Goal: Task Accomplishment & Management: Manage account settings

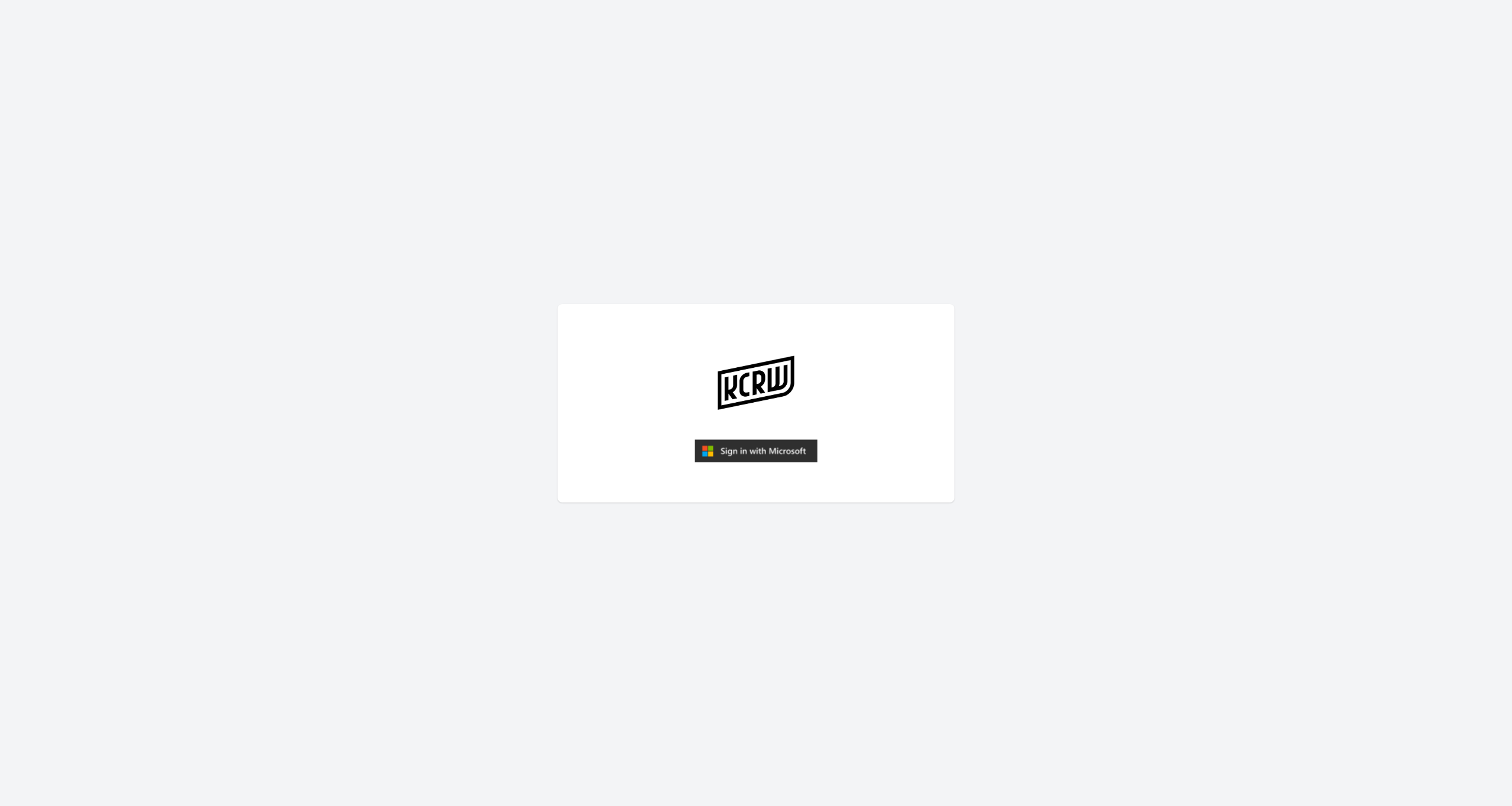
click at [726, 452] on img "submit" at bounding box center [756, 450] width 123 height 23
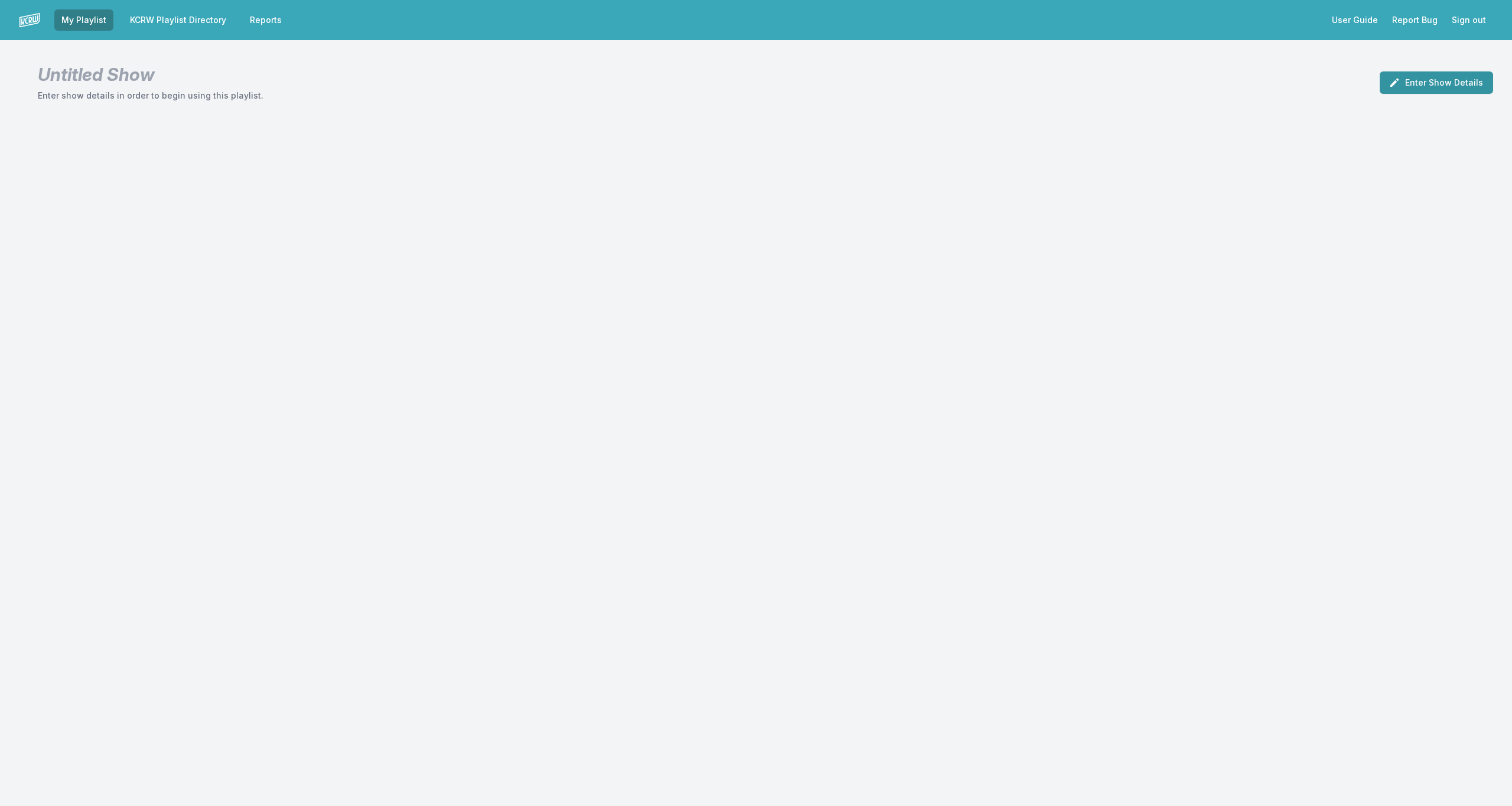
click at [1425, 82] on button "Enter Show Details" at bounding box center [1437, 83] width 114 height 23
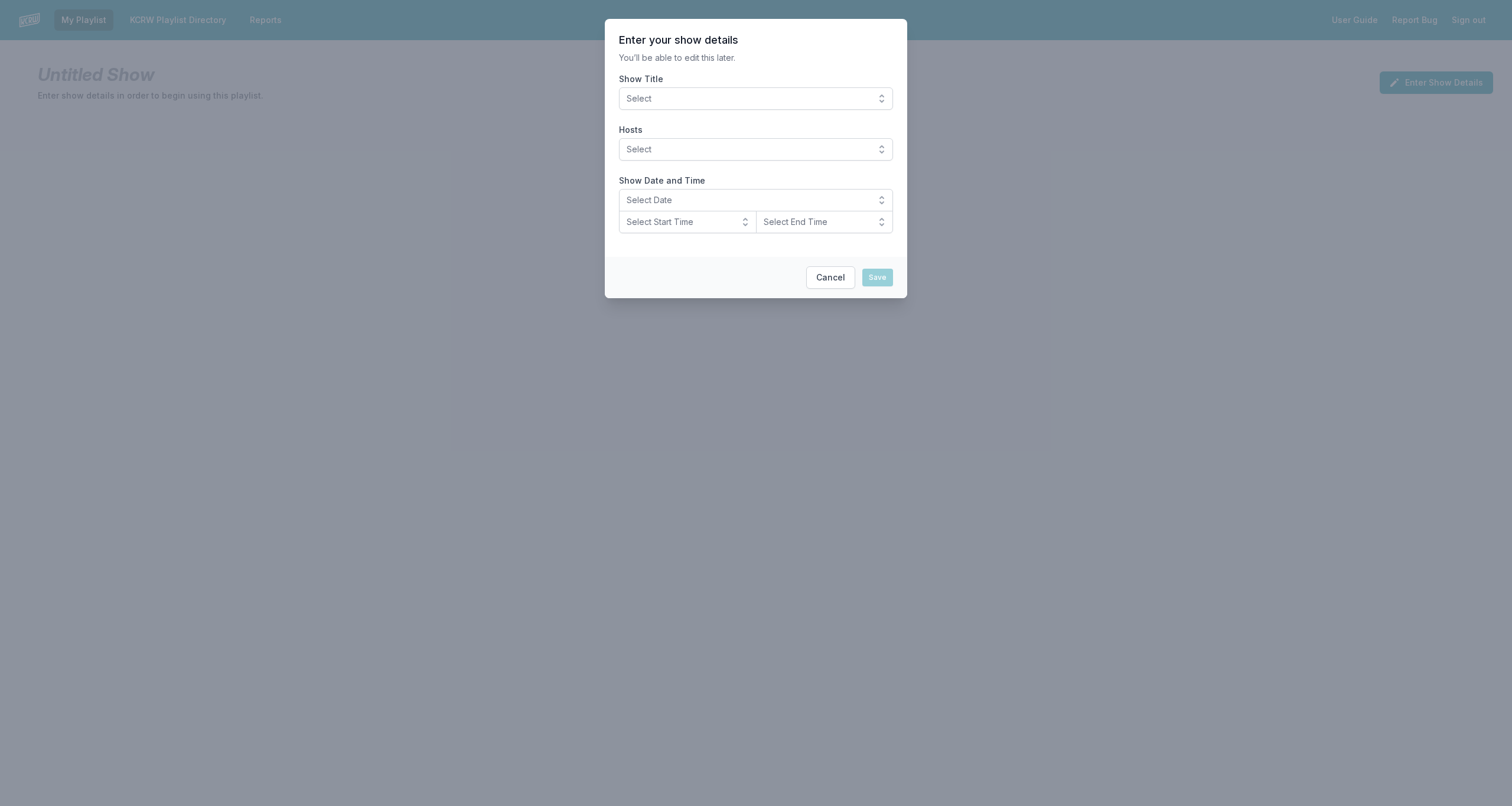
click at [832, 99] on span "Select" at bounding box center [747, 99] width 242 height 12
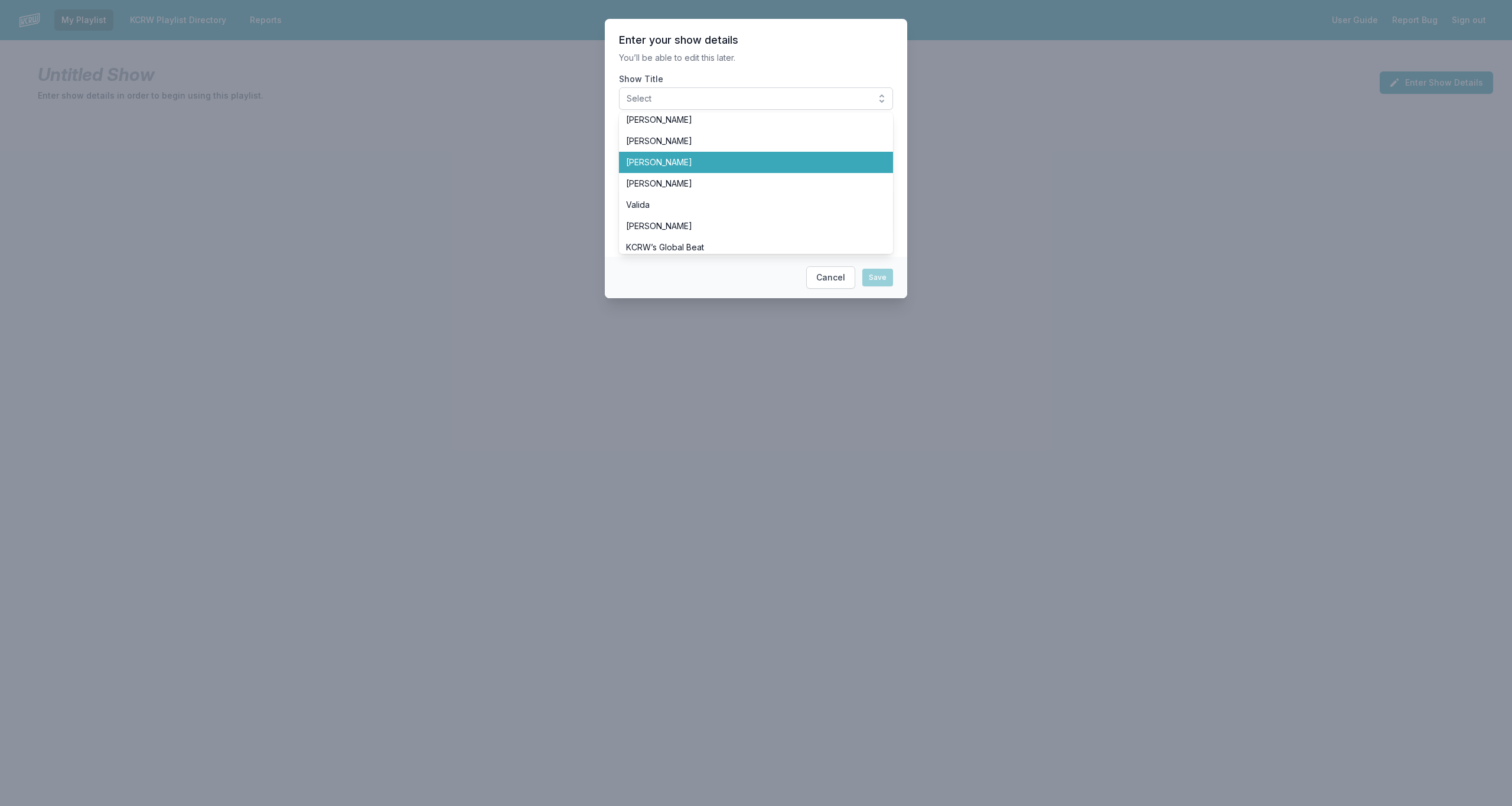
click at [787, 155] on li "[PERSON_NAME]" at bounding box center [756, 163] width 274 height 21
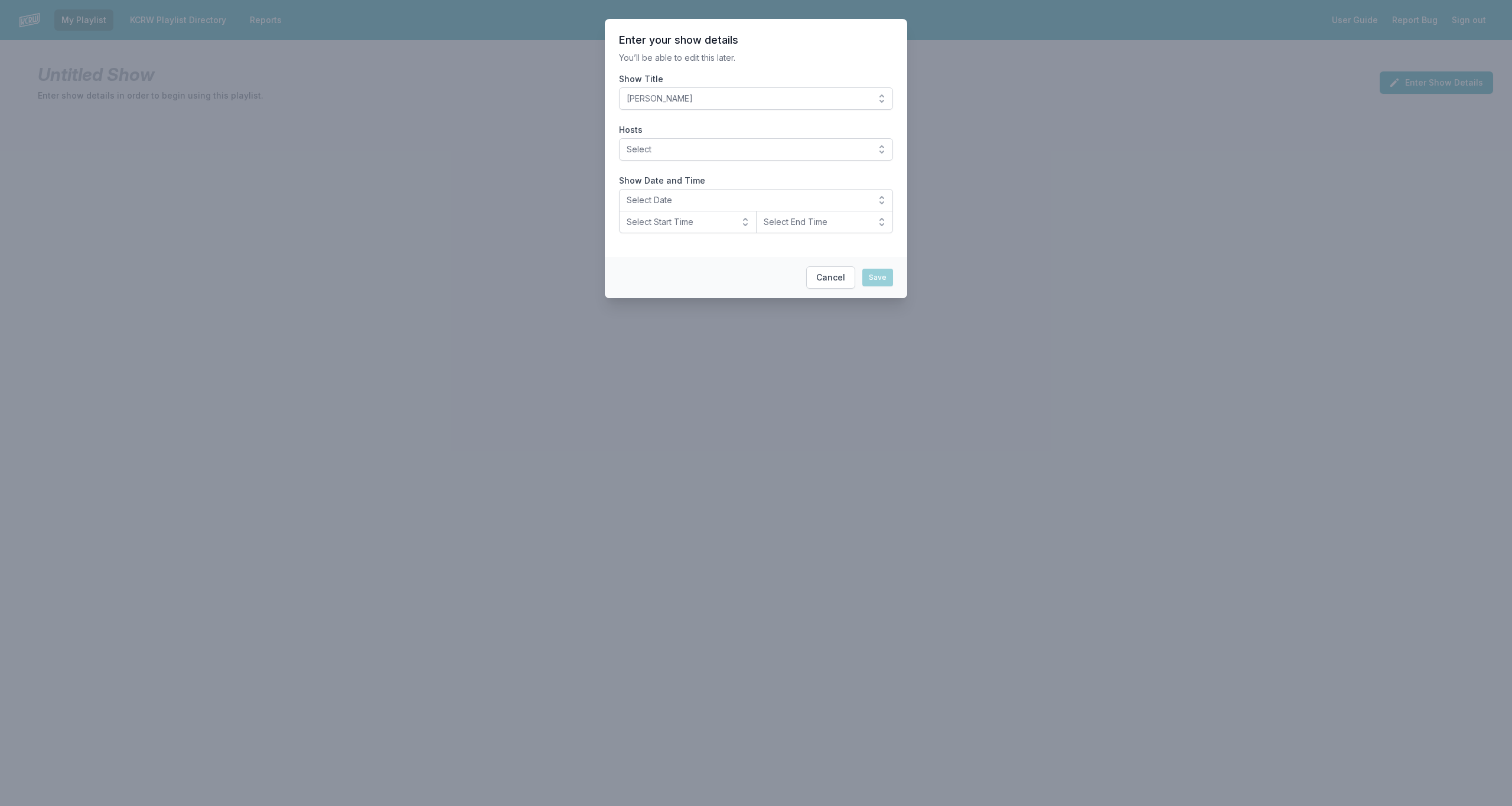
drag, startPoint x: 823, startPoint y: 150, endPoint x: 816, endPoint y: 157, distance: 9.9
click at [822, 151] on span "Select" at bounding box center [747, 150] width 242 height 12
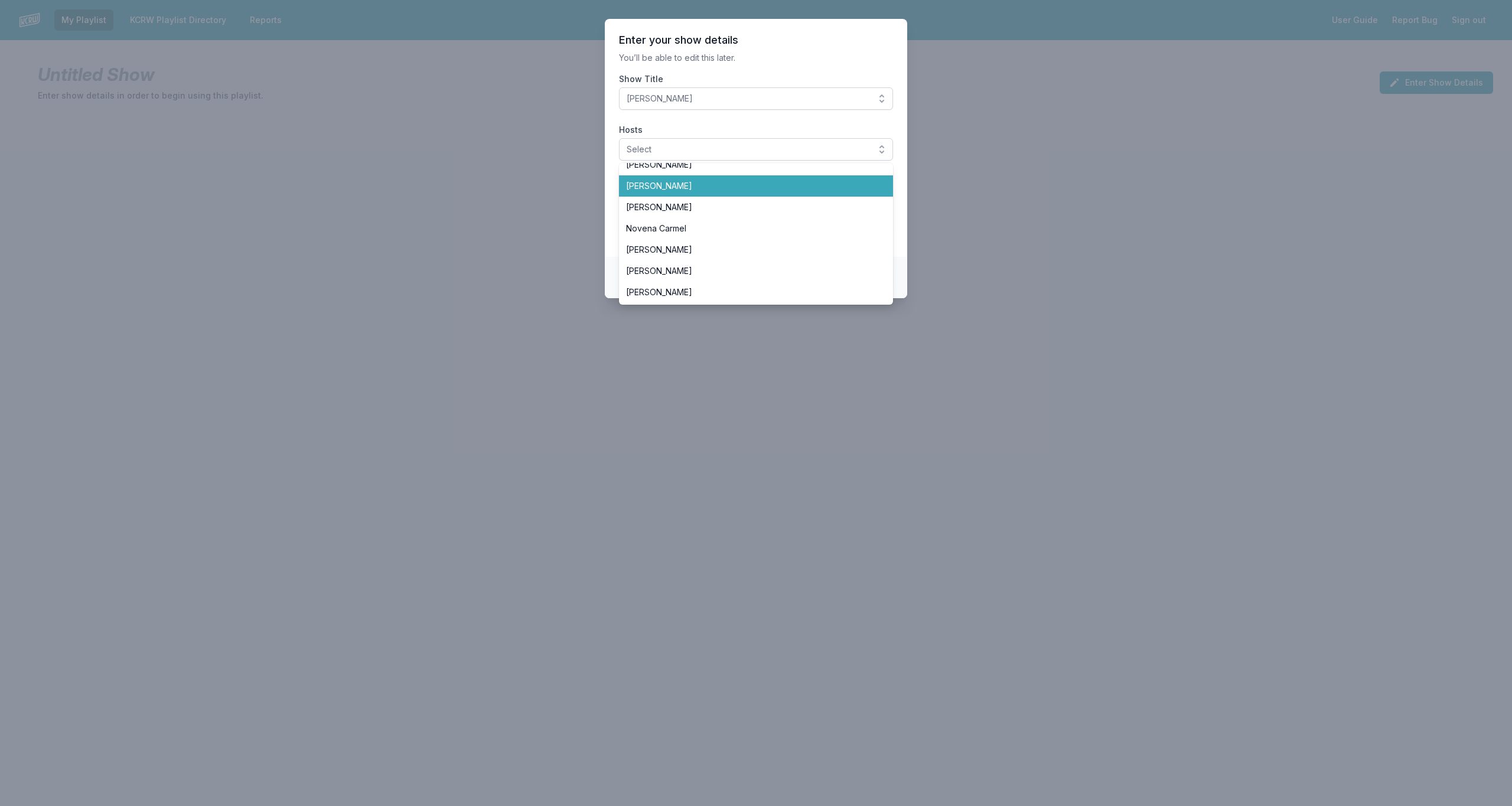
scroll to position [247, 0]
click at [787, 212] on li "[PERSON_NAME]" at bounding box center [756, 206] width 274 height 21
click at [902, 206] on section "Enter your show details You’ll be able to edit this later. Show Title LeRoy Dow…" at bounding box center [756, 138] width 302 height 238
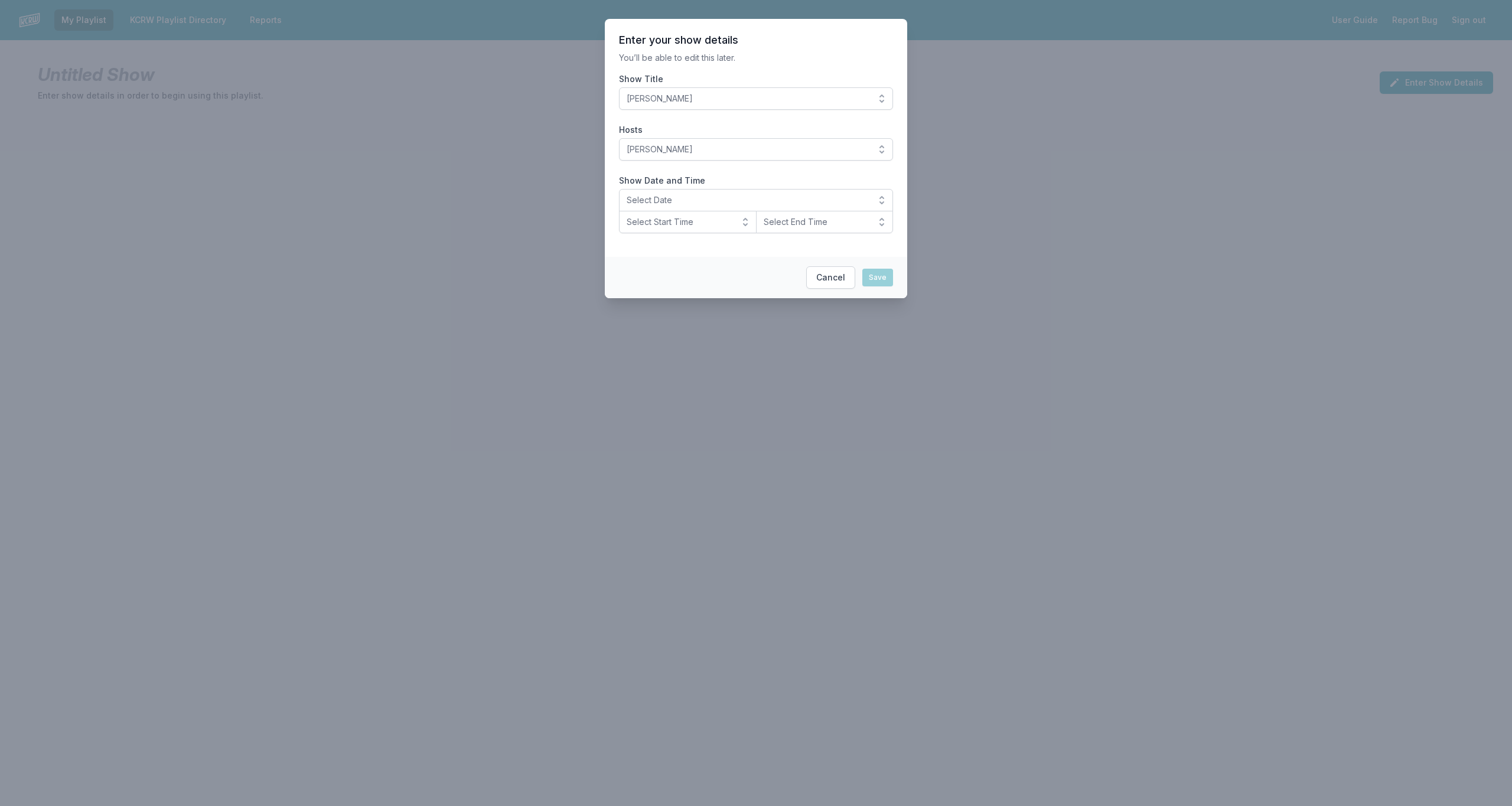
click at [673, 199] on span "Select Date" at bounding box center [747, 200] width 242 height 12
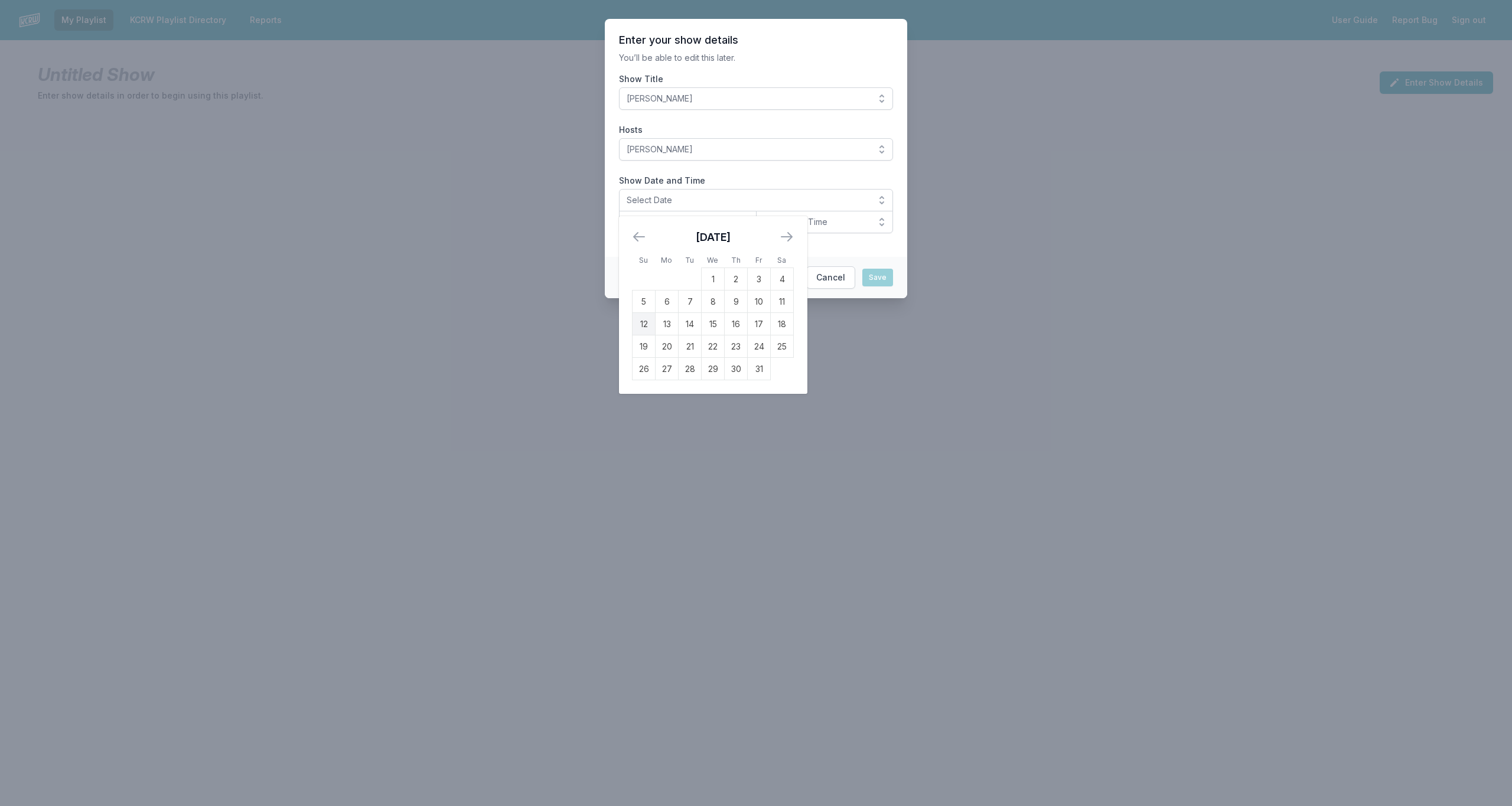
click at [646, 322] on td "12" at bounding box center [644, 325] width 23 height 23
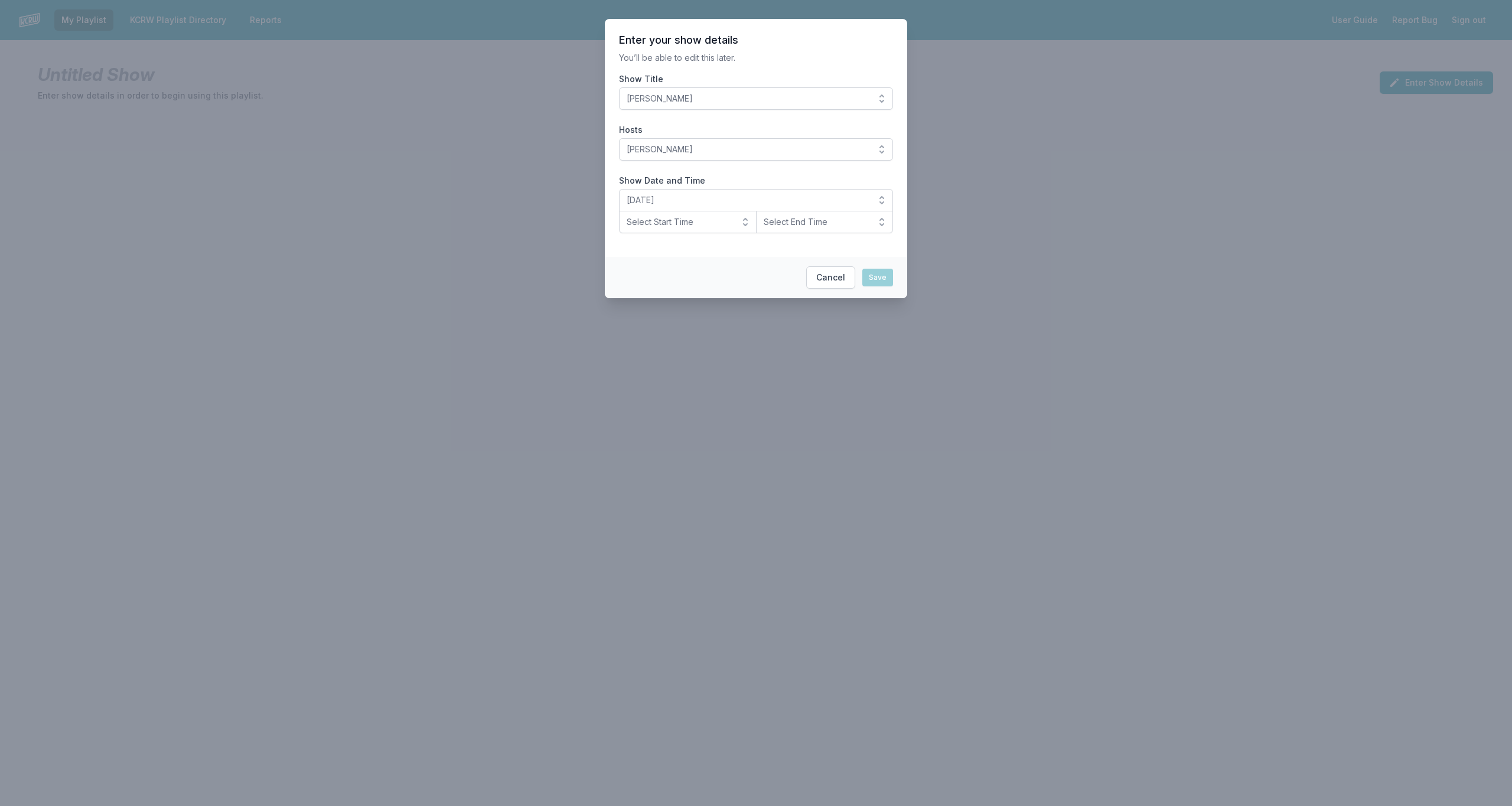
click at [727, 226] on span "Select Start Time" at bounding box center [680, 222] width 105 height 12
click at [683, 347] on span "10 PM" at bounding box center [680, 343] width 109 height 12
click at [882, 221] on button "Select End Time" at bounding box center [825, 222] width 138 height 23
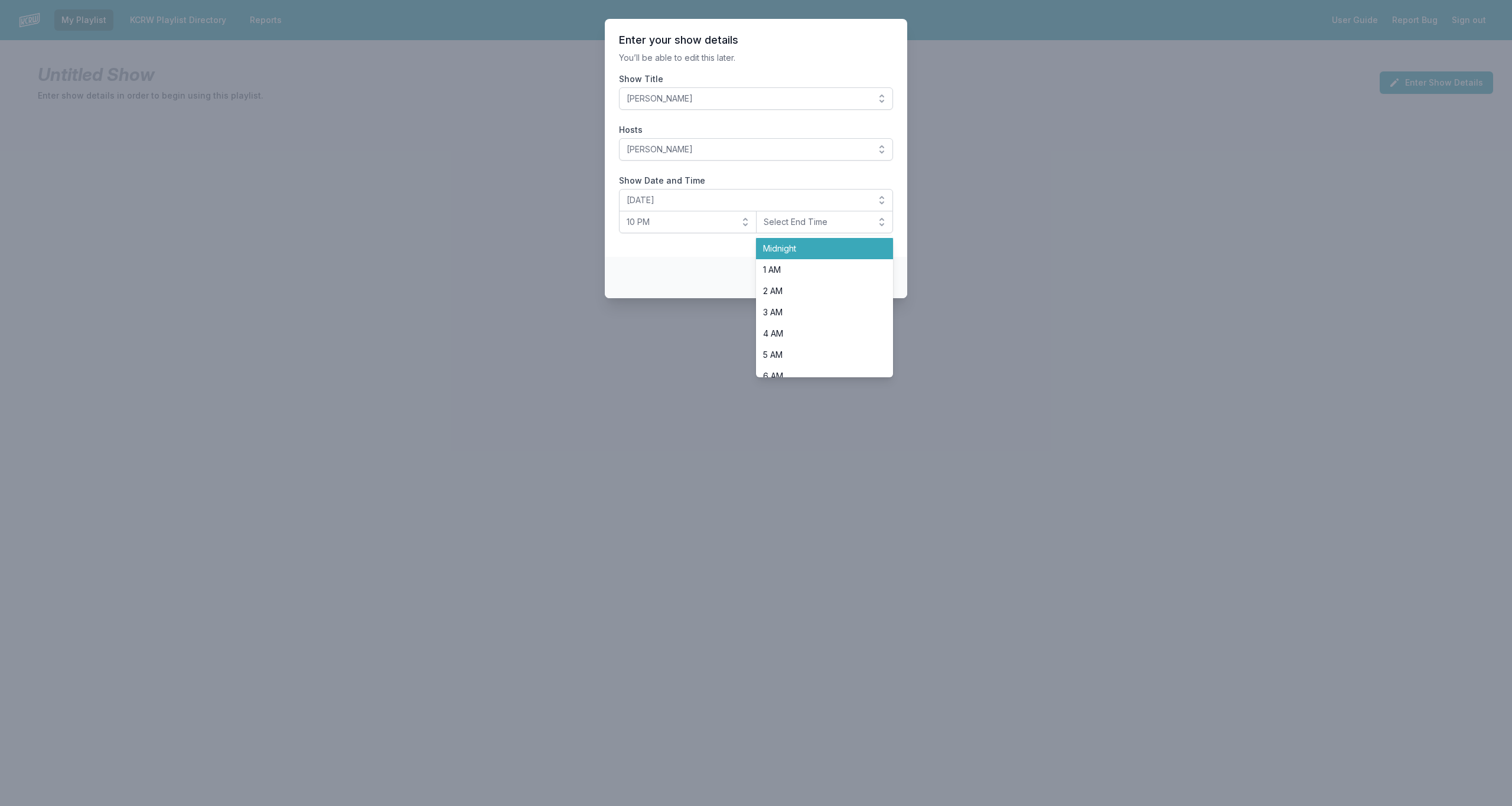
click at [801, 244] on span "Midnight" at bounding box center [817, 249] width 109 height 12
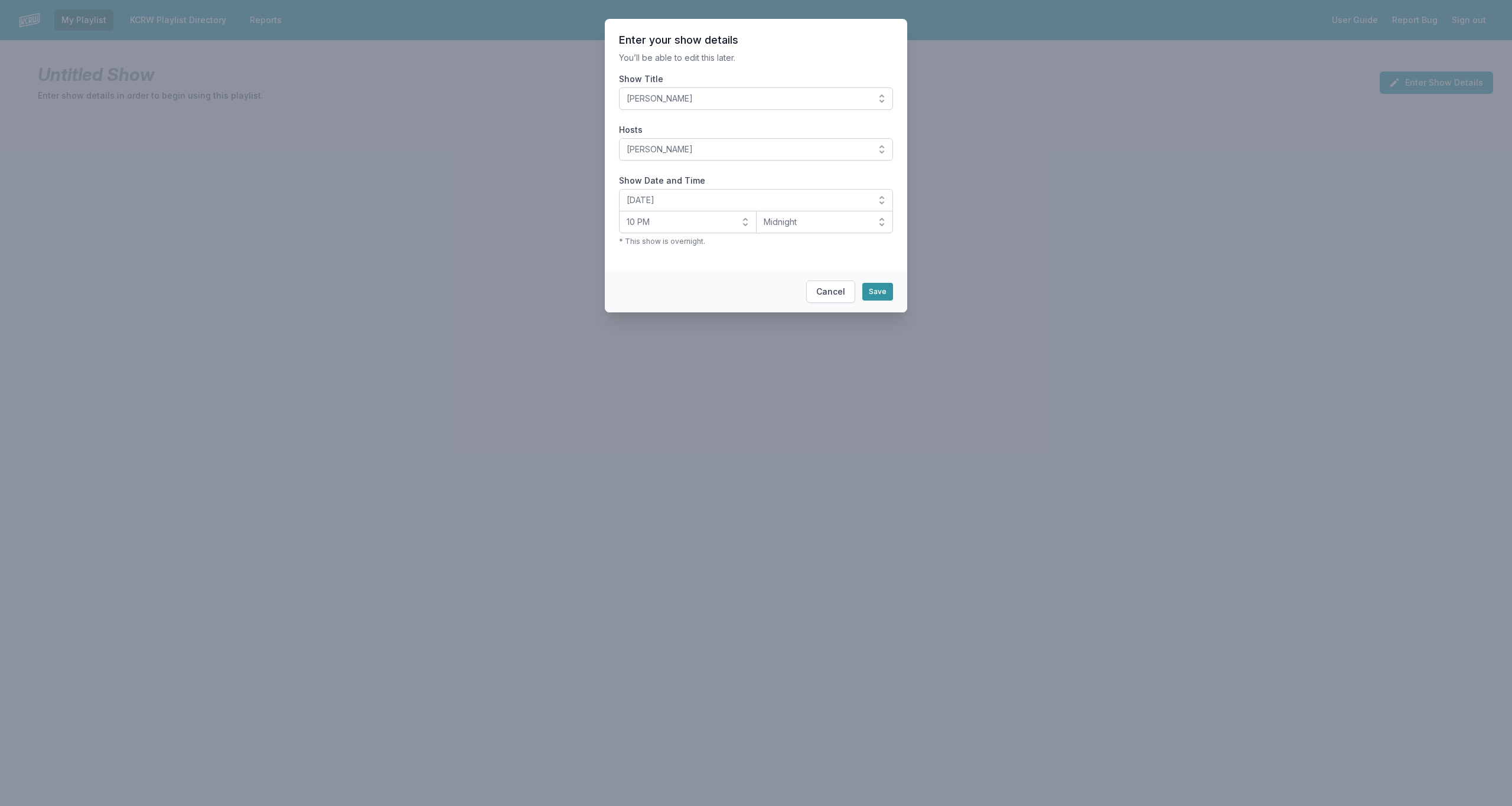
drag, startPoint x: 876, startPoint y: 291, endPoint x: 869, endPoint y: 289, distance: 7.3
click at [876, 292] on button "Save" at bounding box center [878, 292] width 31 height 18
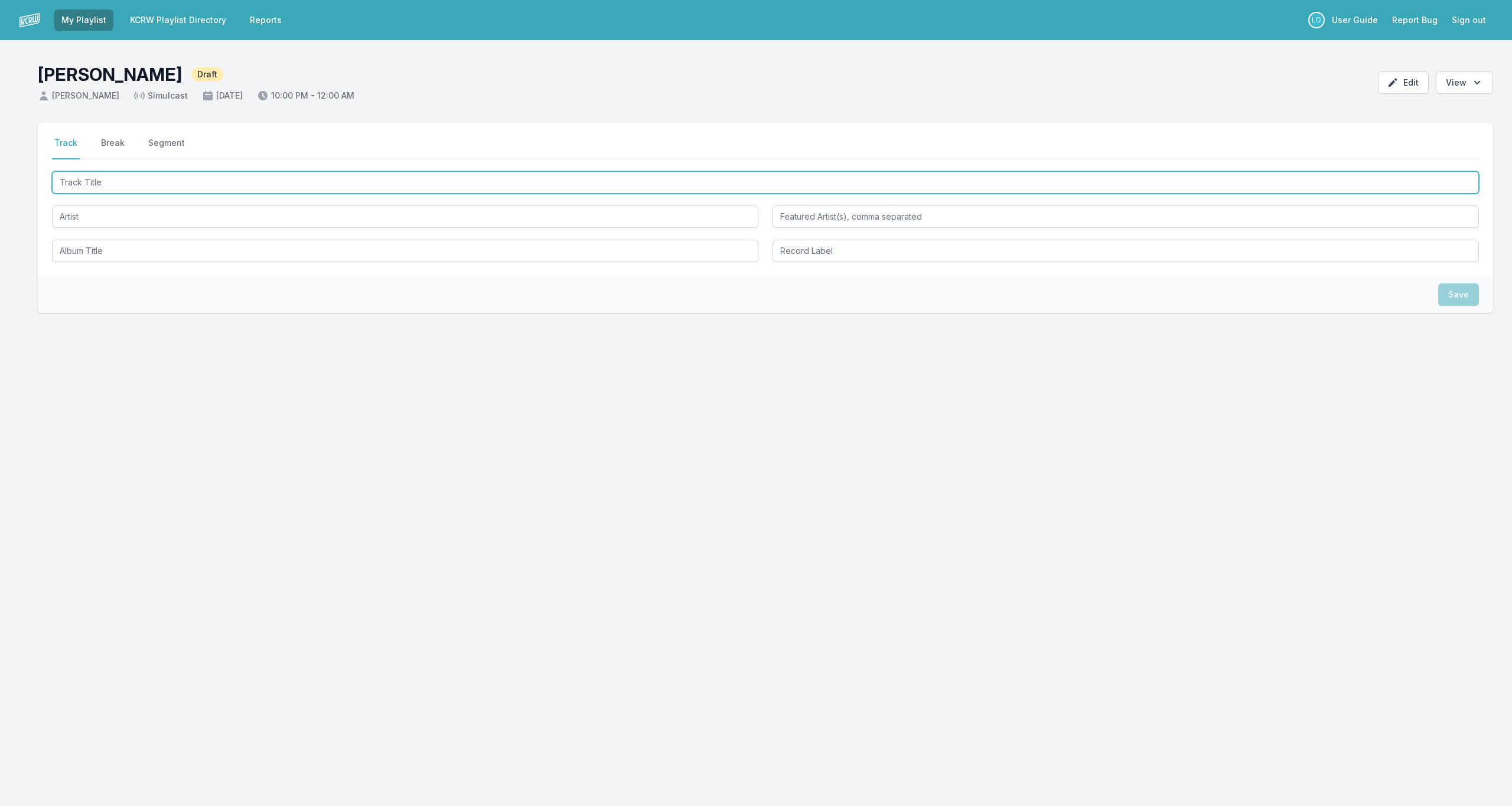
click at [598, 188] on input "Track Title" at bounding box center [765, 182] width 1427 height 23
type input ")"
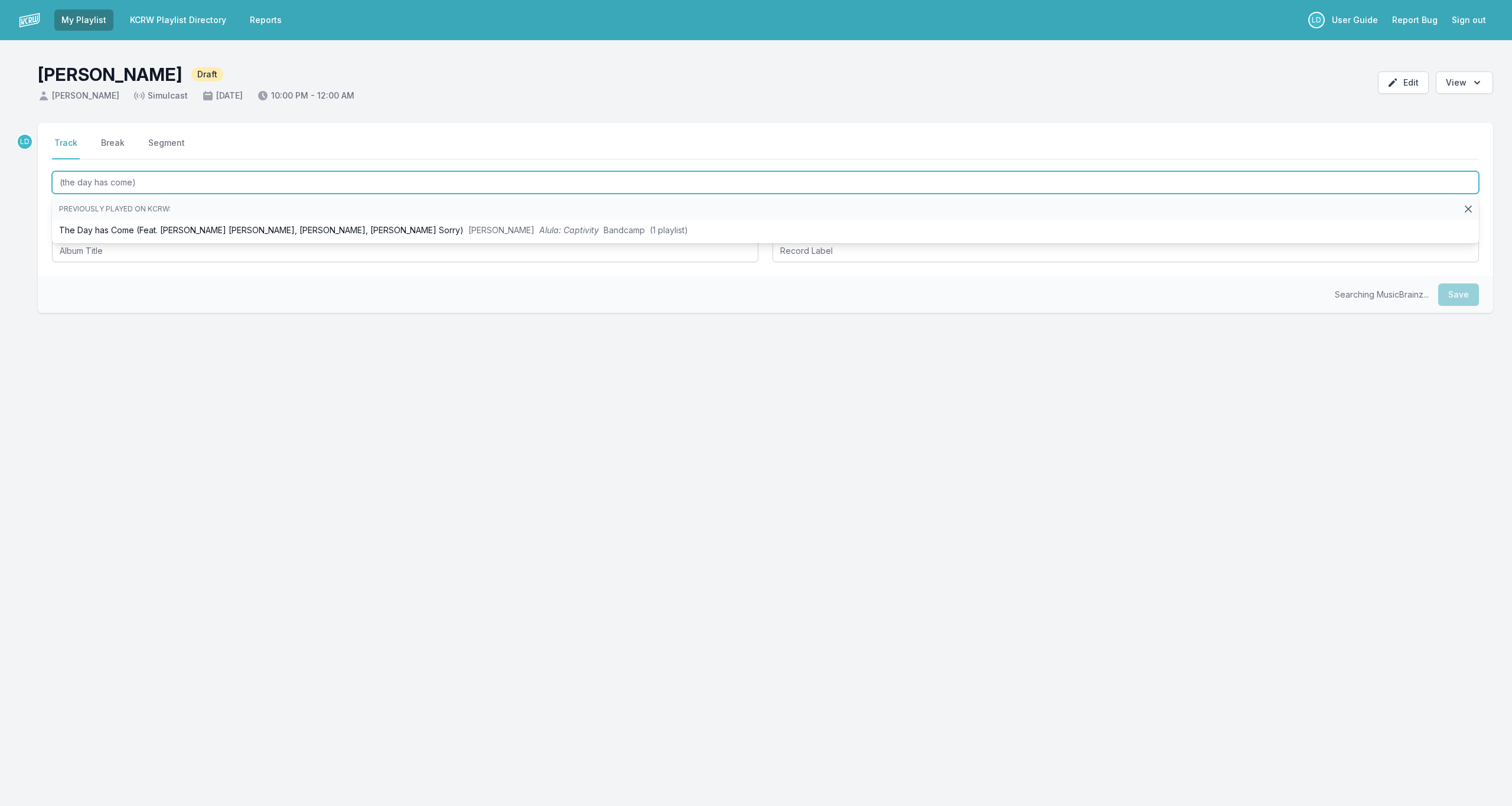
type input "(the day has come)"
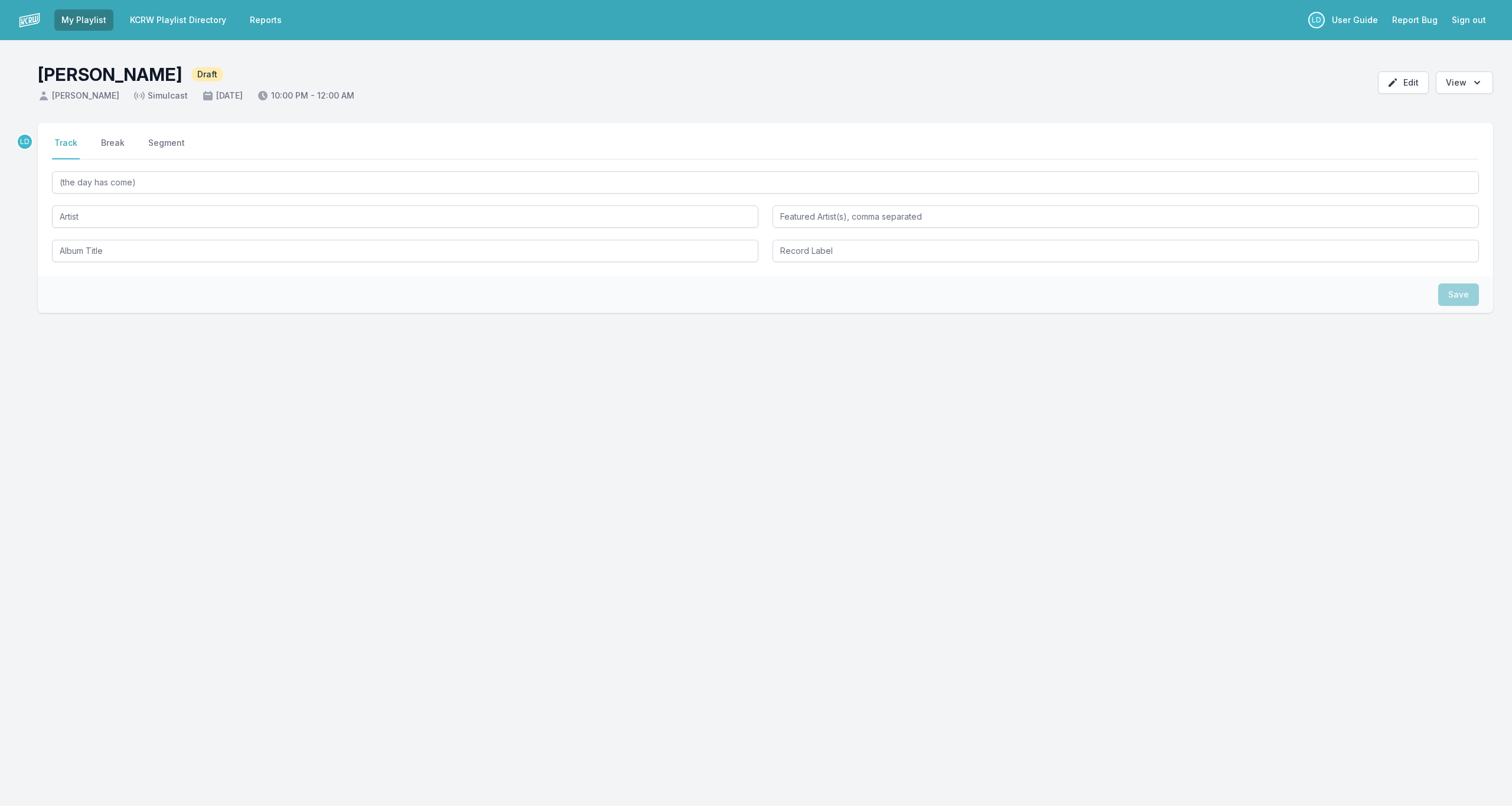
click at [633, 197] on div "(the day has come)" at bounding box center [765, 215] width 1427 height 93
drag, startPoint x: 627, startPoint y: 198, endPoint x: 625, endPoint y: 208, distance: 10.2
click at [625, 208] on div "(the day has come)" at bounding box center [765, 215] width 1427 height 93
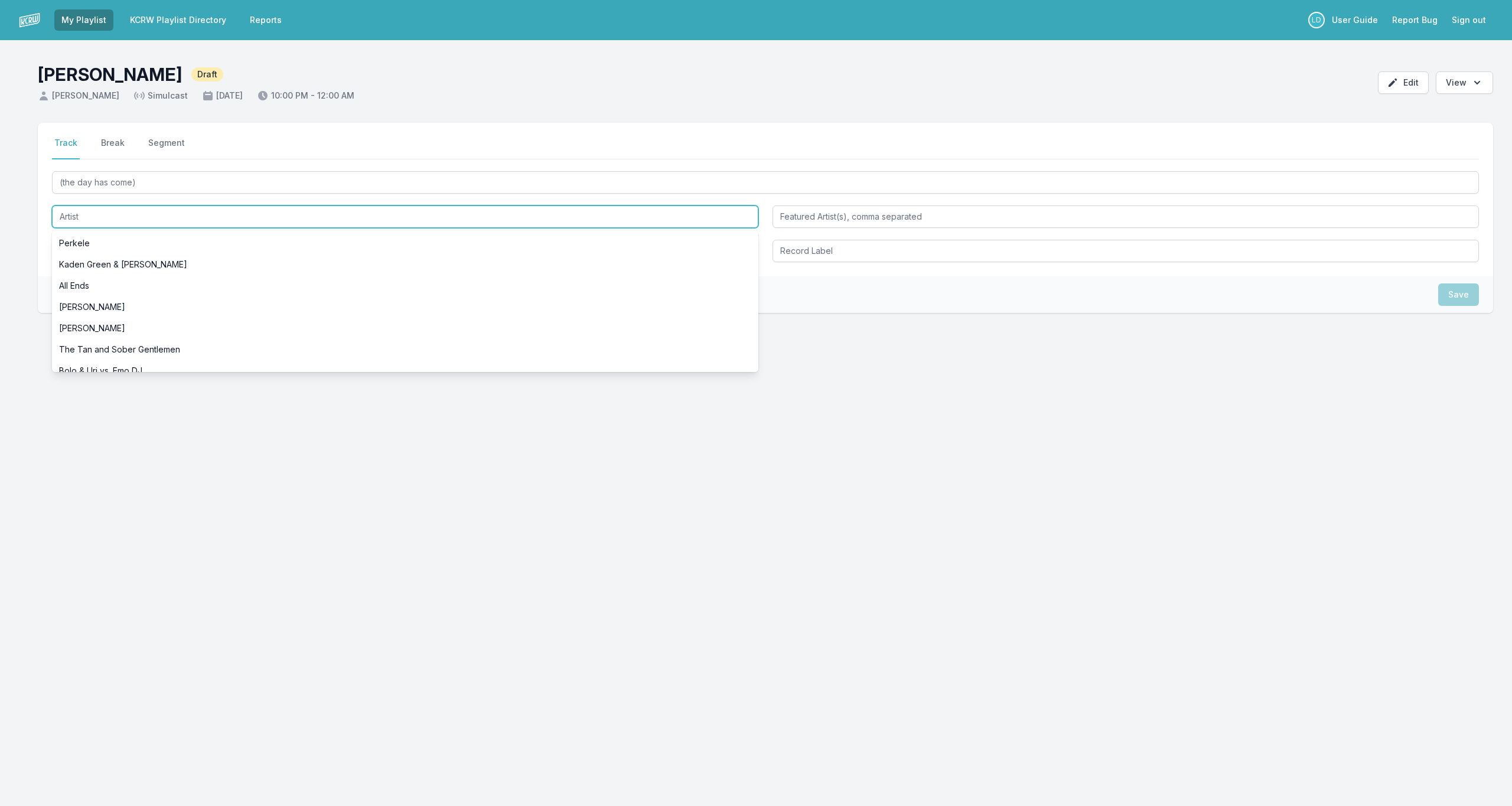
click at [621, 218] on input "Artist" at bounding box center [405, 217] width 707 height 23
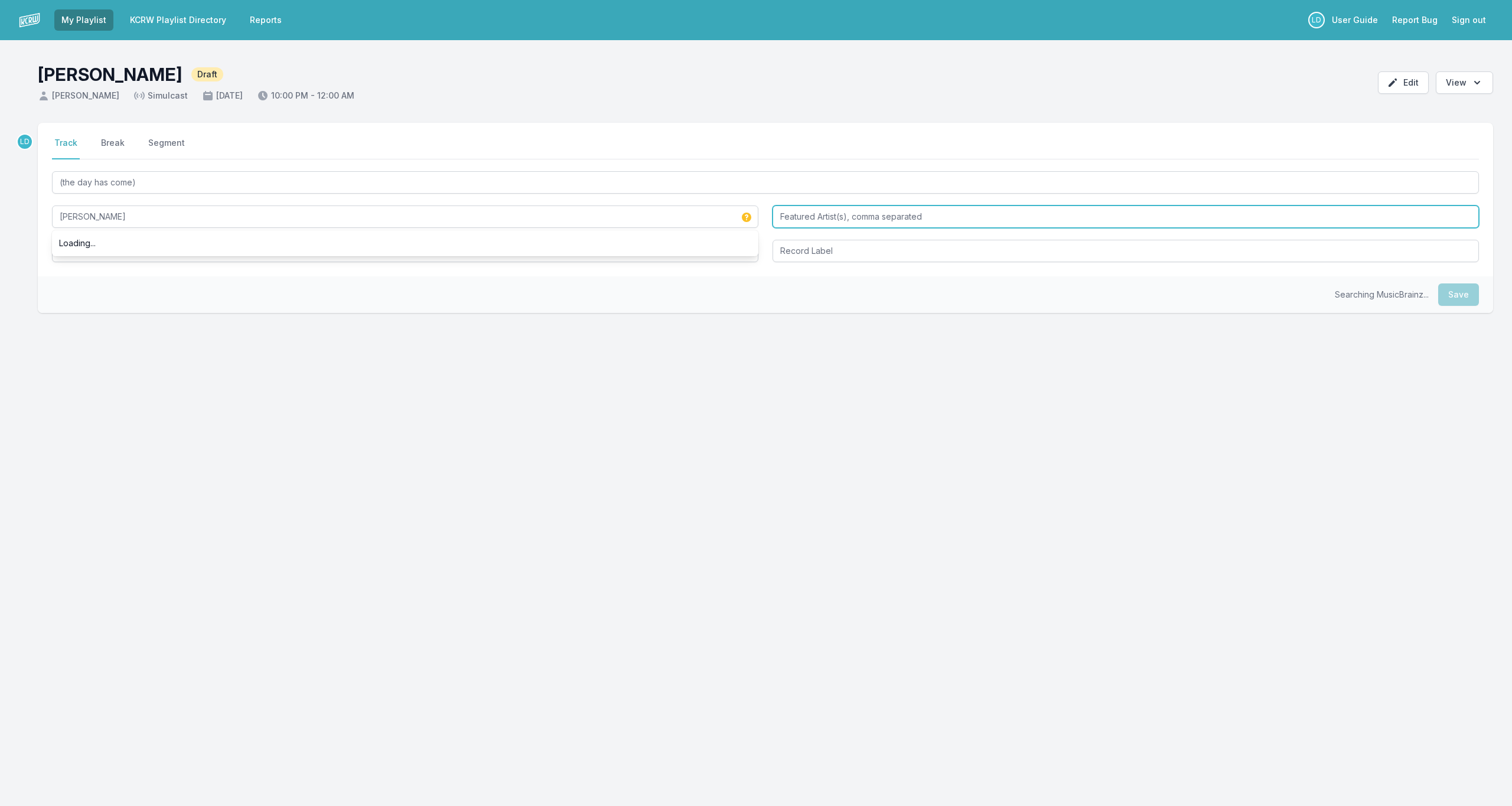
type input "[PERSON_NAME]"
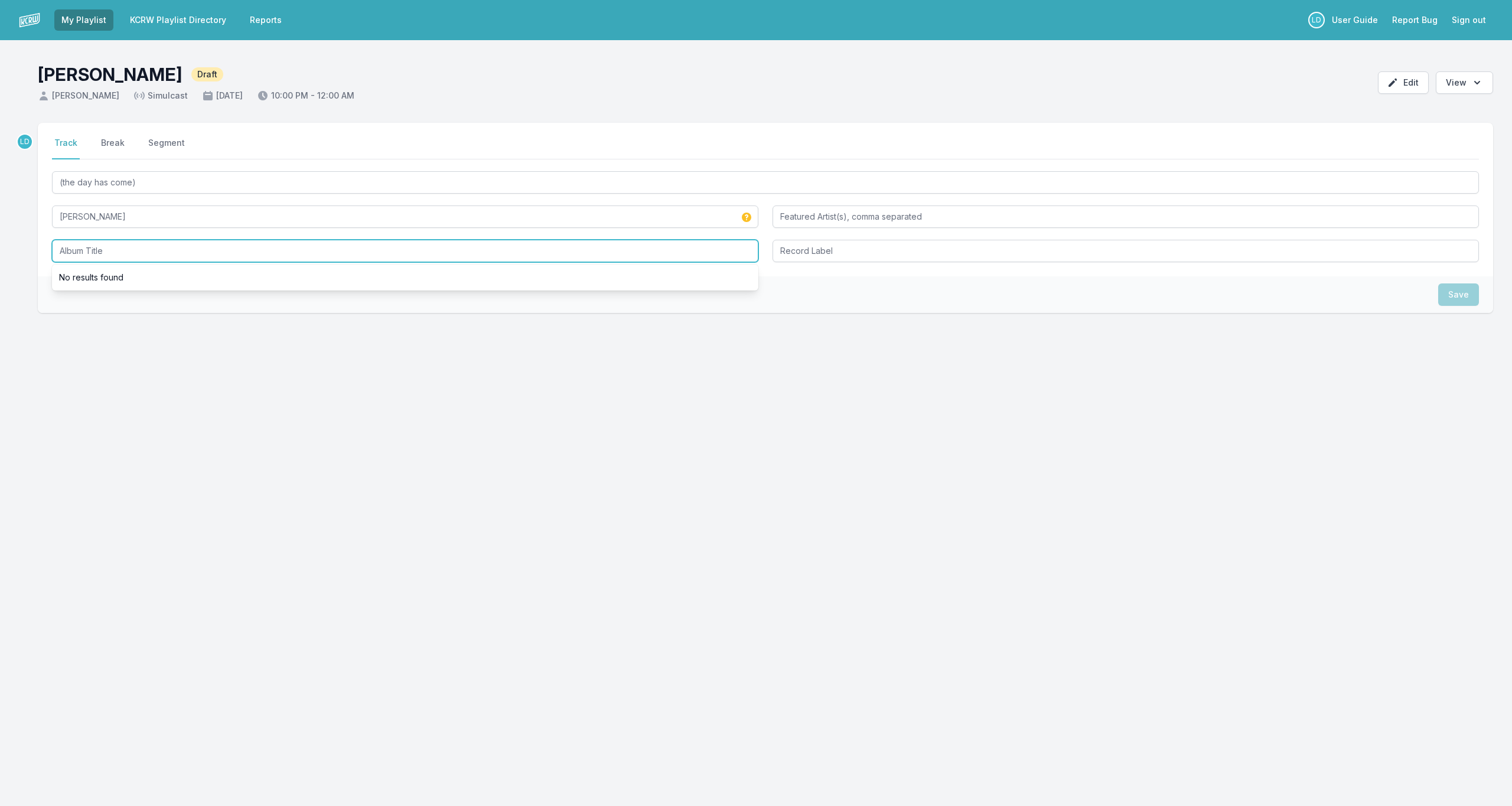
type input "A"
type input "Captivity"
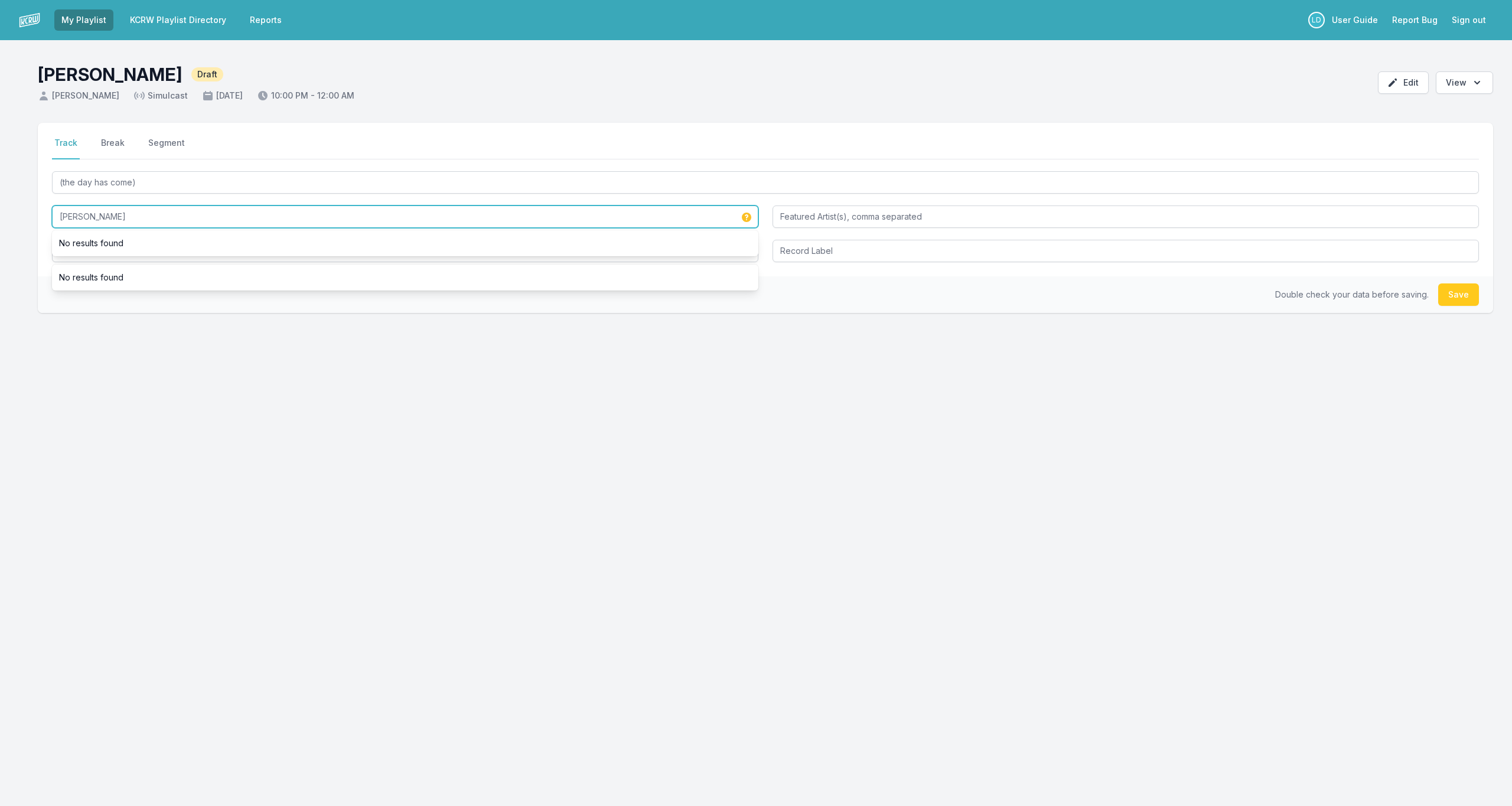
click at [417, 220] on input "[PERSON_NAME]" at bounding box center [405, 217] width 707 height 23
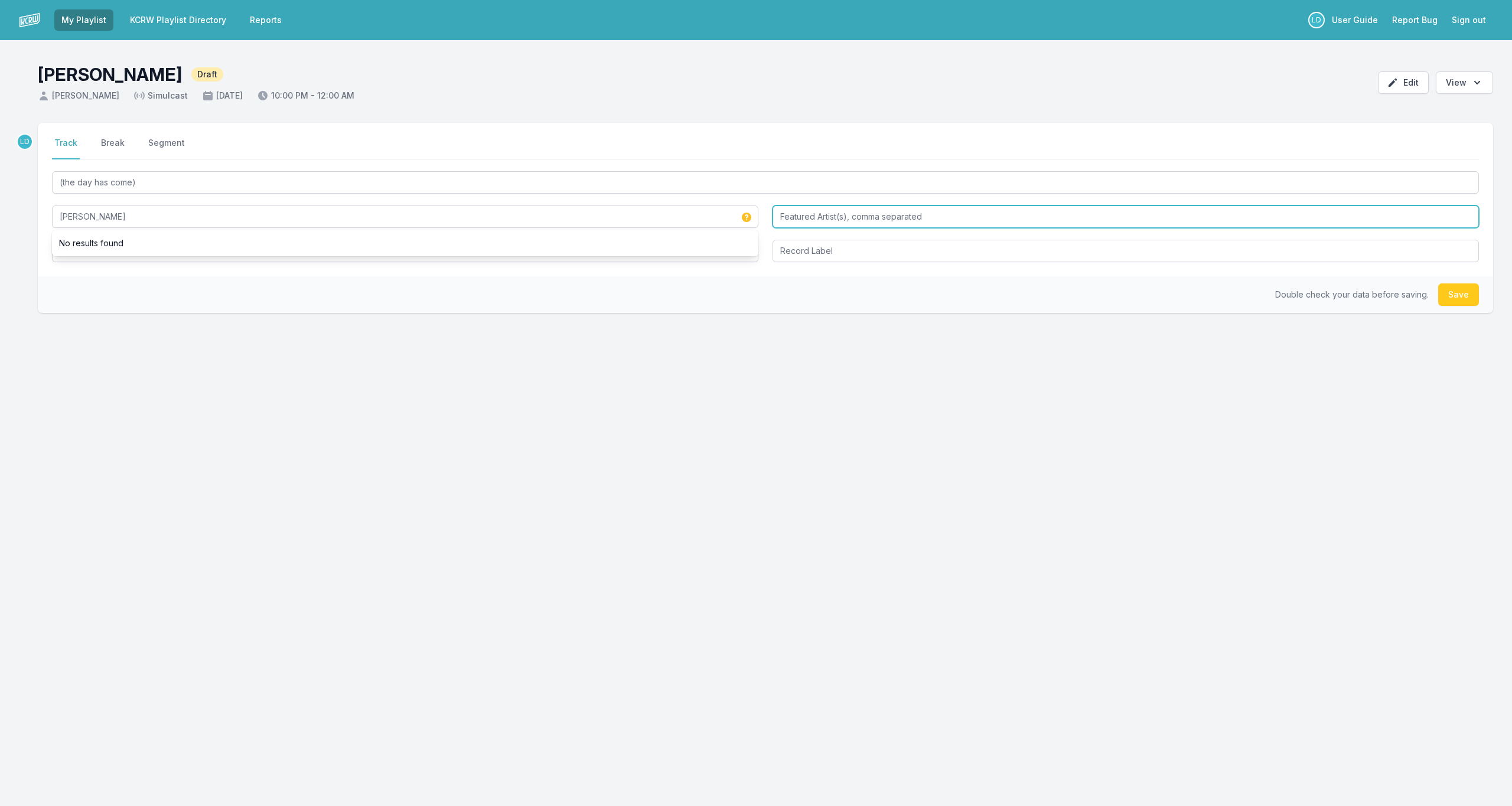
type input "[PERSON_NAME]"
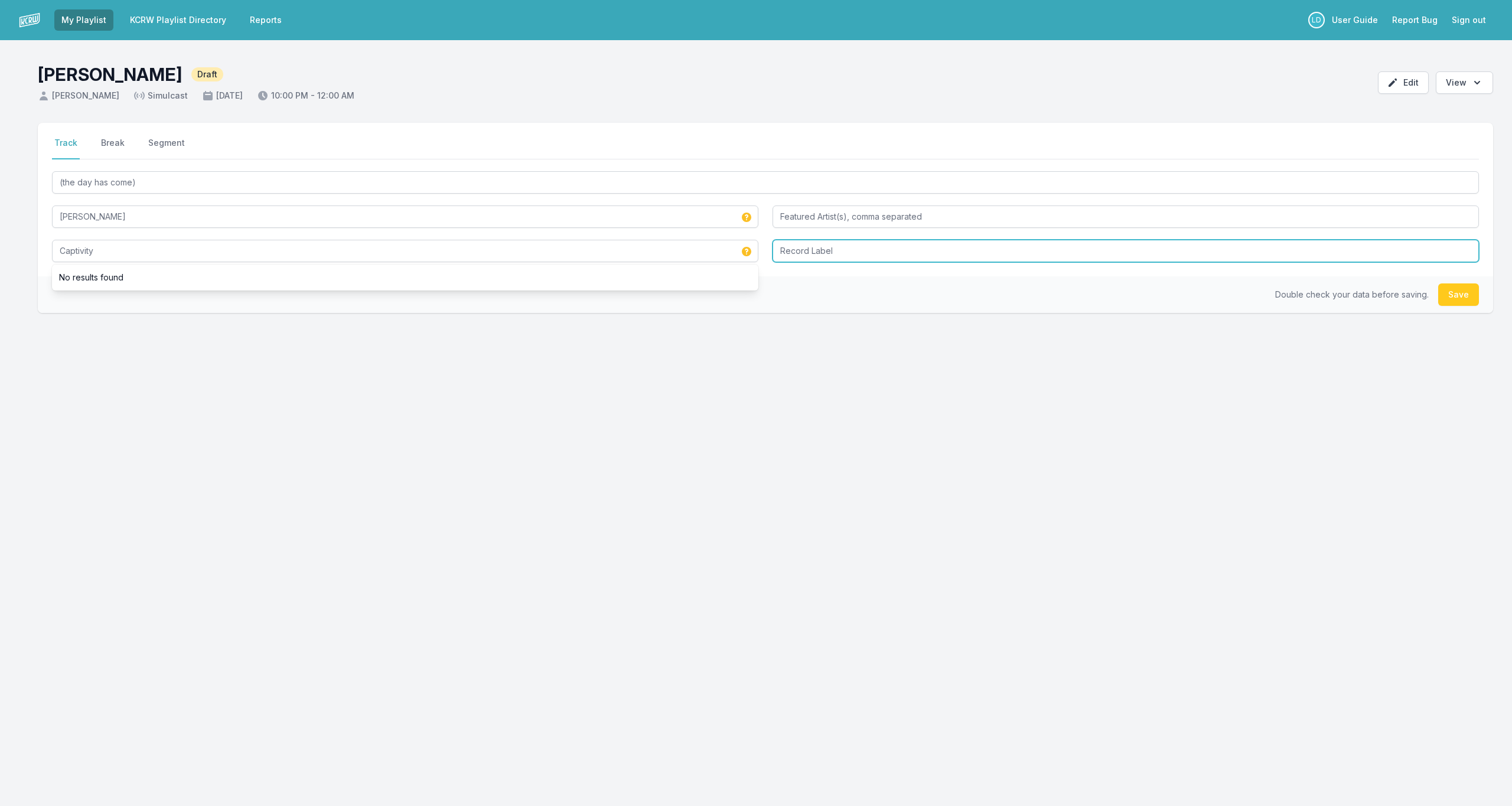
type input "Captivity"
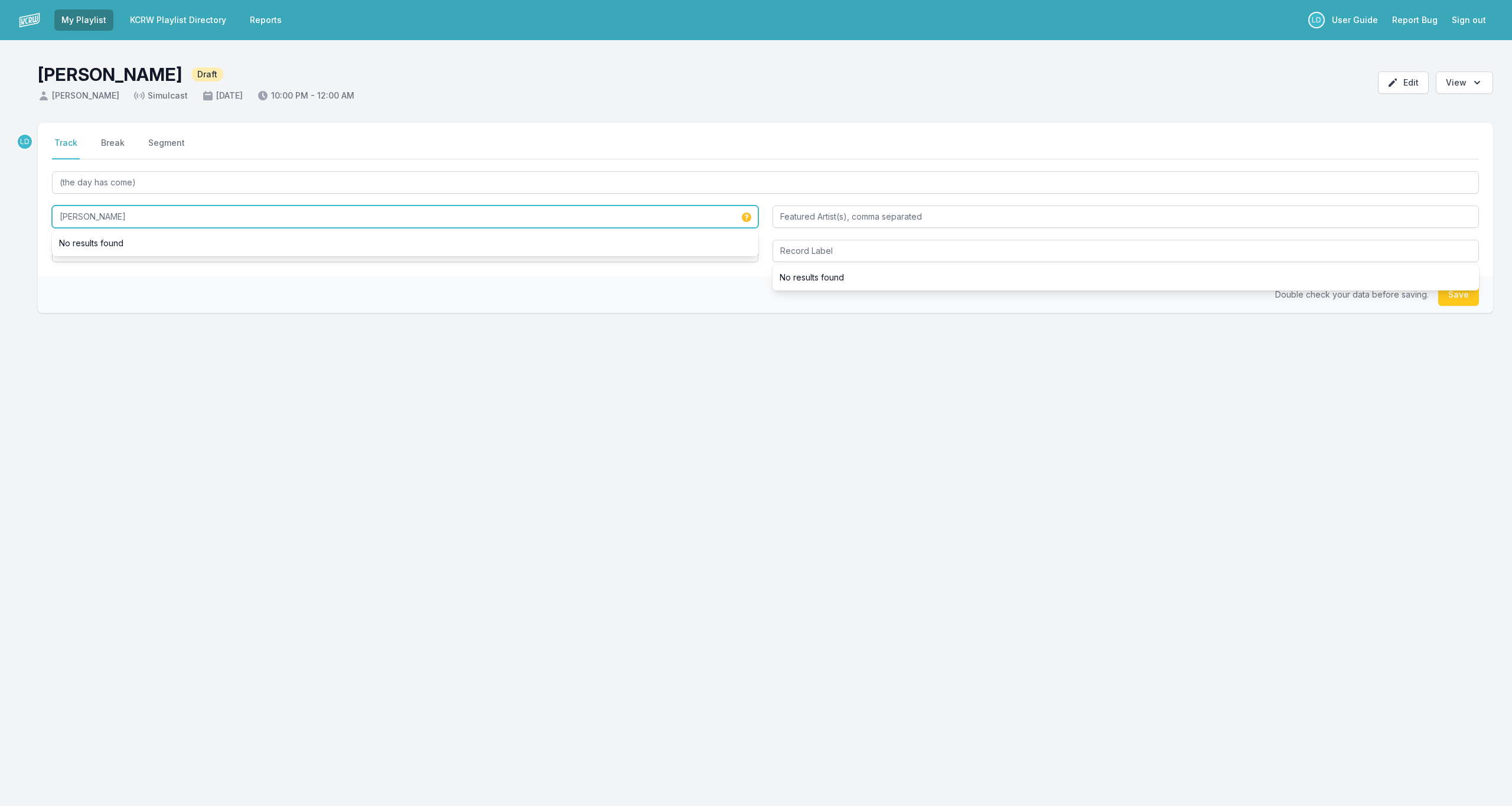
drag, startPoint x: 157, startPoint y: 220, endPoint x: 27, endPoint y: 210, distance: 130.4
click at [27, 210] on div "LD Select a tab Track Break Segment Track Break Segment (the day has come) [PER…" at bounding box center [756, 274] width 1512 height 304
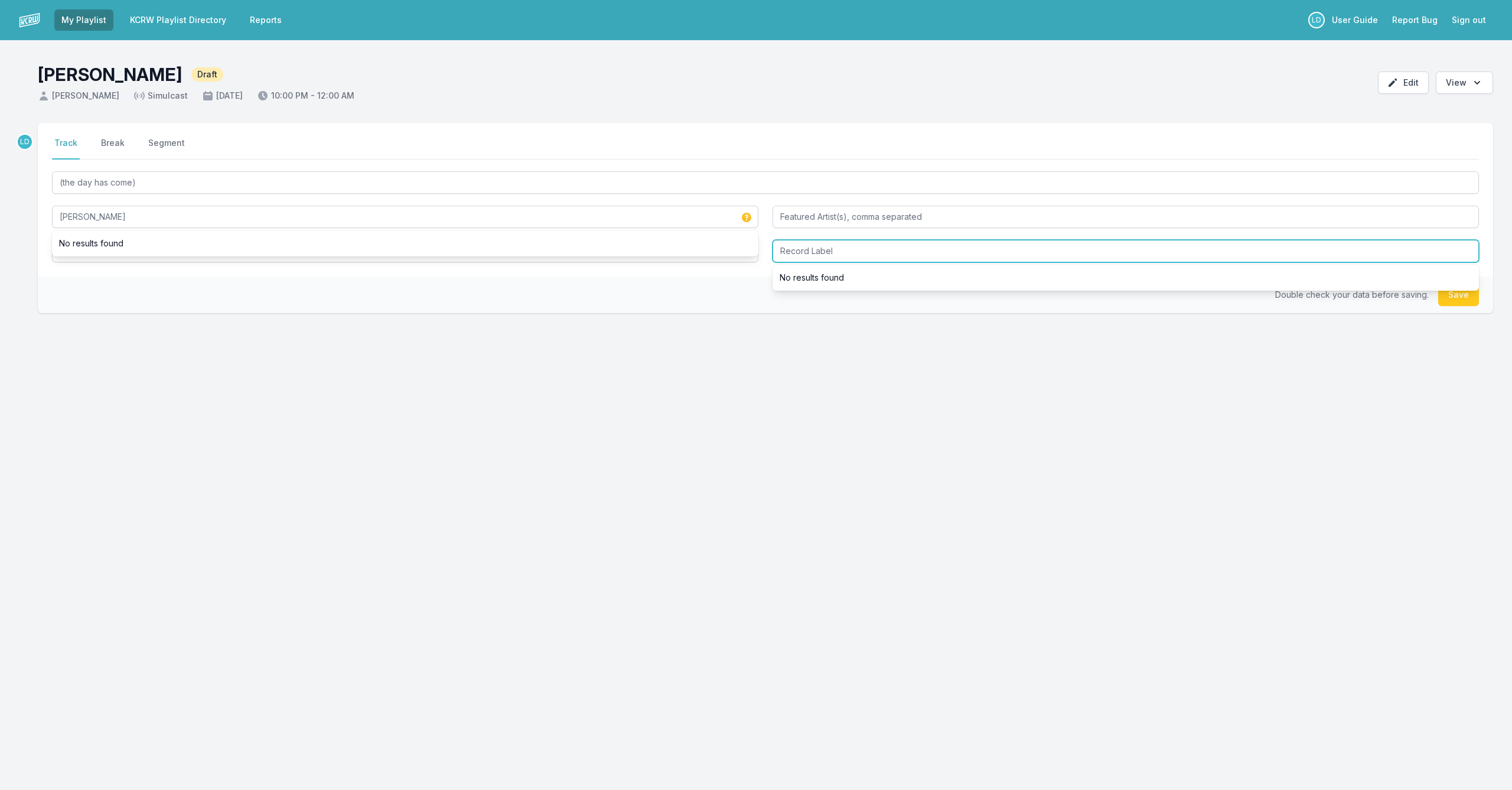
click at [834, 253] on input "Record Label" at bounding box center [1126, 251] width 707 height 23
type input "n"
click at [903, 241] on input "New Amsterdam Records" at bounding box center [1126, 251] width 707 height 23
type input "New Amsterdam Records"
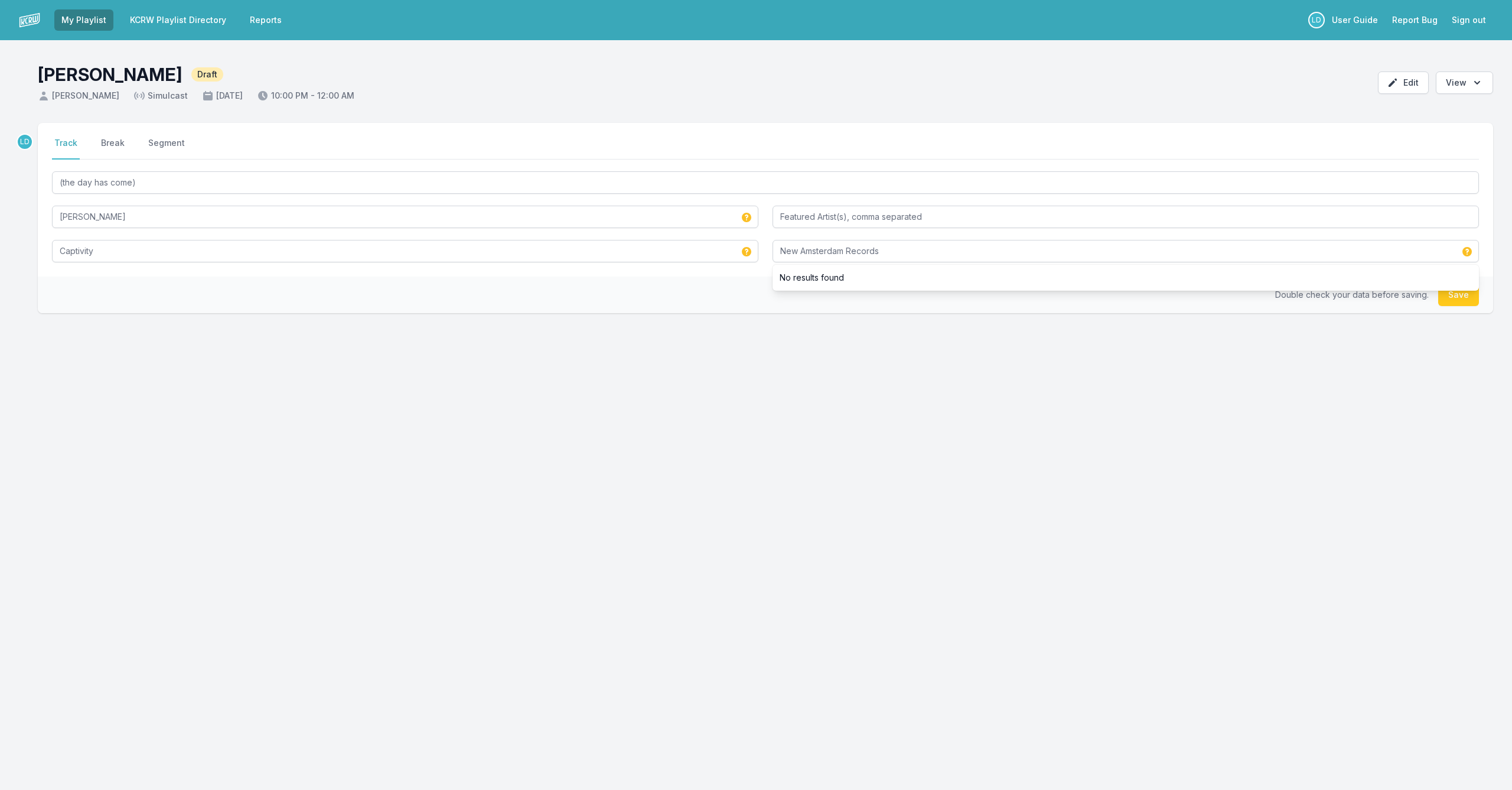
click at [1456, 302] on button "Save" at bounding box center [1459, 295] width 41 height 23
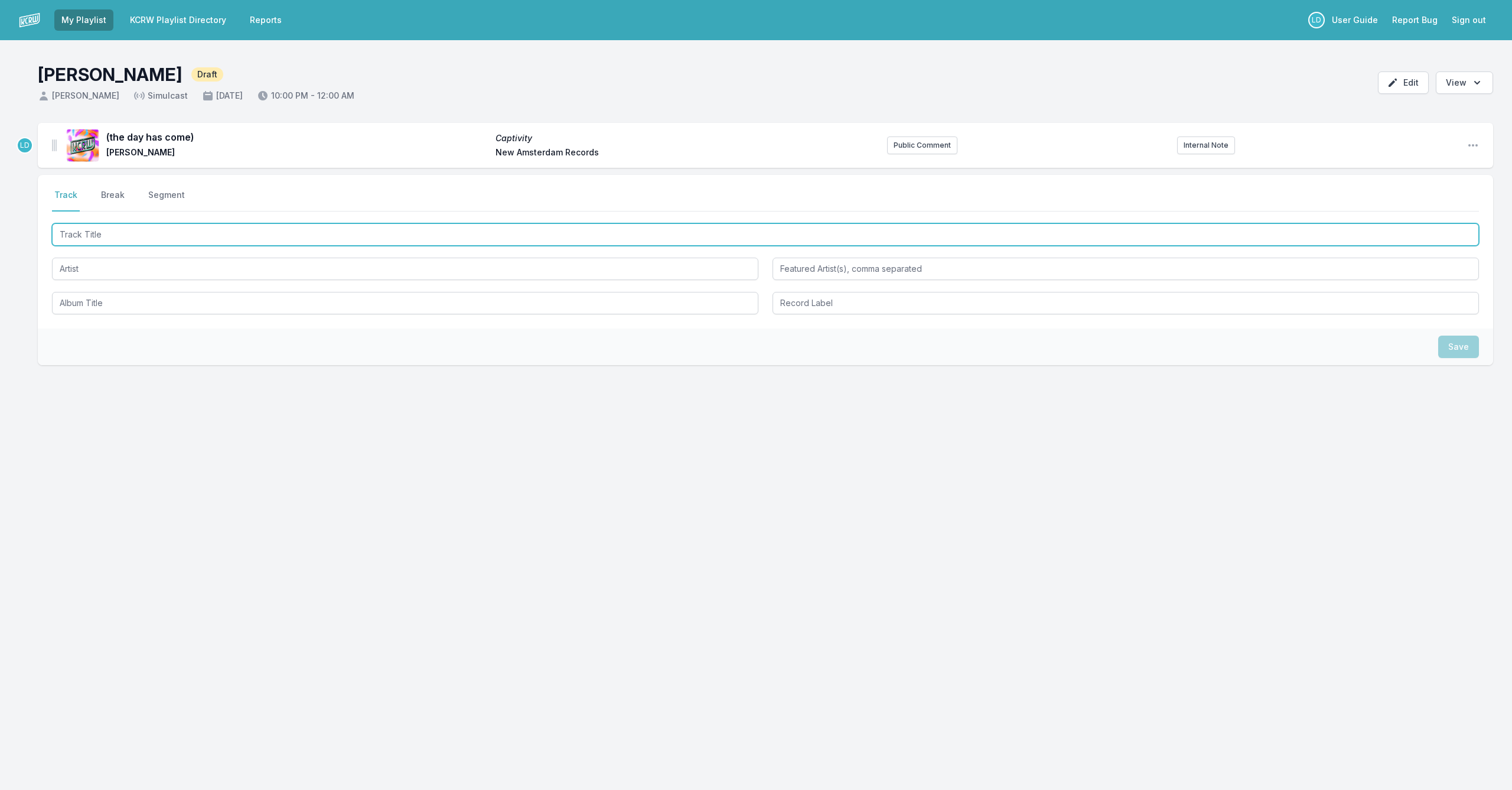
click at [292, 241] on input "Track Title" at bounding box center [765, 234] width 1427 height 23
type input "Simi Valley Blues"
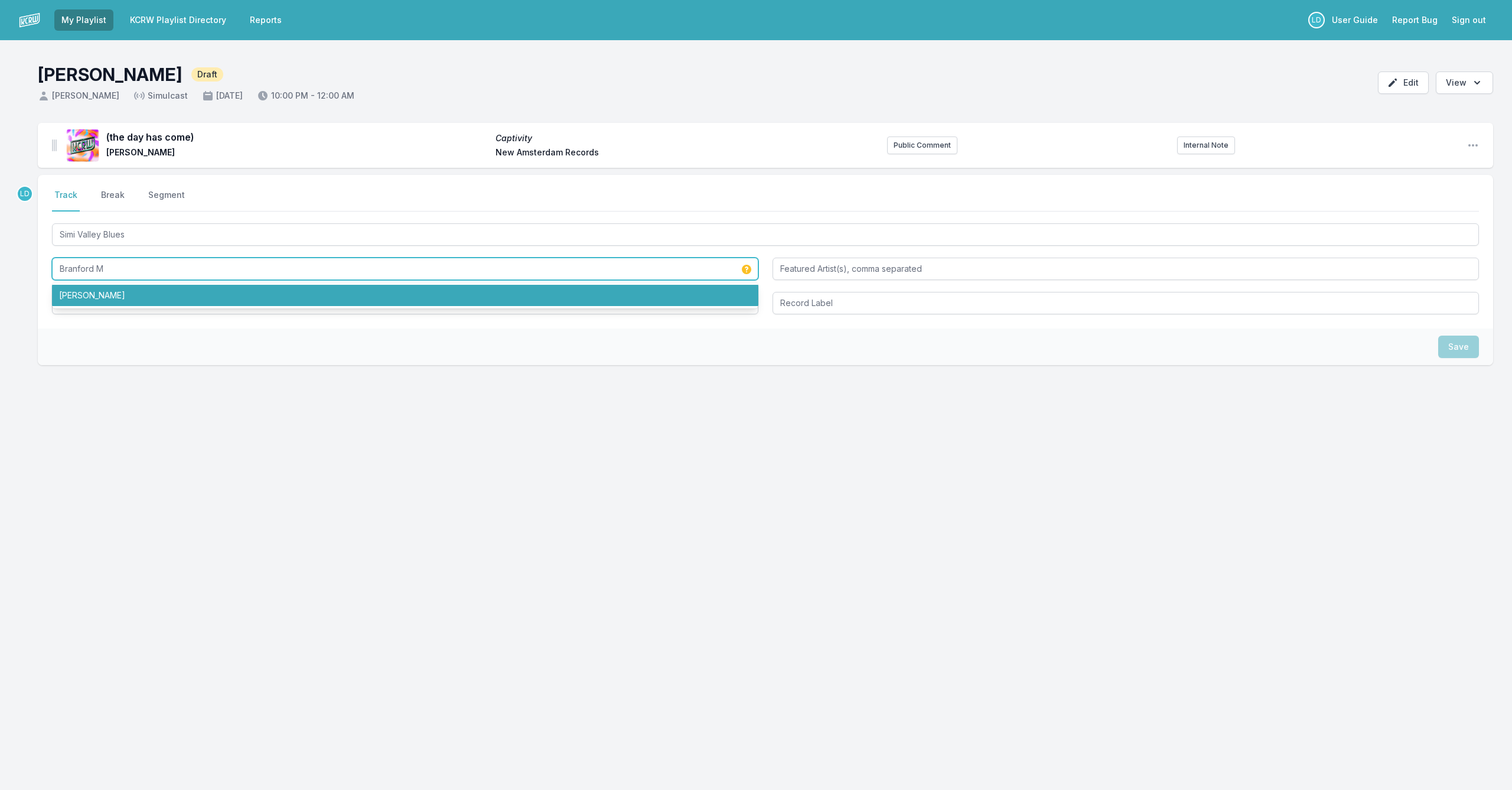
scroll to position [1, 0]
click at [220, 292] on li "[PERSON_NAME]" at bounding box center [405, 295] width 707 height 21
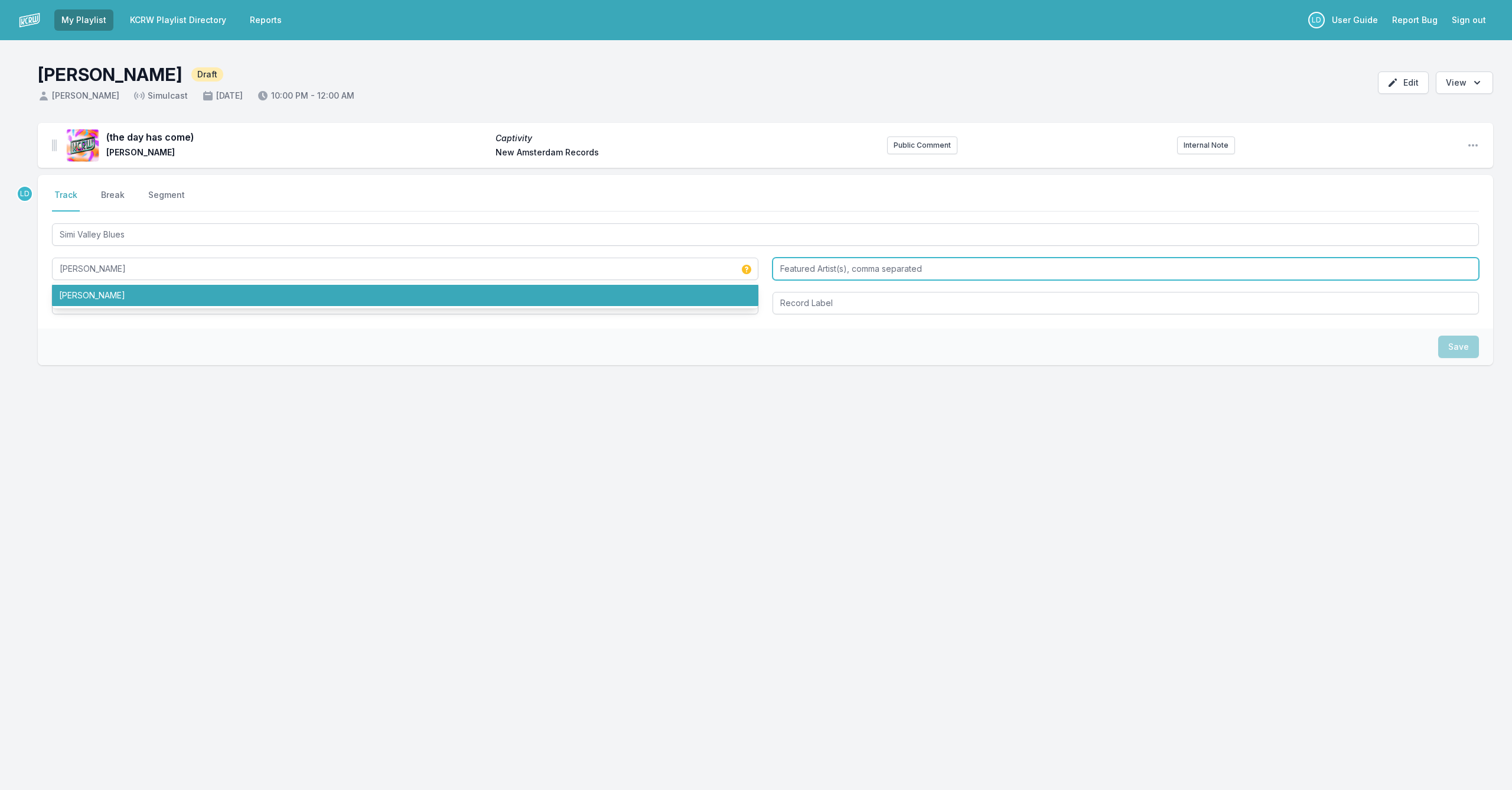
type input "[PERSON_NAME]"
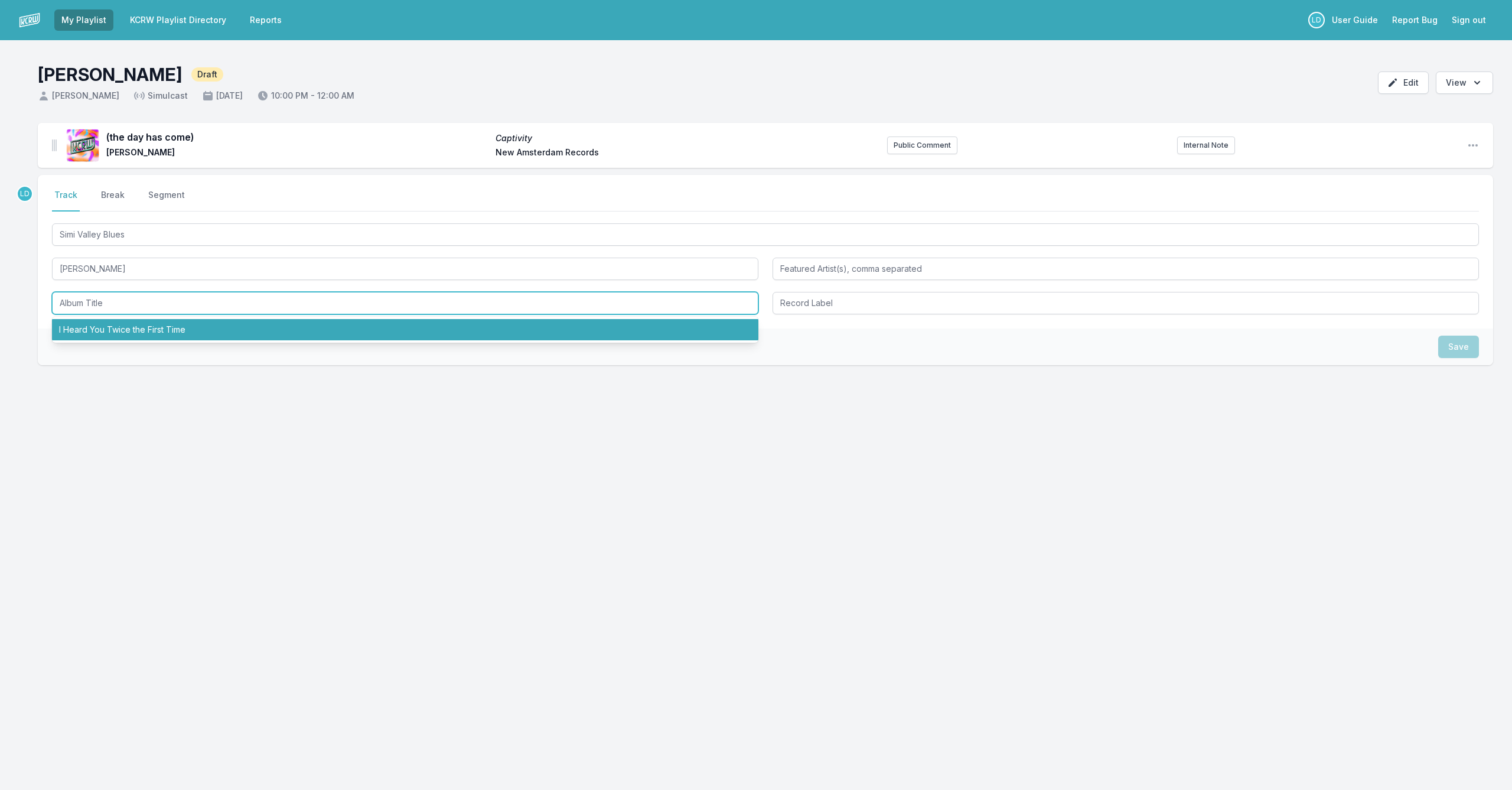
click at [270, 321] on li "I Heard You Twice the First Time" at bounding box center [405, 329] width 707 height 21
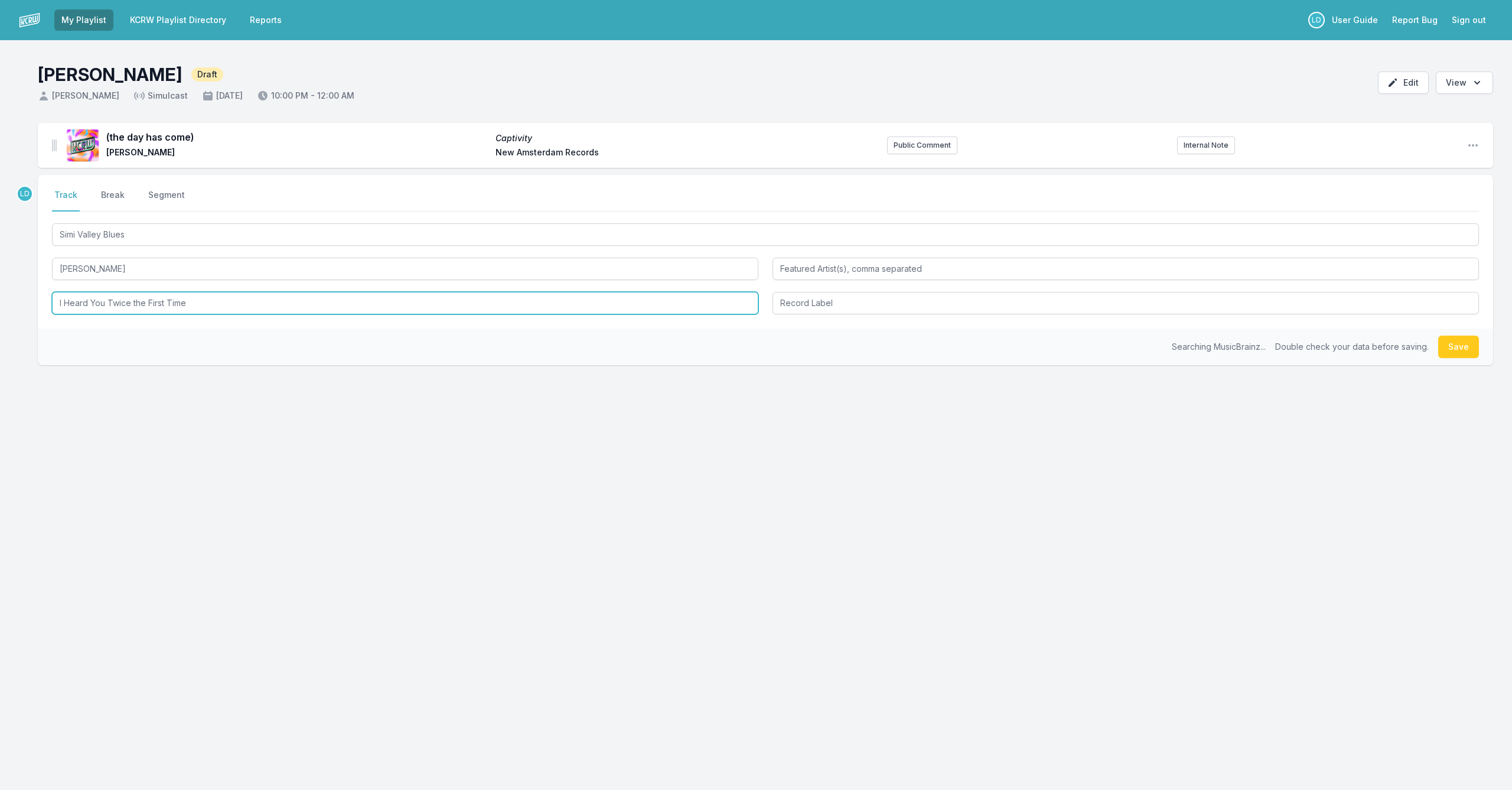
scroll to position [0, 0]
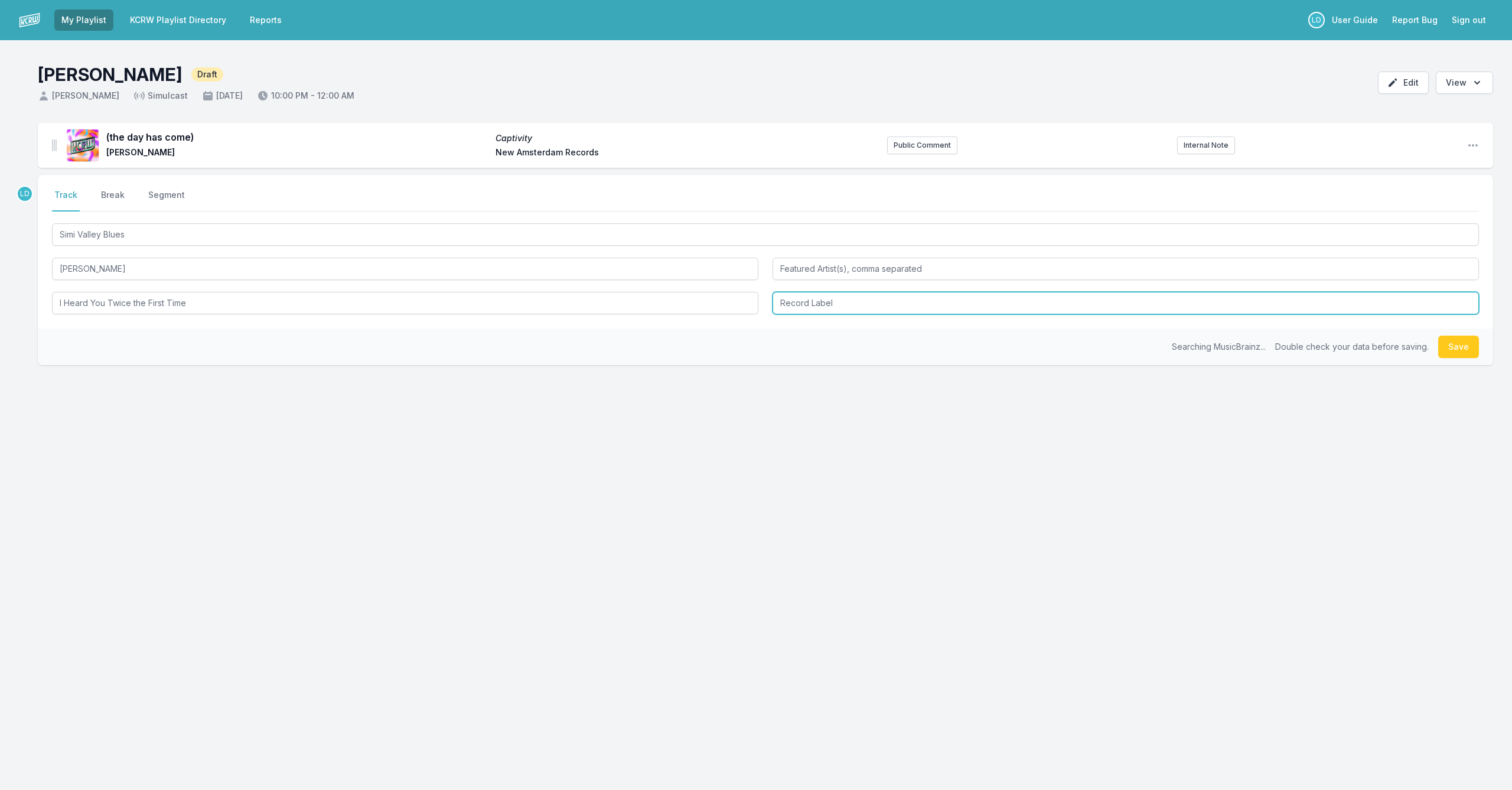
type input "I Heard You Twice the First Time"
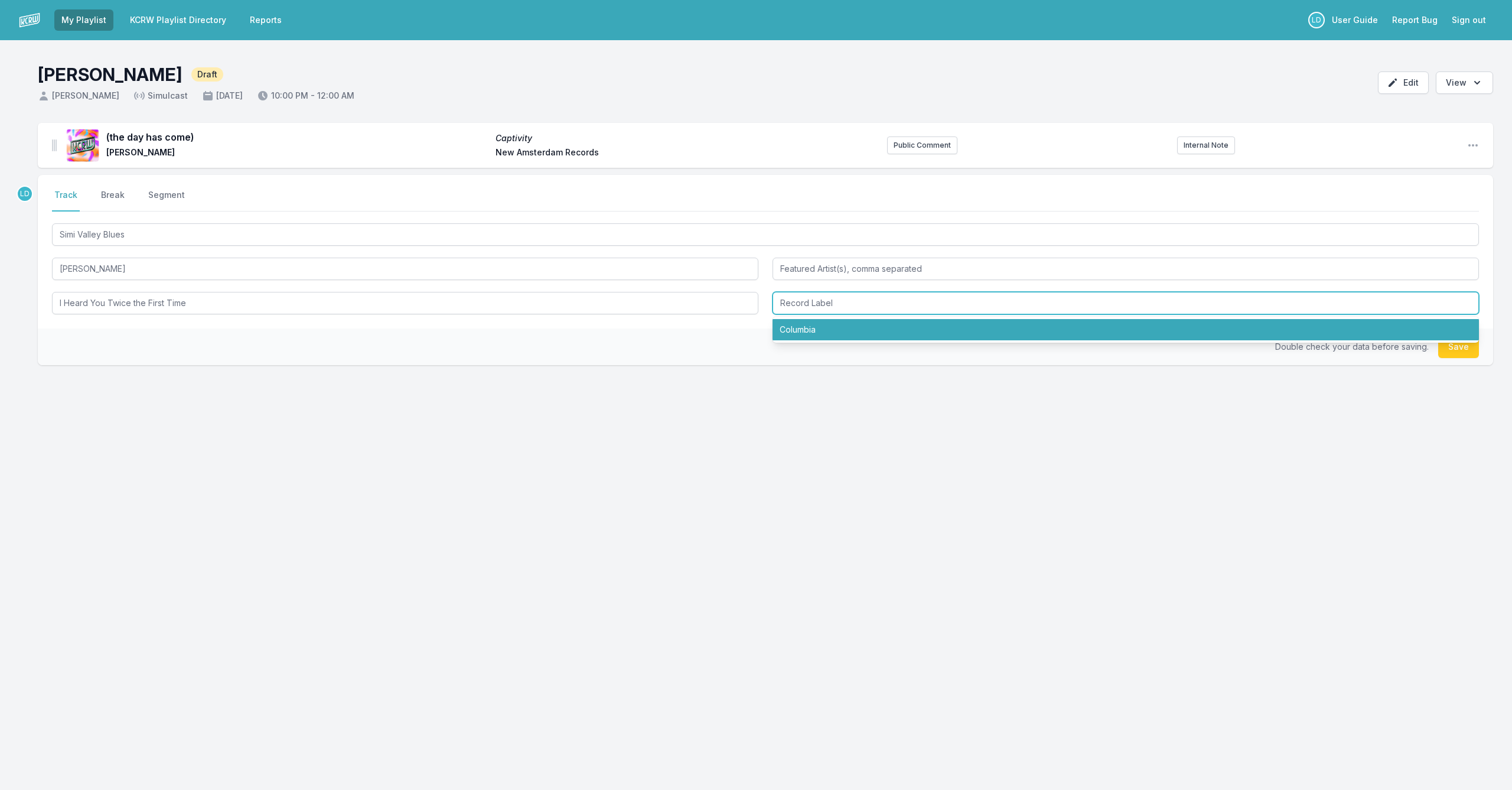
click at [865, 335] on li "Columbia" at bounding box center [1126, 329] width 707 height 21
type input "Columbia"
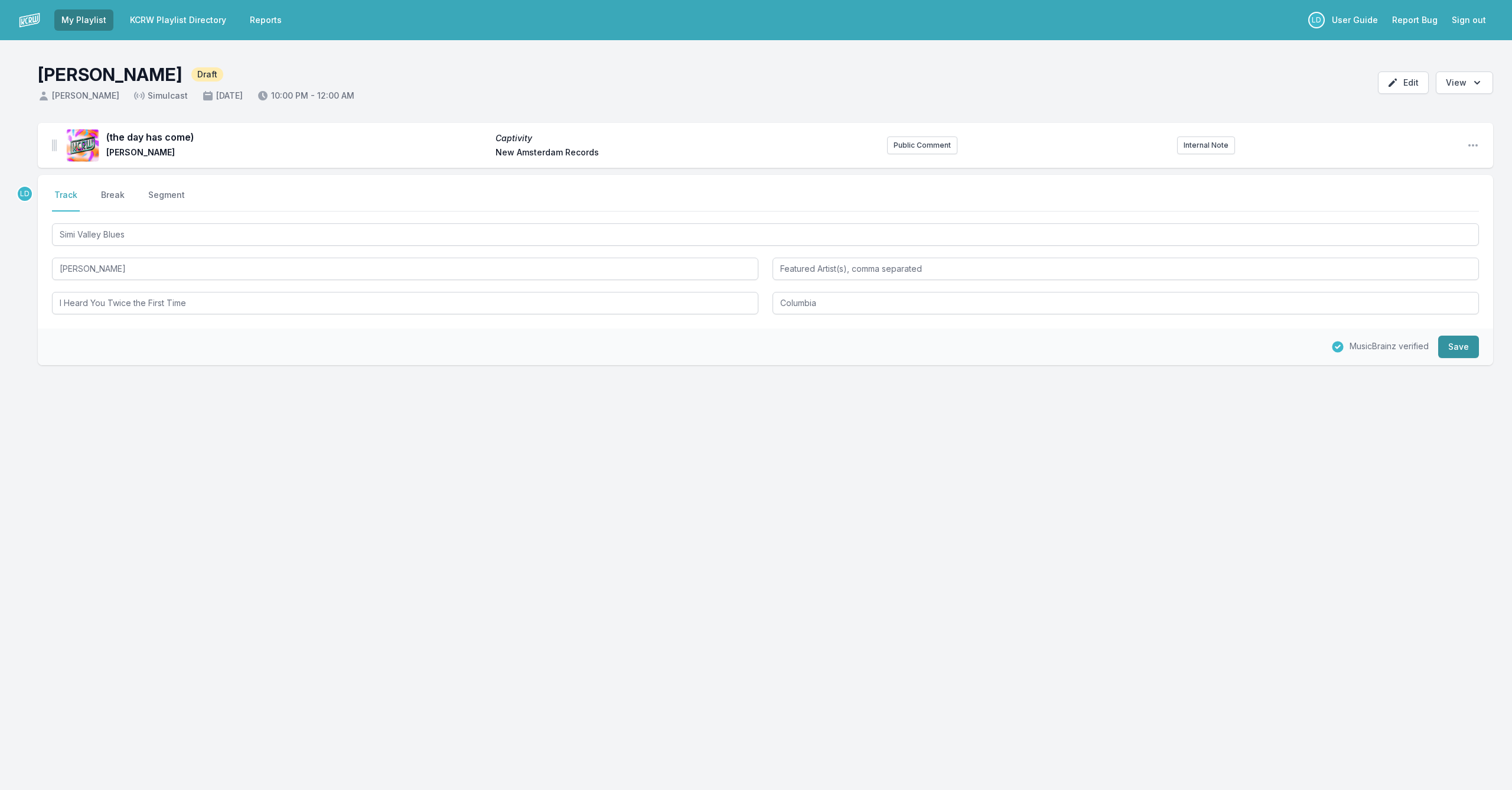
click at [1459, 344] on button "Save" at bounding box center [1459, 347] width 41 height 23
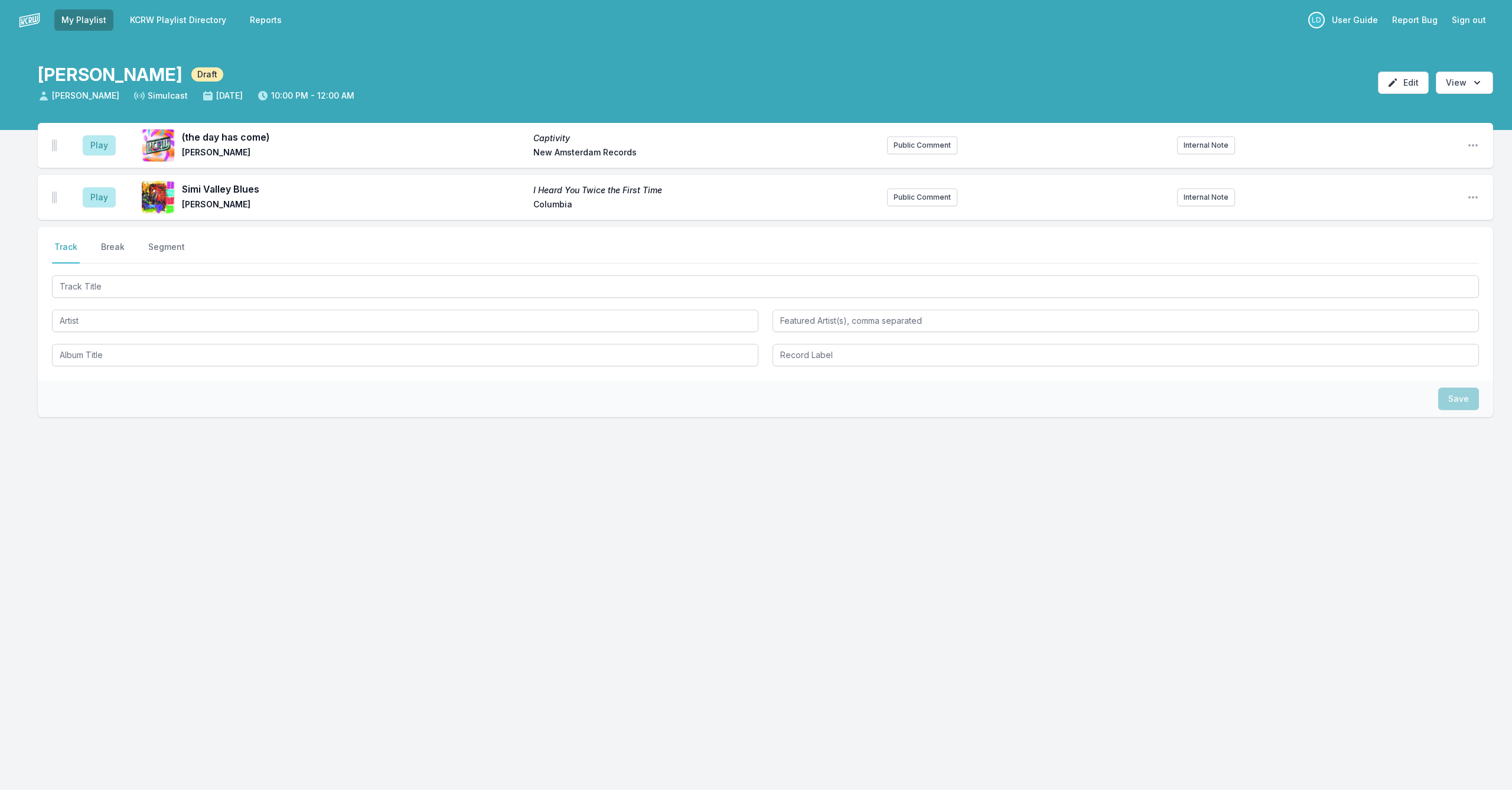
click at [1370, 632] on div "My Playlist KCRW Playlist Directory Reports LD User Guide Report Bug Sign out […" at bounding box center [756, 395] width 1512 height 790
click at [94, 142] on button "Play" at bounding box center [99, 145] width 33 height 20
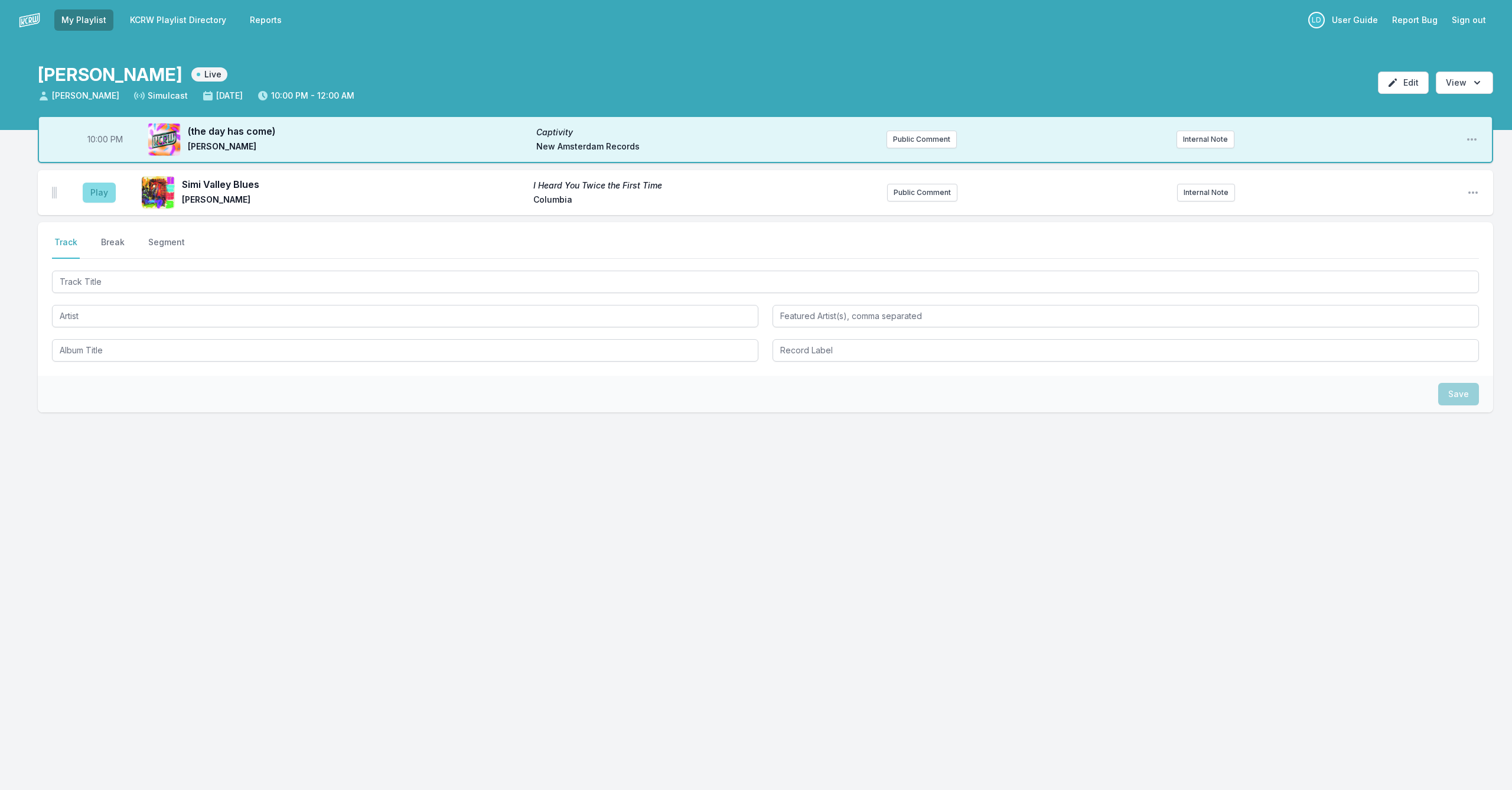
click at [102, 193] on button "Play" at bounding box center [99, 192] width 33 height 20
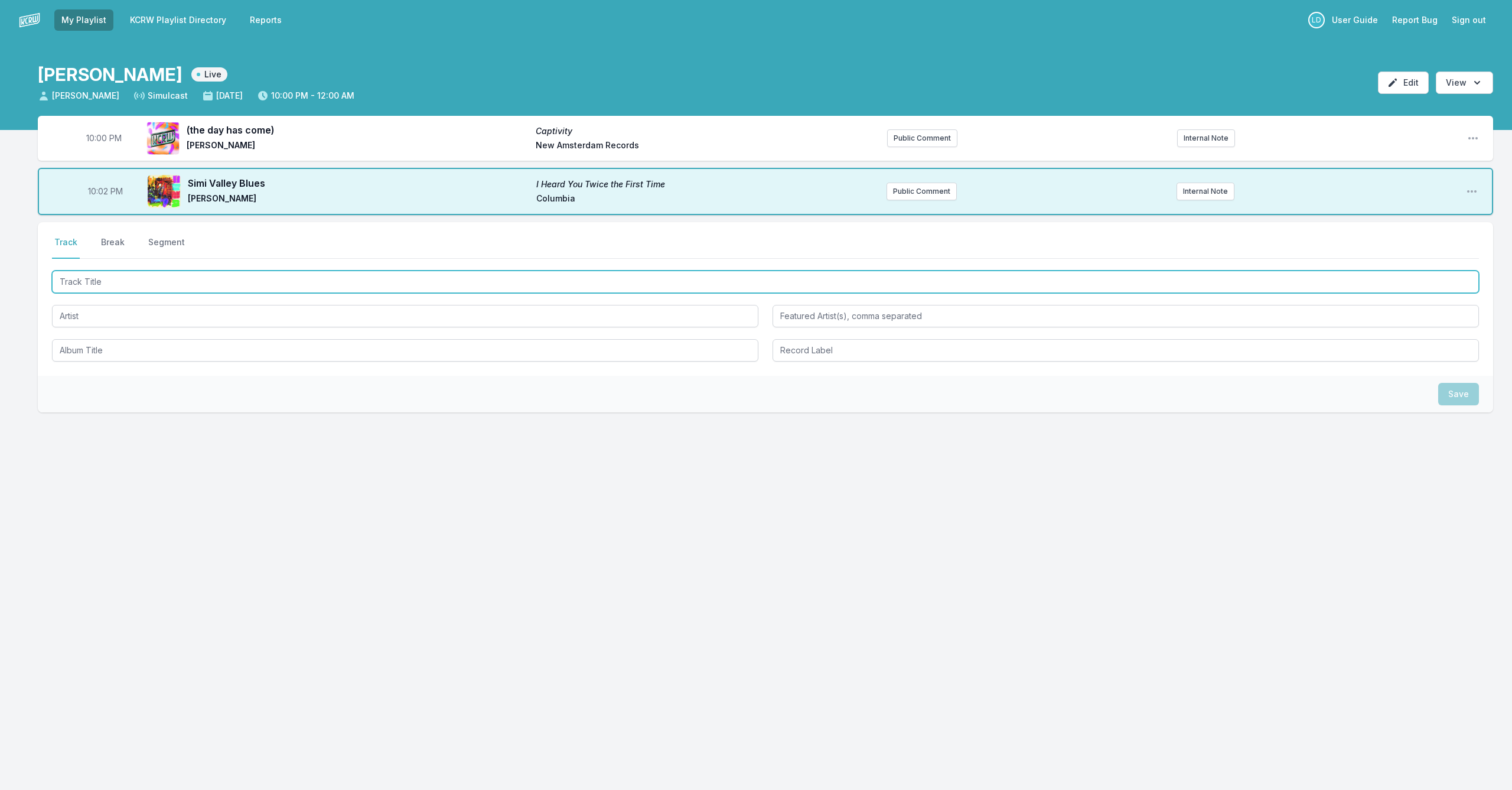
click at [263, 283] on input "Track Title" at bounding box center [765, 282] width 1427 height 23
type input "Blind Pig"
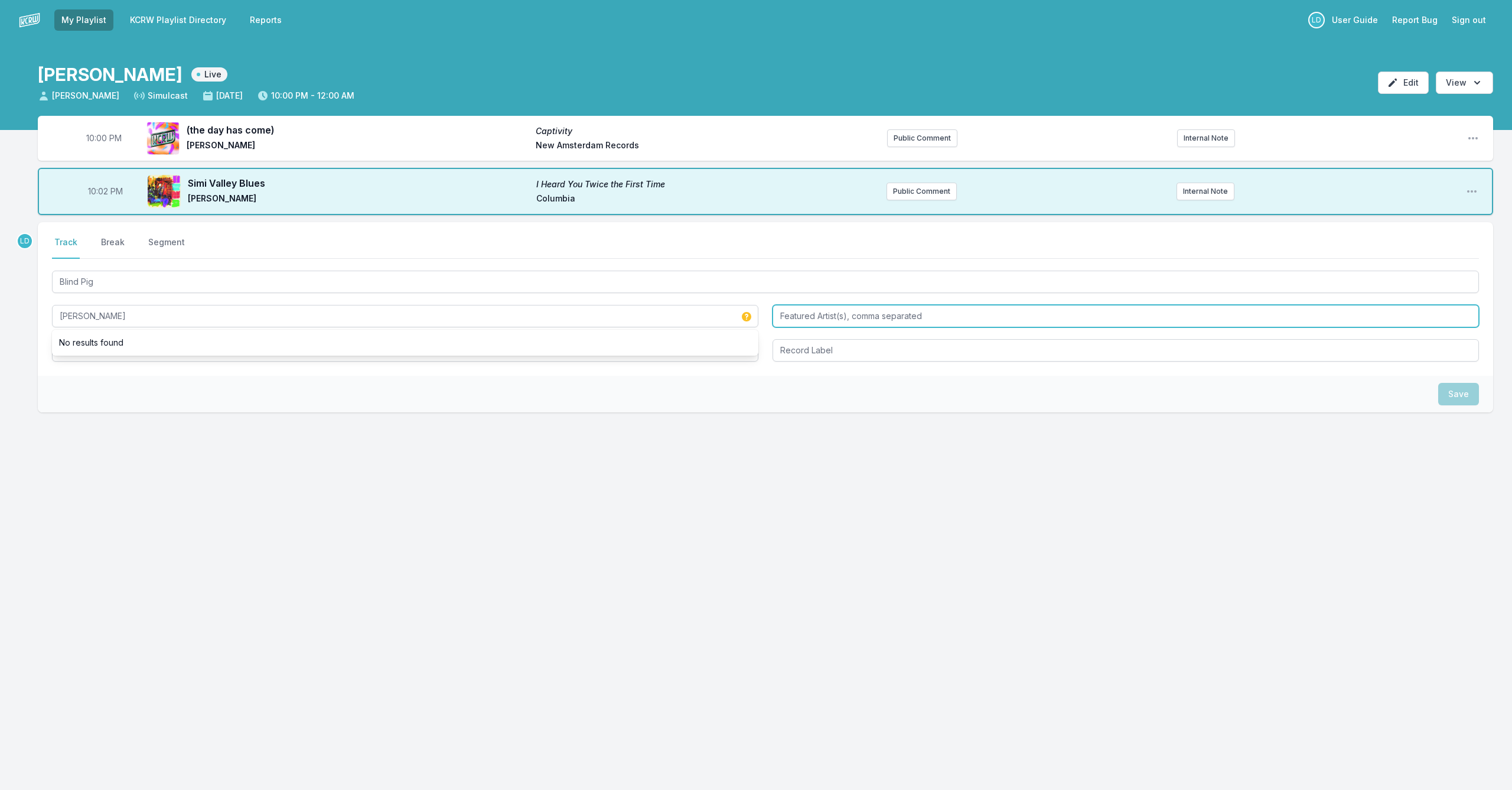
type input "[PERSON_NAME]"
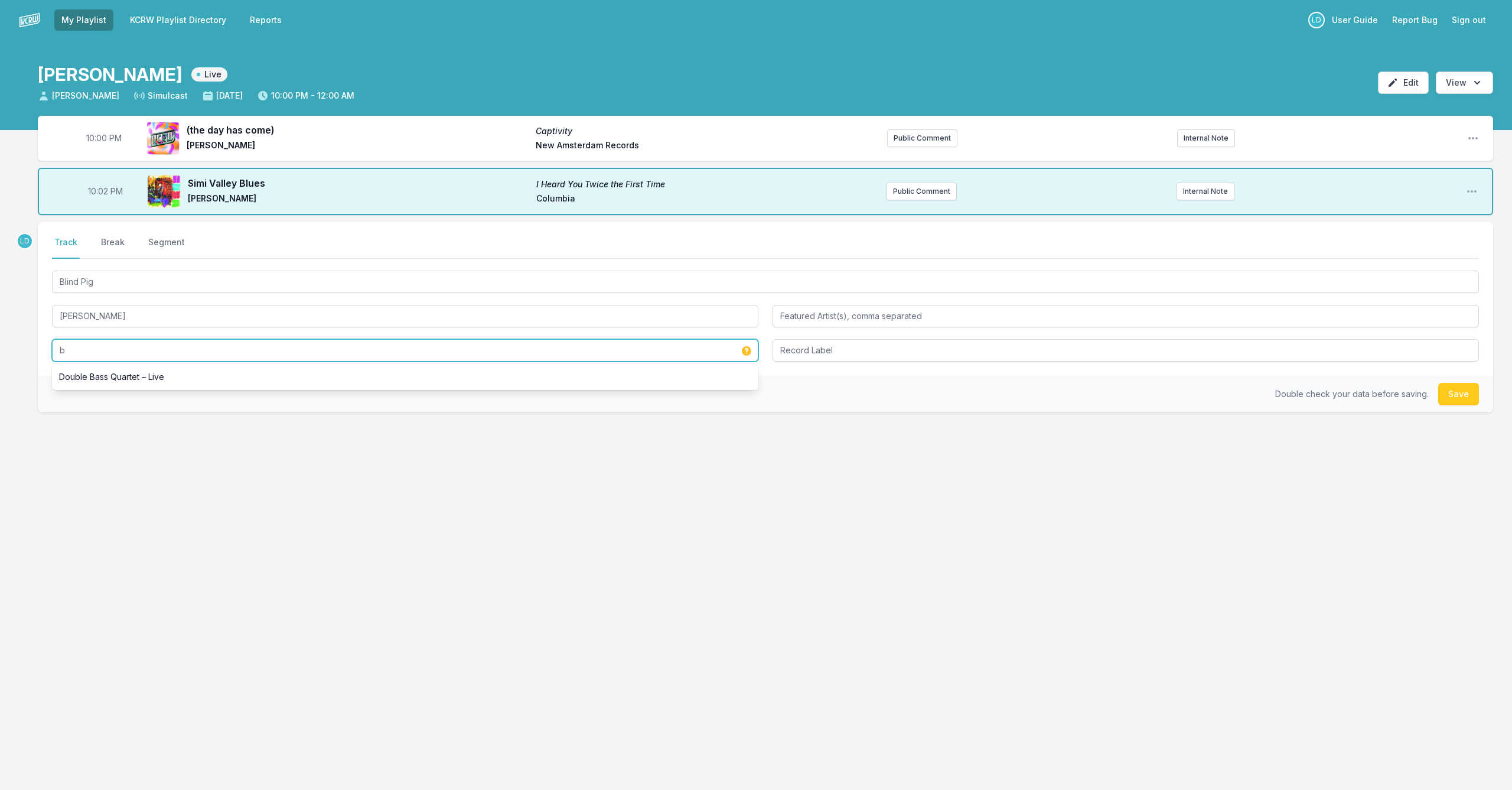
scroll to position [1, 0]
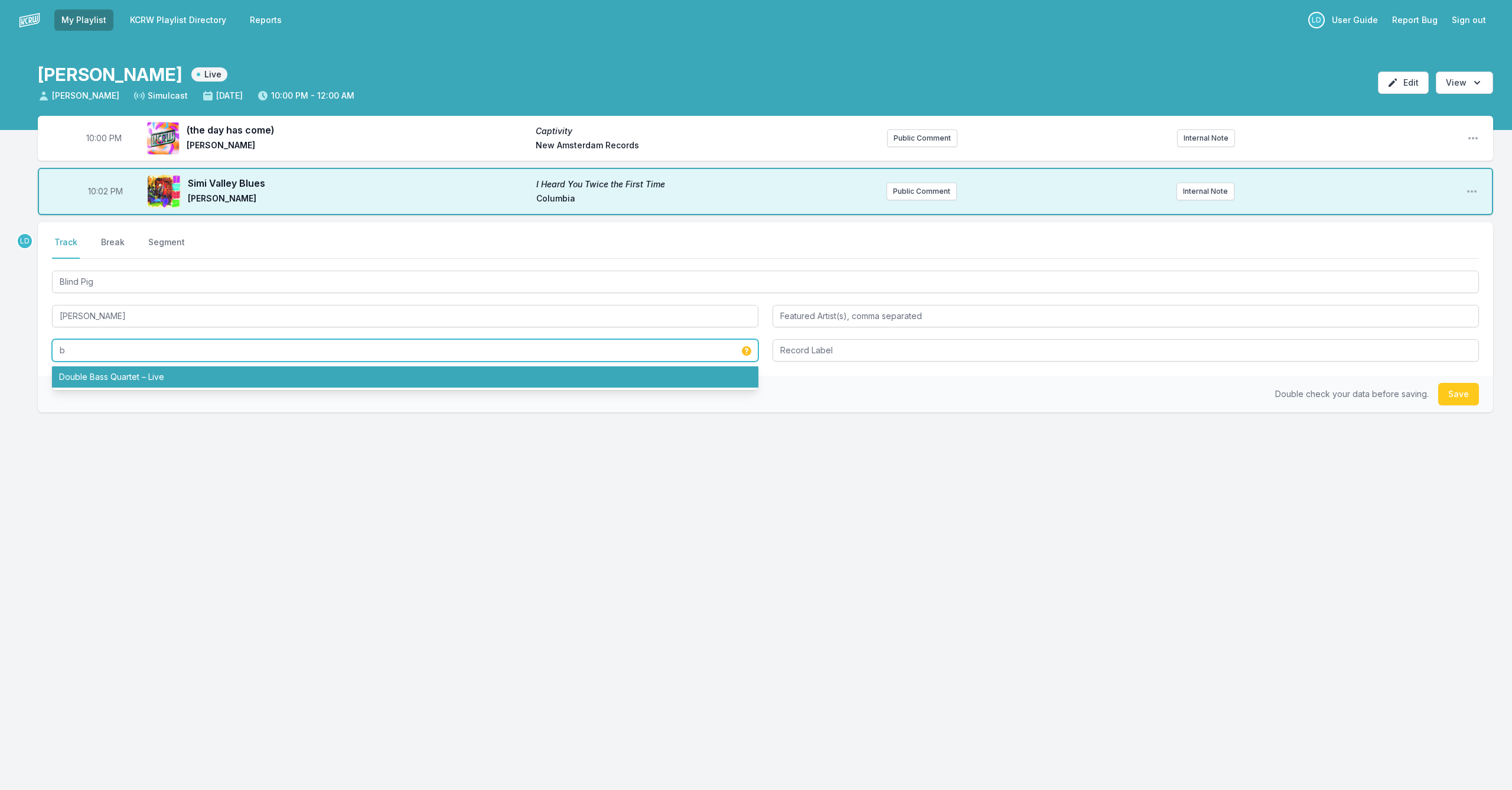
click at [73, 371] on li "Double Bass Quartet – Live" at bounding box center [405, 377] width 707 height 21
click at [310, 381] on li "Double Bass Quartet – Live" at bounding box center [405, 377] width 707 height 21
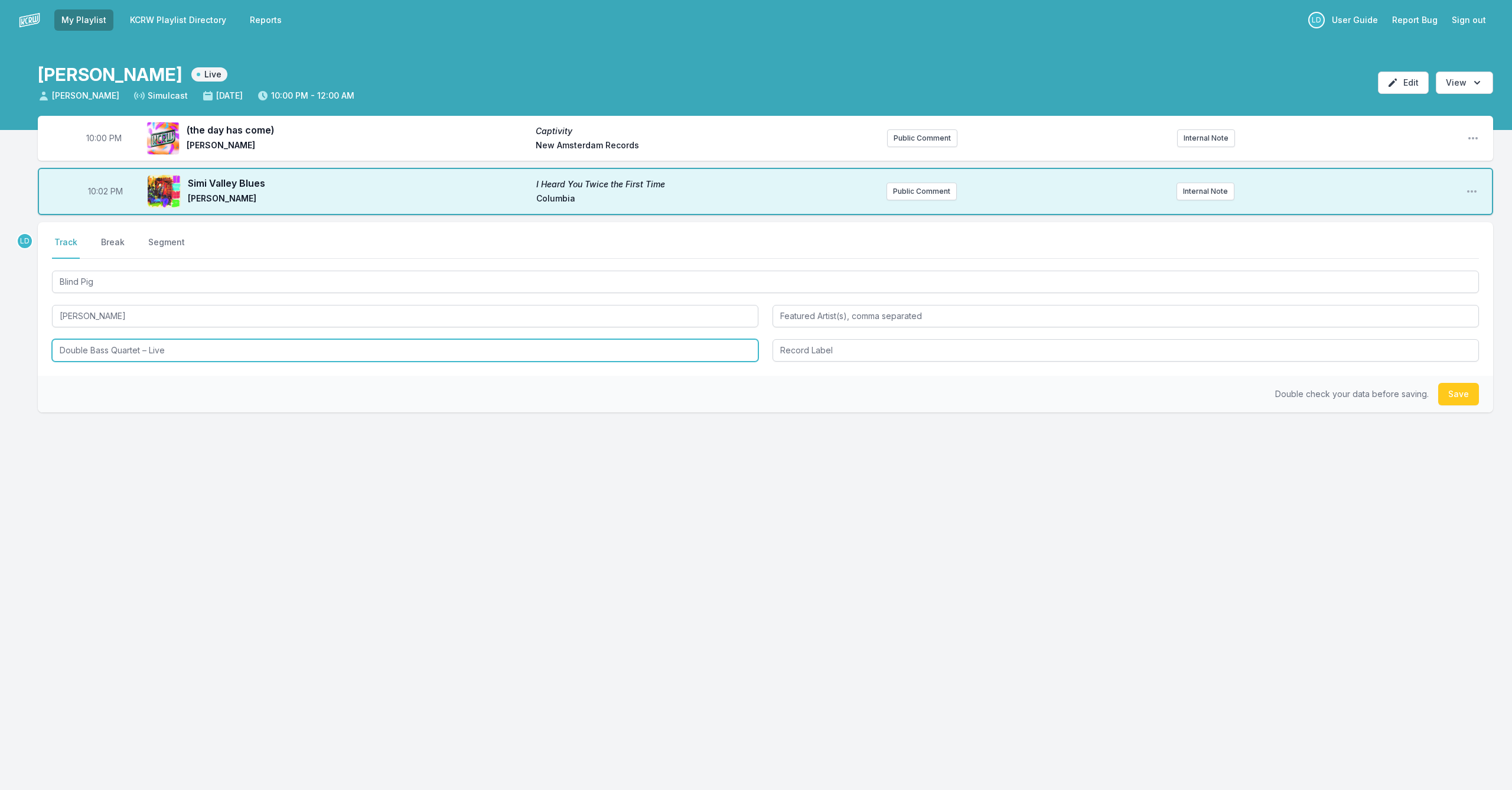
scroll to position [0, 0]
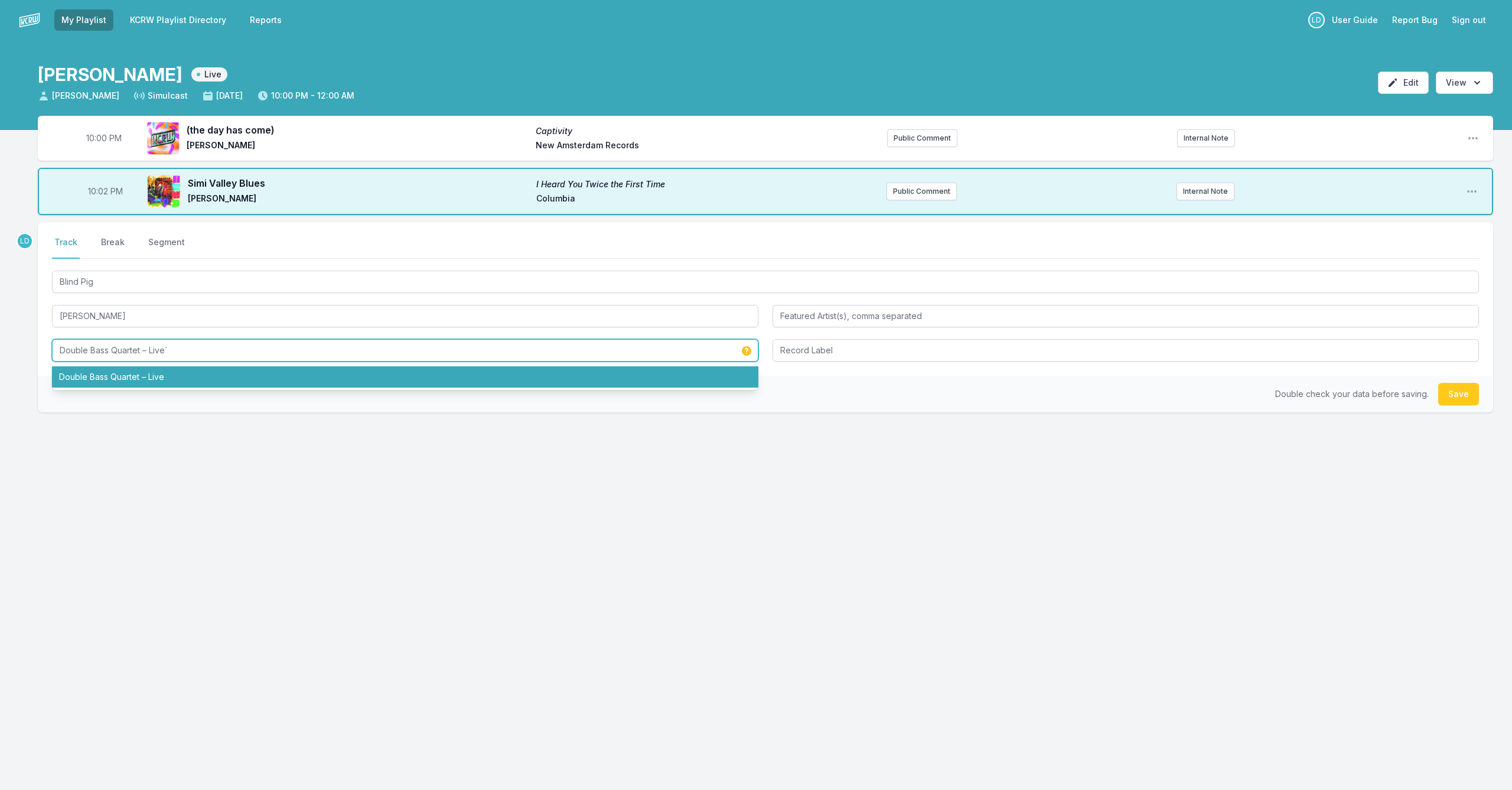
click at [426, 377] on li "Double Bass Quartet – Live" at bounding box center [405, 377] width 707 height 21
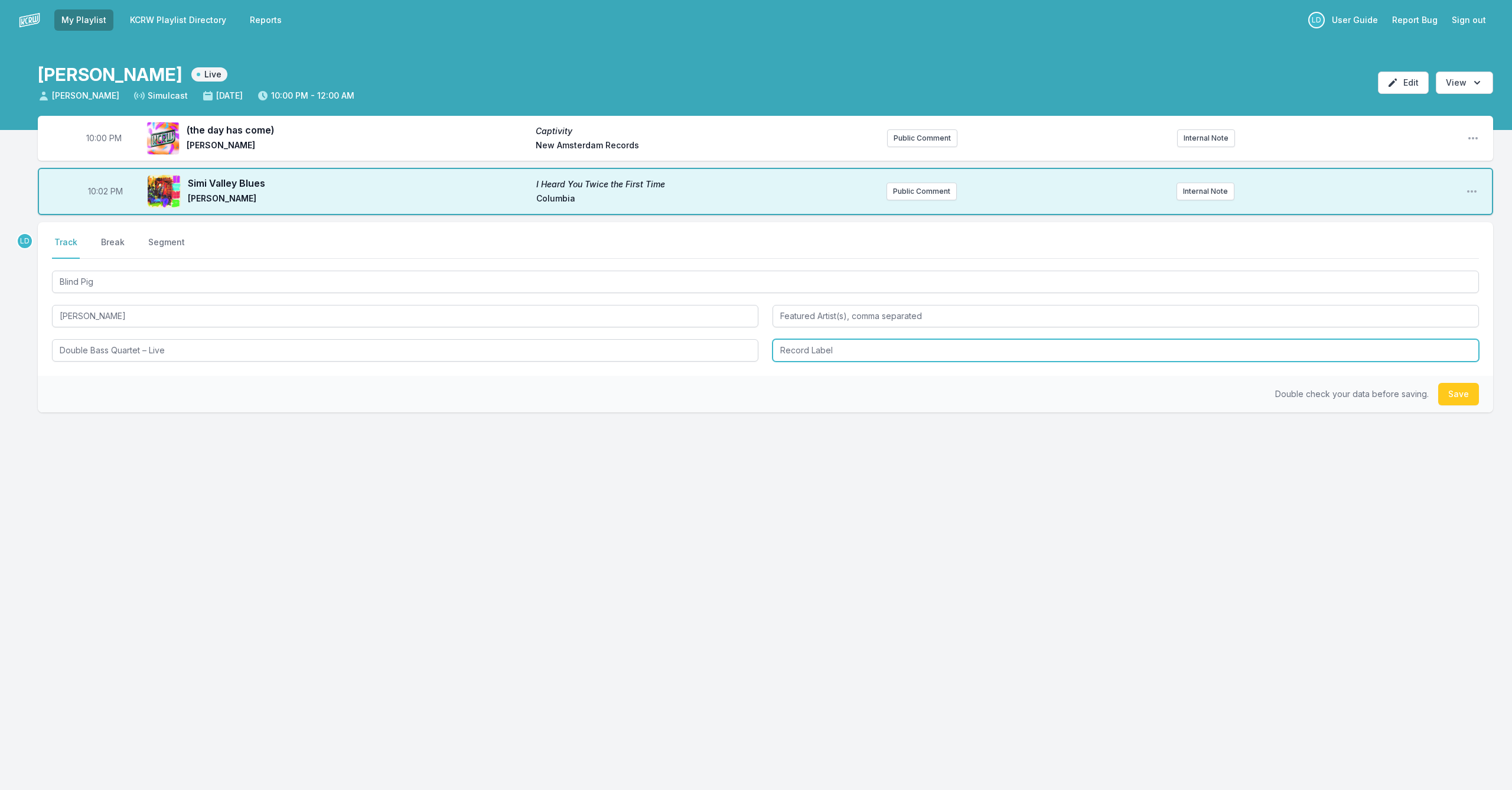
type input "Double Bass Quartet – Live"
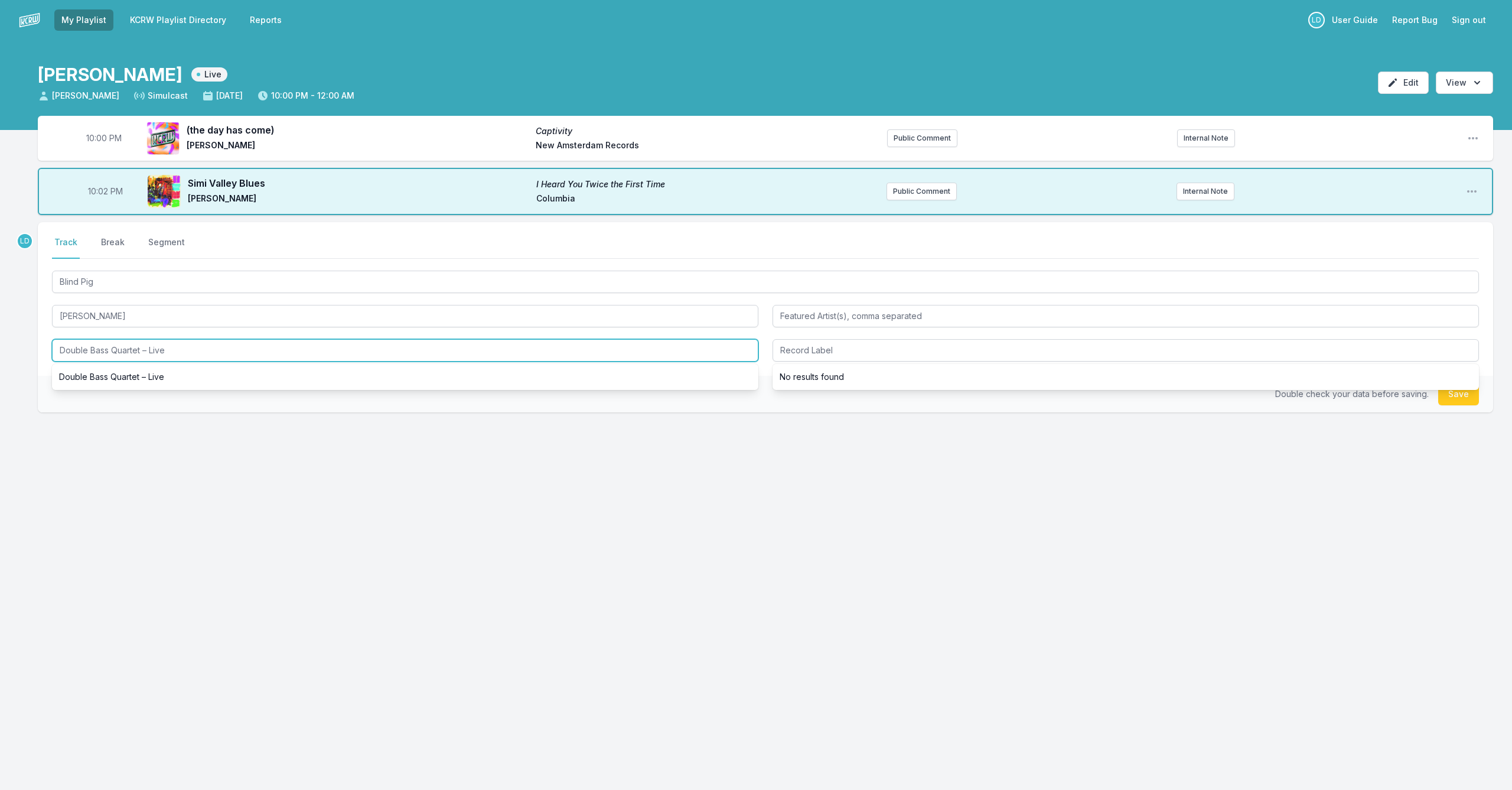
drag, startPoint x: 201, startPoint y: 357, endPoint x: 36, endPoint y: 350, distance: 165.1
click at [36, 351] on div "10:00 PM (the day has come) Captivity [PERSON_NAME] Alula New Amsterdam Records…" at bounding box center [756, 321] width 1512 height 410
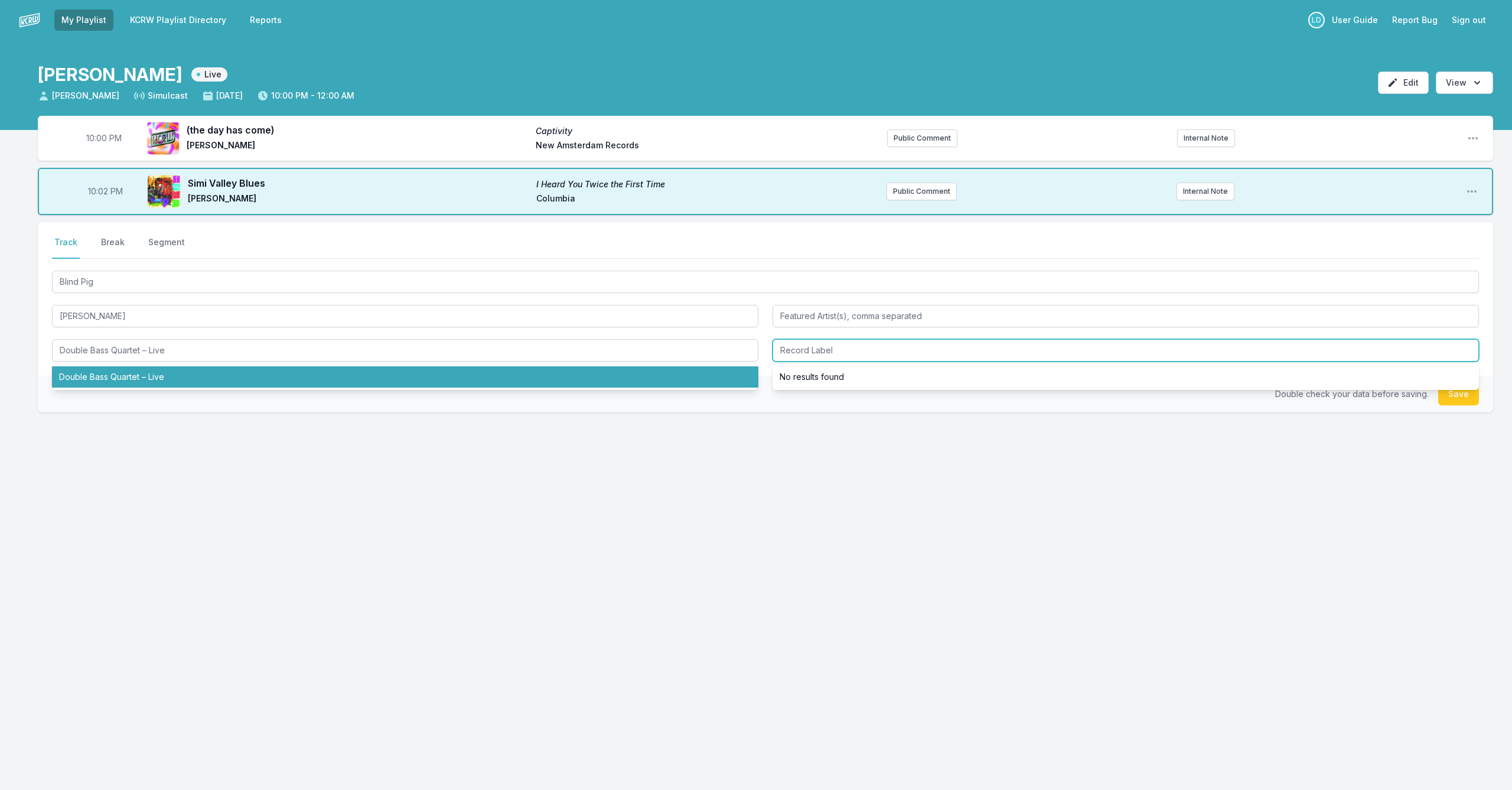
click at [887, 356] on input "Record Label" at bounding box center [1126, 351] width 707 height 23
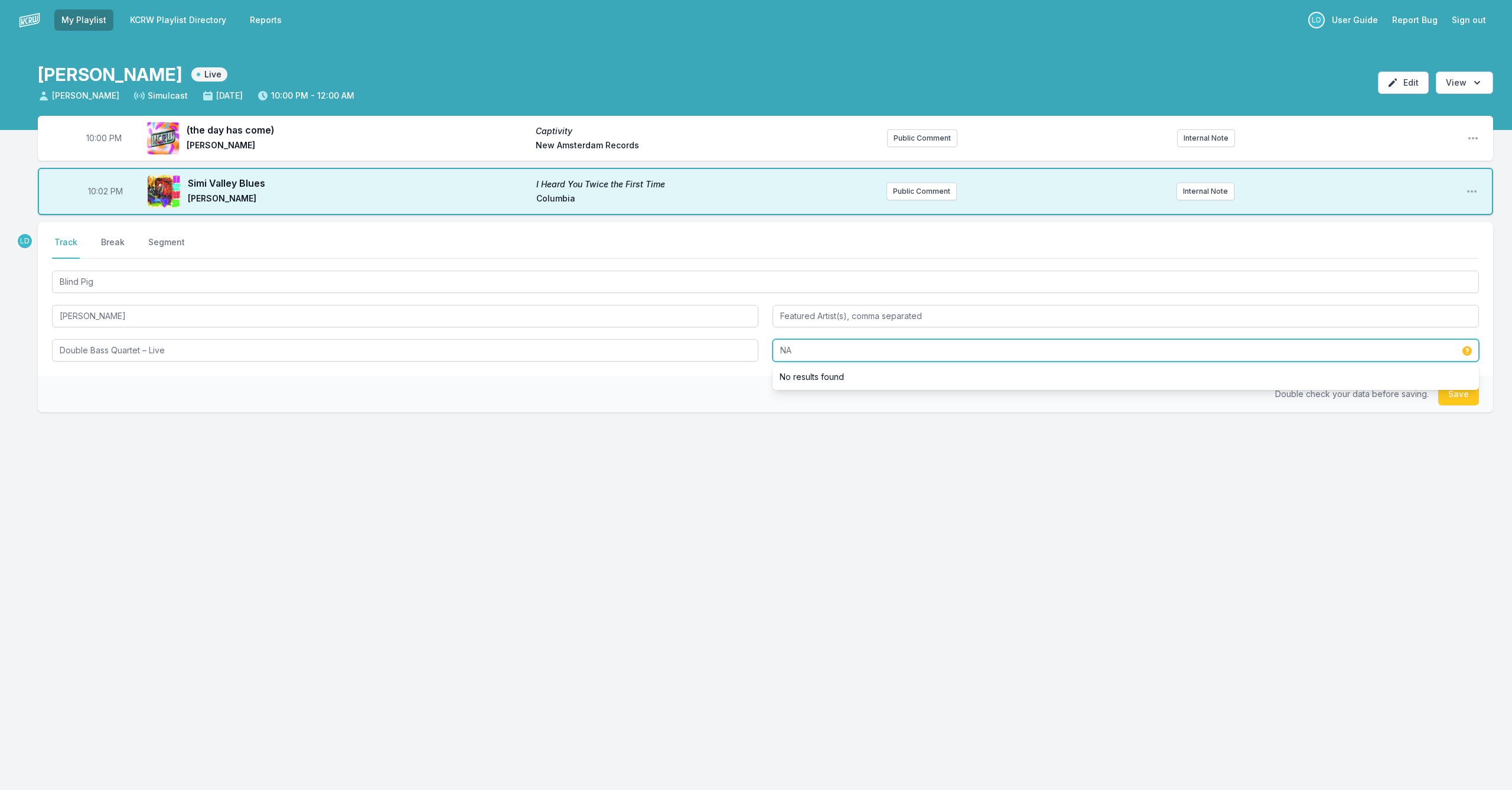
type input "NA"
drag, startPoint x: 1462, startPoint y: 398, endPoint x: 1330, endPoint y: 396, distance: 132.0
click at [1462, 398] on button "Save" at bounding box center [1459, 394] width 41 height 23
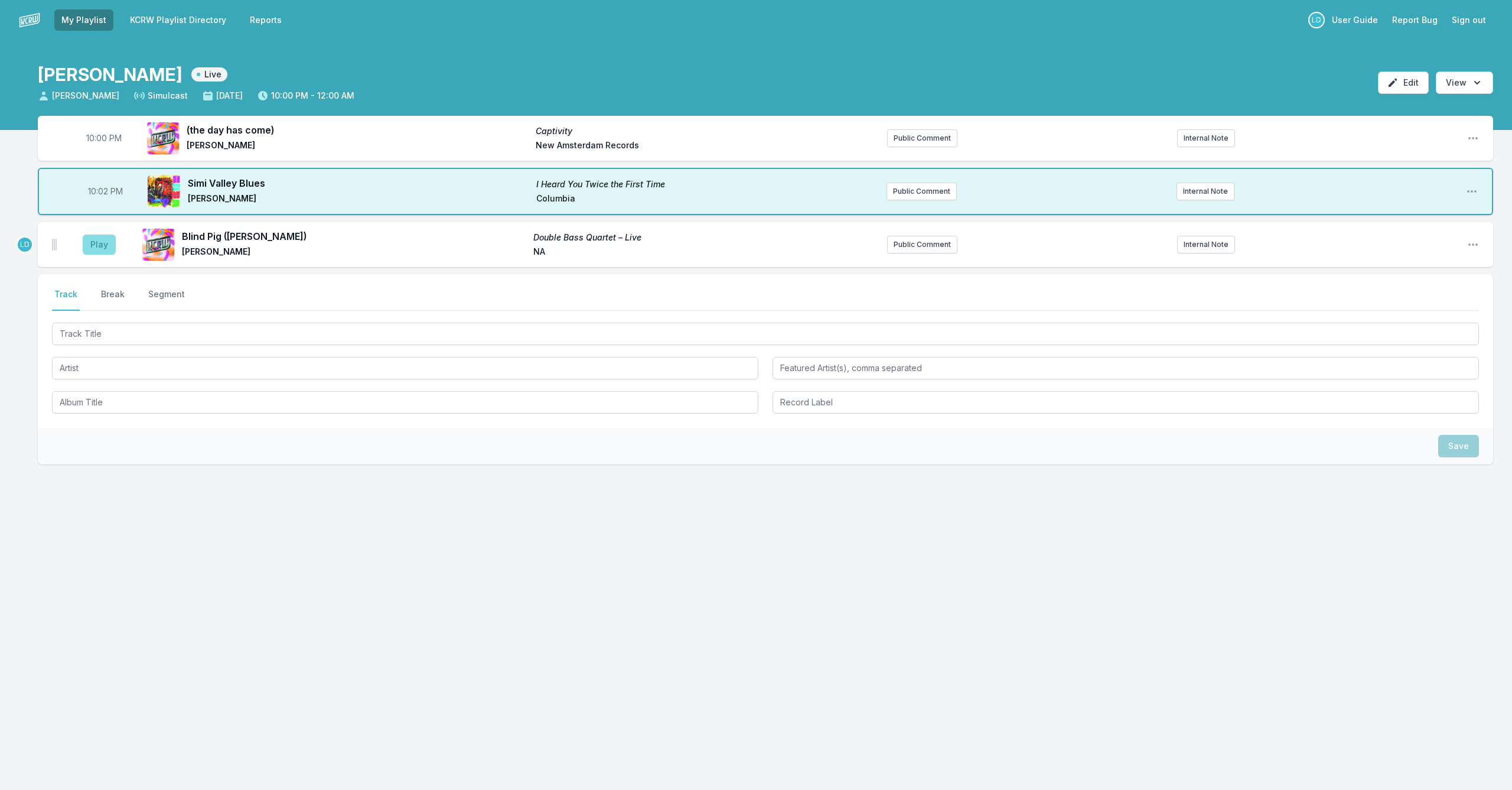
click at [105, 246] on button "Play" at bounding box center [99, 244] width 33 height 20
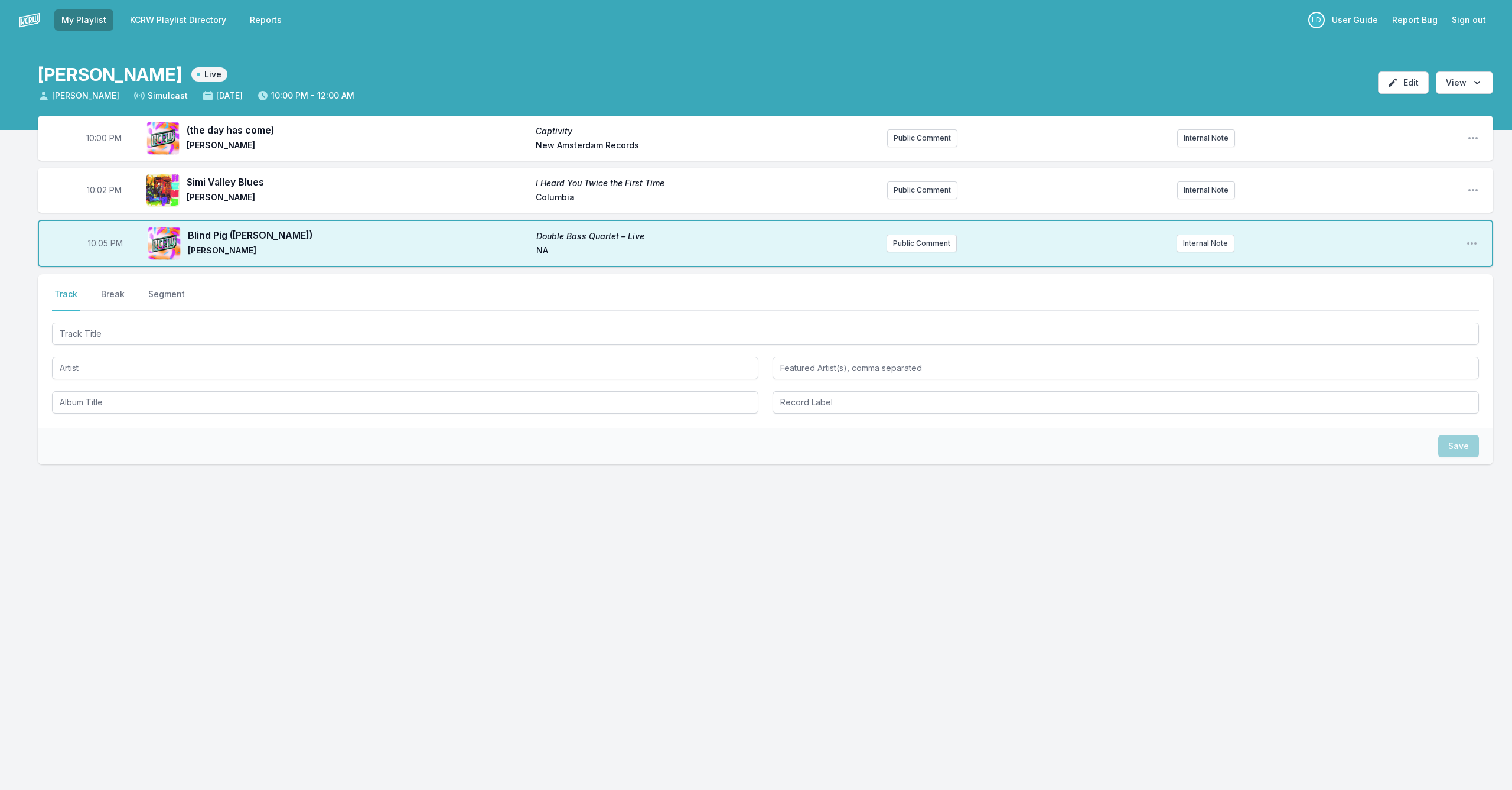
click at [103, 244] on span "10:05 PM" at bounding box center [105, 243] width 35 height 12
click at [100, 240] on input "22:05" at bounding box center [105, 243] width 66 height 23
type input "22:04"
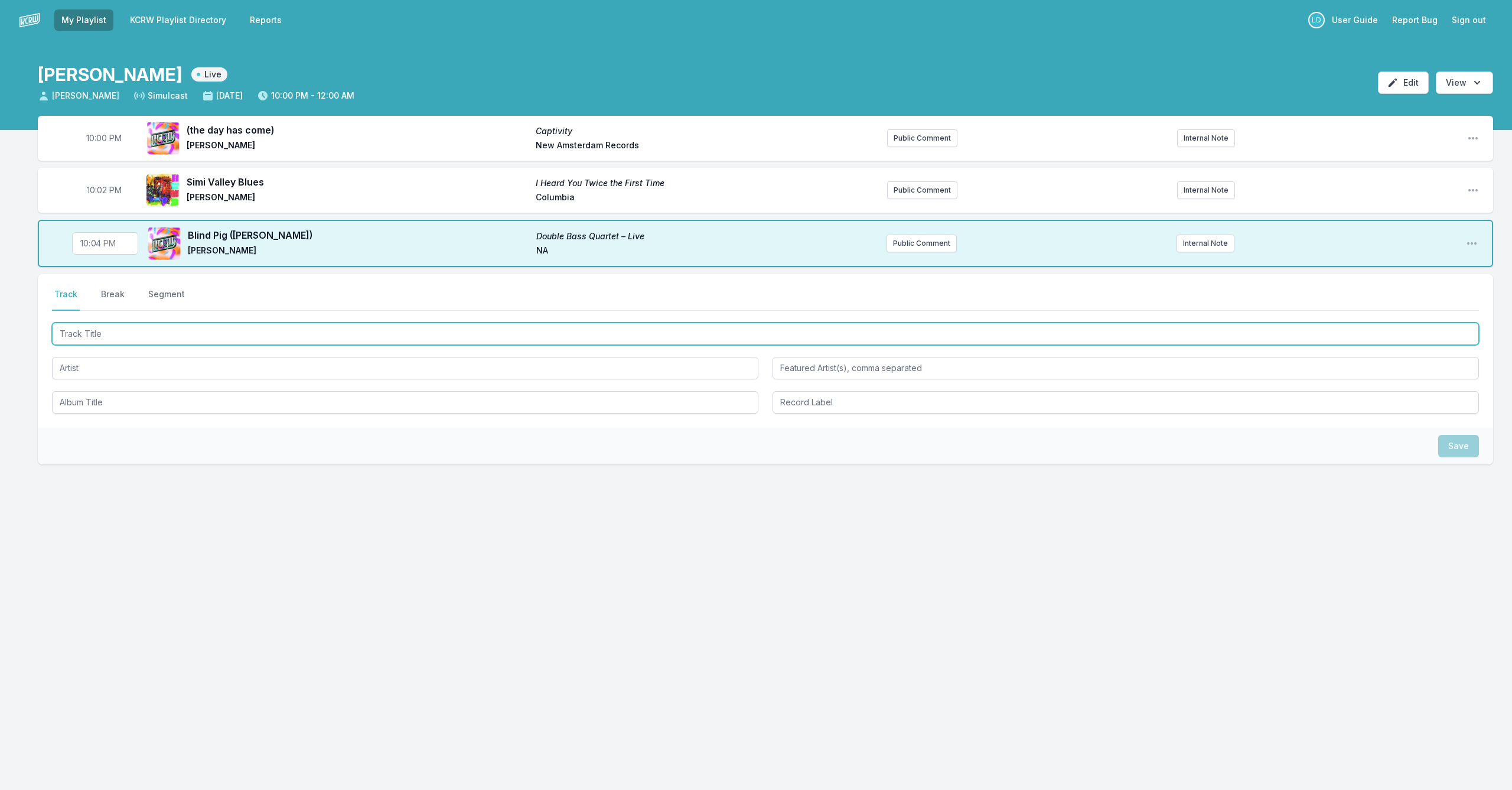
click at [227, 340] on input "Track Title" at bounding box center [765, 334] width 1427 height 23
click at [262, 336] on input "Track Title" at bounding box center [765, 334] width 1427 height 23
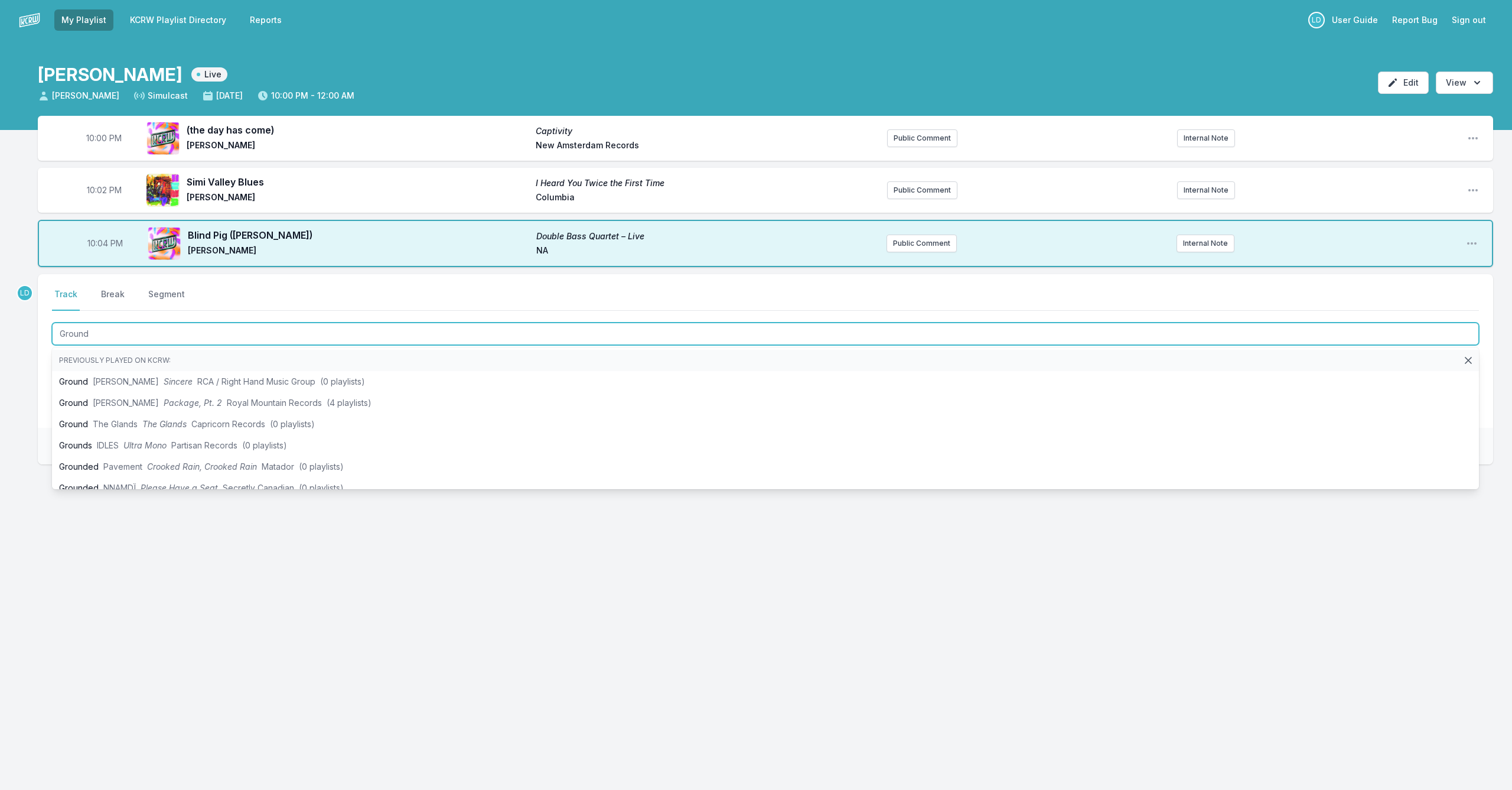
type input "Ground"
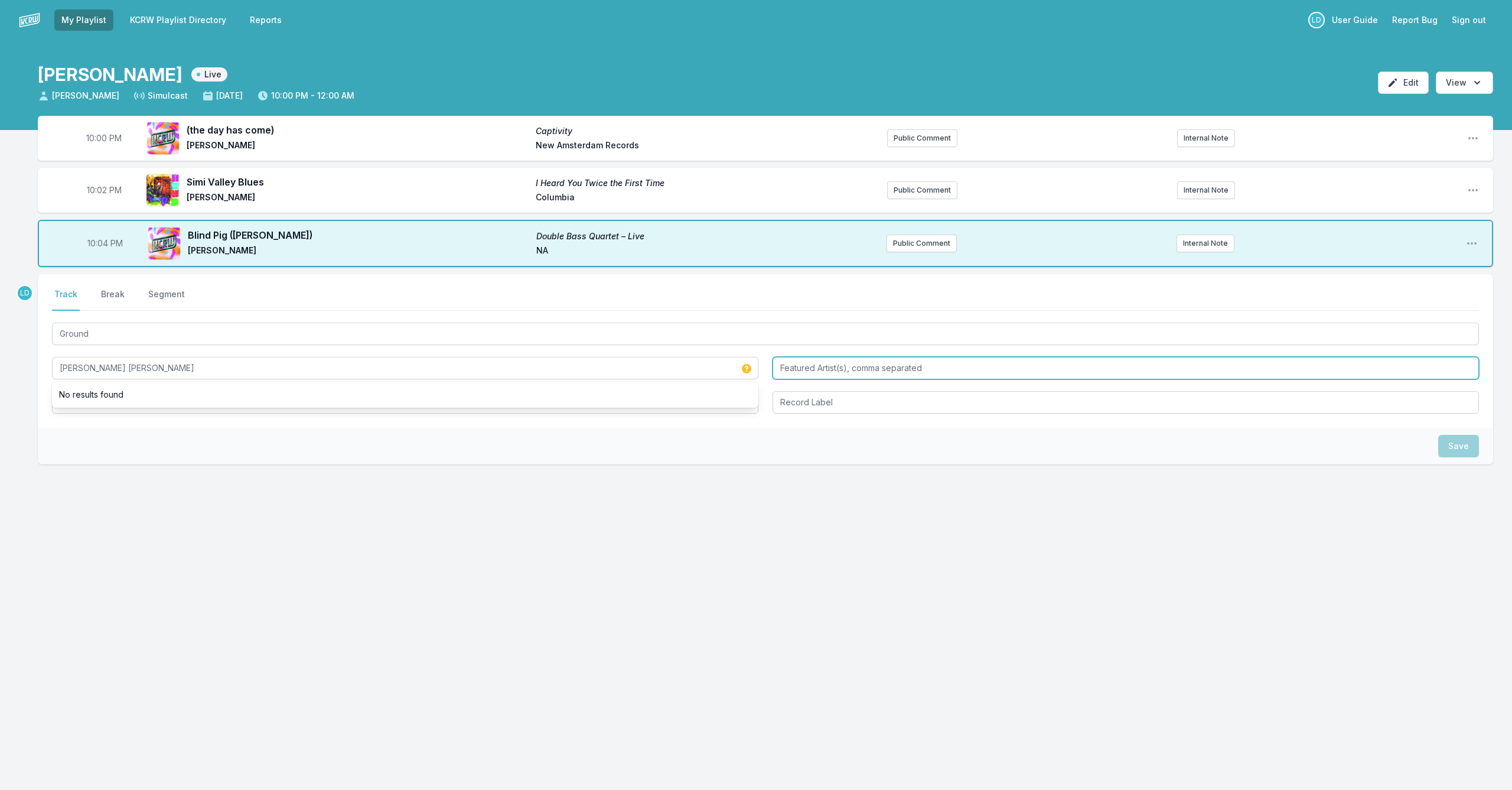
type input "[PERSON_NAME] [PERSON_NAME]"
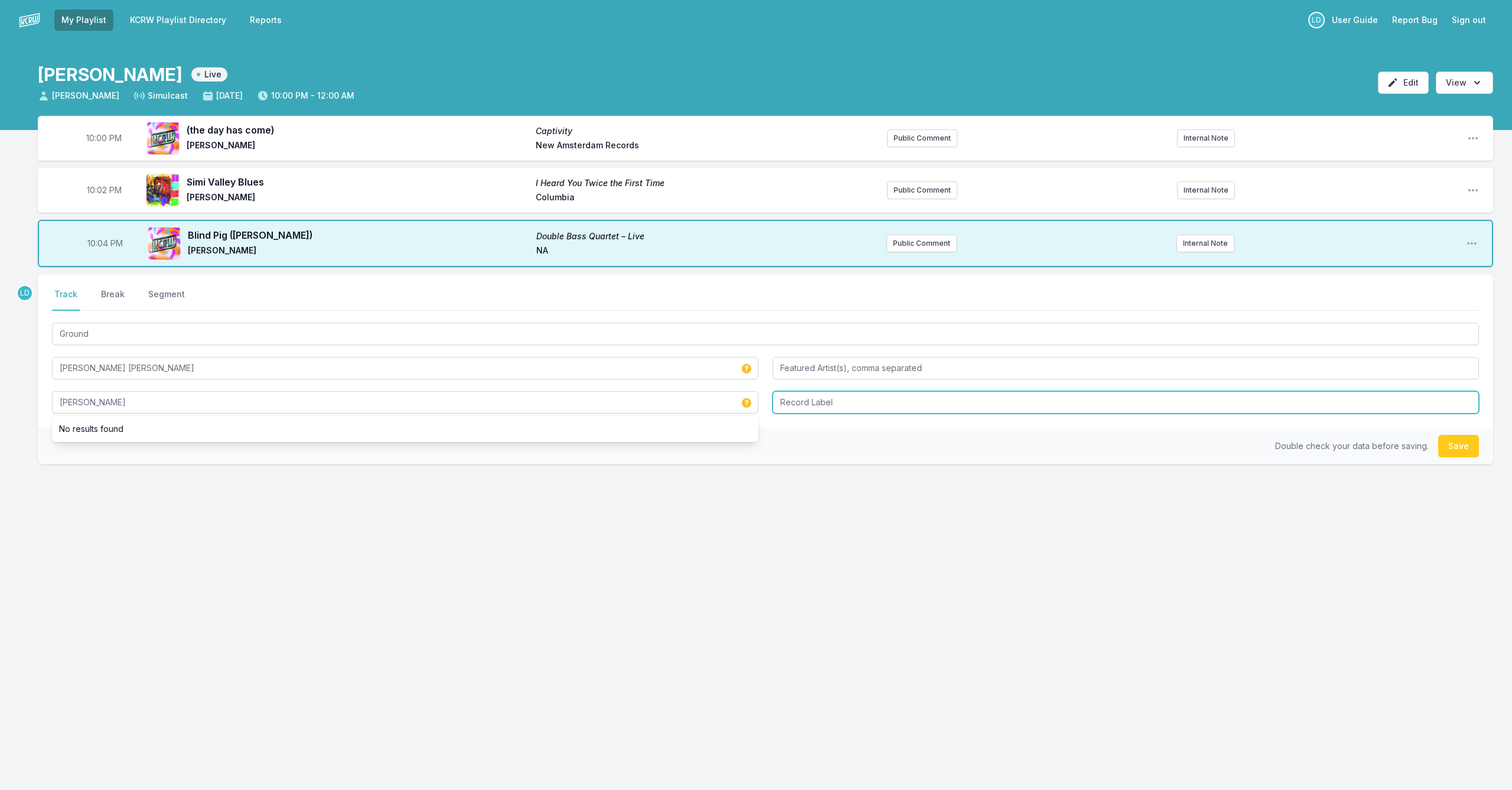
type input "[PERSON_NAME]"
drag, startPoint x: 967, startPoint y: 406, endPoint x: 1214, endPoint y: 415, distance: 247.2
click at [967, 406] on input "NA" at bounding box center [1126, 403] width 707 height 23
type input "NA"
click at [1453, 453] on button "Save" at bounding box center [1459, 446] width 41 height 23
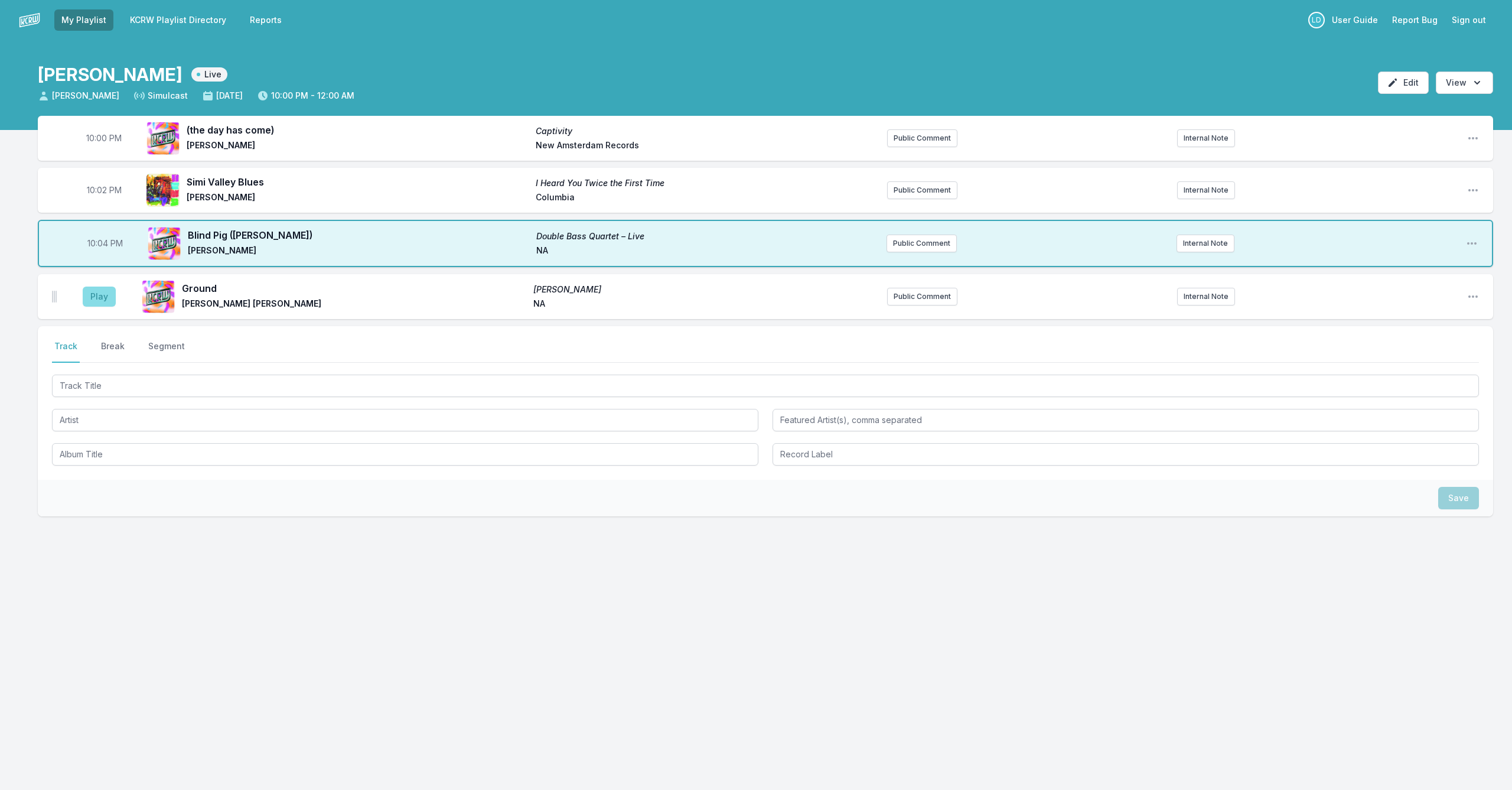
click at [90, 296] on button "Play" at bounding box center [99, 296] width 33 height 20
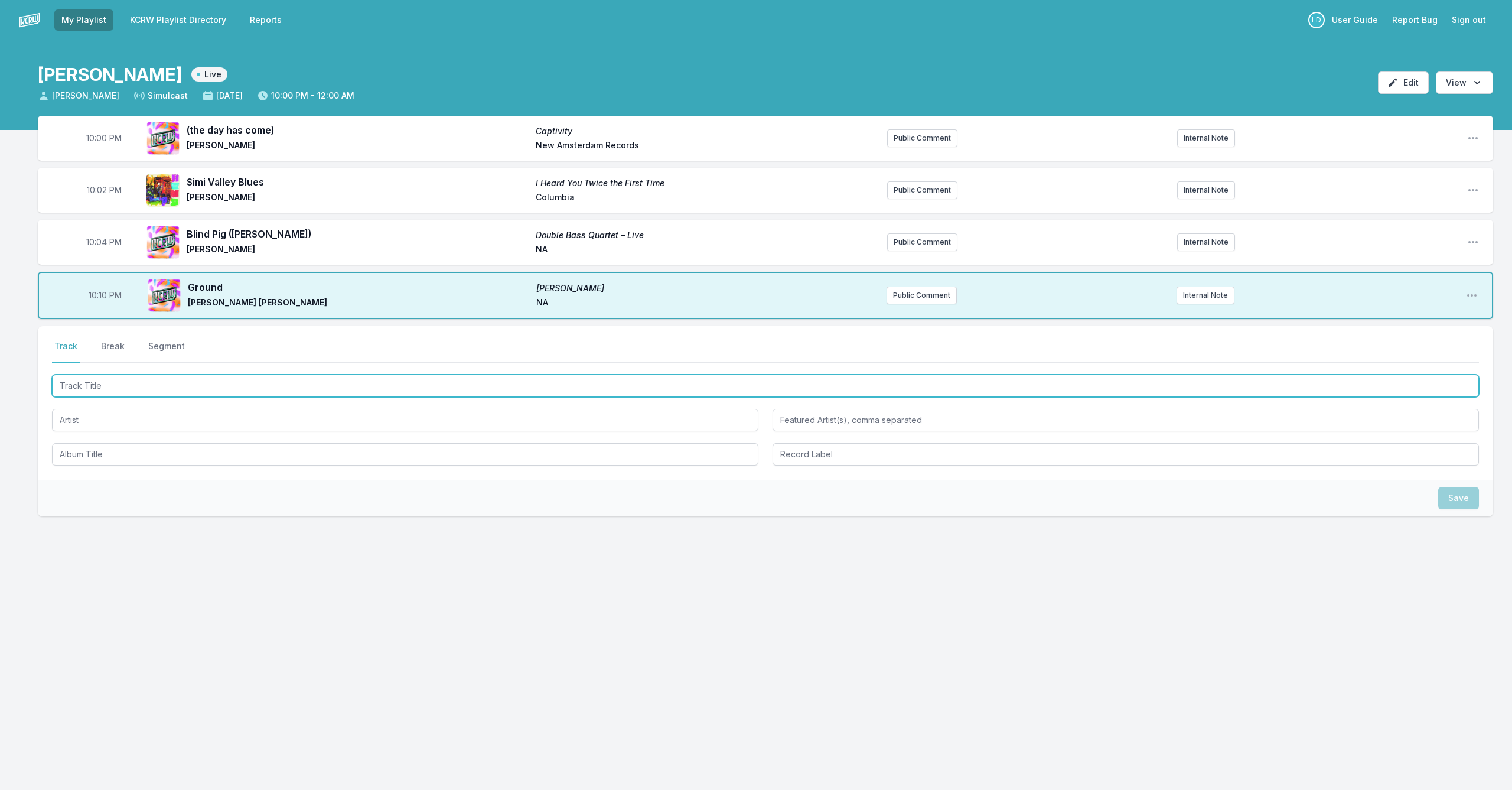
click at [294, 390] on input "Track Title" at bounding box center [765, 386] width 1427 height 23
type input "G"
type input "Ashes, Tea and Anarchy"
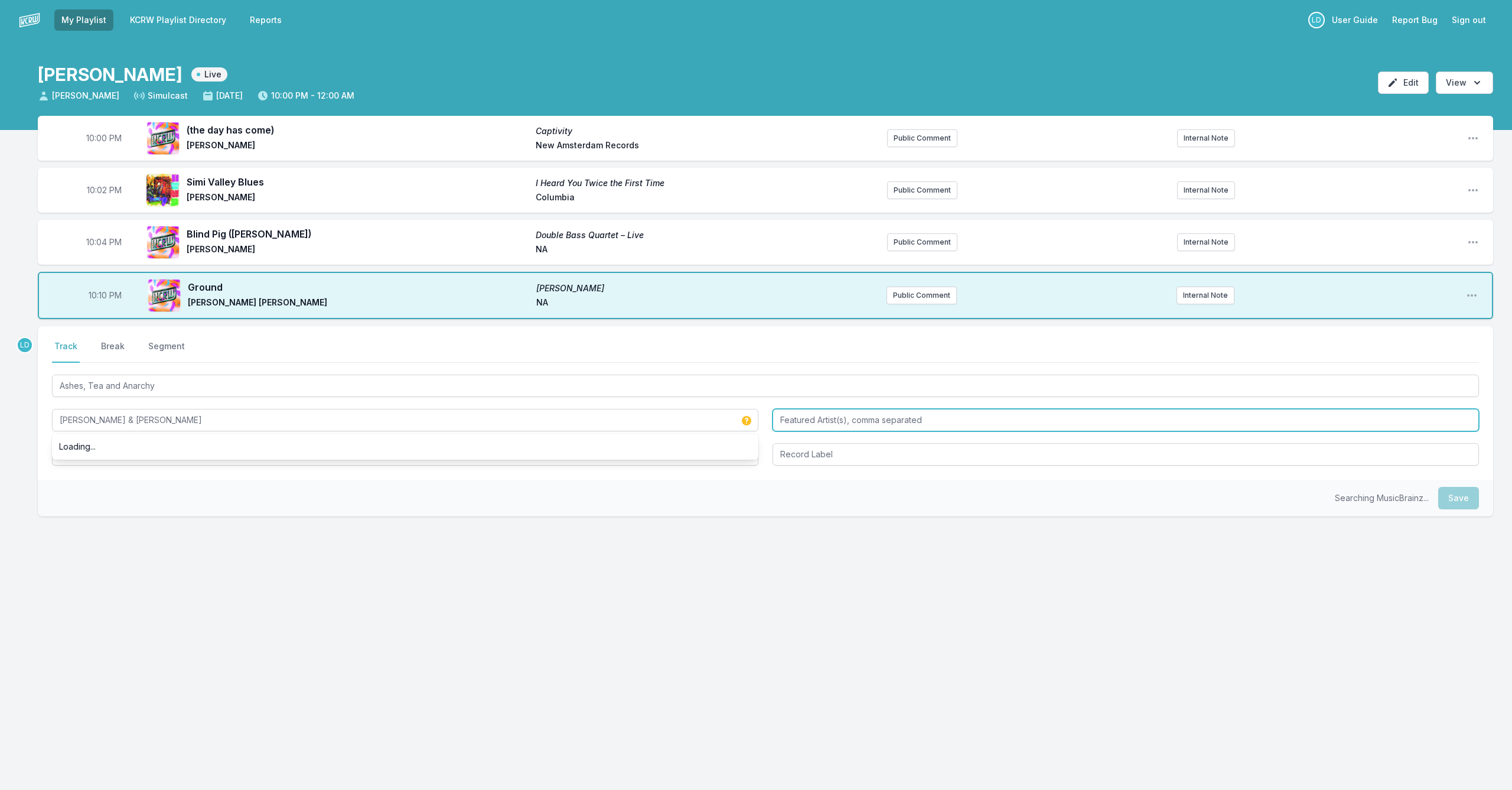
type input "[PERSON_NAME] & [PERSON_NAME]"
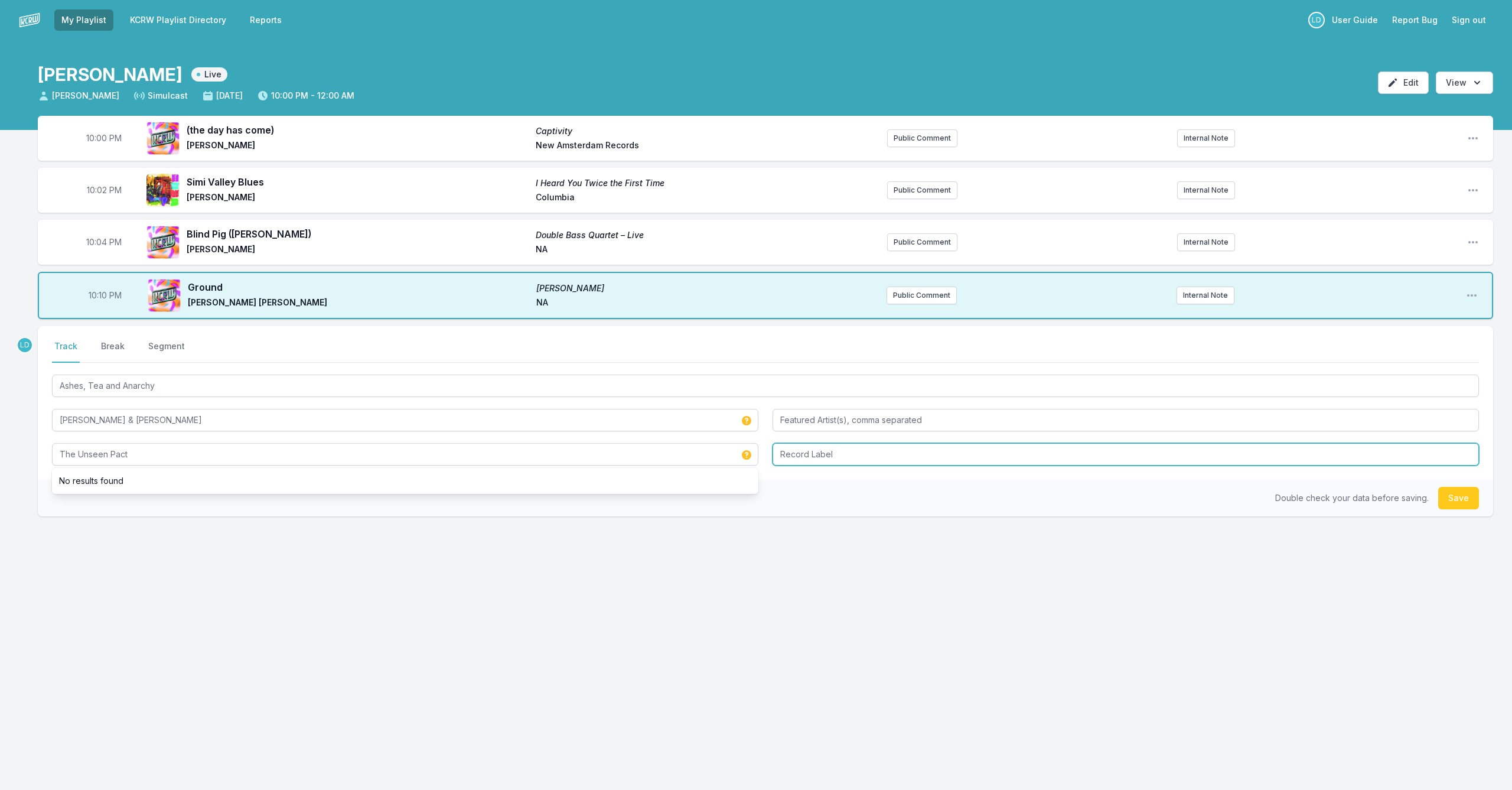
type input "The Unseen Pact"
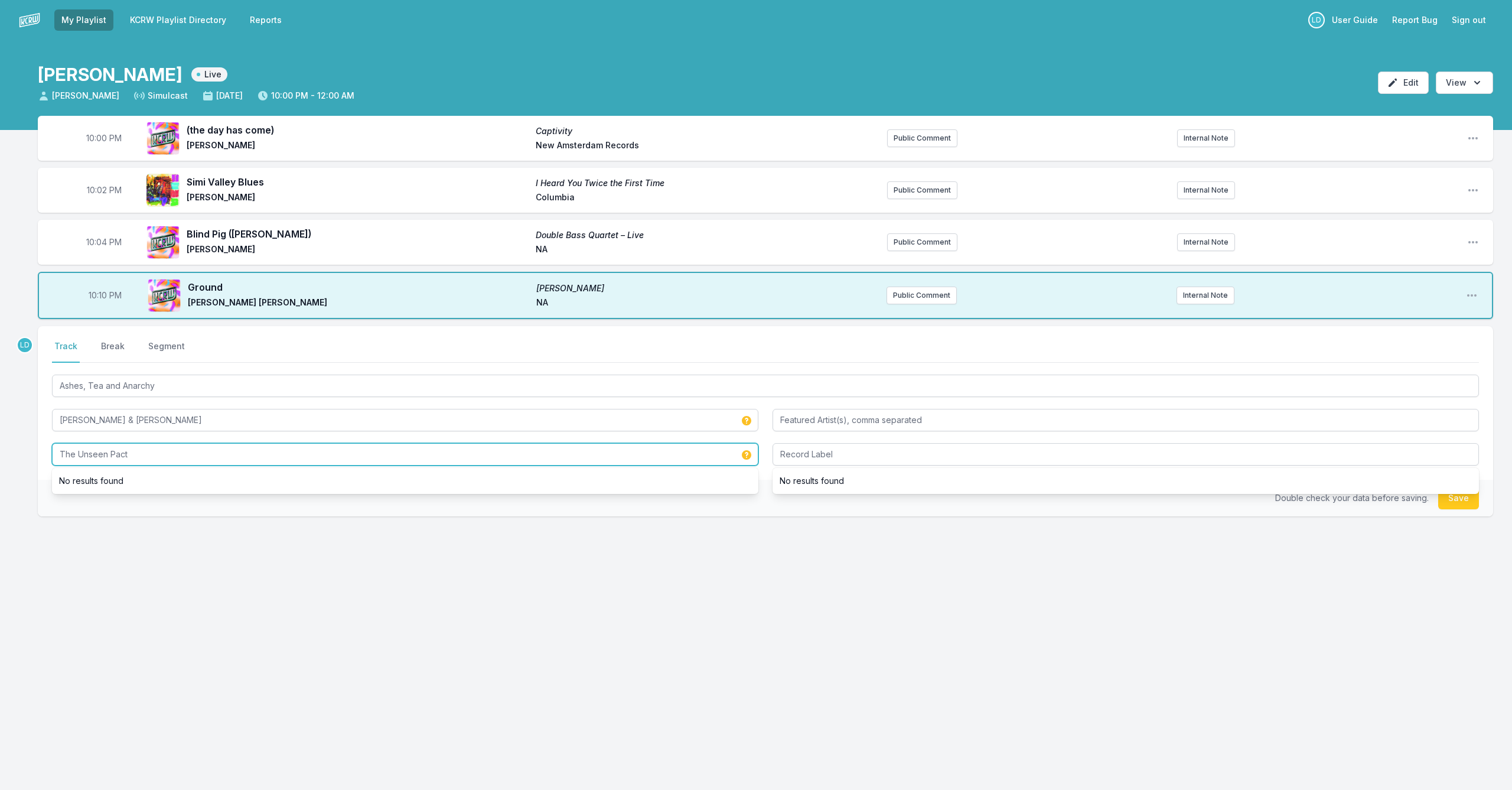
drag, startPoint x: 161, startPoint y: 456, endPoint x: 47, endPoint y: 454, distance: 114.0
click at [48, 454] on div "Select a tab Track Break Segment Track Break Segment Ashes, Tea and Anarchy [PE…" at bounding box center [765, 403] width 1455 height 154
click at [325, 100] on header "[PERSON_NAME] Live [PERSON_NAME] Simulcast [DATE] 10:00 PM - 12:00 AM Edit Open…" at bounding box center [756, 78] width 1512 height 75
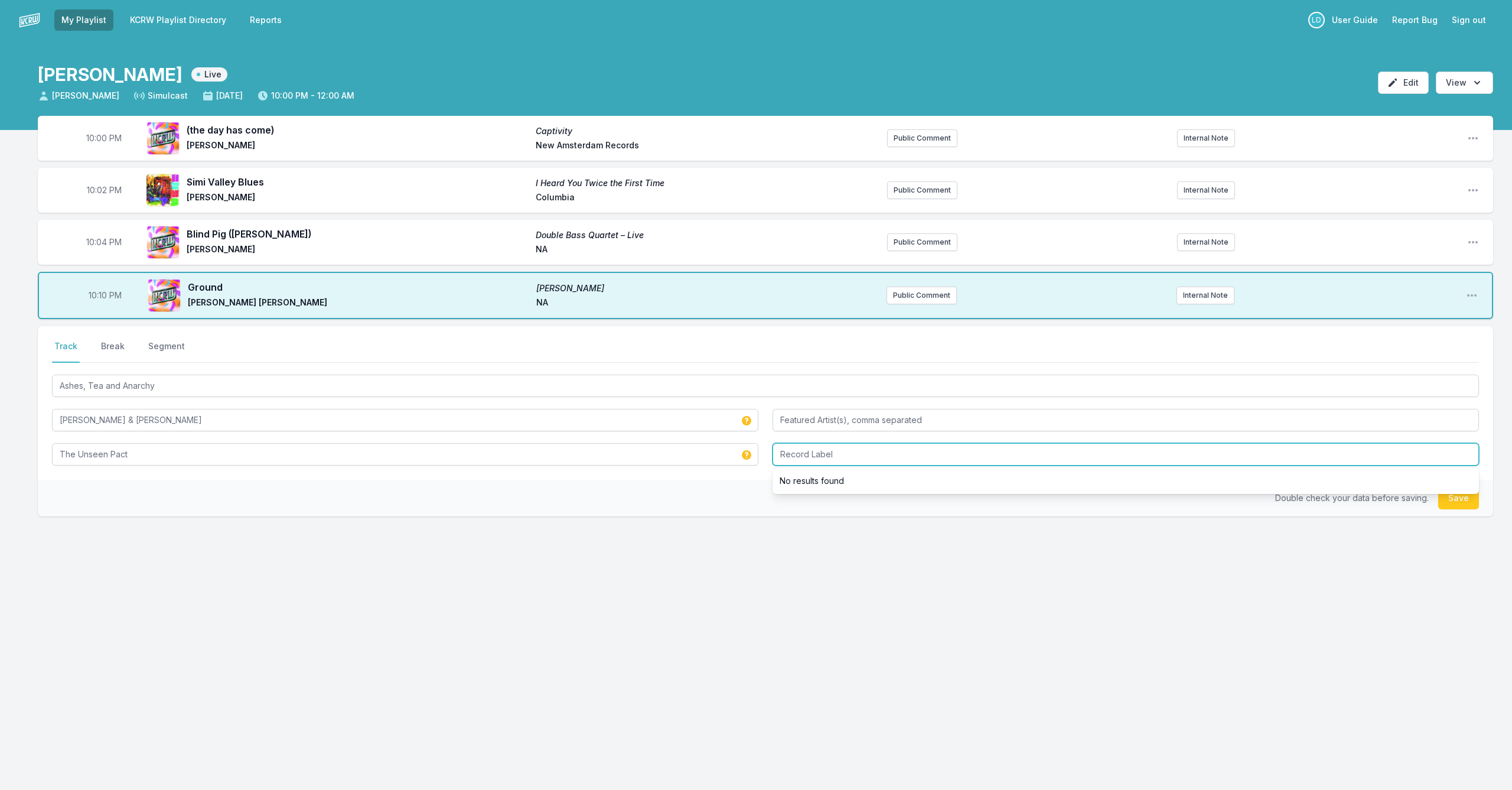
click at [1058, 453] on input "Record Label" at bounding box center [1126, 455] width 707 height 23
type input "Darkside Records"
drag, startPoint x: 1453, startPoint y: 508, endPoint x: 1283, endPoint y: 497, distance: 170.4
click at [1452, 509] on button "Save" at bounding box center [1459, 498] width 41 height 23
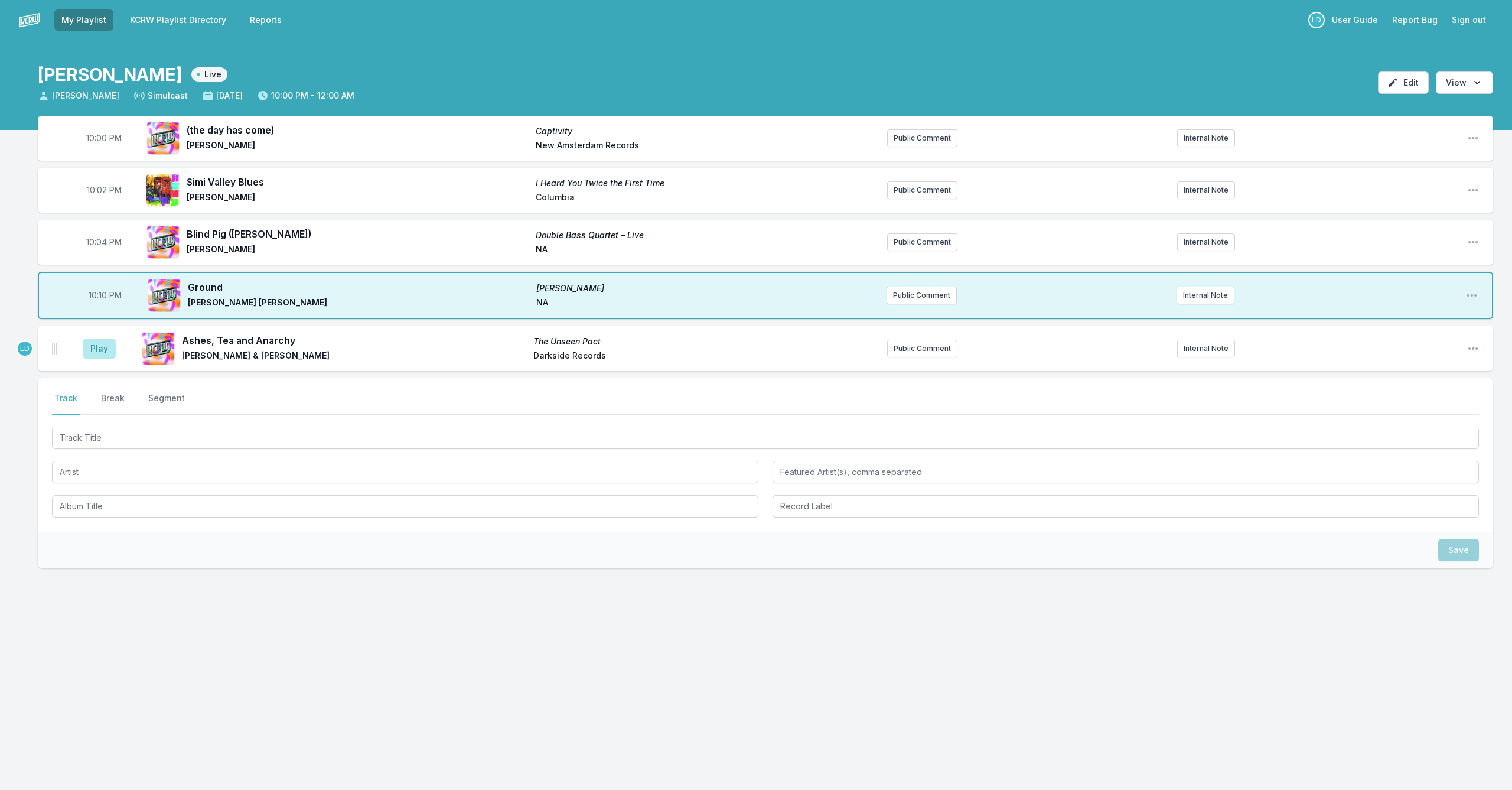
drag, startPoint x: 98, startPoint y: 350, endPoint x: 155, endPoint y: 376, distance: 62.6
click at [99, 350] on button "Play" at bounding box center [99, 348] width 33 height 20
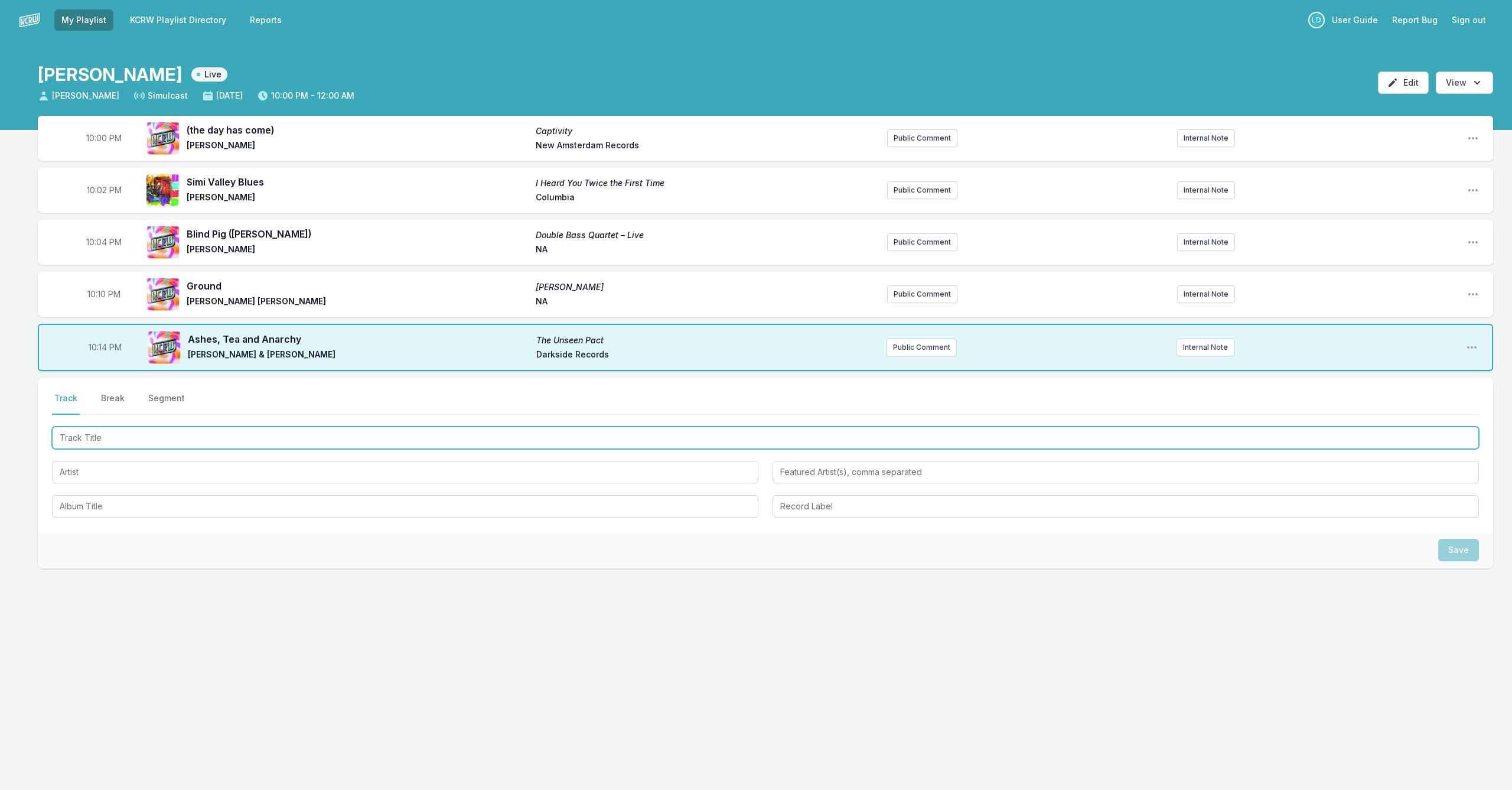
click at [200, 439] on input "Track Title" at bounding box center [765, 438] width 1427 height 23
type input "J"
click at [219, 437] on input "Harlem Nocture" at bounding box center [765, 438] width 1427 height 23
type input "Harlem Nocturne"
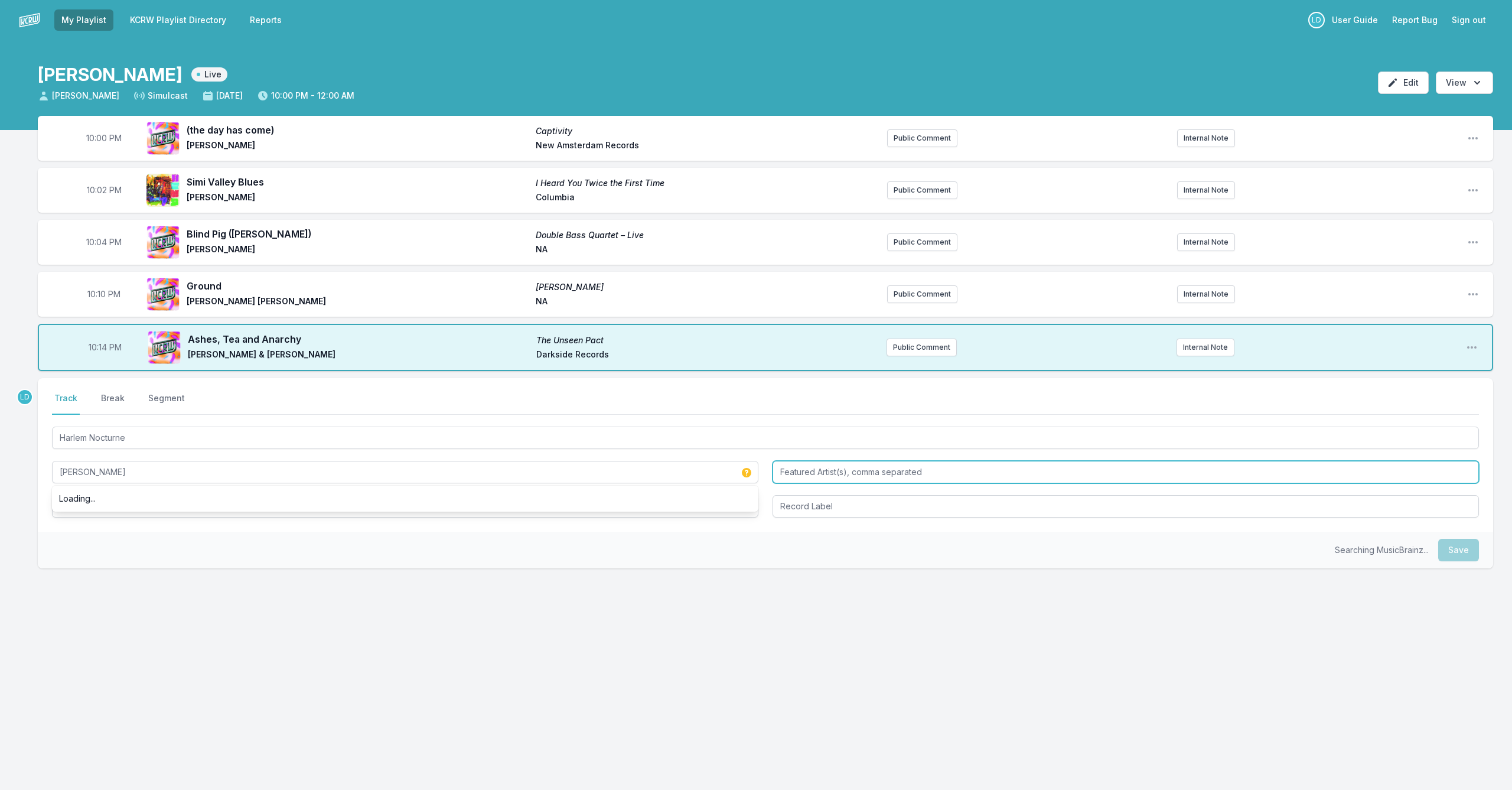
type input "[PERSON_NAME]"
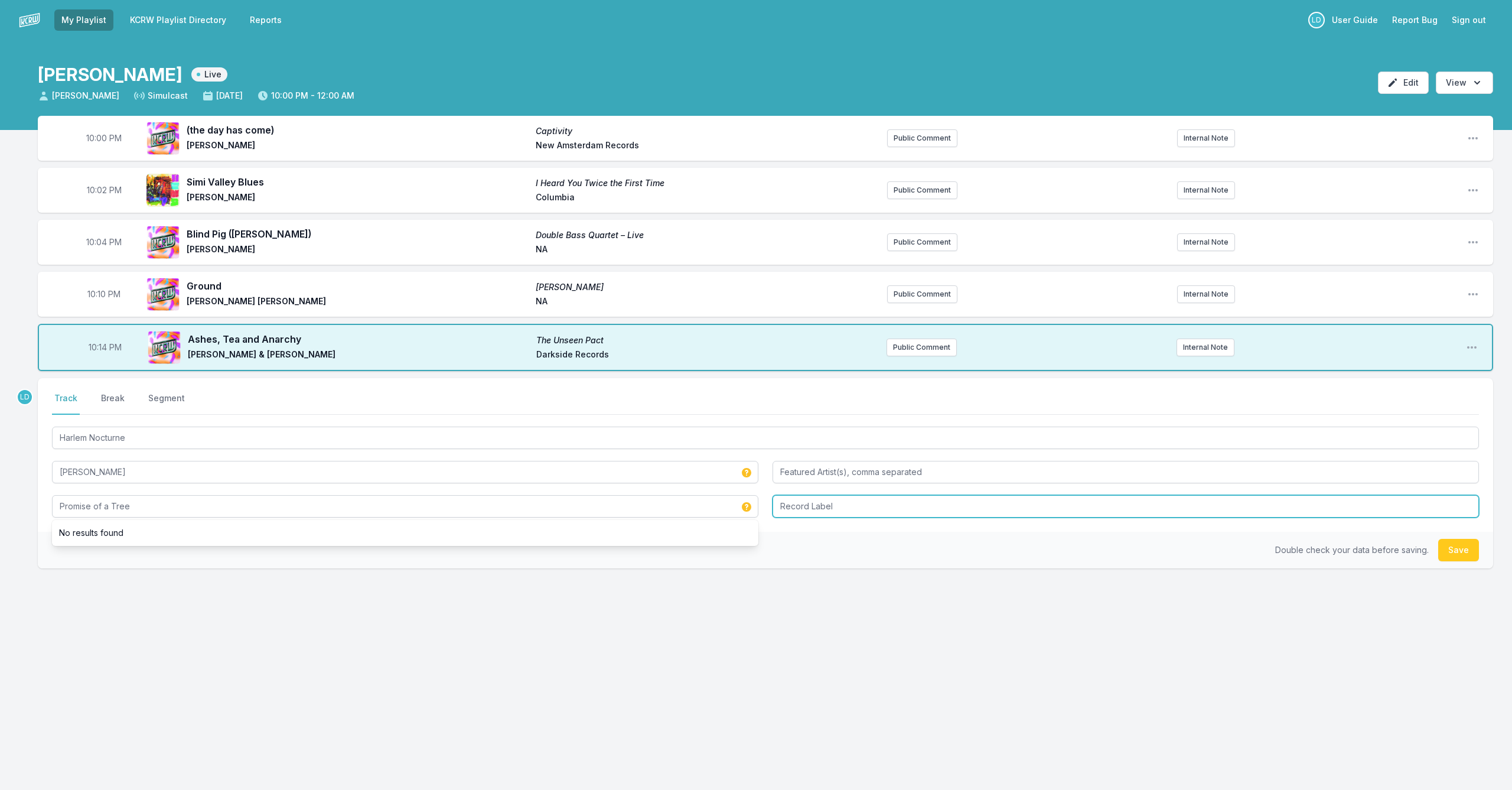
type input "Promise of a Tree"
type input "Orenda"
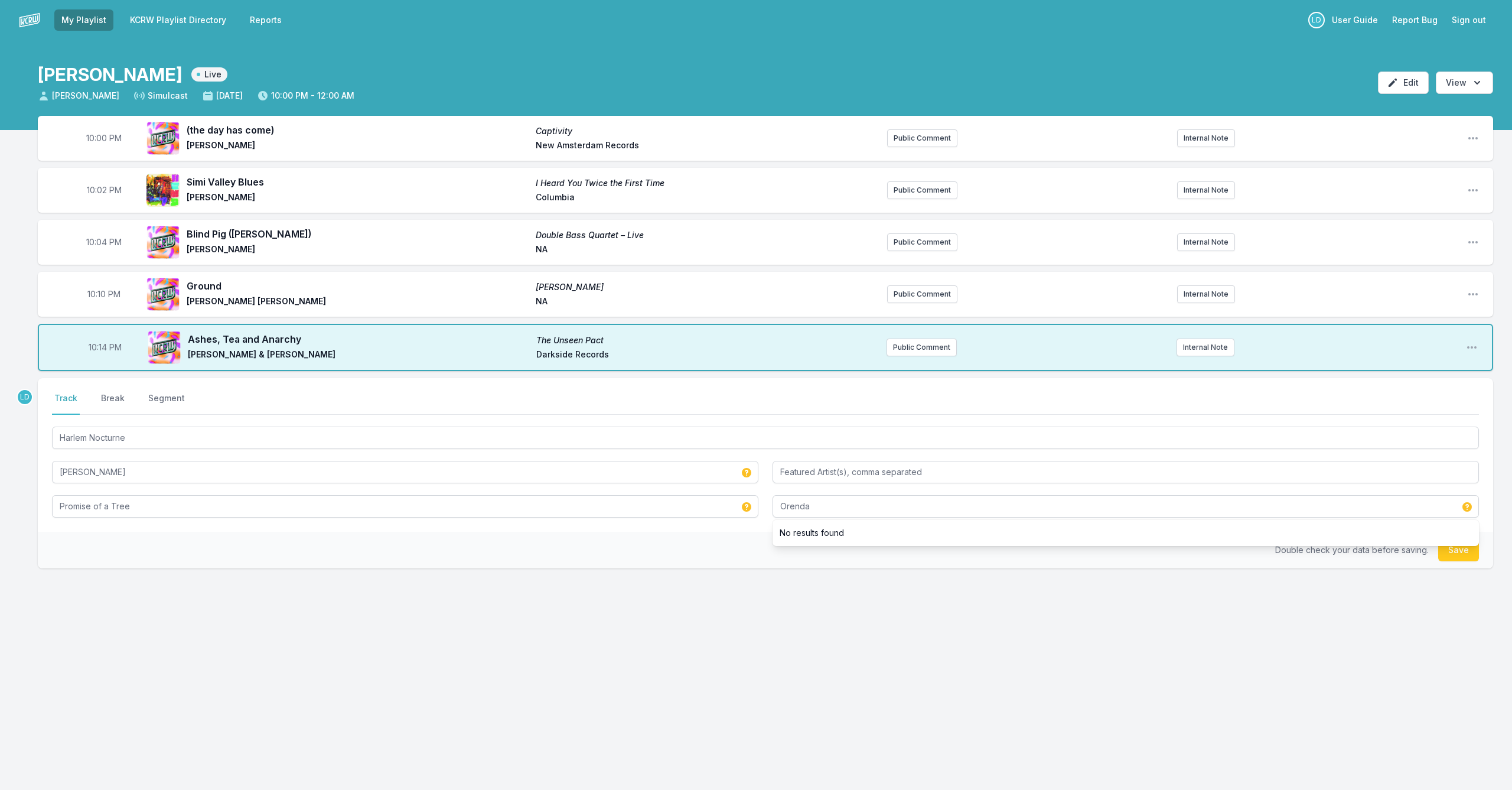
drag, startPoint x: 1459, startPoint y: 554, endPoint x: 1443, endPoint y: 562, distance: 17.9
click at [1458, 555] on button "Save" at bounding box center [1459, 550] width 41 height 23
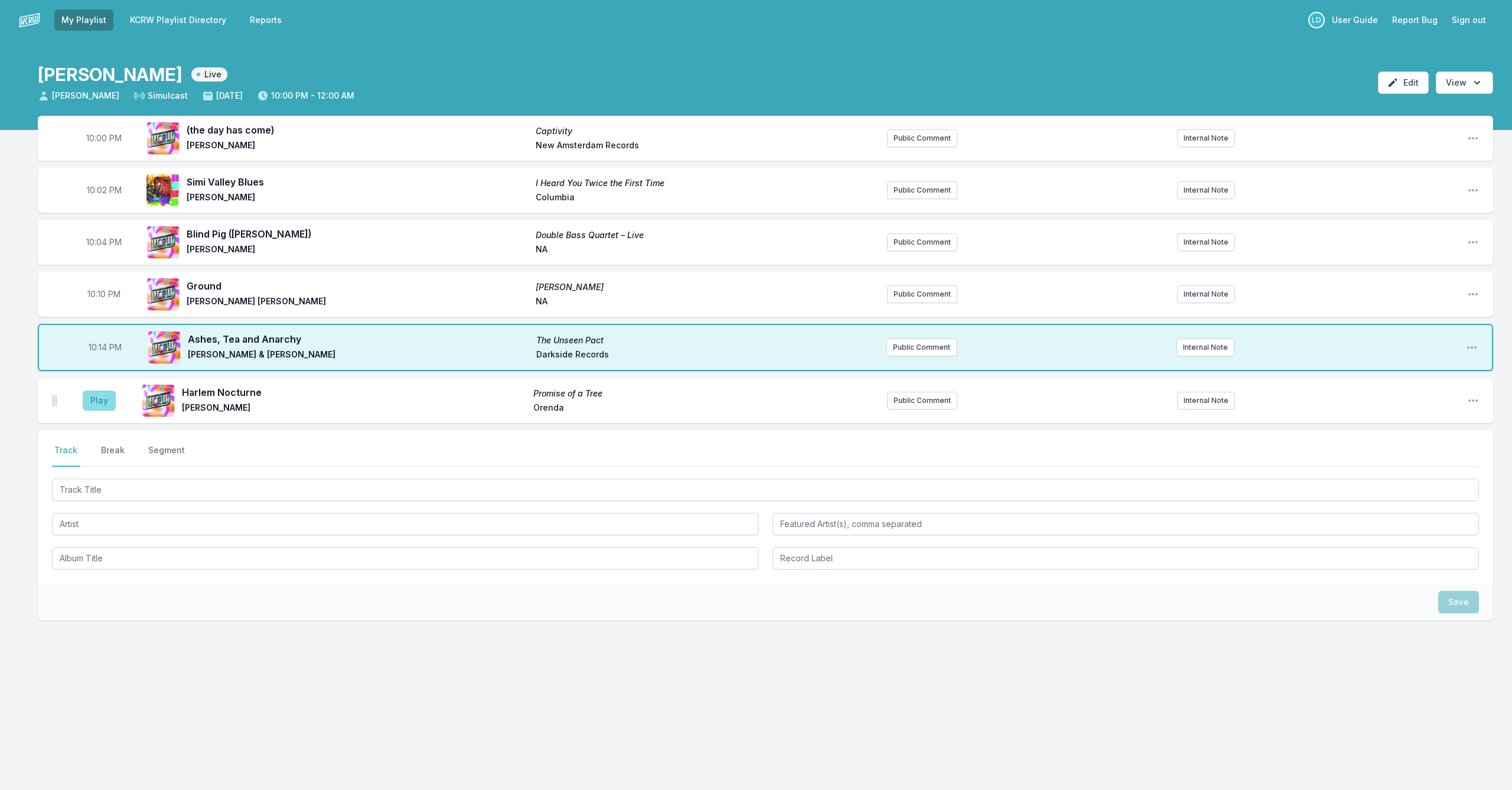
click at [97, 403] on button "Play" at bounding box center [99, 400] width 33 height 20
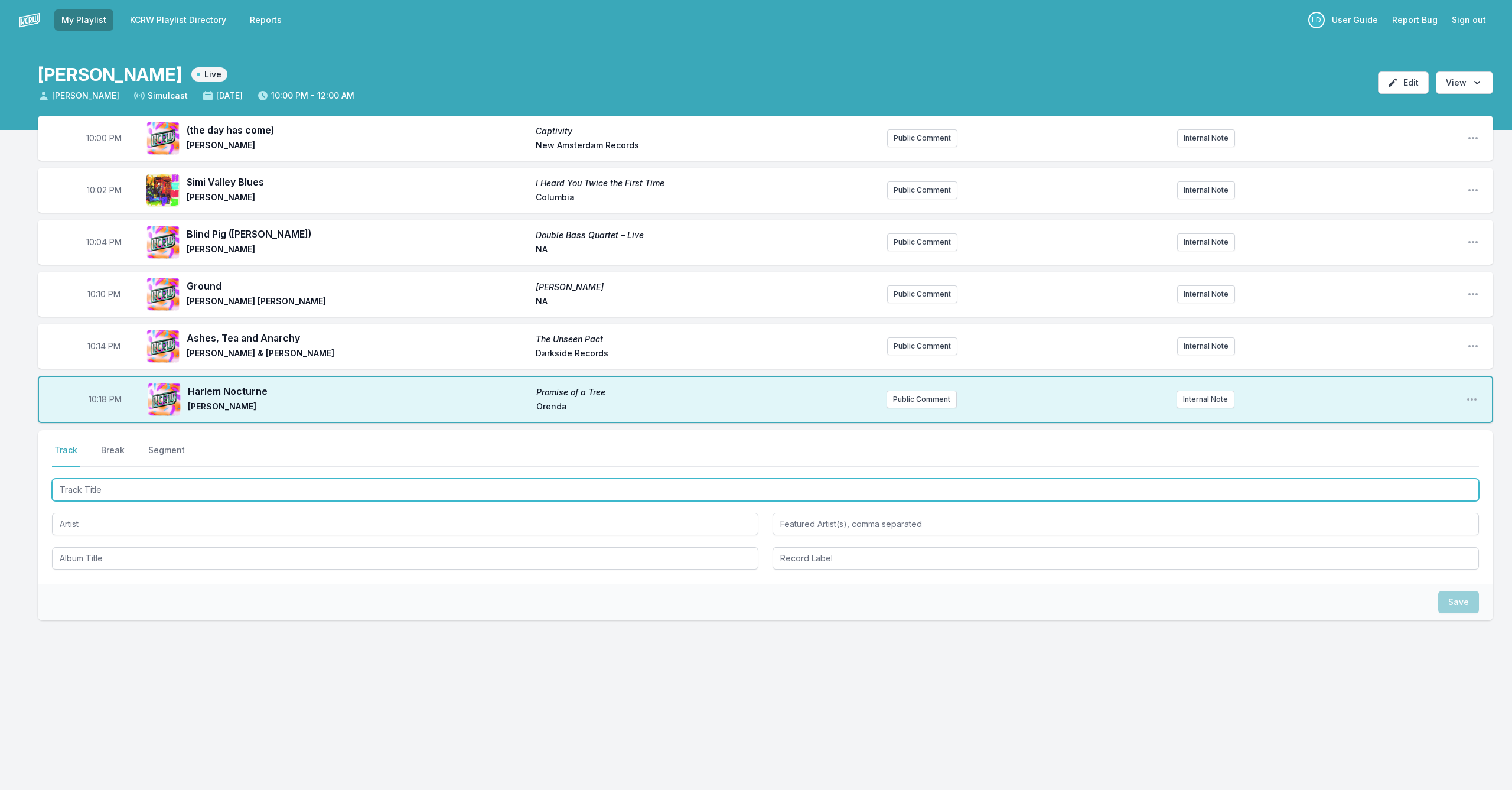
click at [156, 494] on input "Track Title" at bounding box center [765, 490] width 1427 height 23
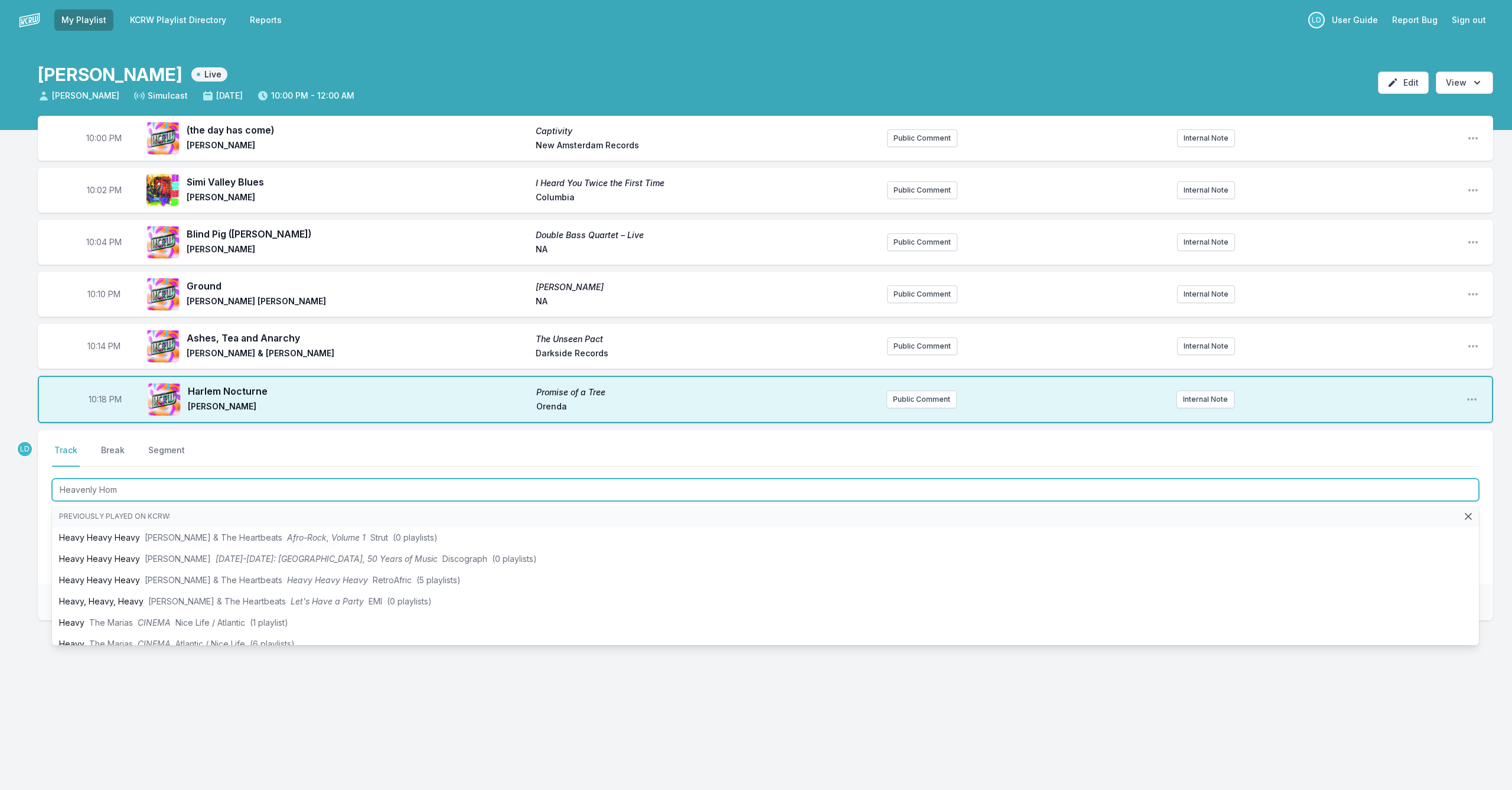
type input "Heavenly Home"
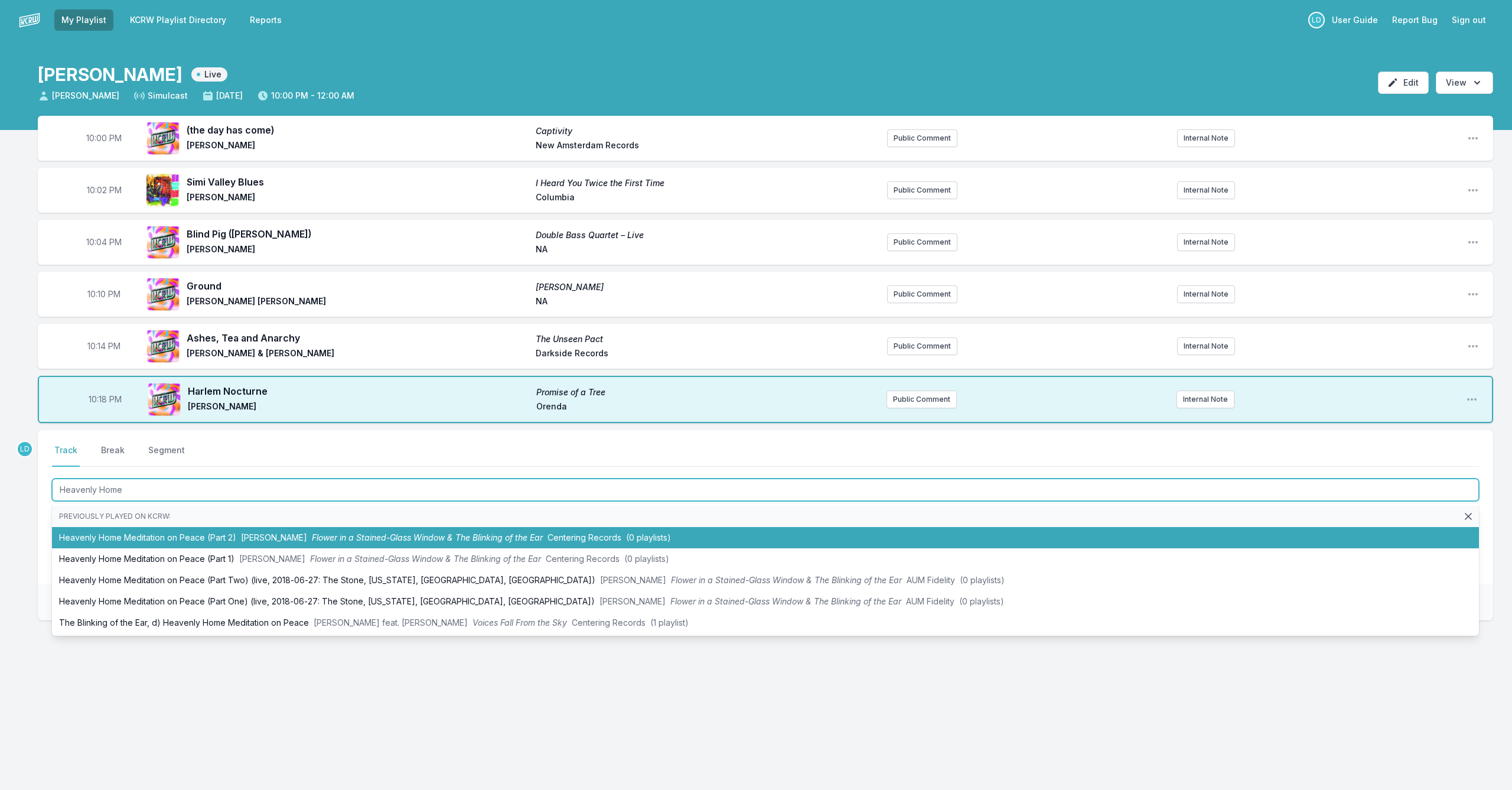
click at [160, 541] on li "Heavenly Home Meditation on Peace (Part 2) [PERSON_NAME] Flower in a Stained-Gl…" at bounding box center [765, 537] width 1427 height 21
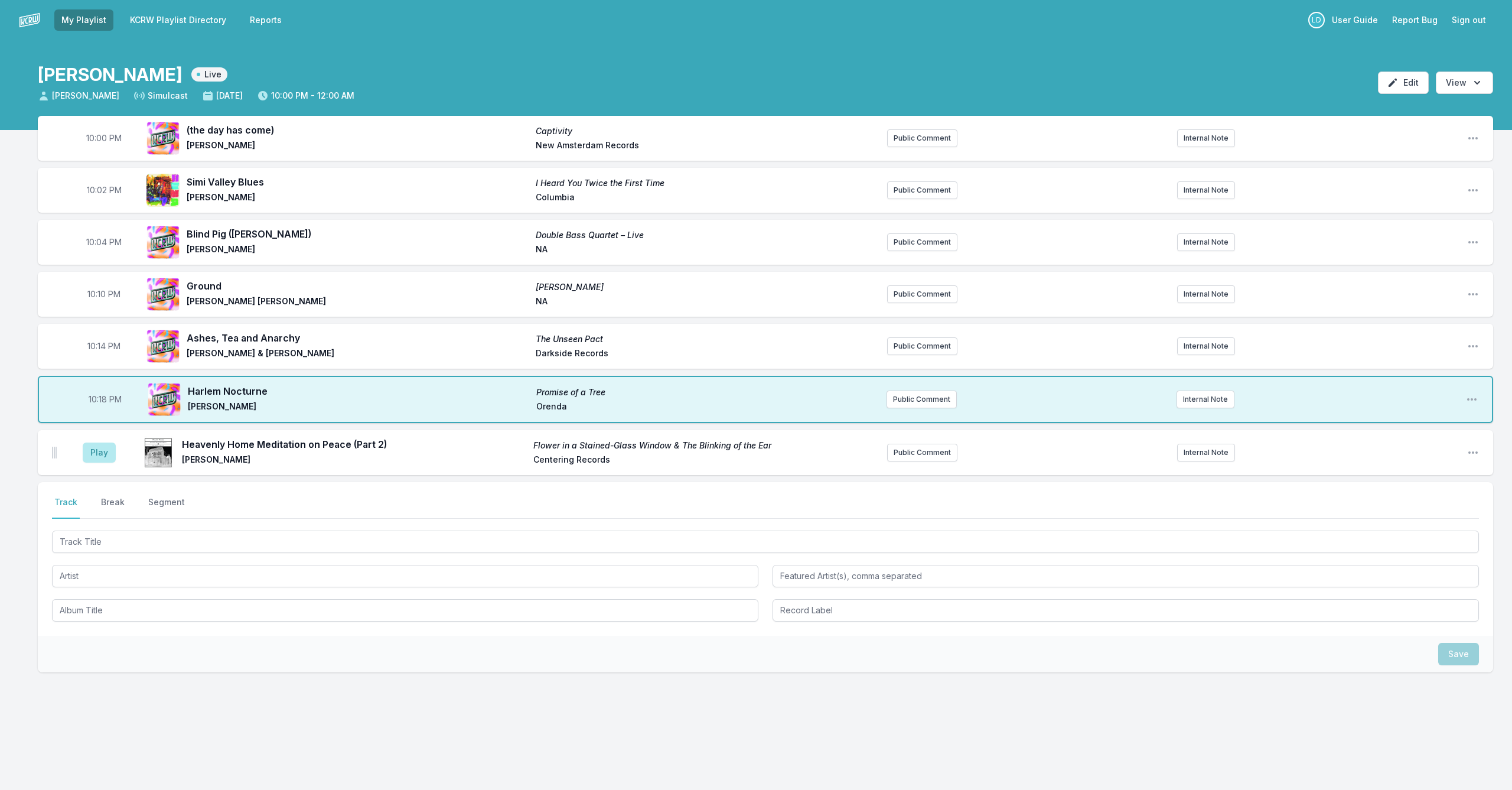
drag, startPoint x: 100, startPoint y: 453, endPoint x: 133, endPoint y: 477, distance: 40.8
click at [99, 455] on button "Play" at bounding box center [99, 452] width 33 height 20
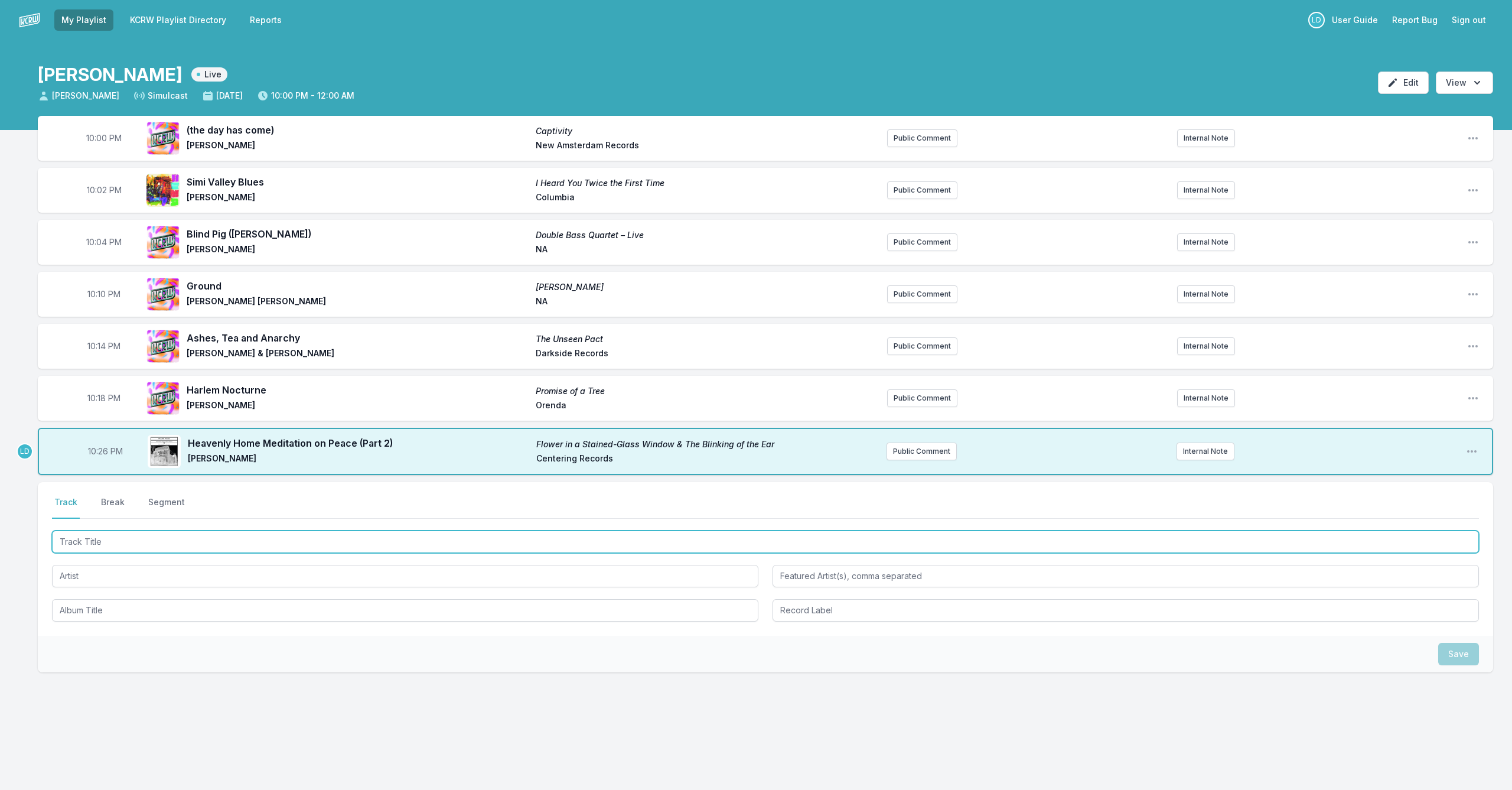
click at [203, 543] on input "Track Title" at bounding box center [765, 542] width 1427 height 23
click at [182, 542] on input "Track Title" at bounding box center [765, 542] width 1427 height 23
type input "C"
type input "Avenging Angel"
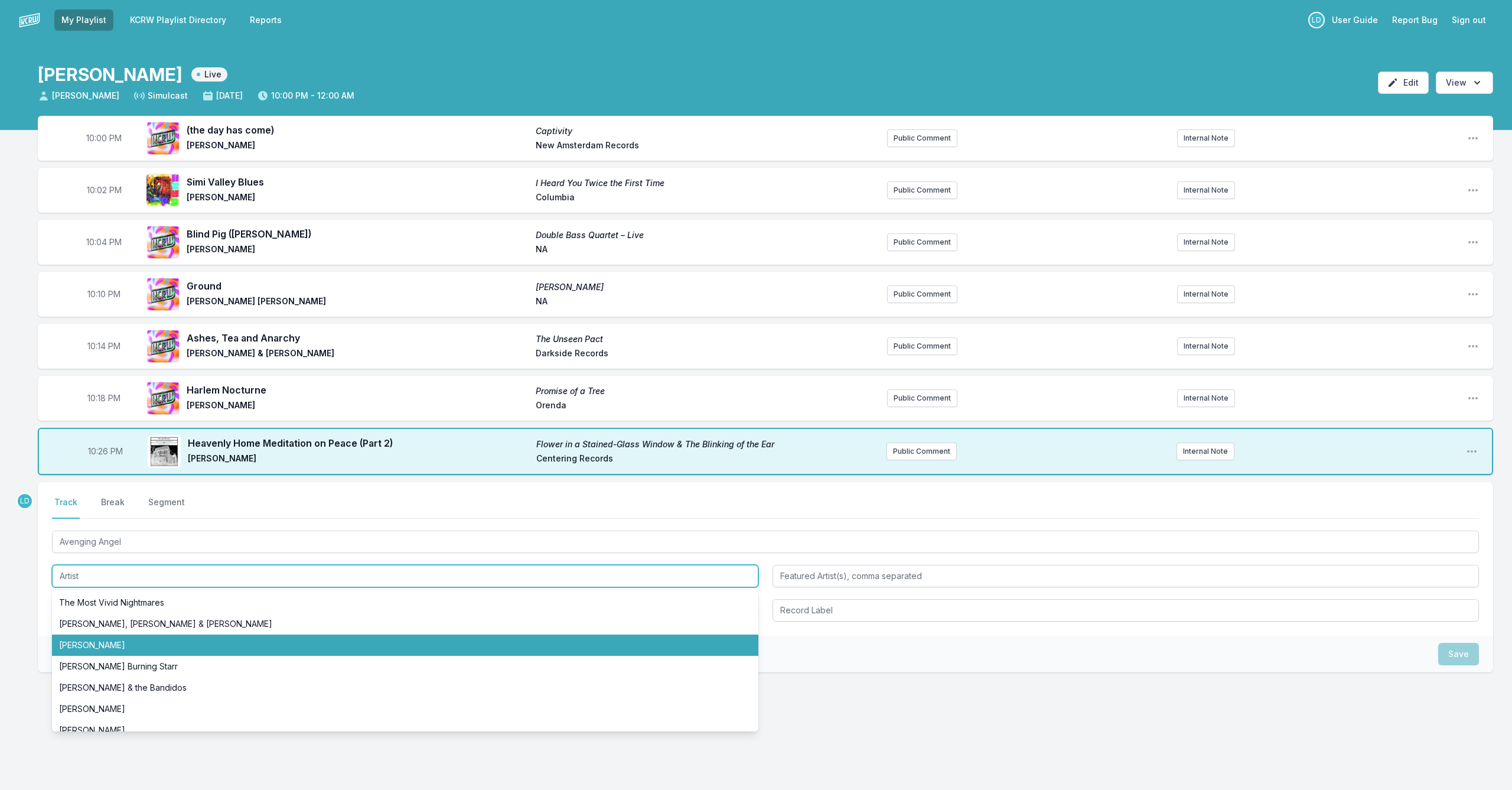
click at [184, 645] on li "[PERSON_NAME]" at bounding box center [405, 645] width 707 height 21
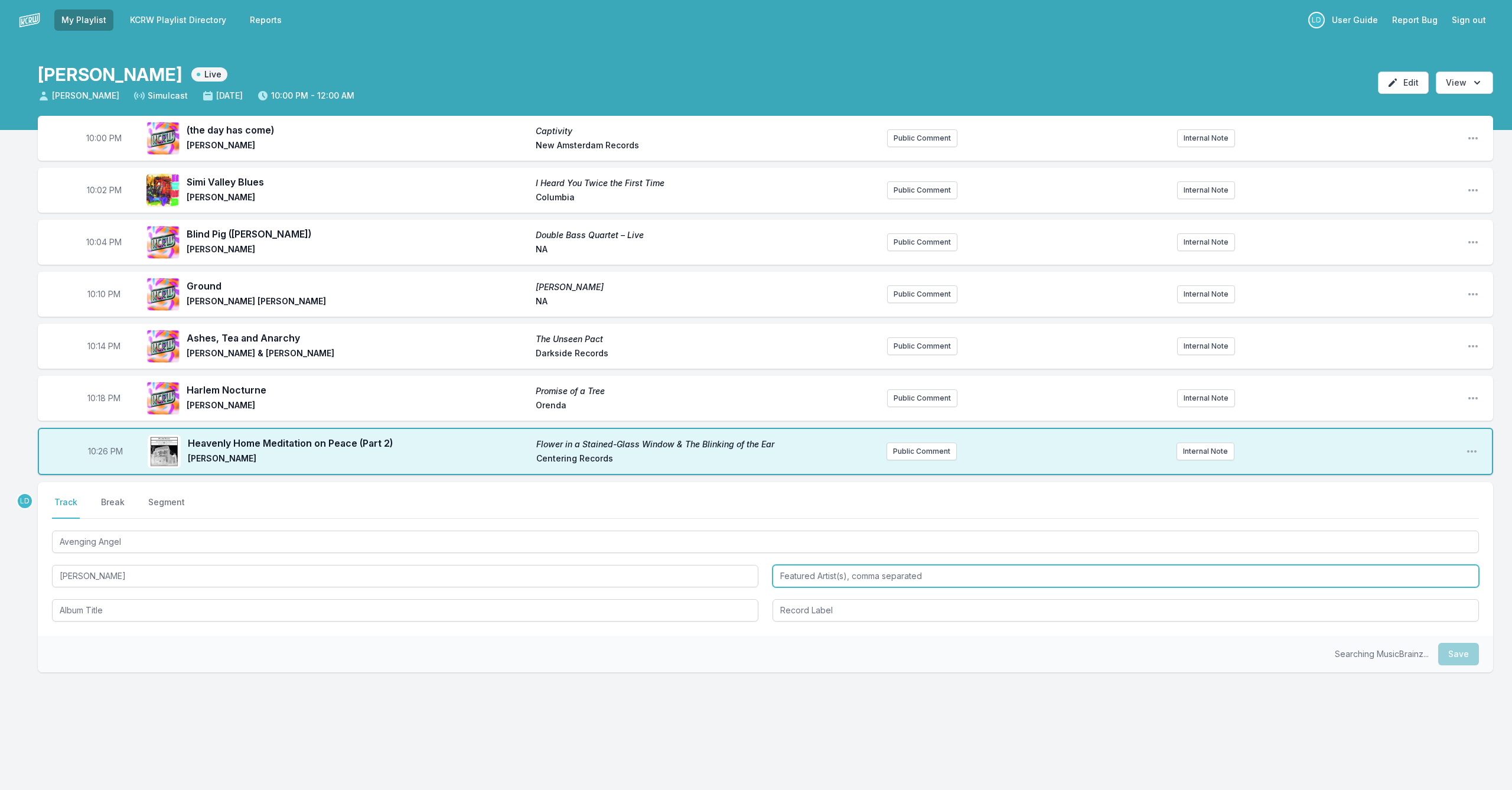
type input "[PERSON_NAME]"
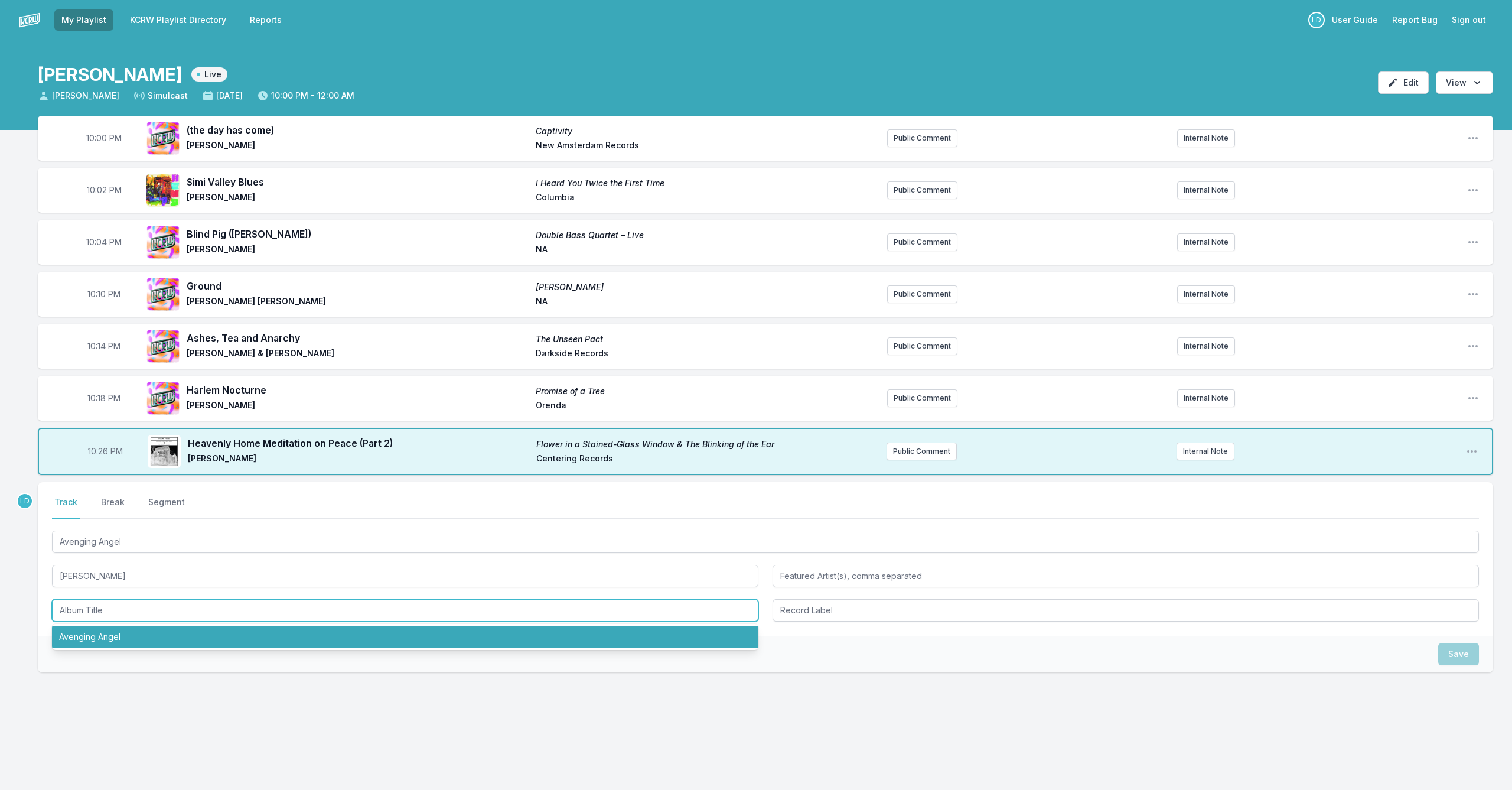
click at [194, 644] on li "Avenging Angel" at bounding box center [405, 637] width 707 height 21
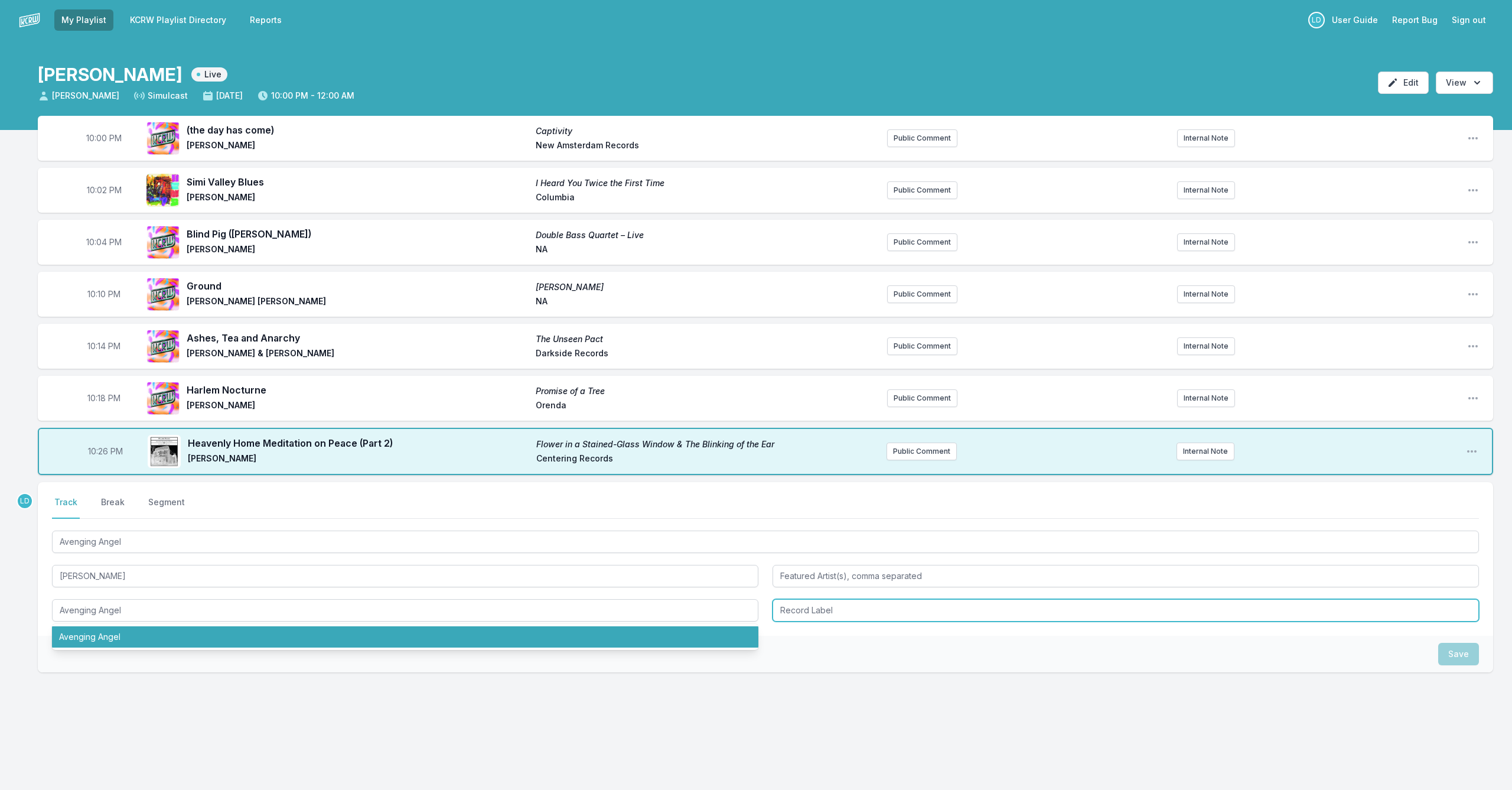
type input "Avenging Angel"
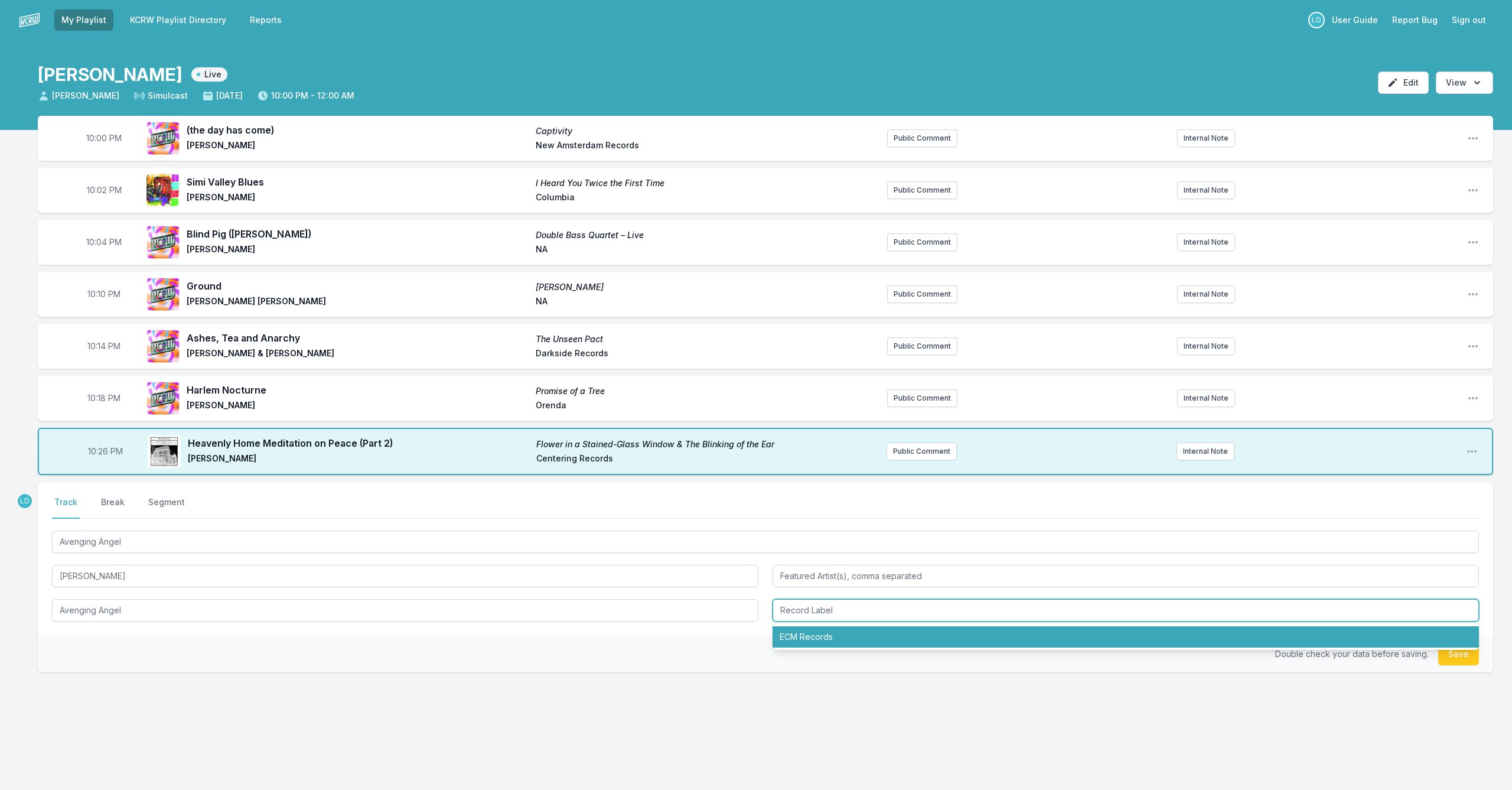
drag, startPoint x: 830, startPoint y: 640, endPoint x: 811, endPoint y: 639, distance: 19.0
click at [830, 640] on li "ECM Records" at bounding box center [1126, 637] width 707 height 21
type input "ECM Records"
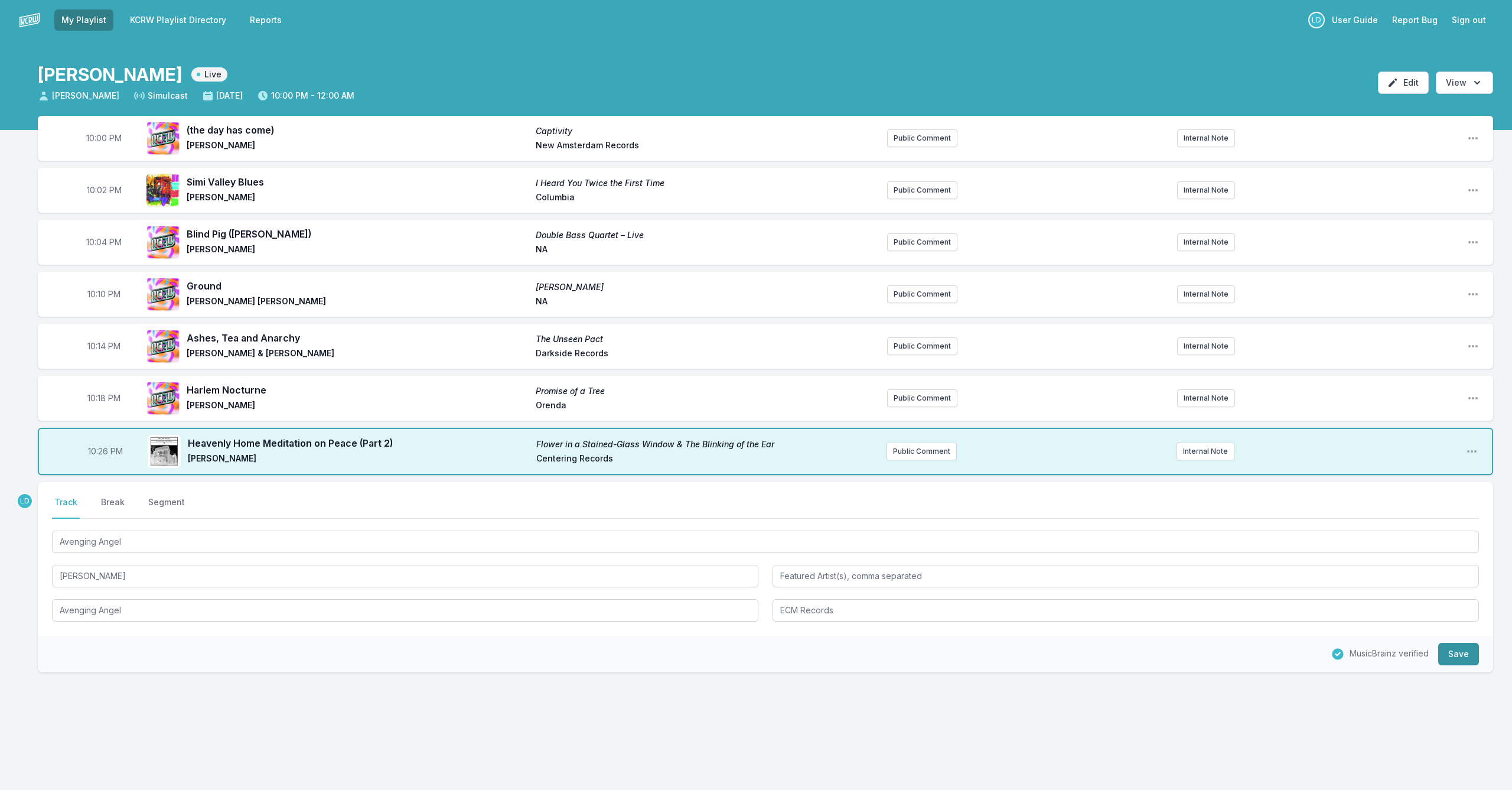
click at [1450, 654] on button "Save" at bounding box center [1459, 654] width 41 height 23
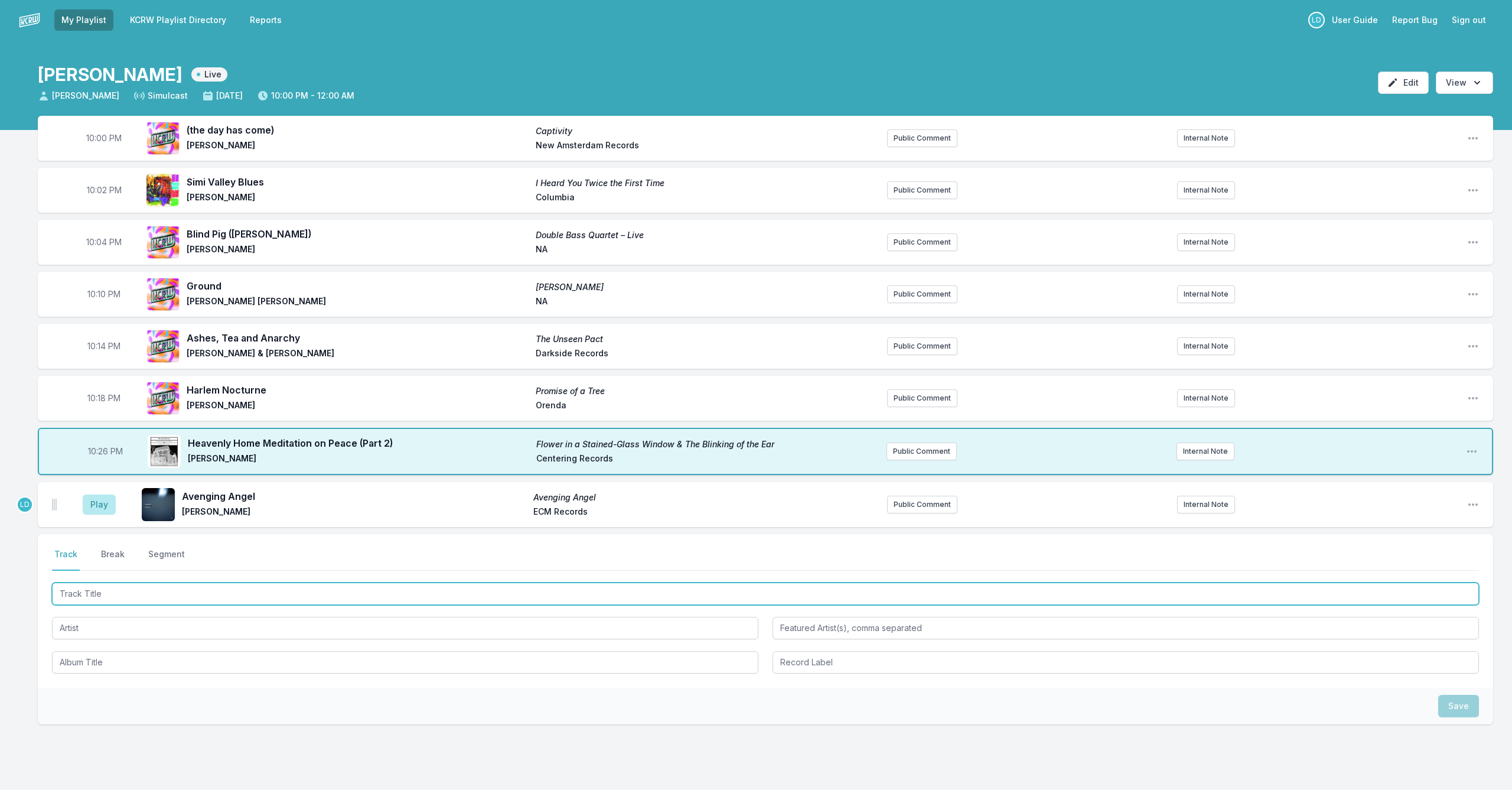
click at [275, 594] on input "Track Title" at bounding box center [765, 594] width 1427 height 23
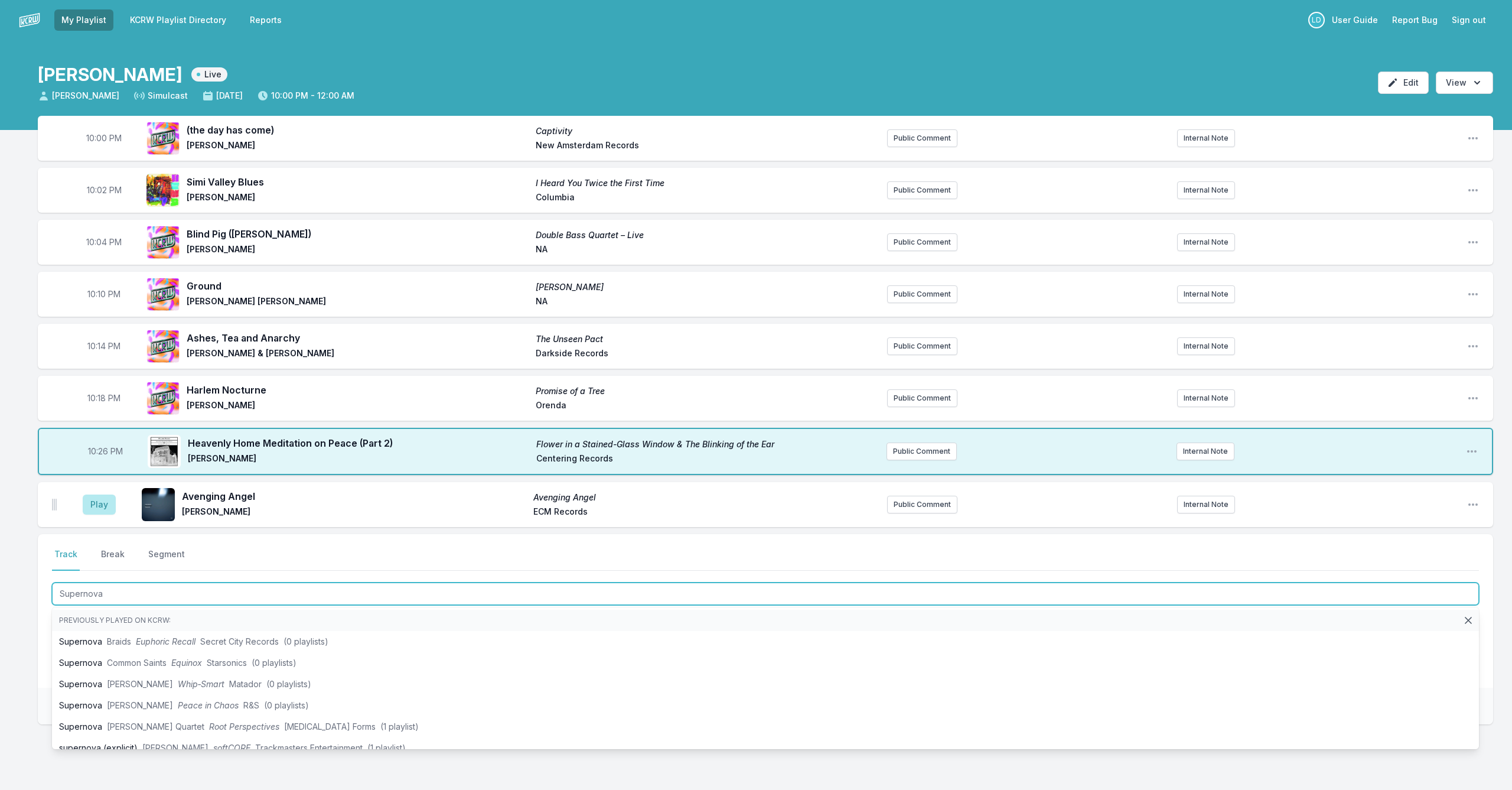
type input "Supernova"
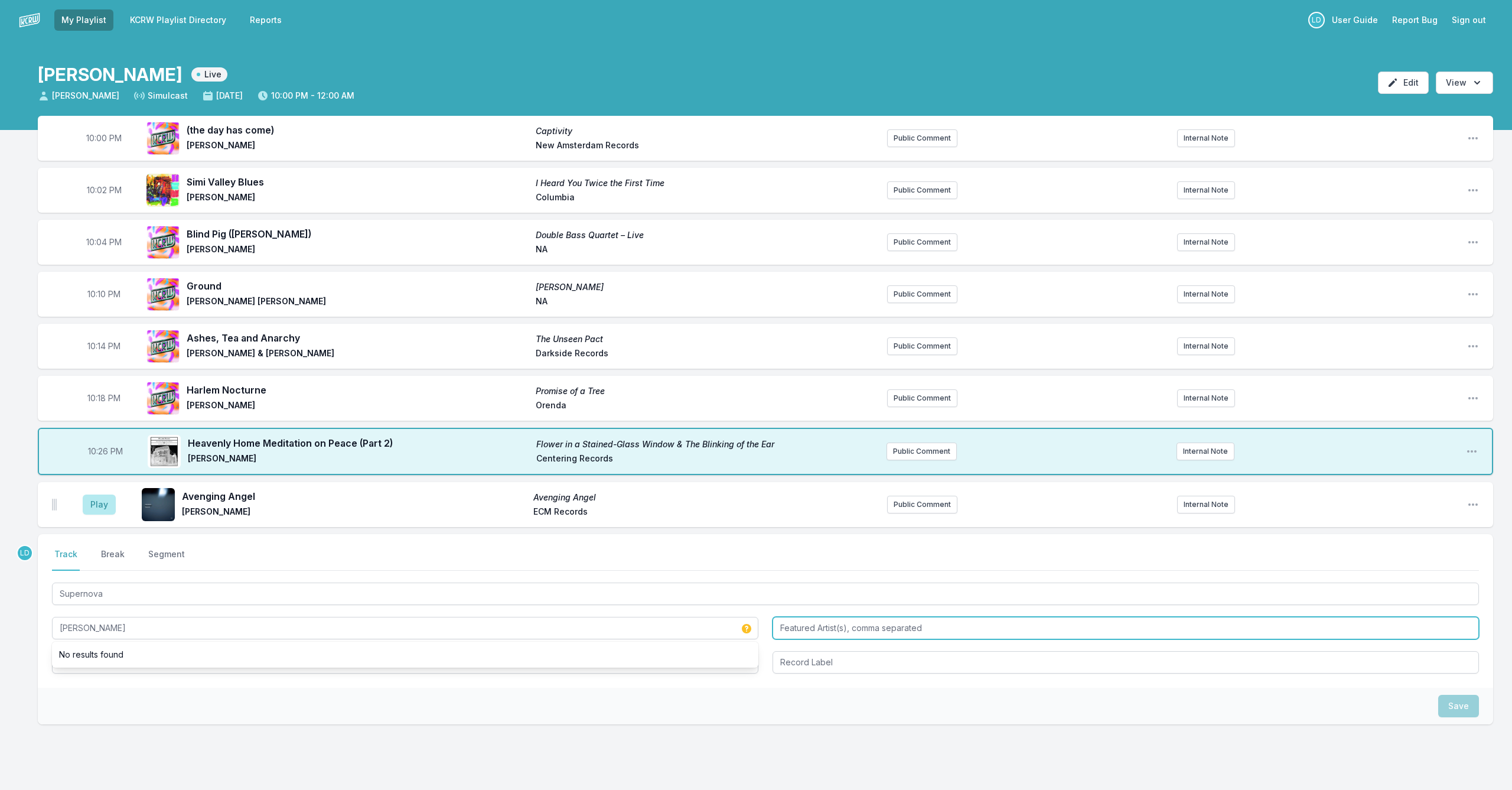
type input "[PERSON_NAME]"
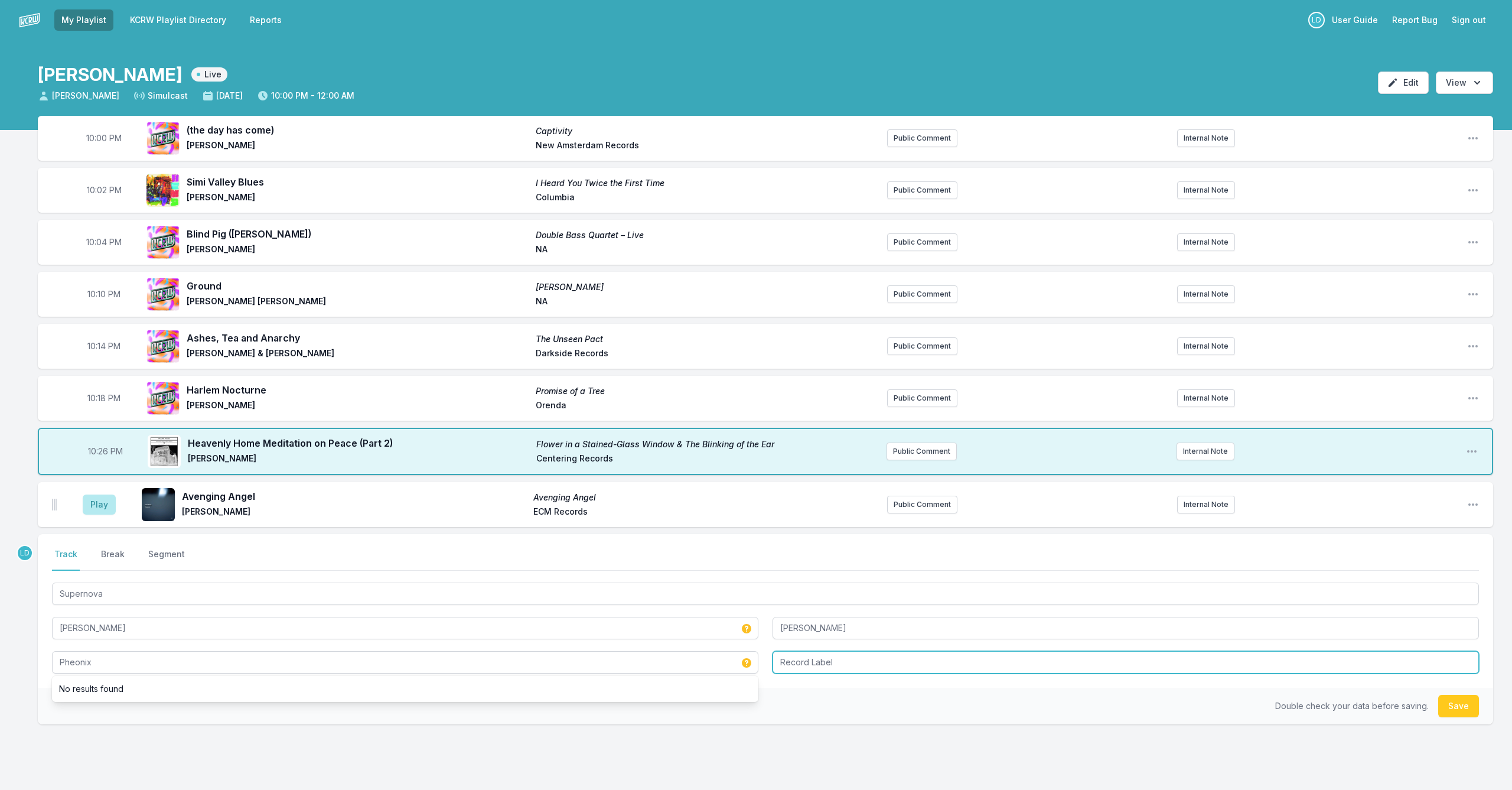
type input "Pheonix"
type input "Whirlwind Records"
click at [1465, 708] on button "Save" at bounding box center [1459, 706] width 41 height 23
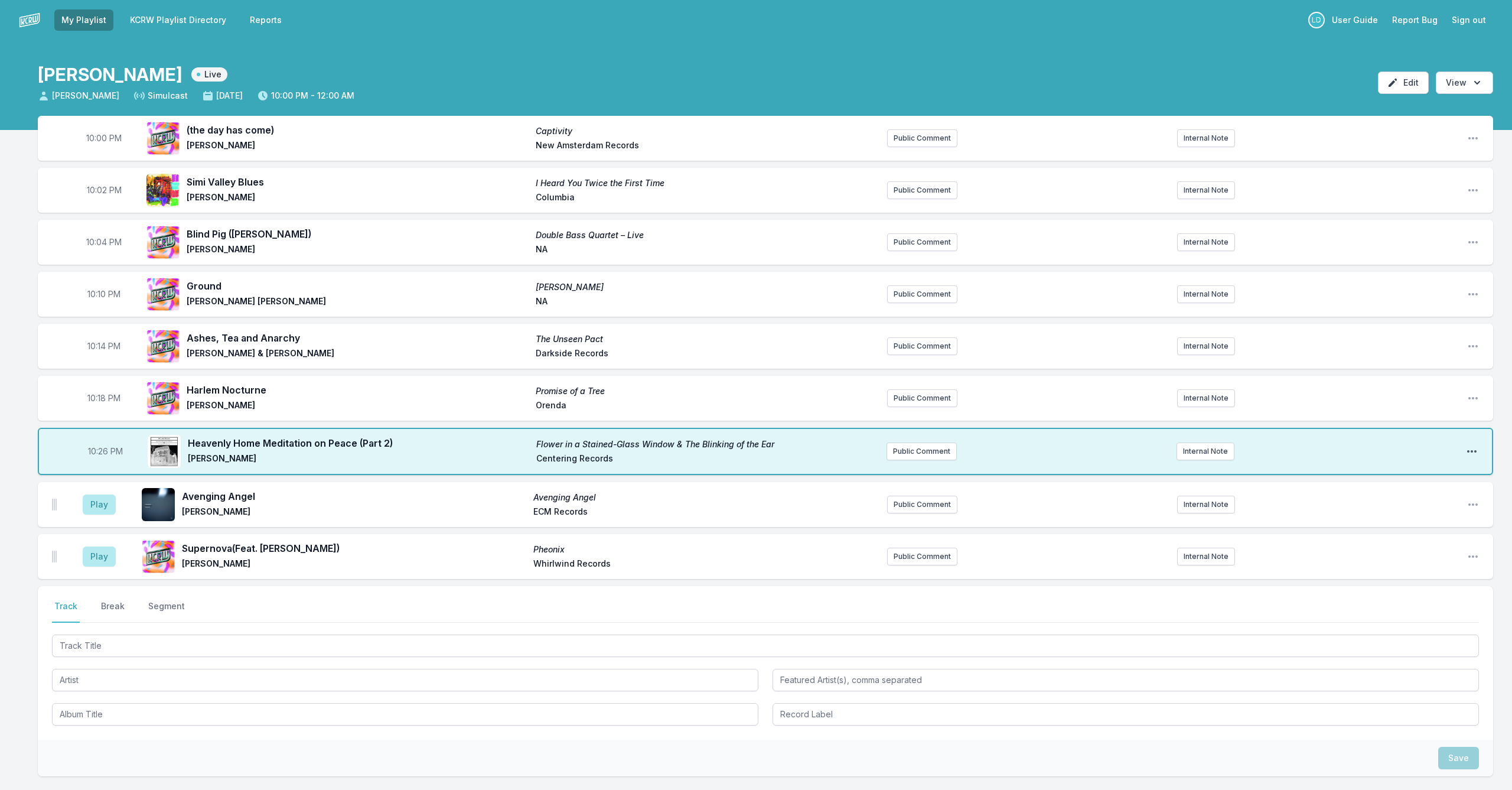
click at [1472, 449] on icon "Open playlist item options" at bounding box center [1472, 452] width 12 height 12
click at [1401, 497] on button "Edit Track Details" at bounding box center [1412, 497] width 133 height 21
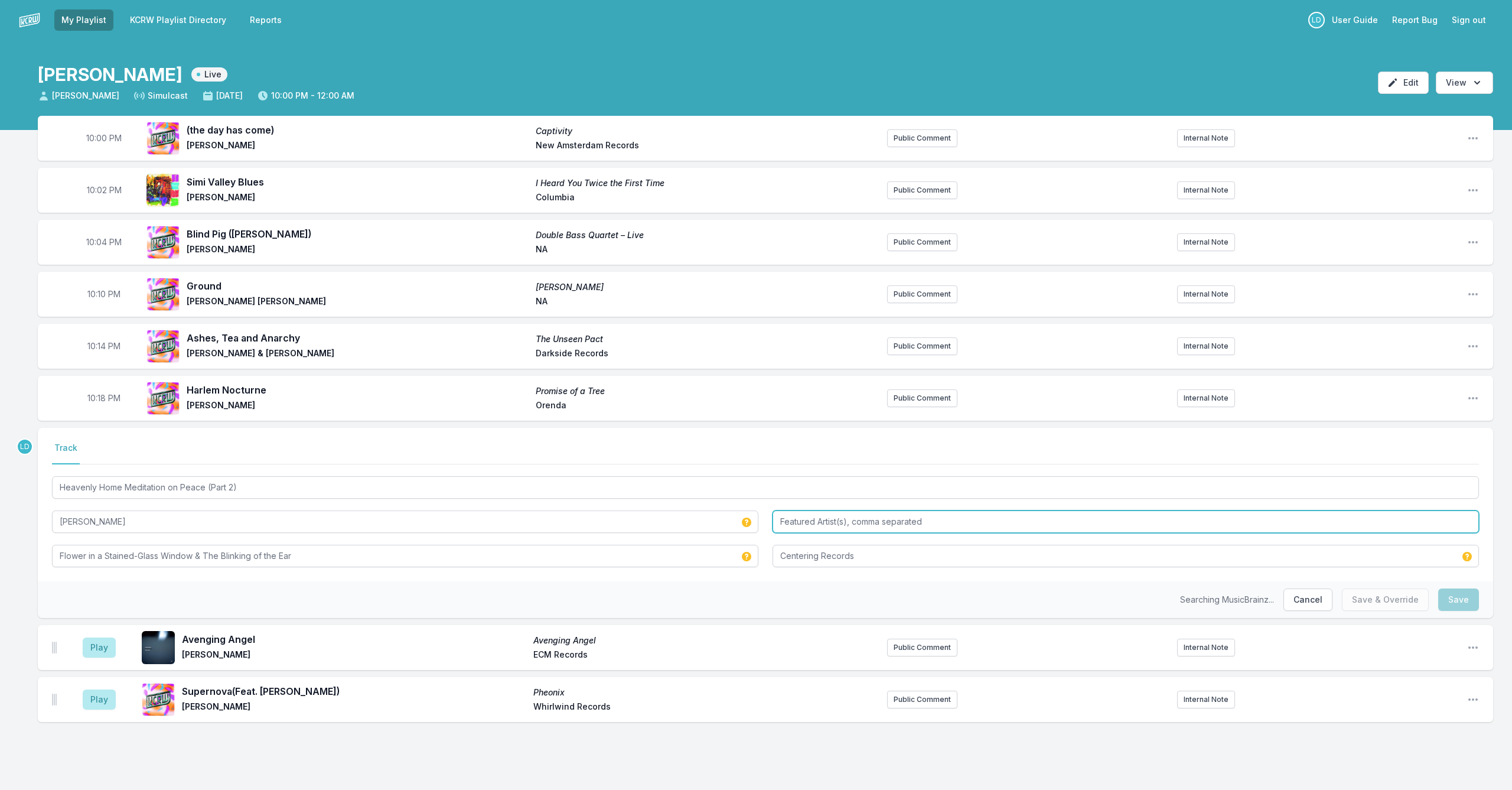
click at [1065, 522] on input "Featured Artist(s), comma separated" at bounding box center [1126, 522] width 707 height 23
type input "[PERSON_NAME]"
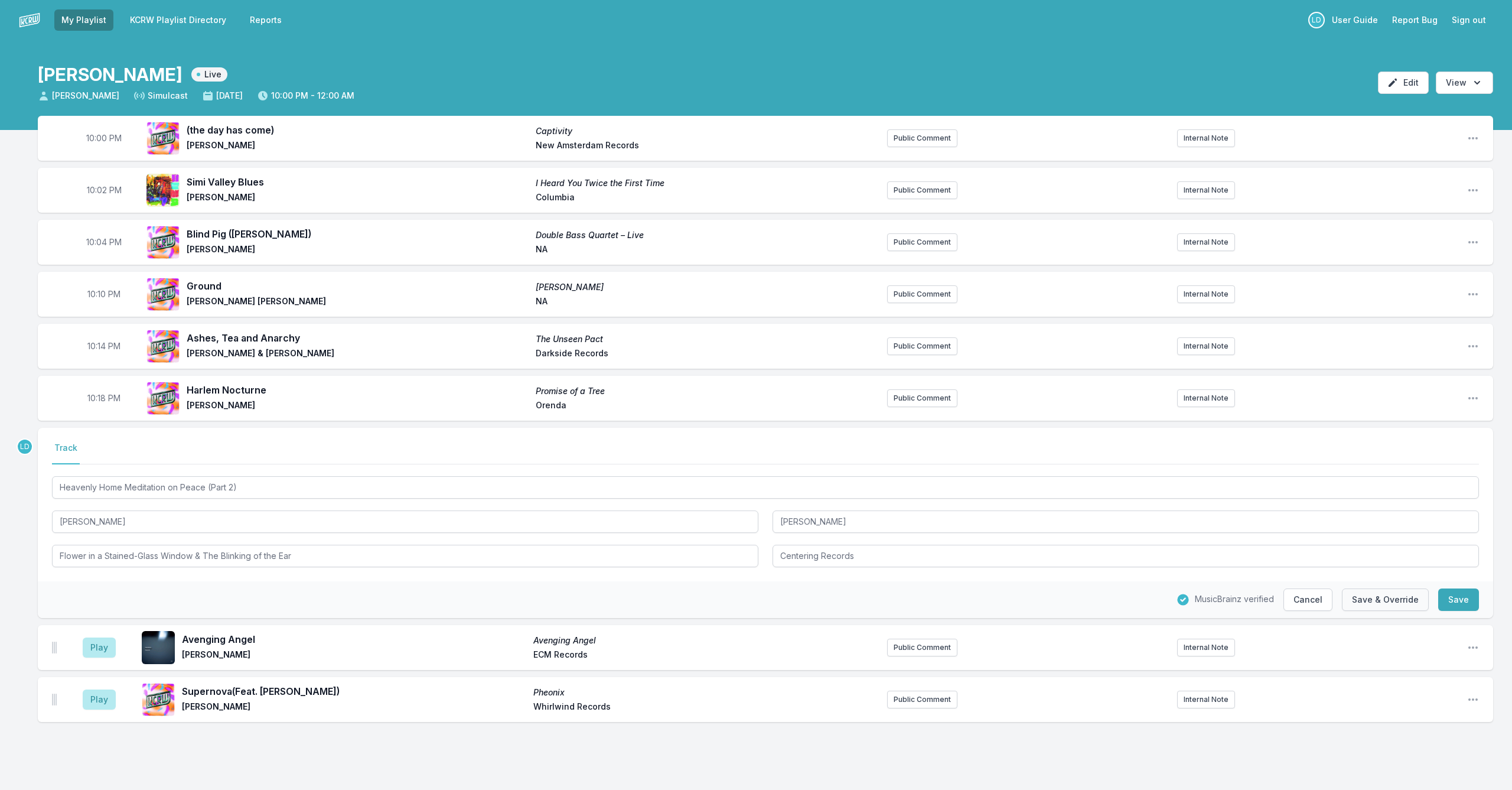
click at [1392, 596] on button "Save & Override" at bounding box center [1385, 600] width 87 height 23
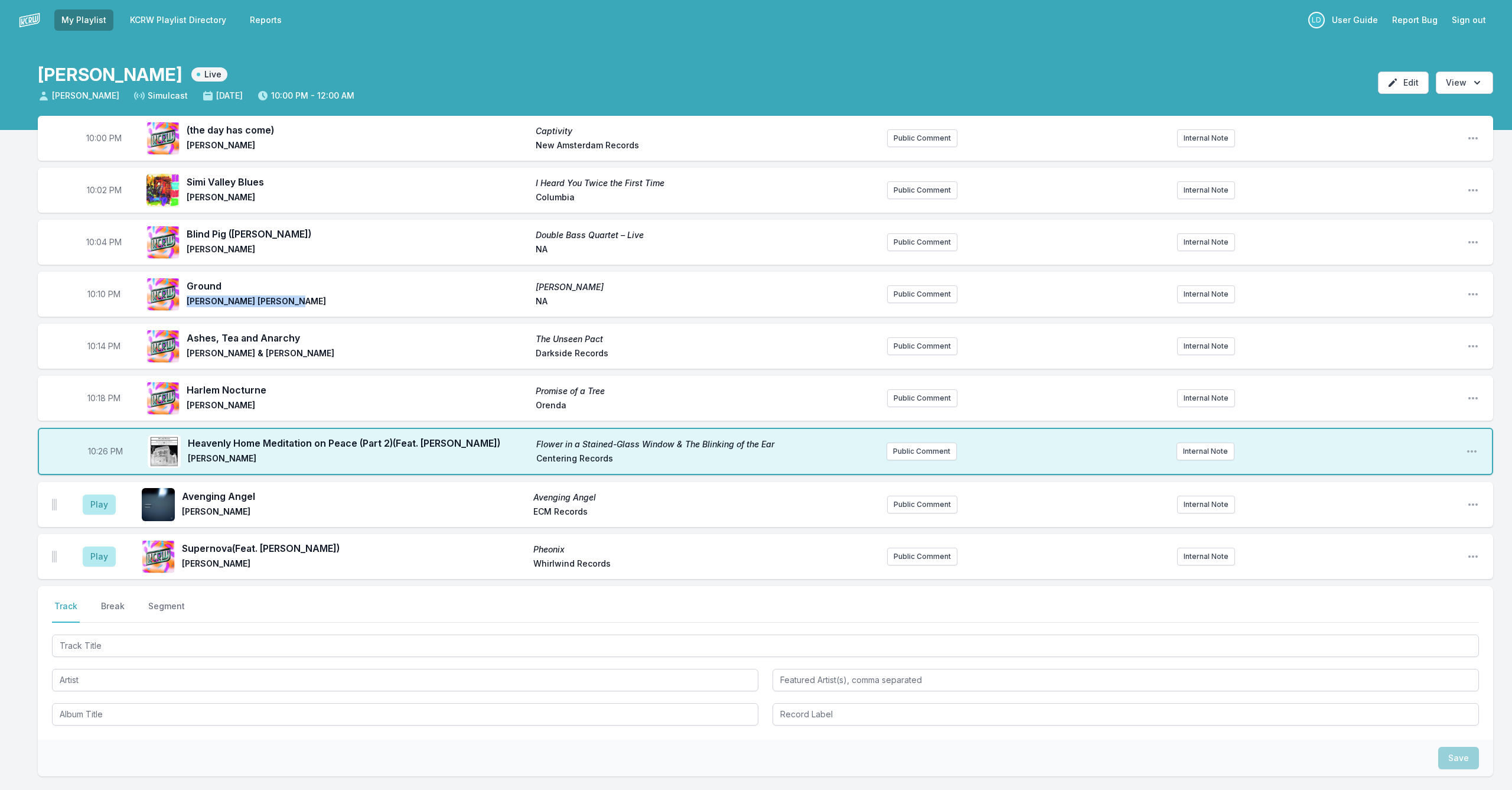
drag, startPoint x: 290, startPoint y: 302, endPoint x: 183, endPoint y: 304, distance: 107.0
click at [184, 304] on div "Ground [PERSON_NAME] [PERSON_NAME] [PERSON_NAME] NA" at bounding box center [512, 294] width 732 height 38
copy span "[PERSON_NAME] [PERSON_NAME]"
drag, startPoint x: 1474, startPoint y: 292, endPoint x: 1397, endPoint y: 302, distance: 77.6
click at [1474, 292] on icon "Open playlist item options" at bounding box center [1474, 295] width 12 height 12
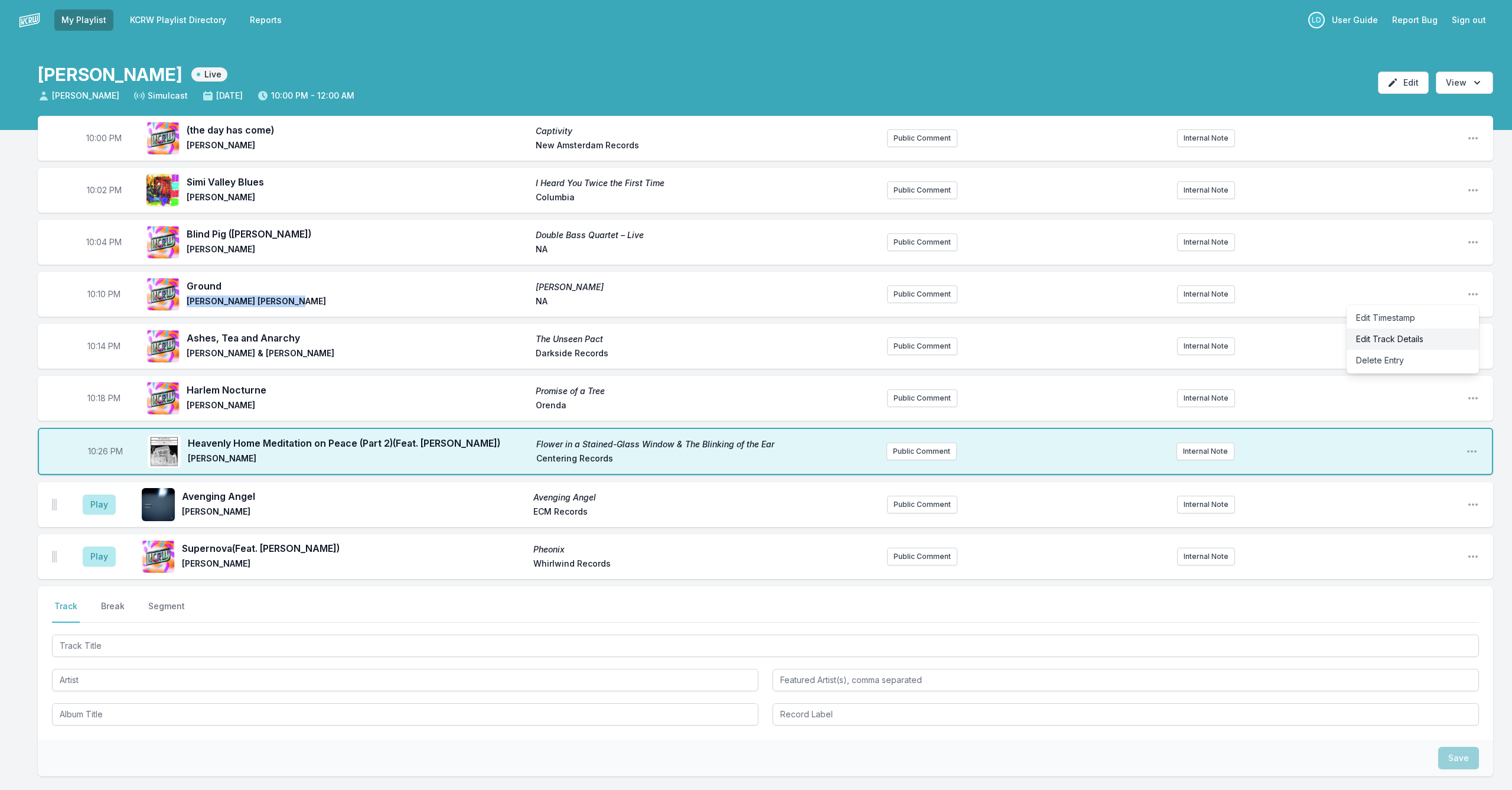
drag, startPoint x: 1391, startPoint y: 344, endPoint x: 1382, endPoint y: 347, distance: 9.5
click at [1382, 347] on button "Edit Track Details" at bounding box center [1413, 339] width 133 height 21
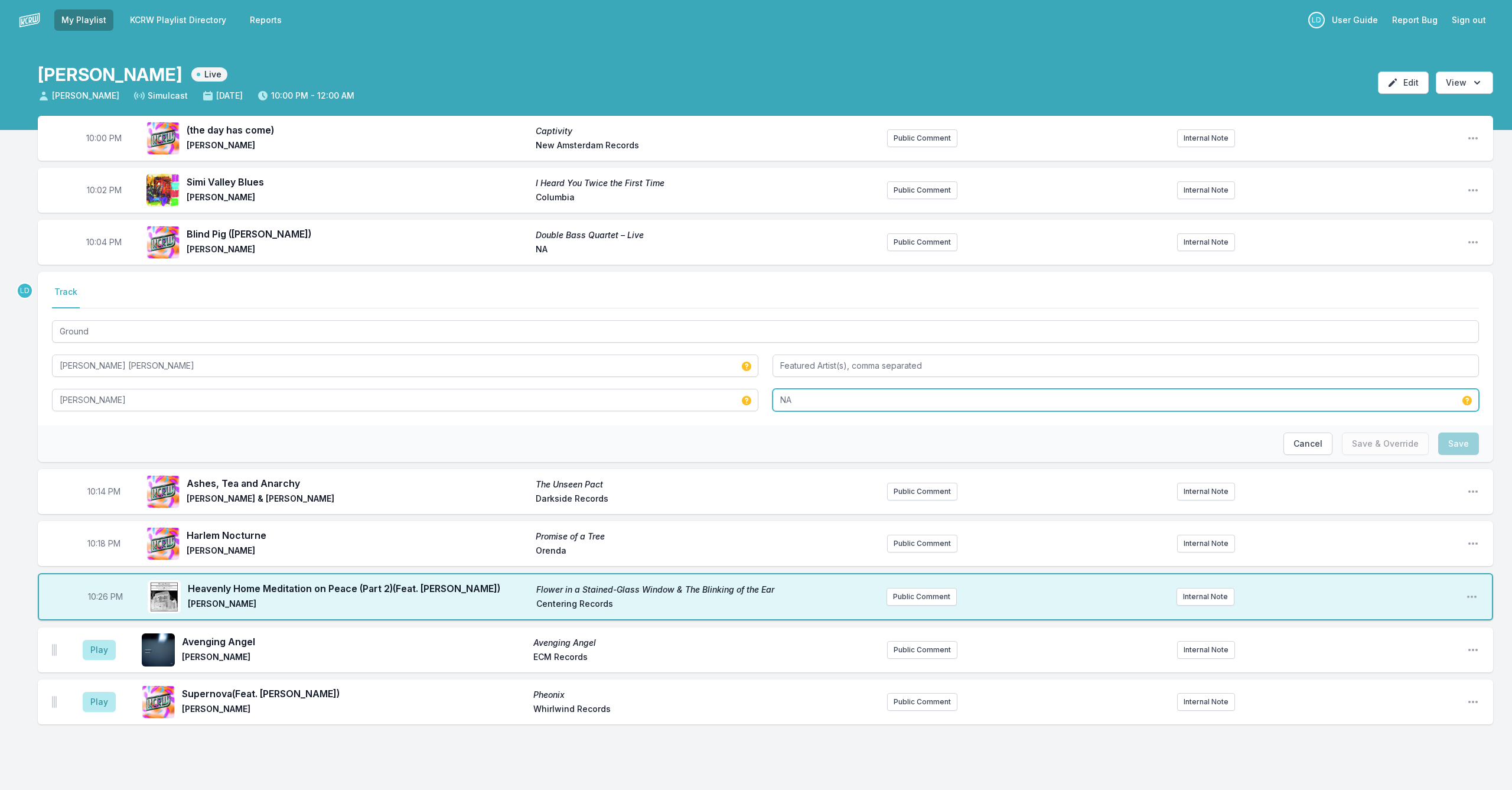
click at [803, 395] on input "NA" at bounding box center [1126, 400] width 707 height 23
drag, startPoint x: 800, startPoint y: 395, endPoint x: 762, endPoint y: 393, distance: 38.1
click at [762, 393] on div "Ground [PERSON_NAME] [PERSON_NAME] [PERSON_NAME] NA No results found" at bounding box center [765, 365] width 1427 height 93
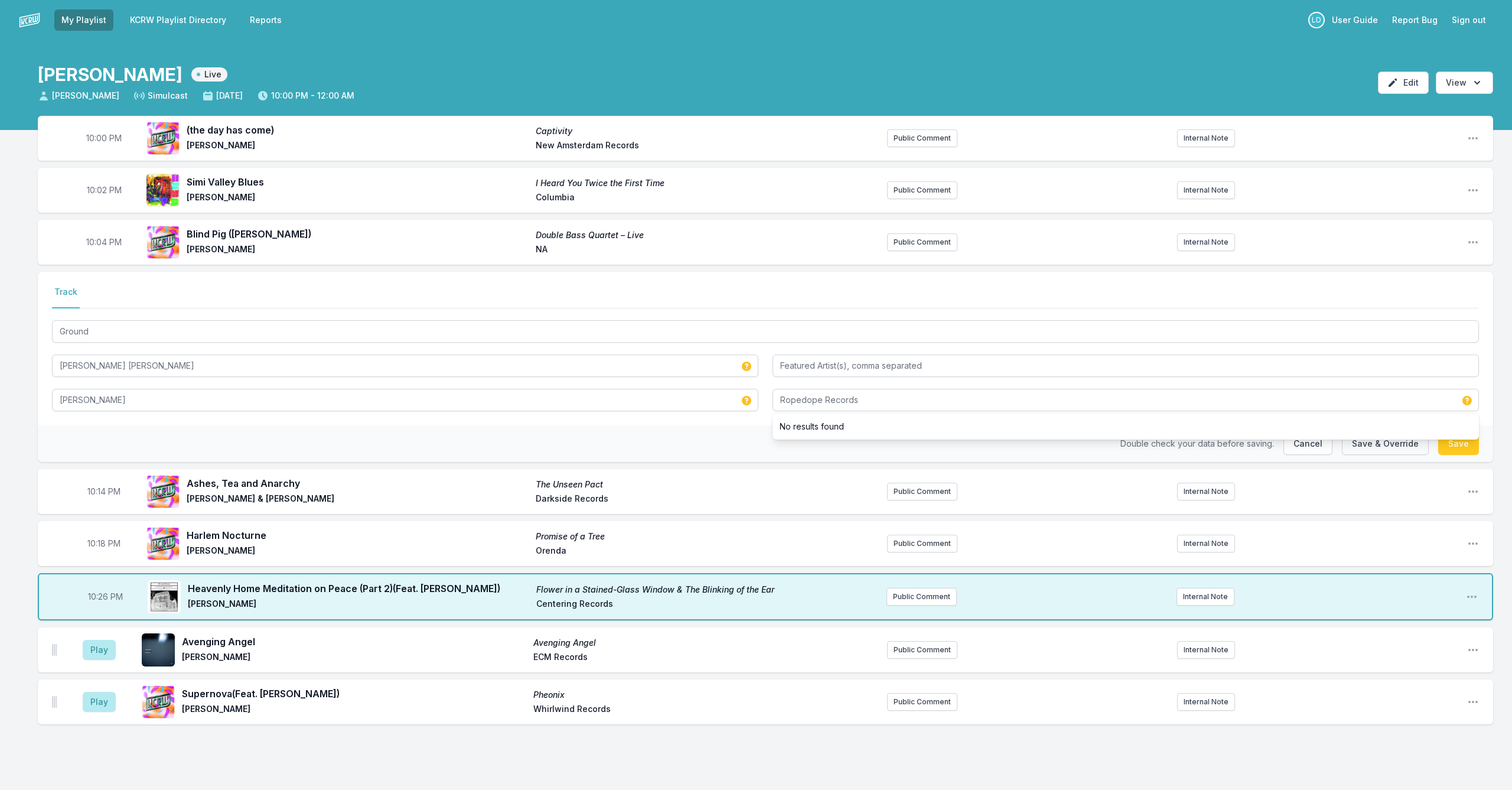
drag, startPoint x: 1397, startPoint y: 442, endPoint x: 1388, endPoint y: 445, distance: 9.5
click at [1393, 445] on button "Save & Override" at bounding box center [1385, 444] width 87 height 23
type input "NA"
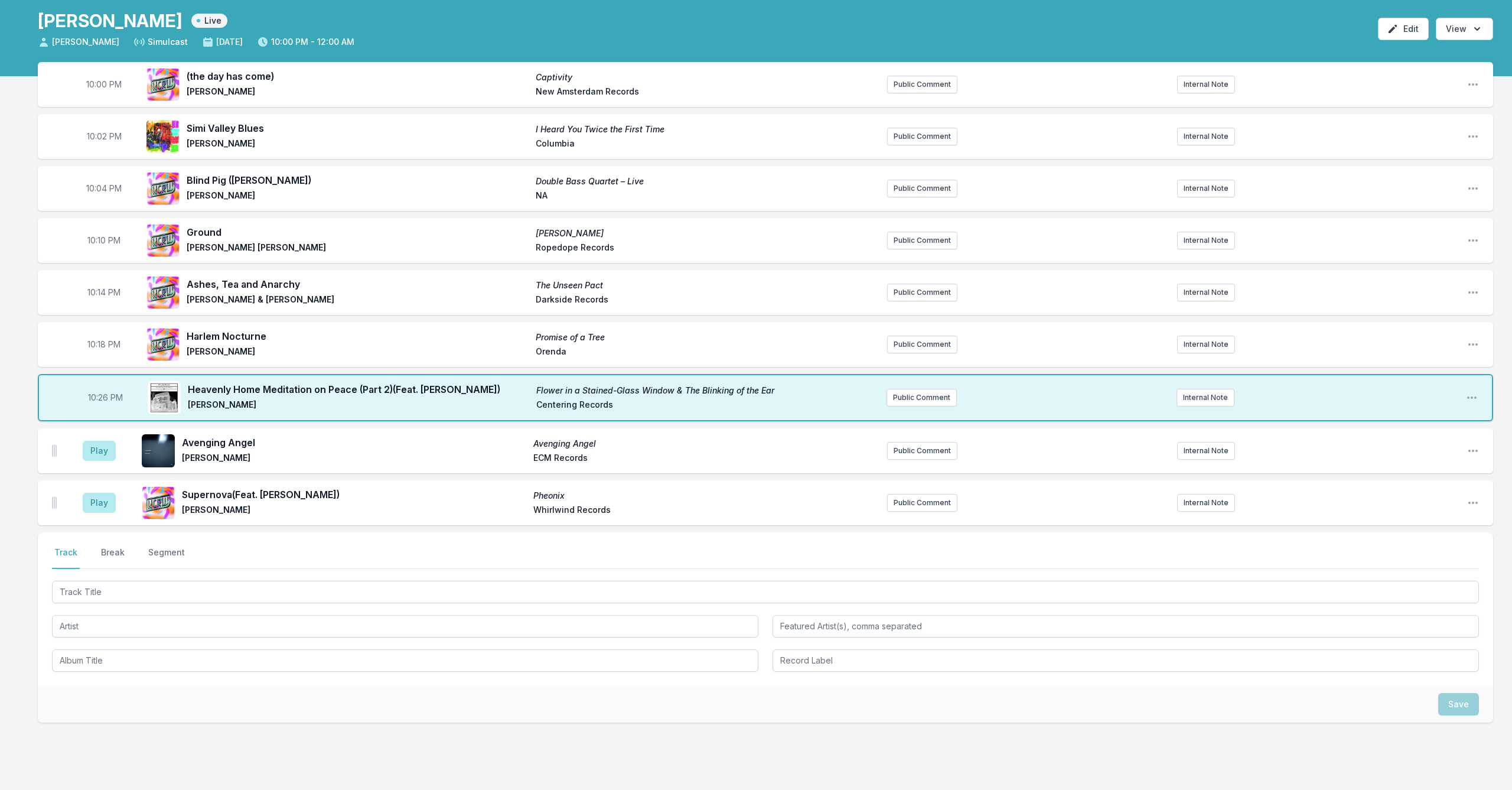
scroll to position [56, 0]
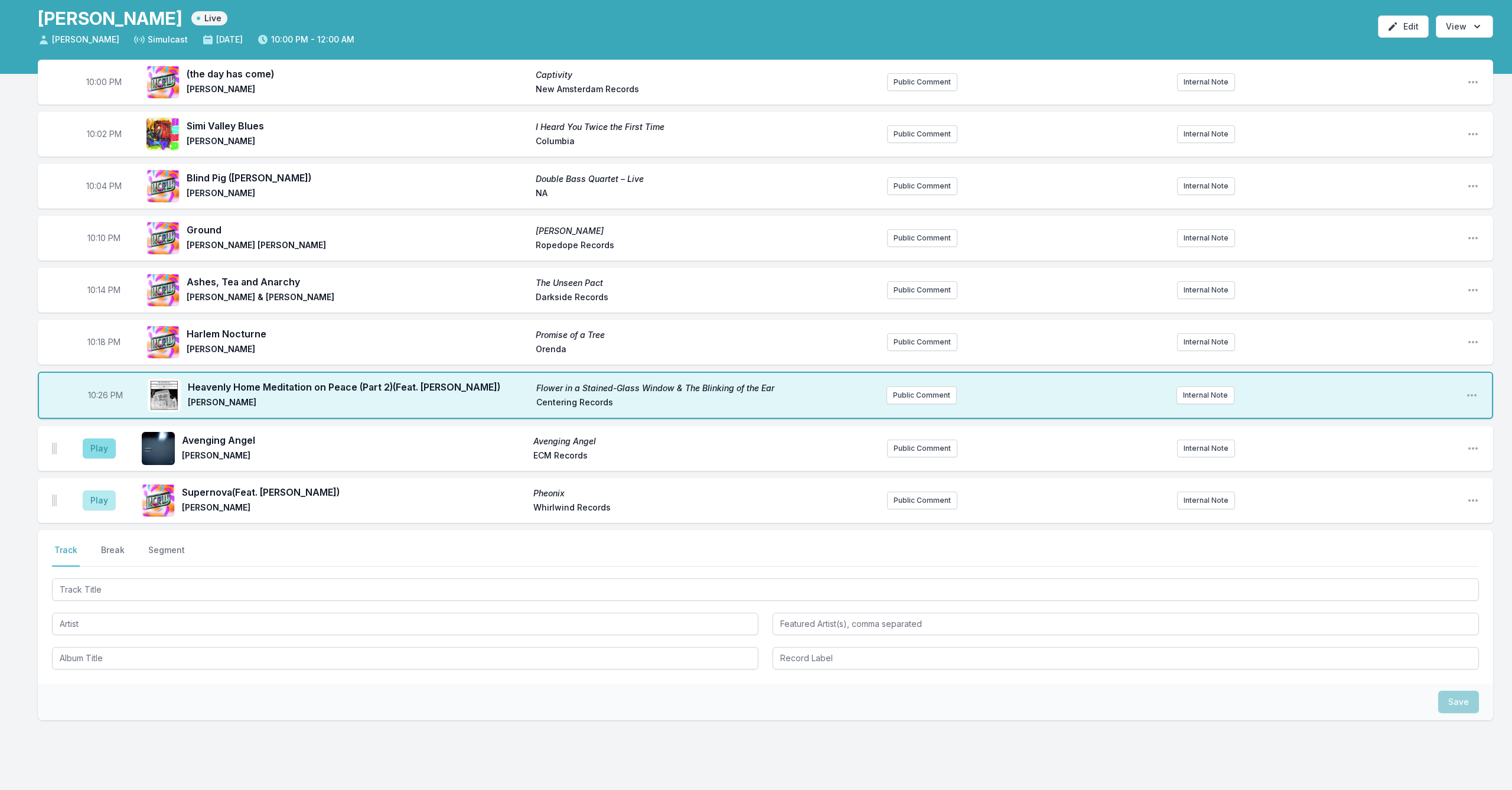
click at [88, 452] on button "Play" at bounding box center [99, 449] width 33 height 20
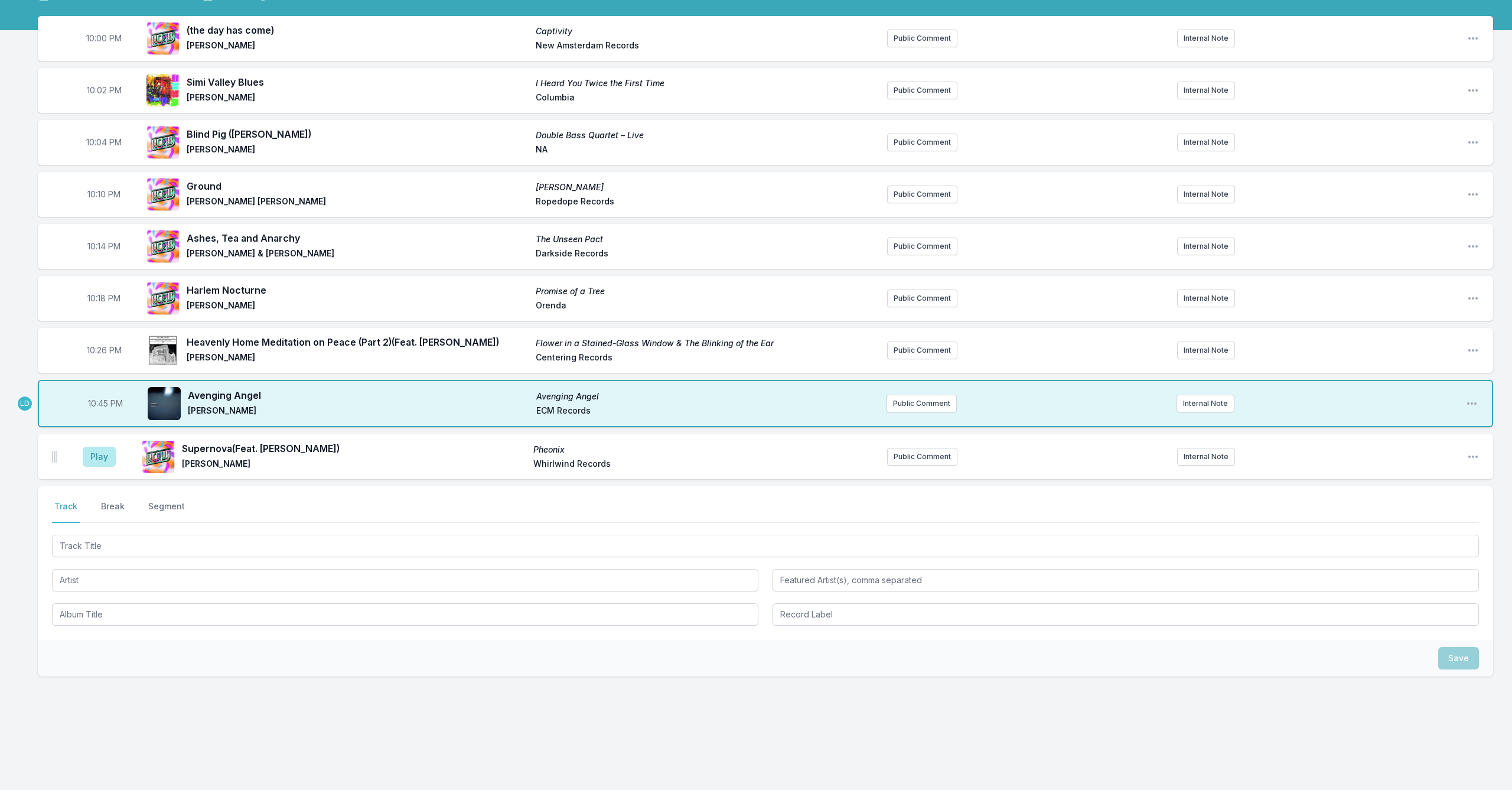
scroll to position [100, 0]
click at [97, 456] on button "Play" at bounding box center [99, 457] width 33 height 20
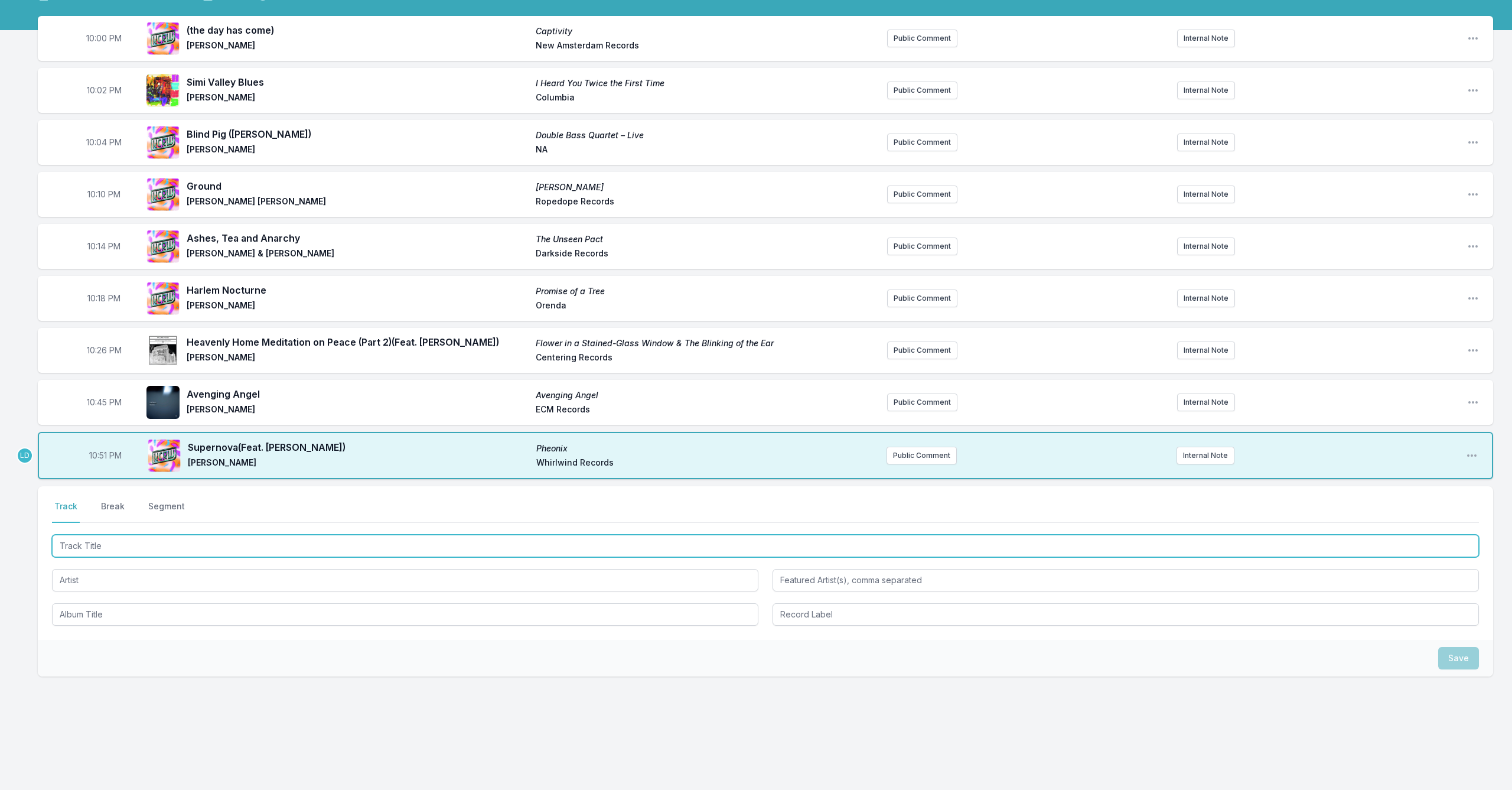
click at [359, 550] on input "Track Title" at bounding box center [765, 547] width 1427 height 23
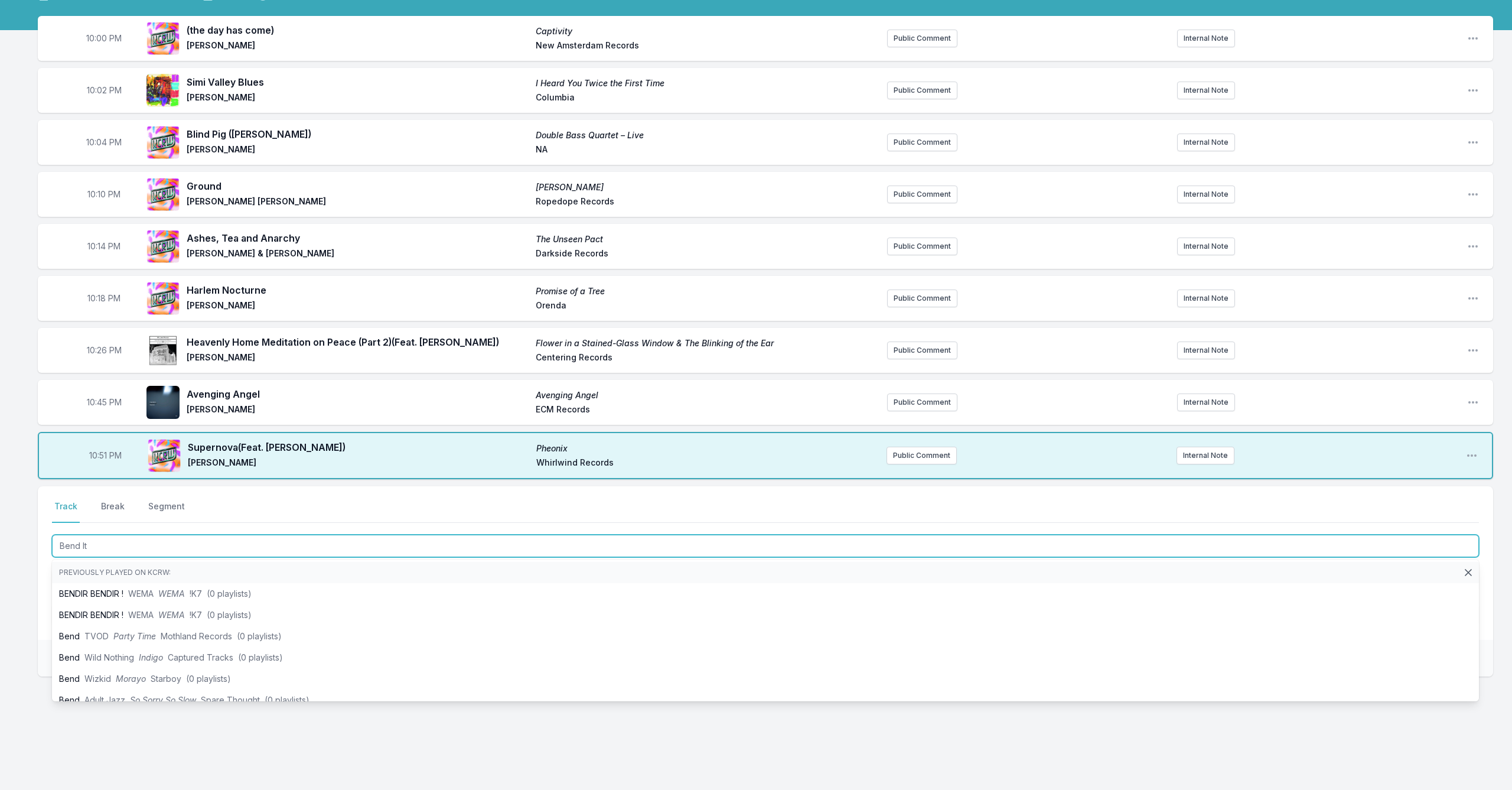
type input "Bend It"
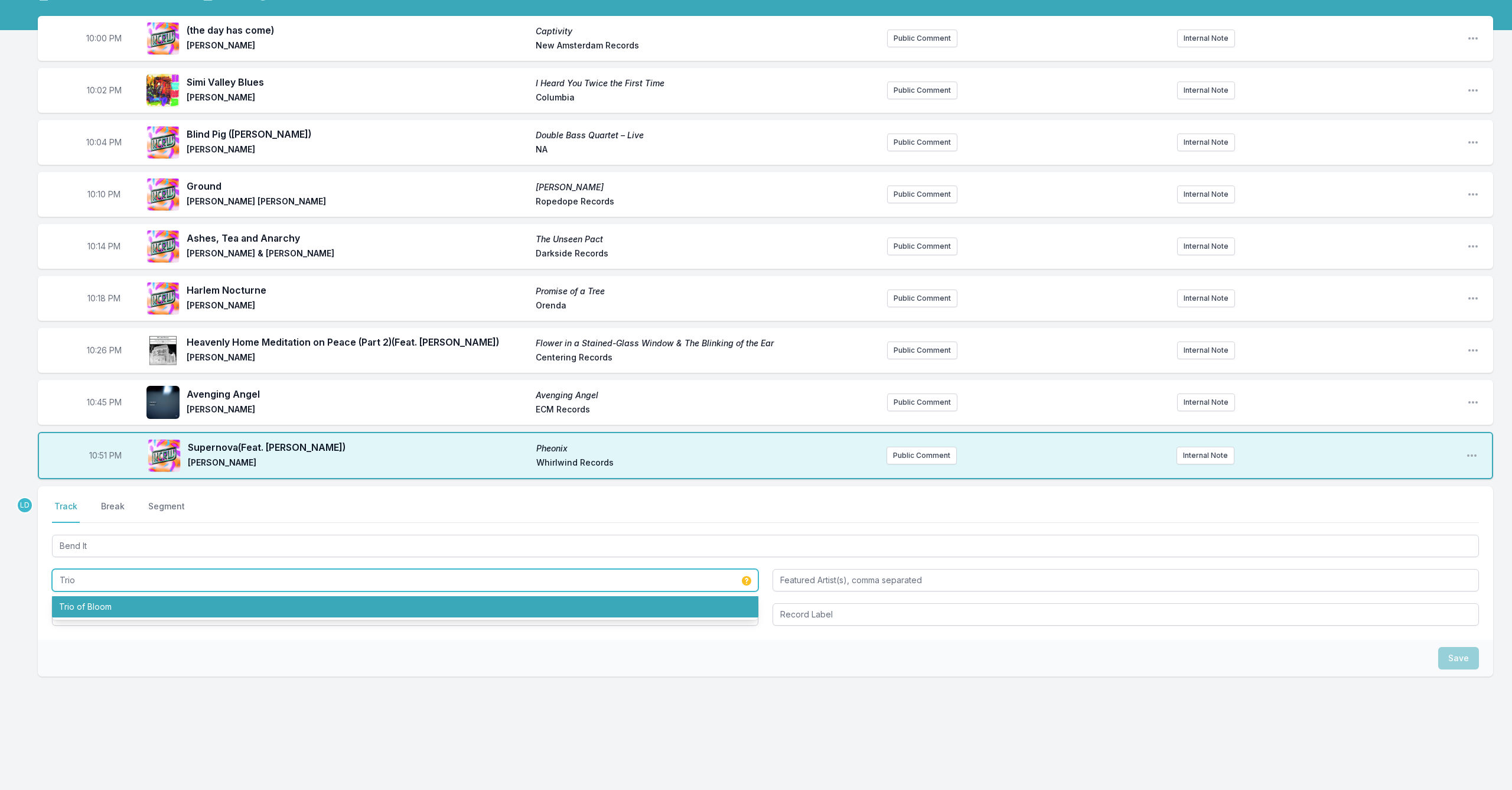
click at [350, 608] on li "Trio of Bloom" at bounding box center [405, 607] width 707 height 21
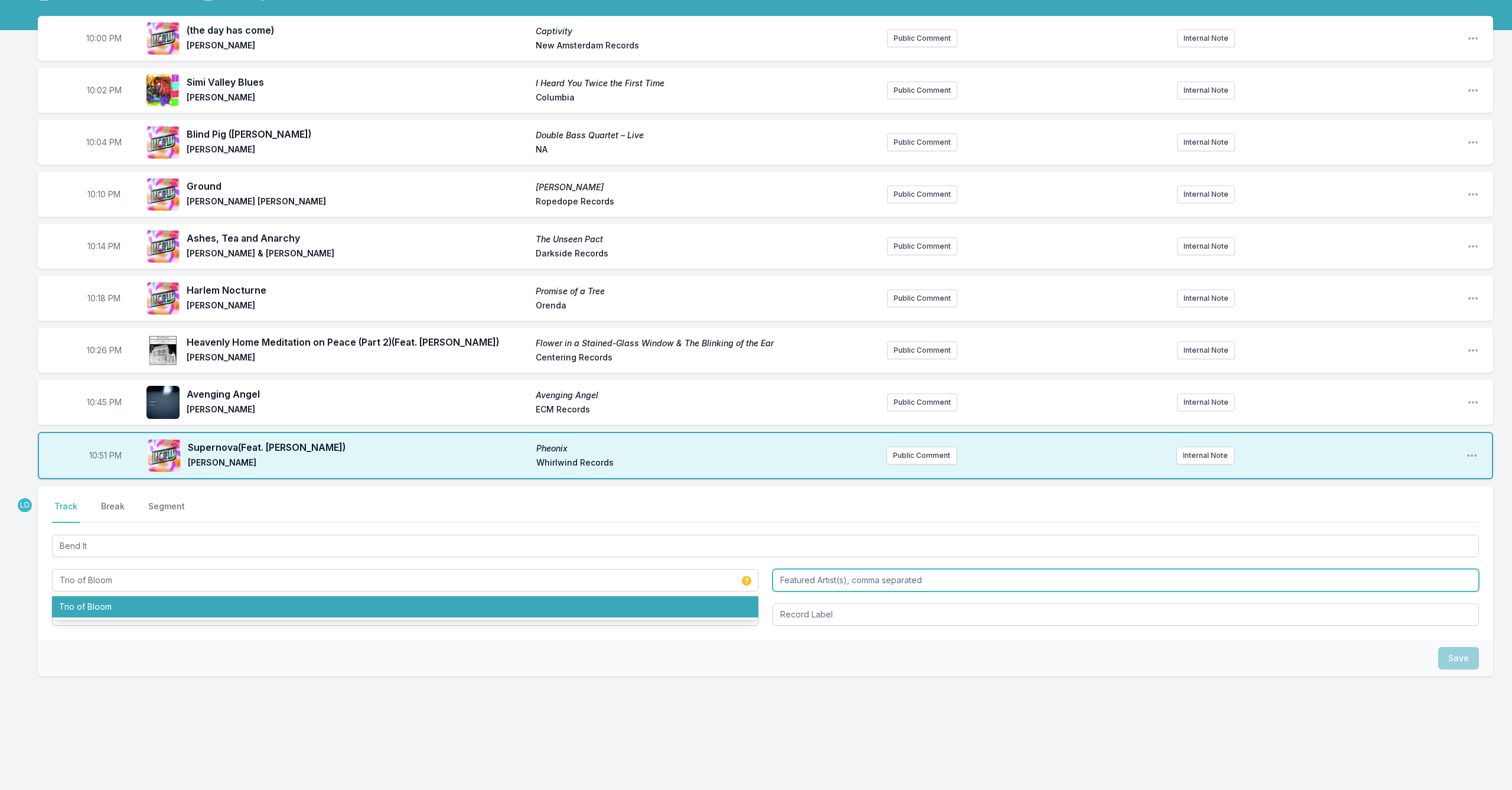
type input "Trio of Bloom"
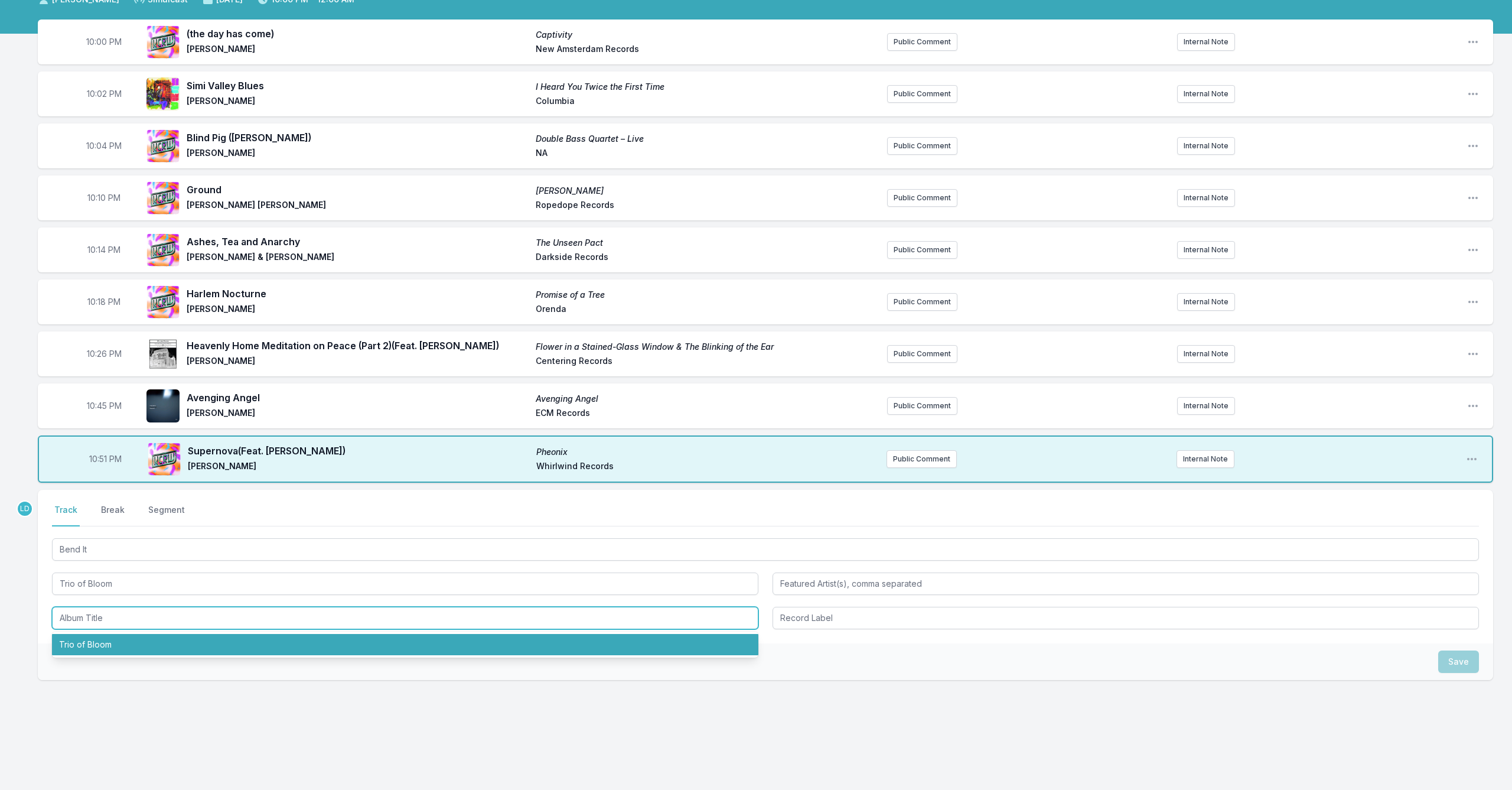
click at [342, 638] on li "Trio of Bloom" at bounding box center [405, 645] width 707 height 21
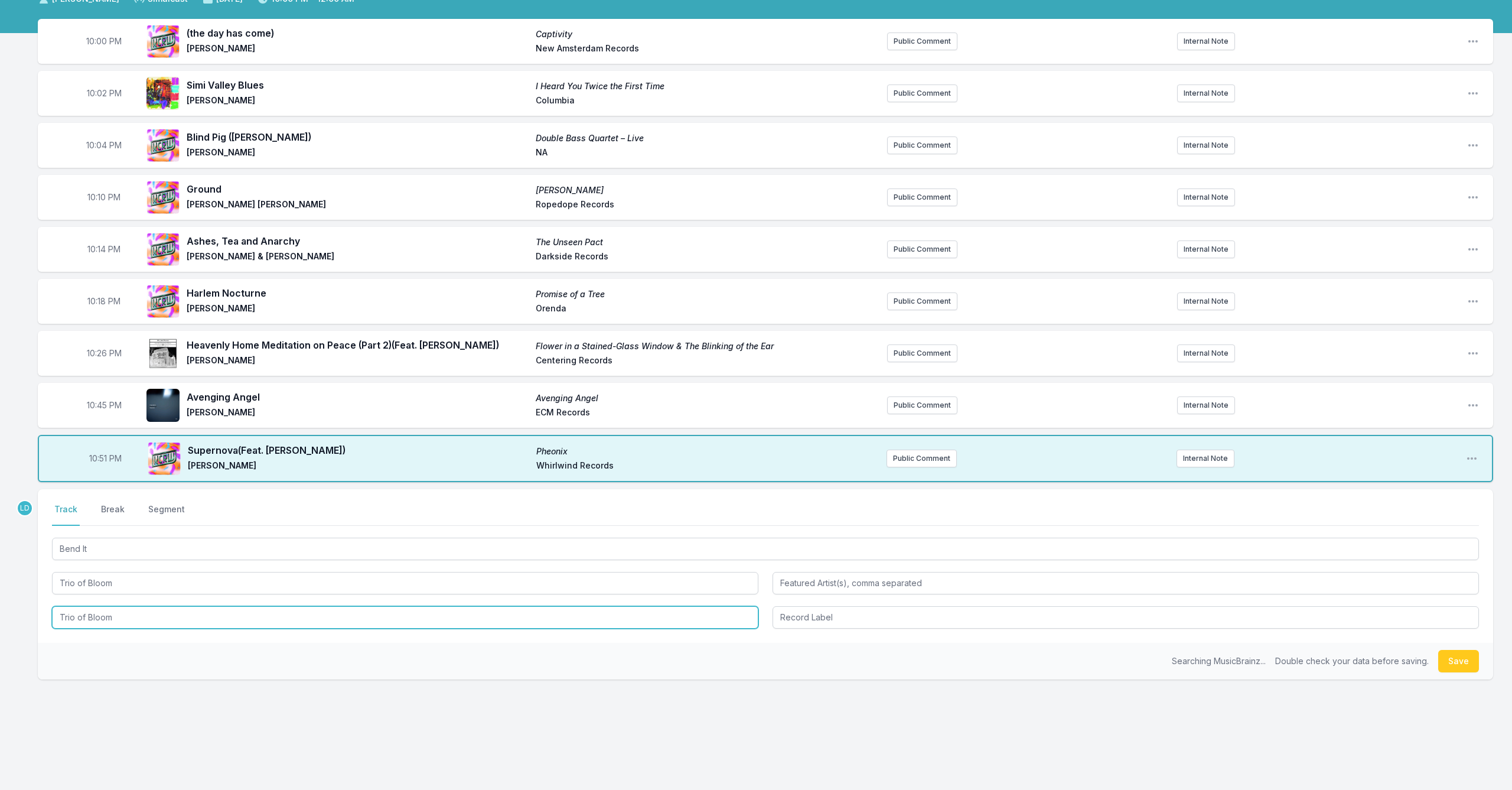
scroll to position [100, 1]
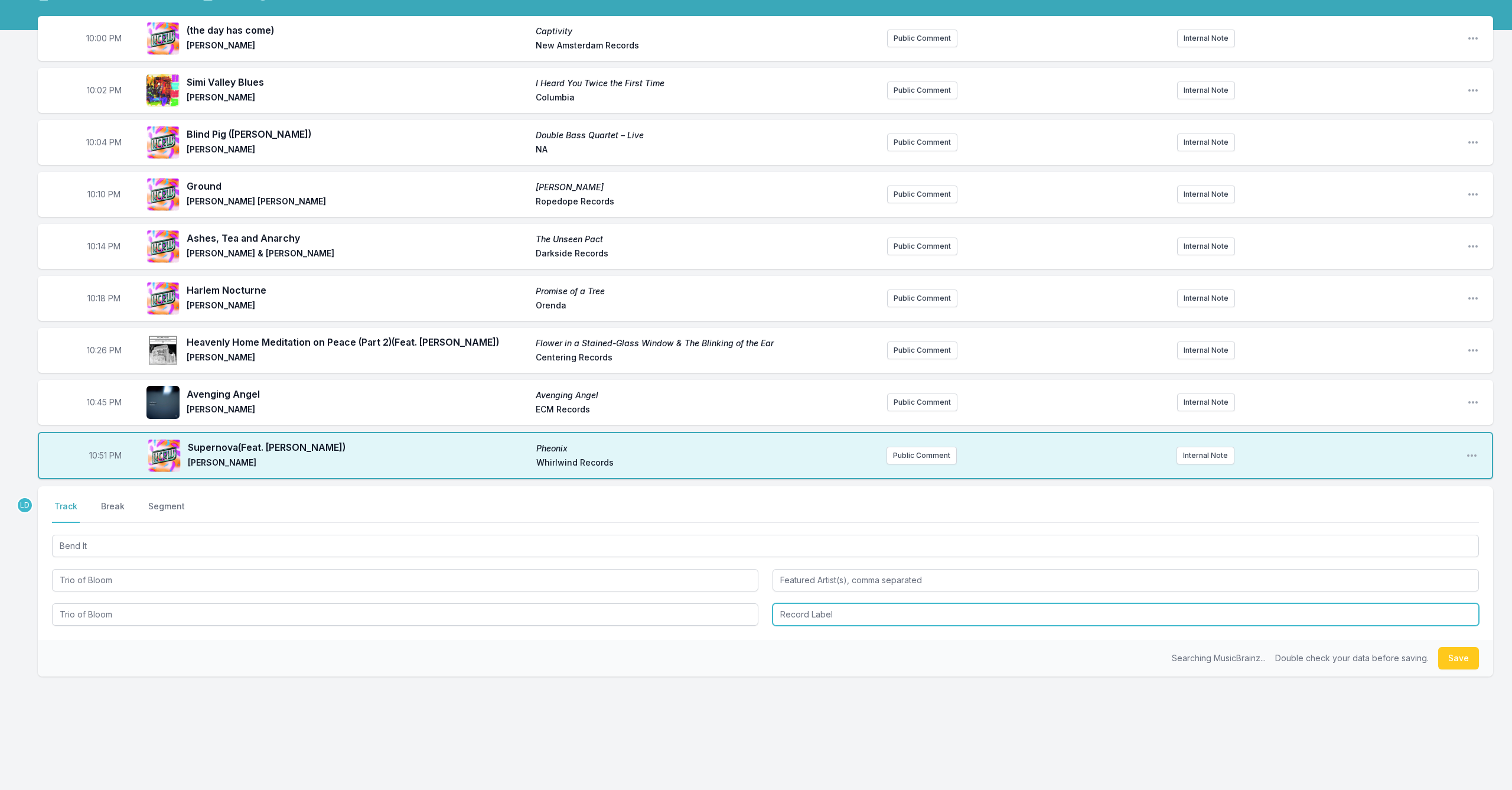
type input "Trio of Bloom"
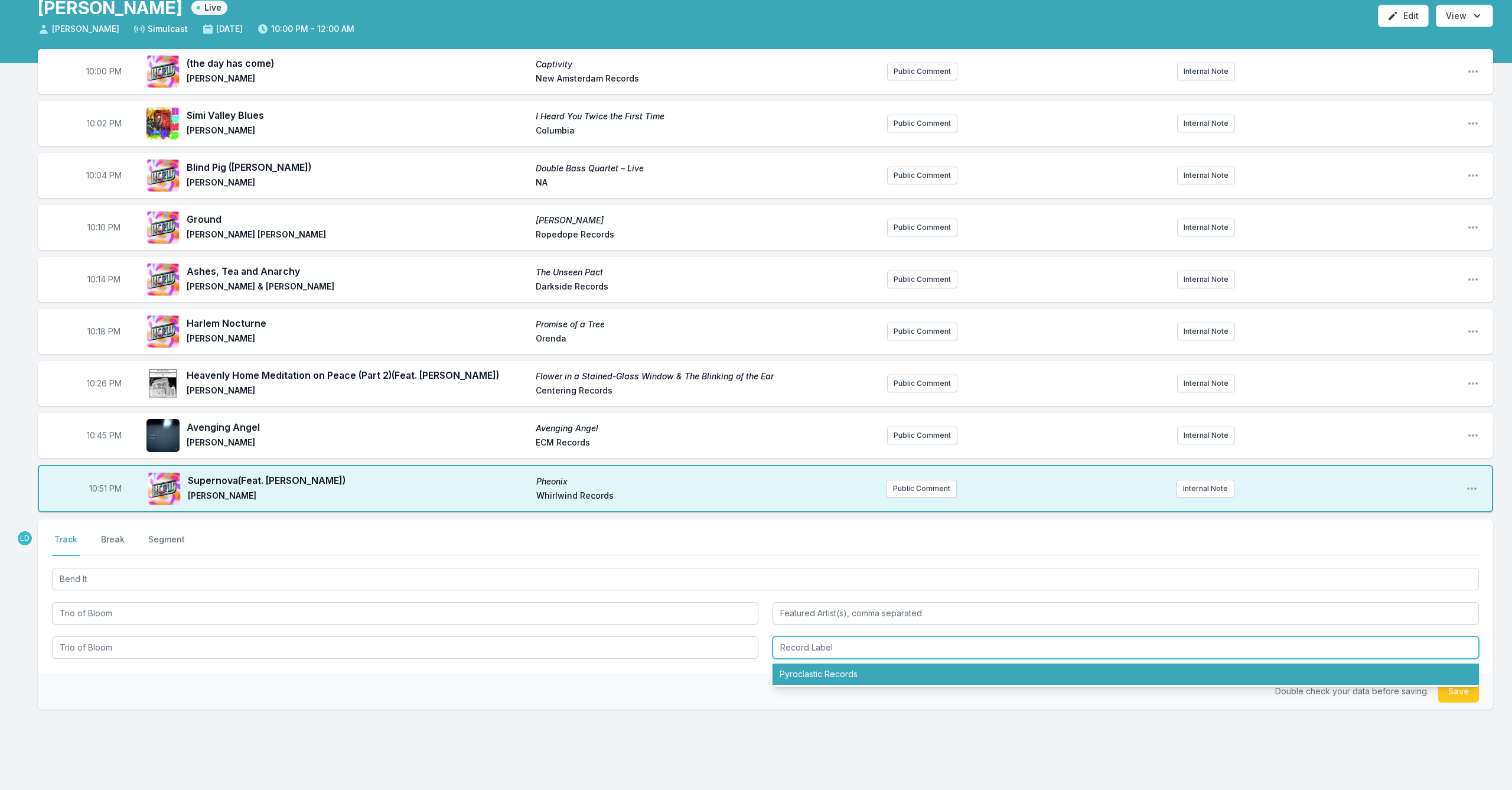
scroll to position [66, 0]
click at [838, 673] on li "Pyroclastic Records" at bounding box center [1126, 675] width 707 height 21
type input "Pyroclastic Records"
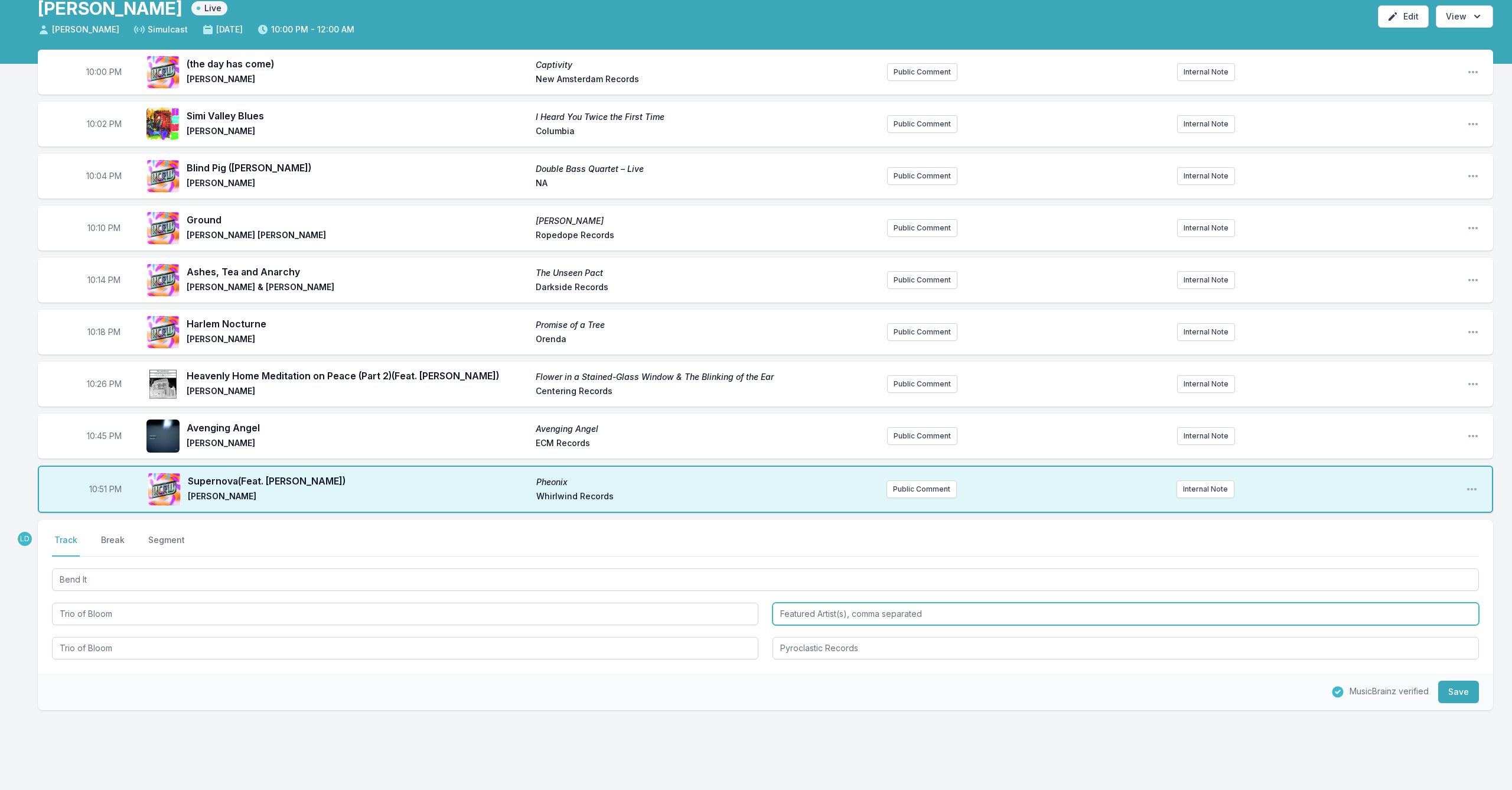
click at [799, 614] on input "Featured Artist(s), comma separated" at bounding box center [1126, 614] width 707 height 23
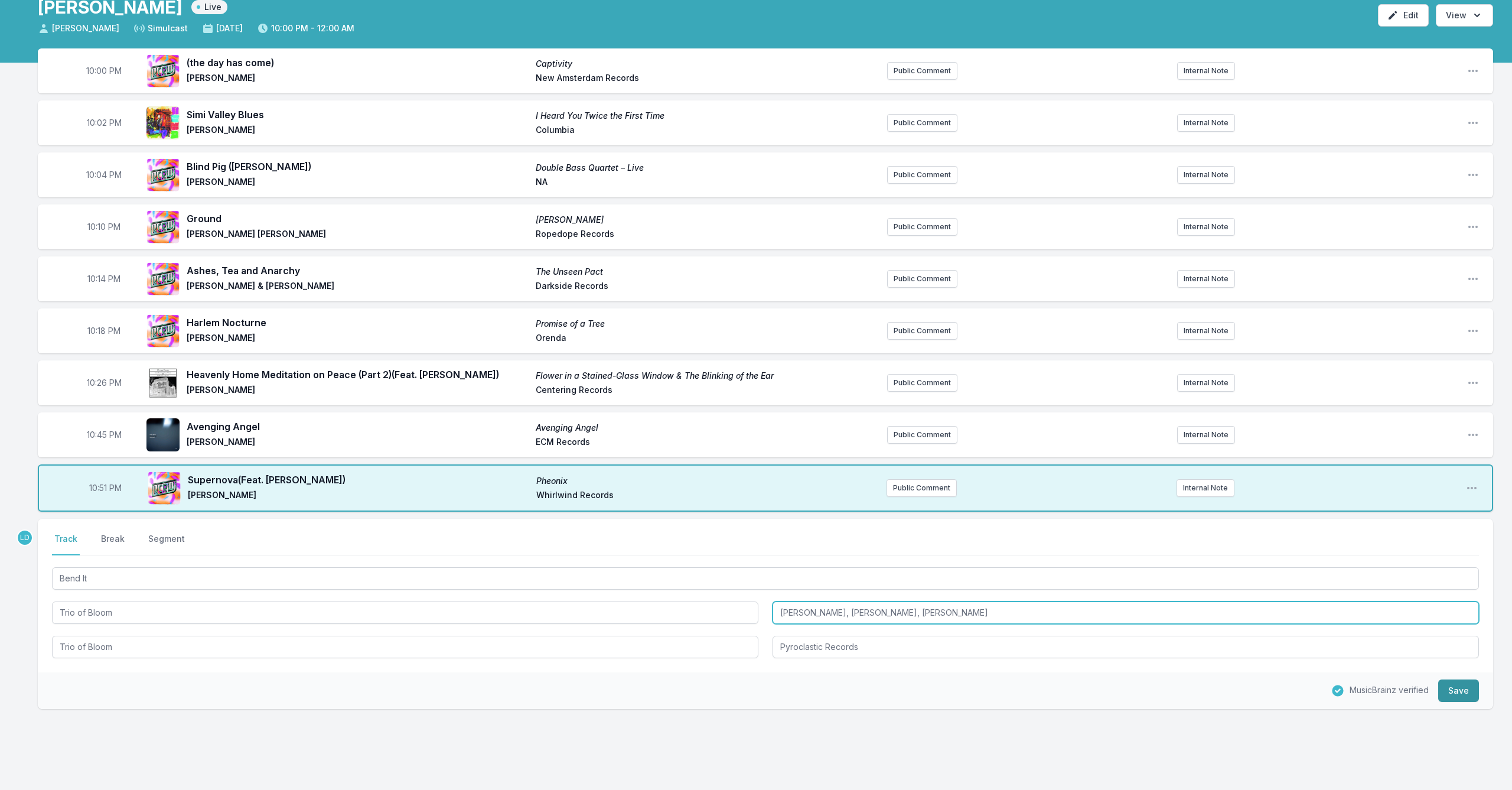
type input "[PERSON_NAME], [PERSON_NAME], [PERSON_NAME]"
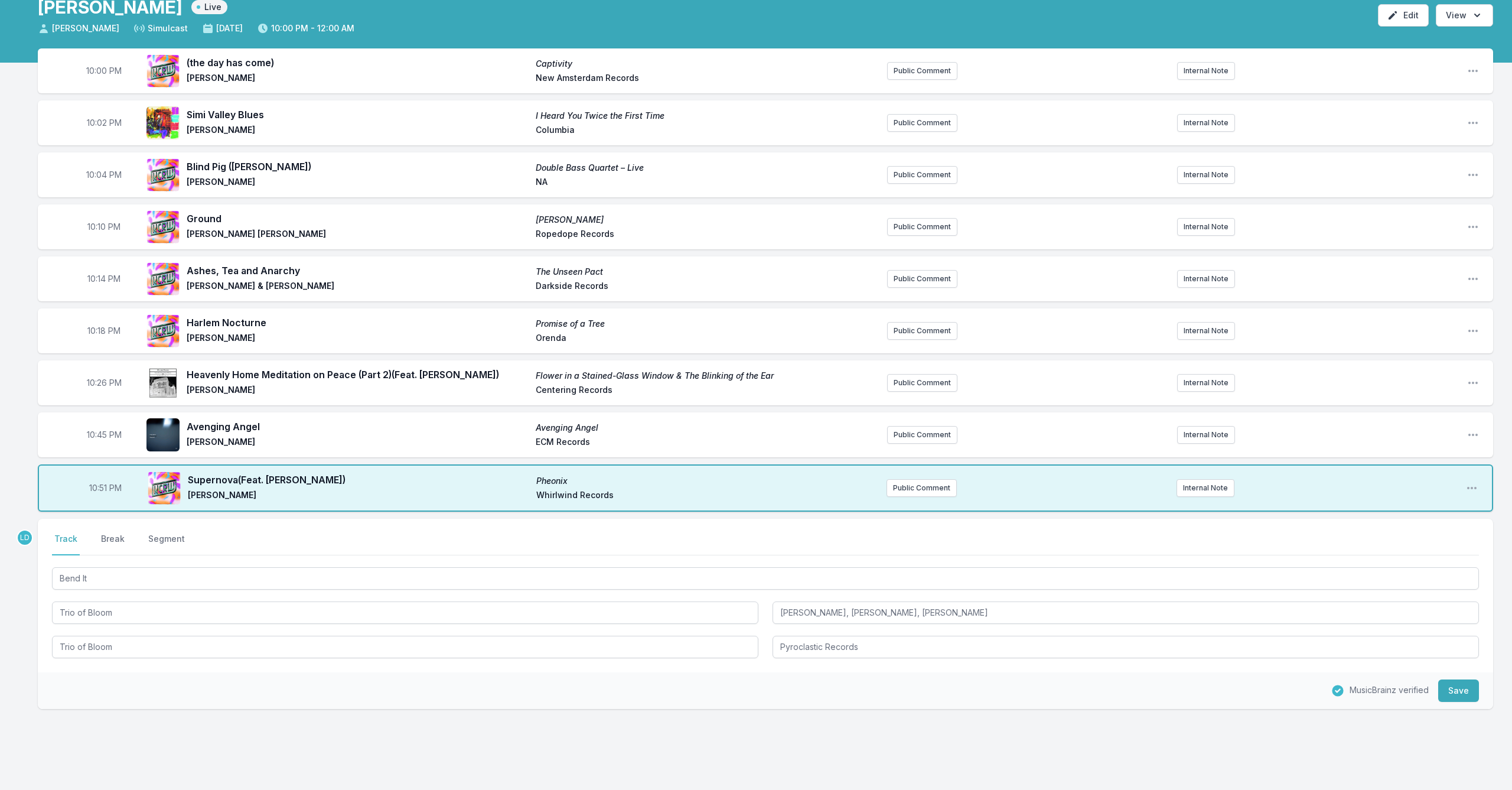
drag, startPoint x: 1469, startPoint y: 691, endPoint x: 1504, endPoint y: 706, distance: 38.1
click at [1471, 691] on button "Save" at bounding box center [1459, 691] width 41 height 23
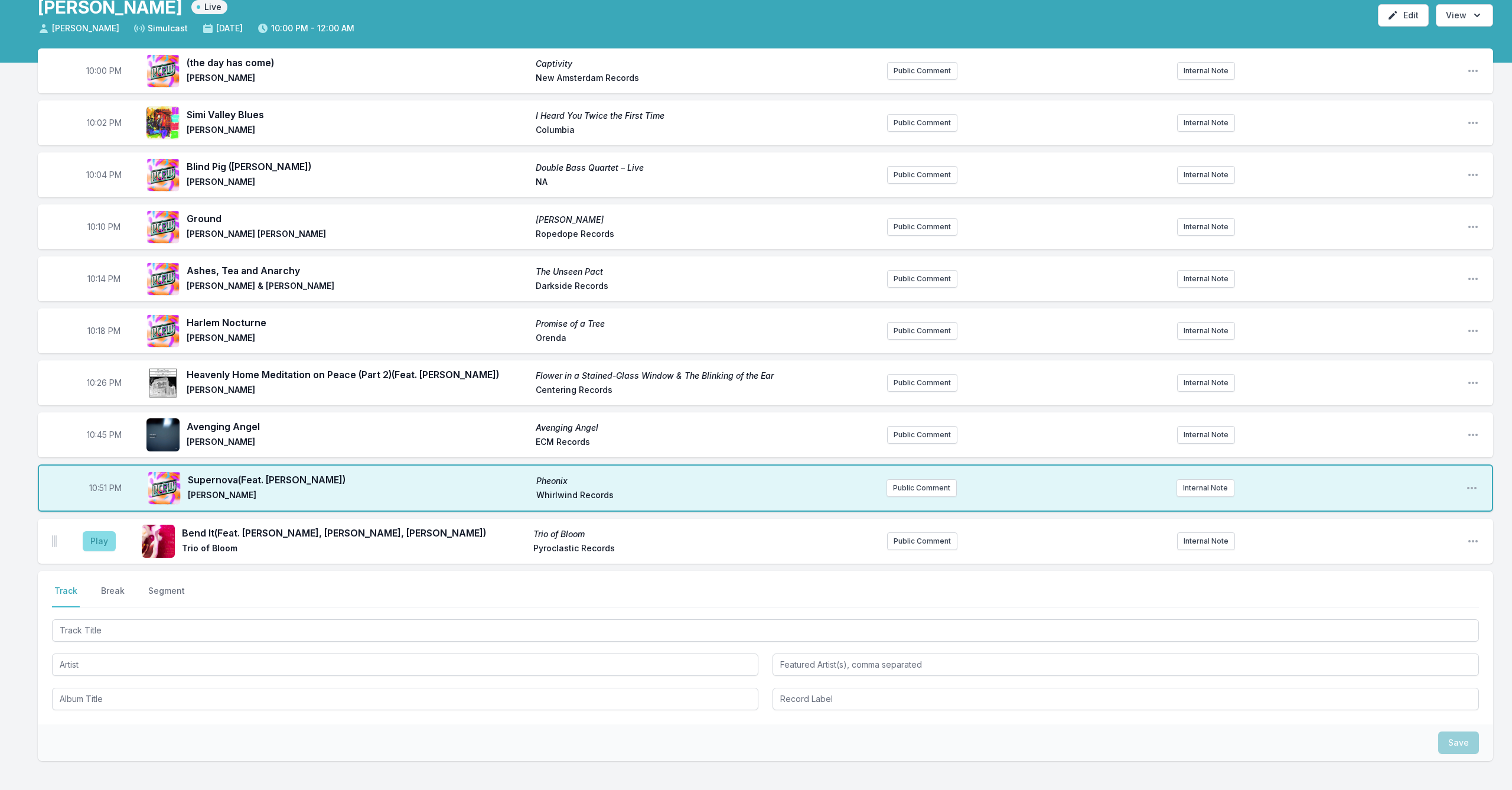
scroll to position [67, 1]
click at [101, 544] on button "Play" at bounding box center [99, 541] width 33 height 20
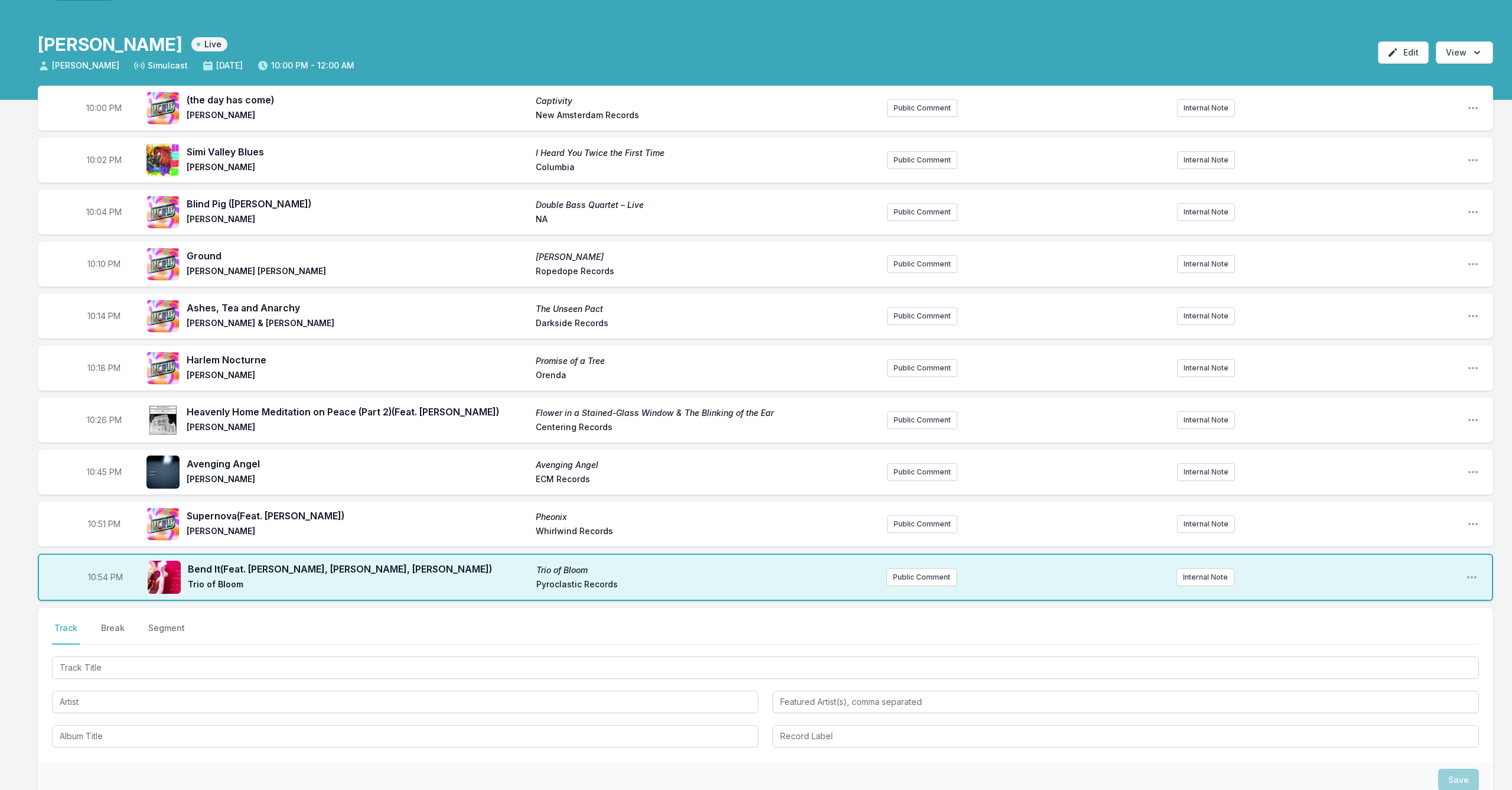
scroll to position [26, 0]
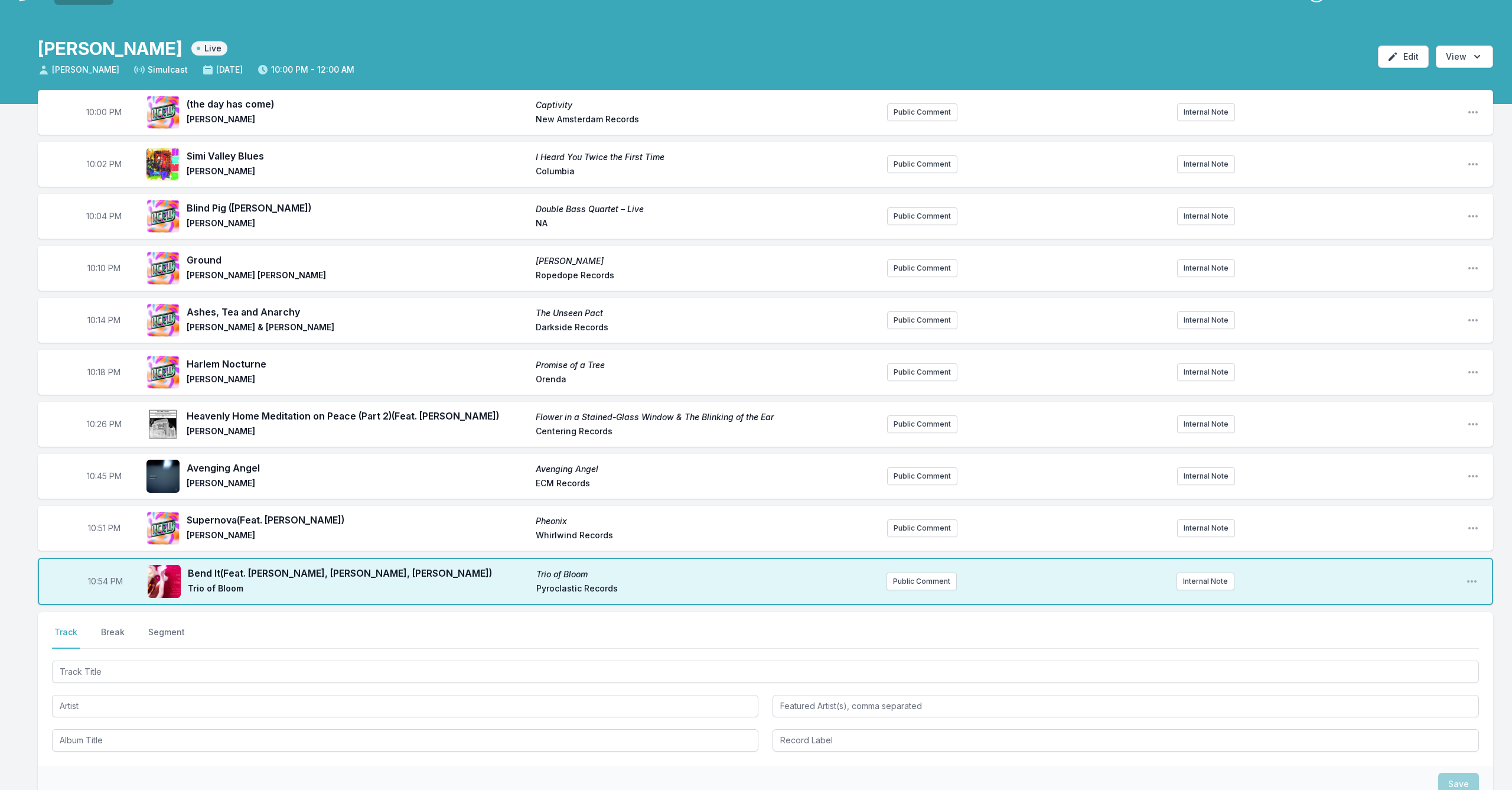
click at [102, 580] on span "10:54 PM" at bounding box center [105, 582] width 35 height 12
click at [103, 580] on input "22:54" at bounding box center [105, 582] width 66 height 23
click at [100, 580] on input "22:54" at bounding box center [105, 582] width 66 height 23
type input "22:52"
click at [173, 645] on button "Segment" at bounding box center [166, 638] width 41 height 23
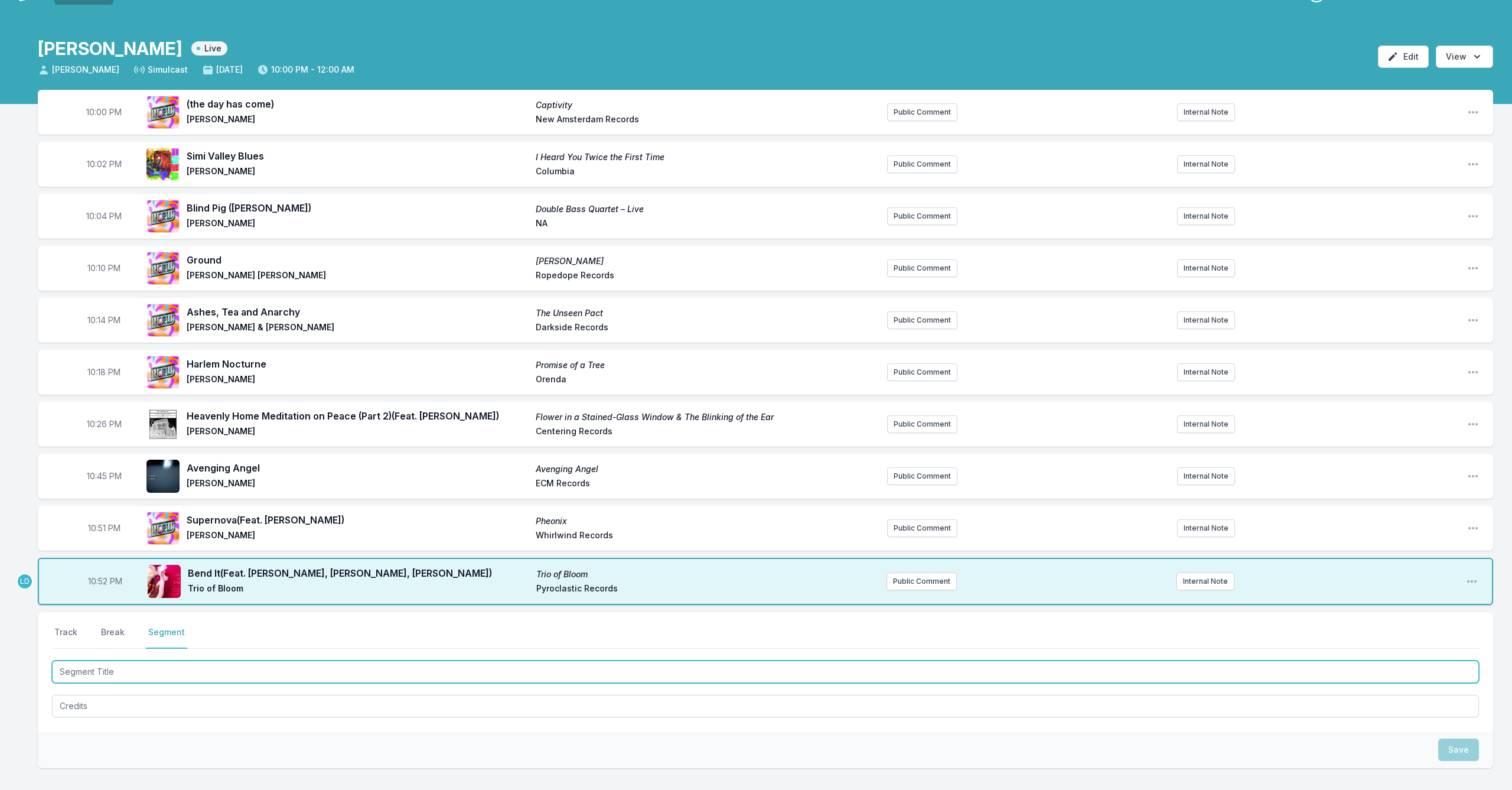
click at [166, 672] on input "Segment Title" at bounding box center [765, 672] width 1427 height 23
type textarea "x"
type input "S"
type textarea "x"
type input "Sa"
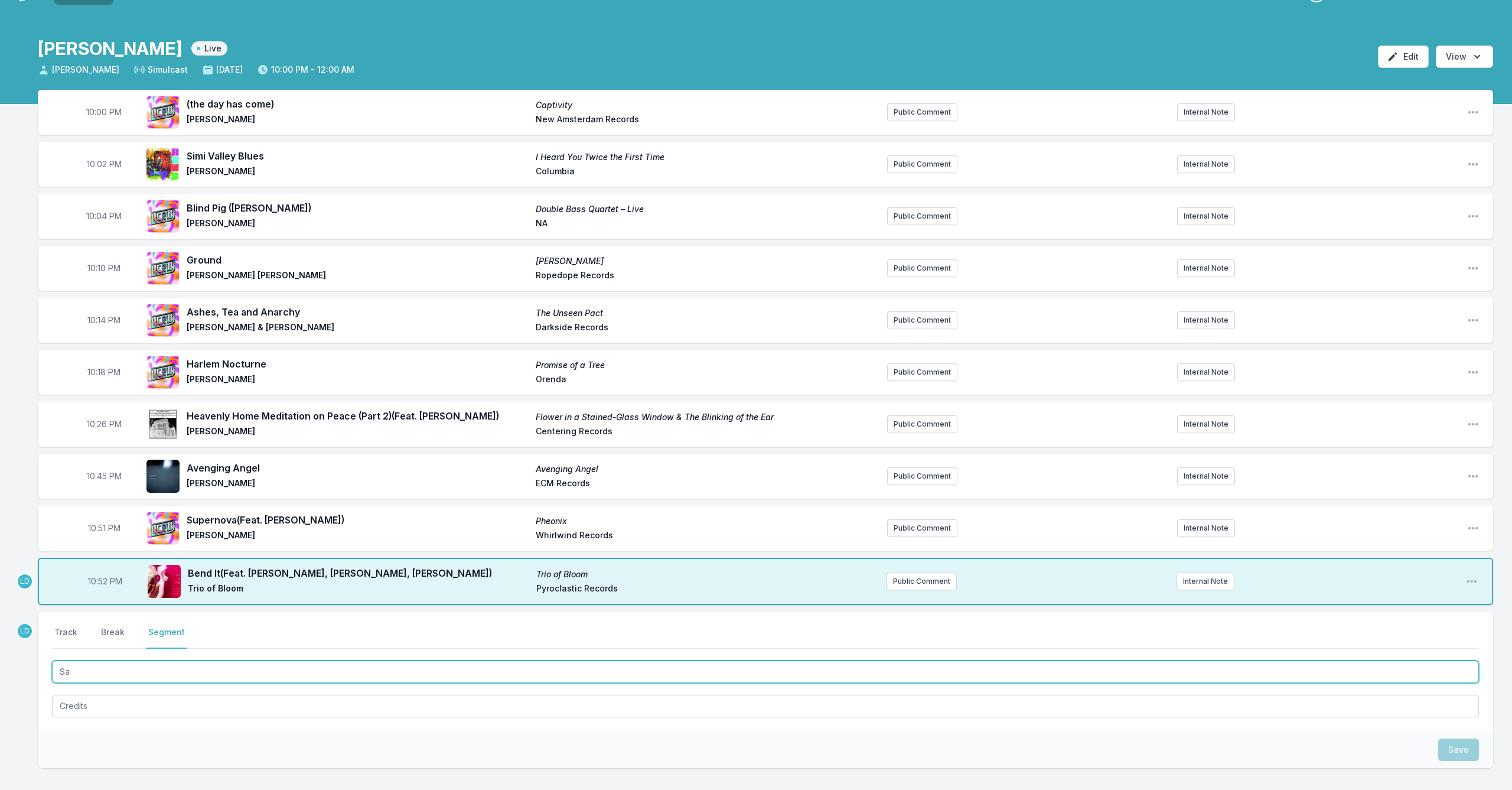
type textarea "x"
type input "Sai"
type textarea "x"
type input "Saig"
type textarea "x"
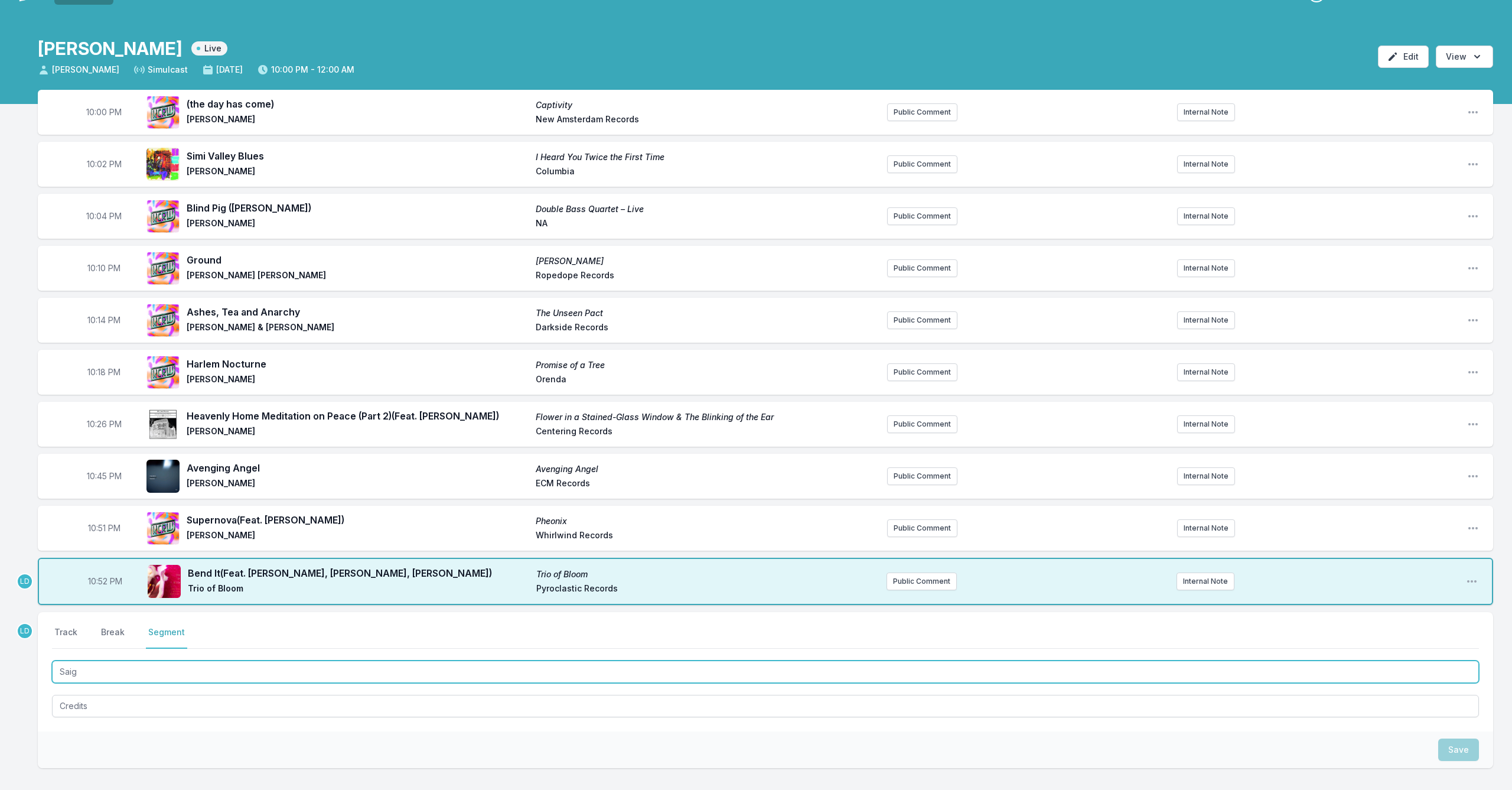
type input "Saigo"
type textarea "x"
type input "Saigon"
type textarea "x"
type input "Saigon"
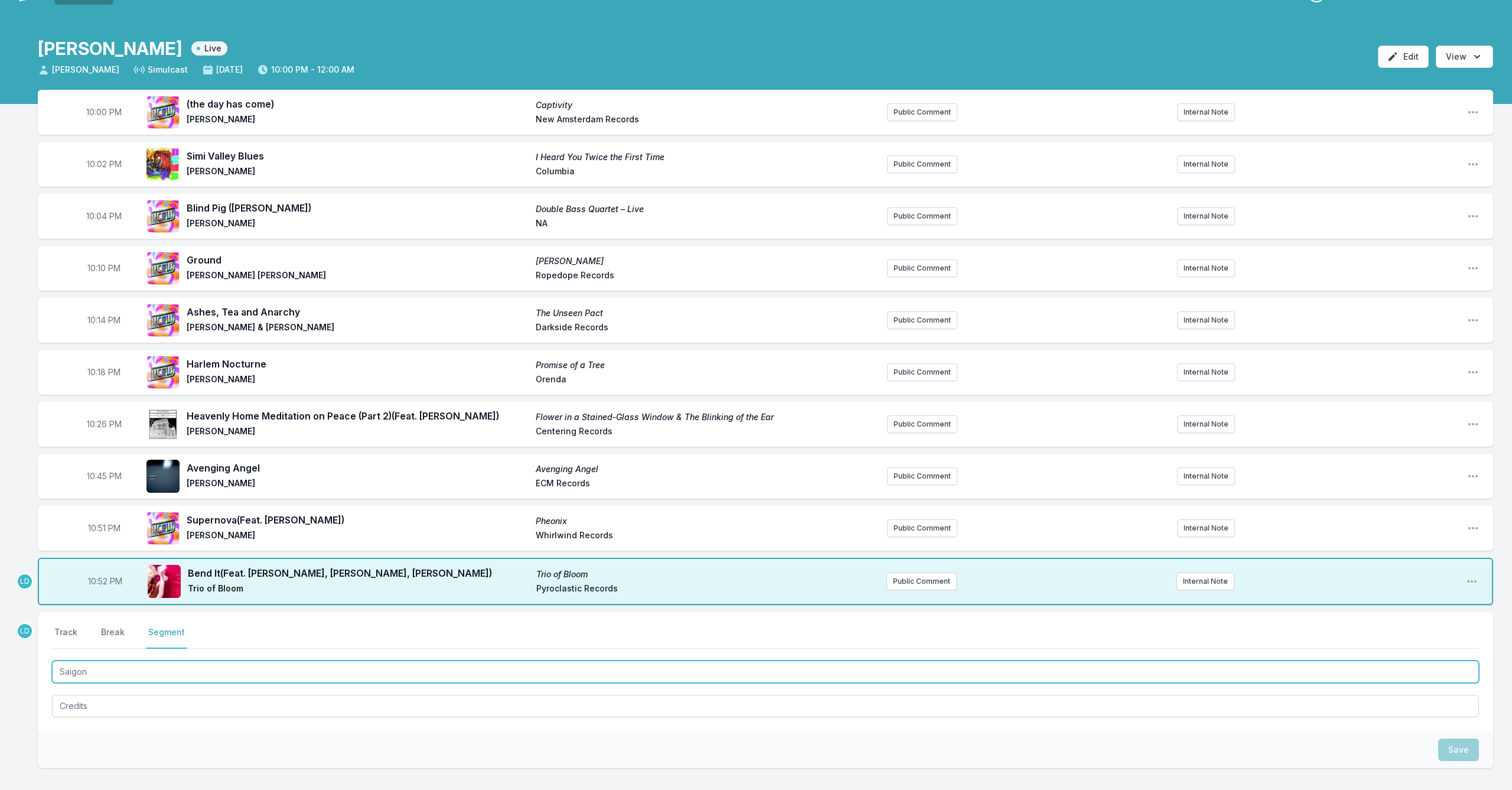
type textarea "x"
type input "Saigon B"
type textarea "x"
type input "Saigon Br"
type textarea "x"
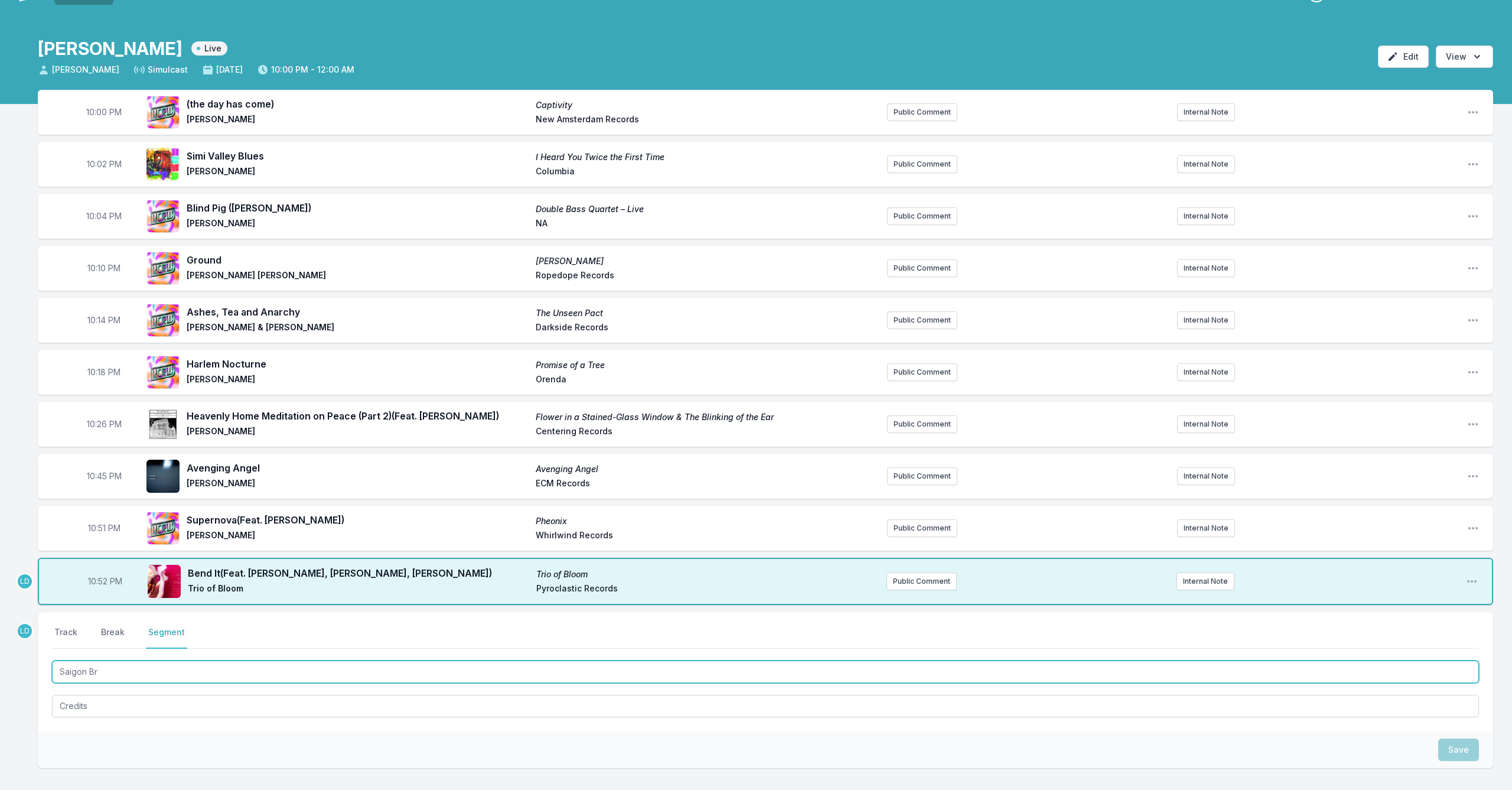
type input "Saigon Bri"
type textarea "x"
type input "Saigon Brid"
type textarea "x"
type input "Saigon Bride"
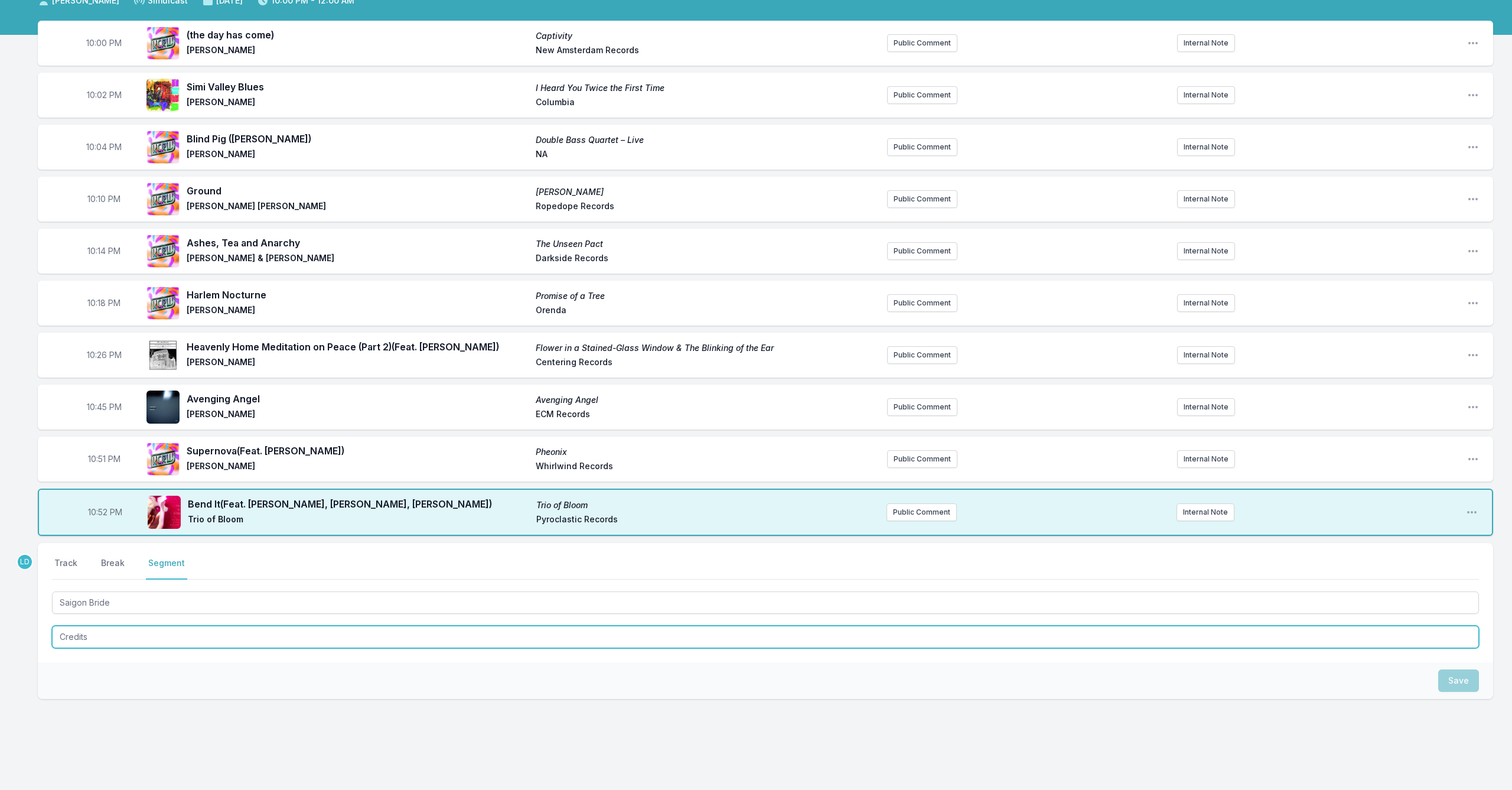
scroll to position [97, 0]
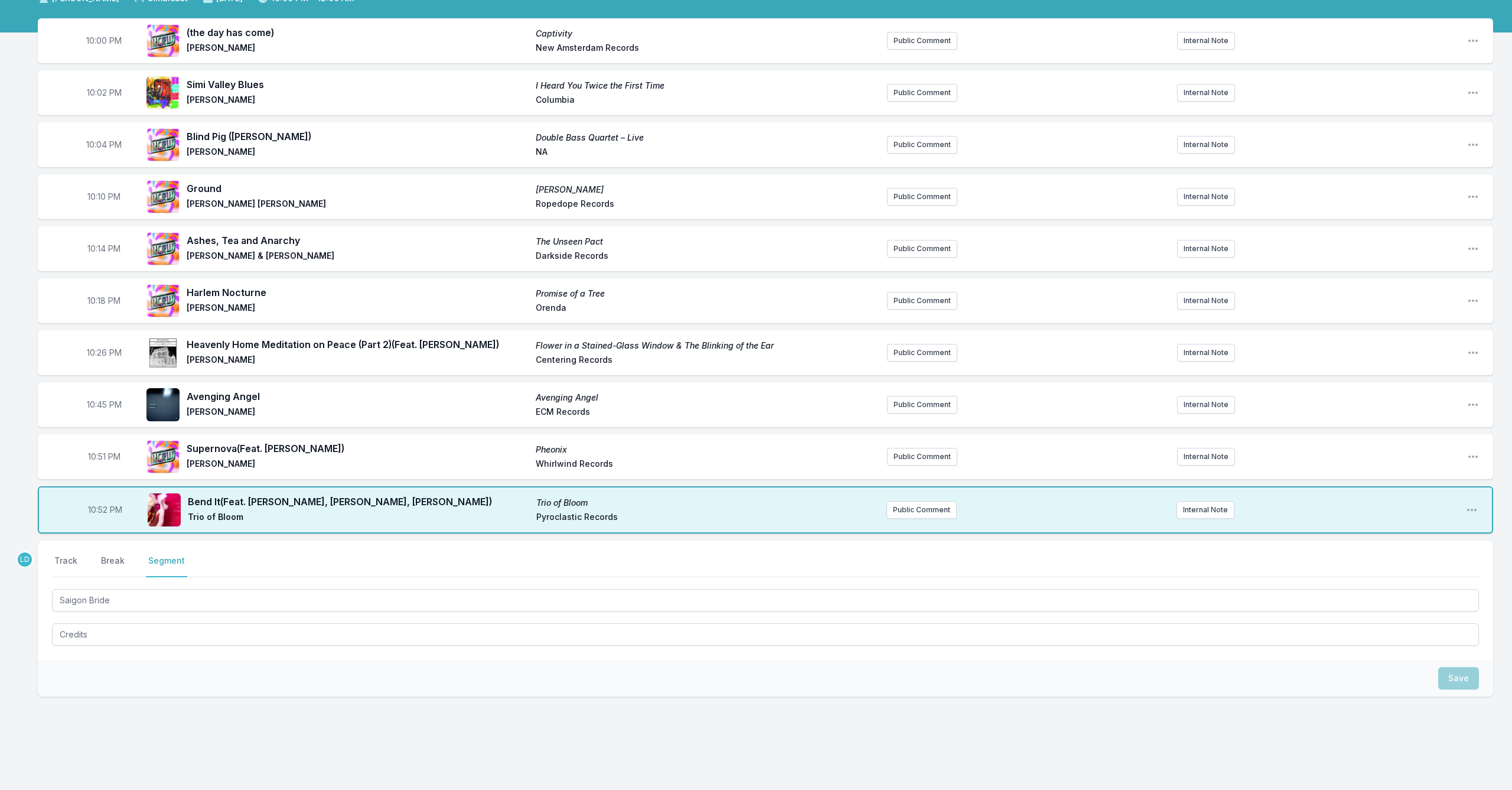
click at [262, 681] on div "Save" at bounding box center [765, 678] width 1455 height 37
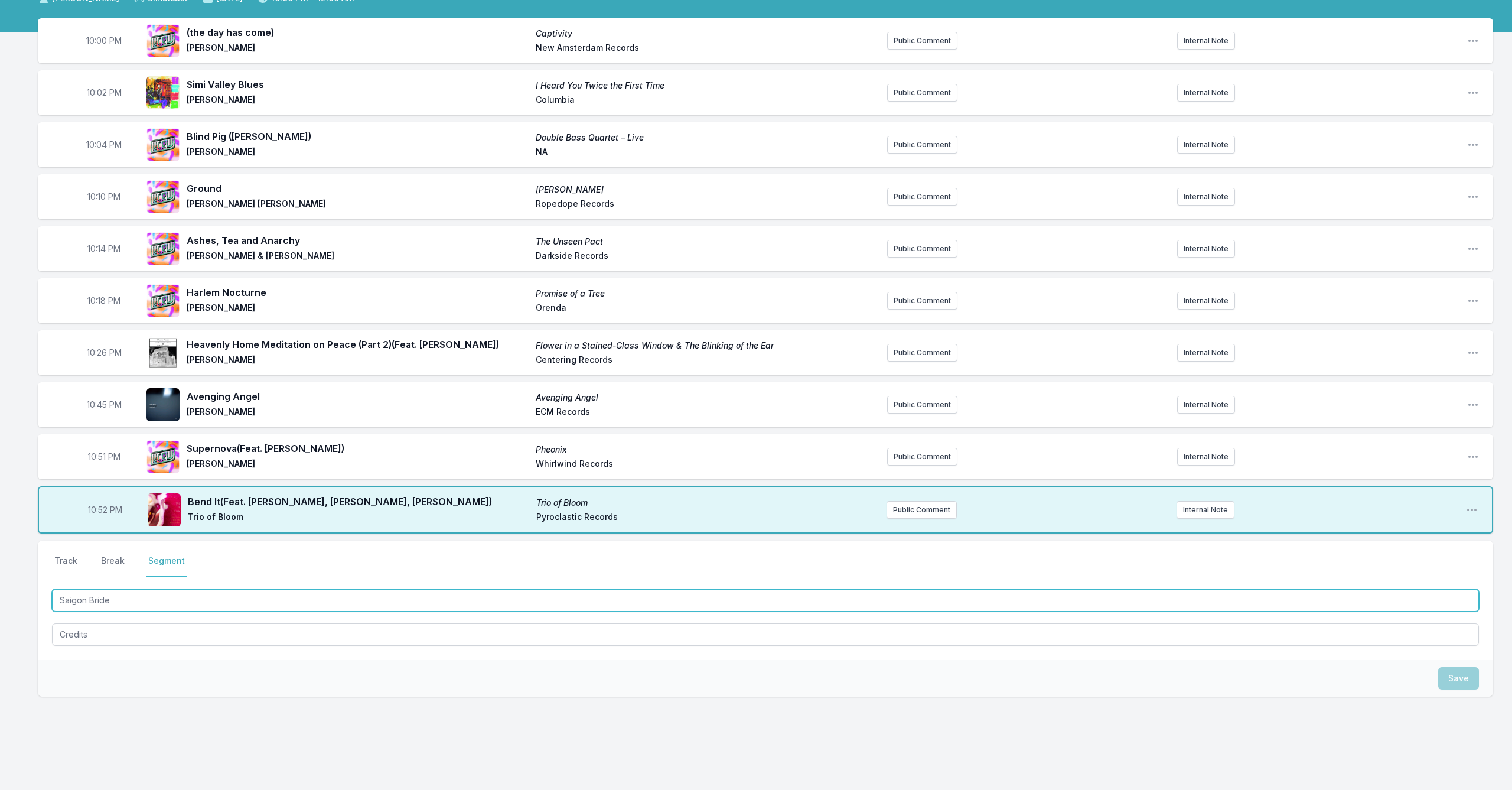
drag, startPoint x: 138, startPoint y: 605, endPoint x: 33, endPoint y: 599, distance: 105.2
click at [33, 599] on div "10:00 PM (the day has come) Captivity [PERSON_NAME] Alula New Amsterdam Records…" at bounding box center [756, 414] width 1512 height 792
type textarea "x"
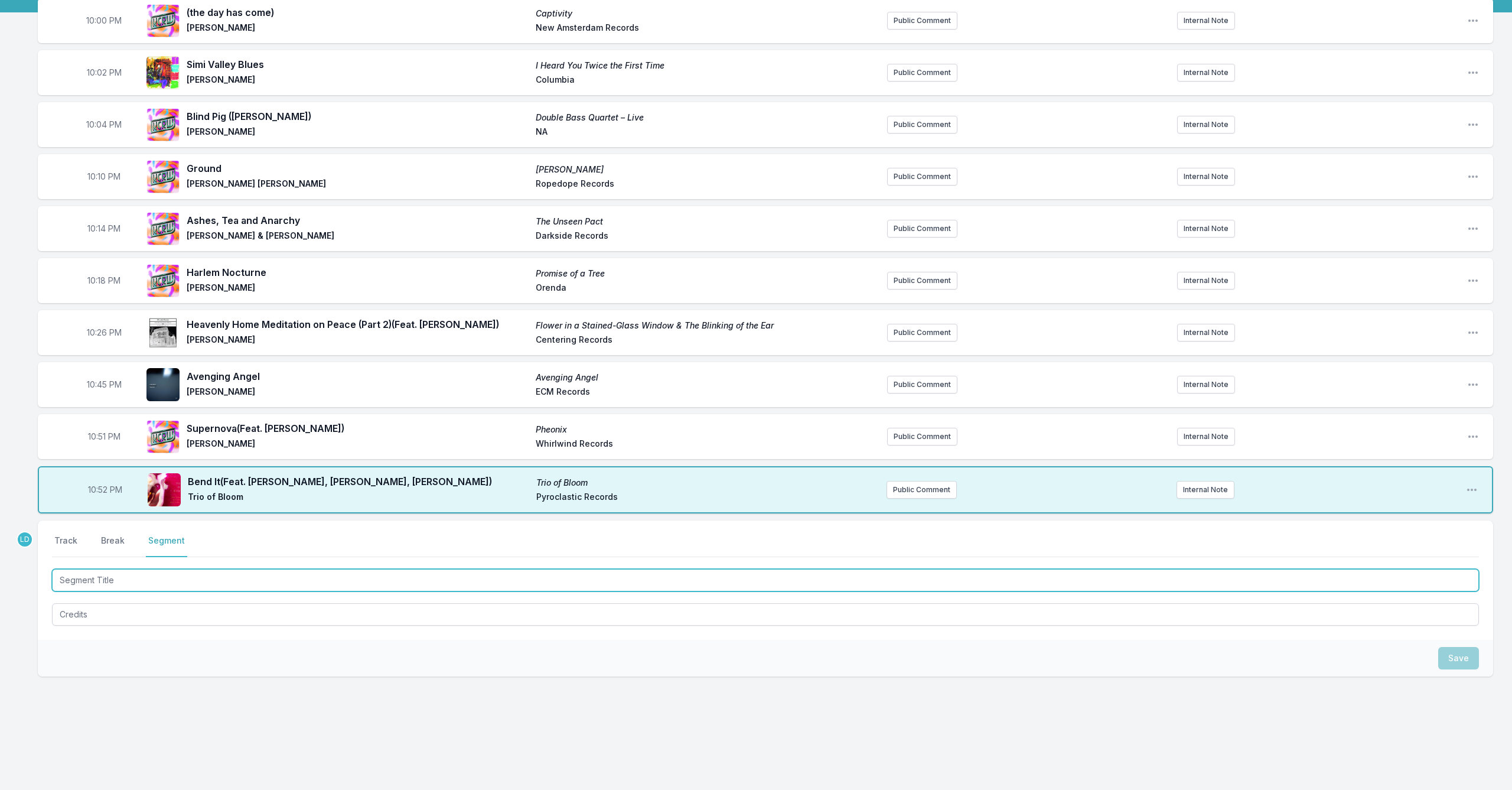
scroll to position [118, 0]
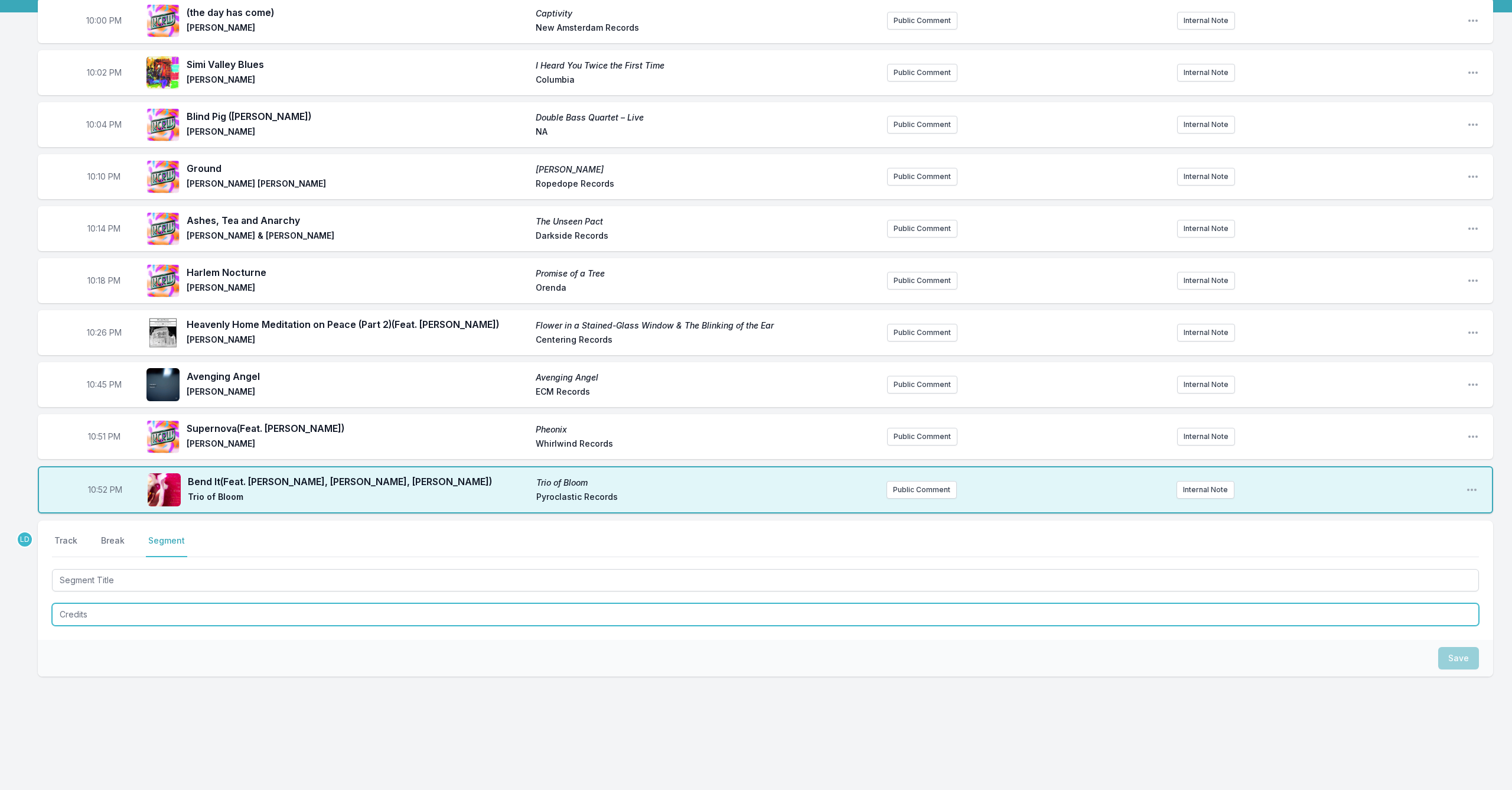
click at [254, 612] on textarea "Credits" at bounding box center [765, 615] width 1427 height 23
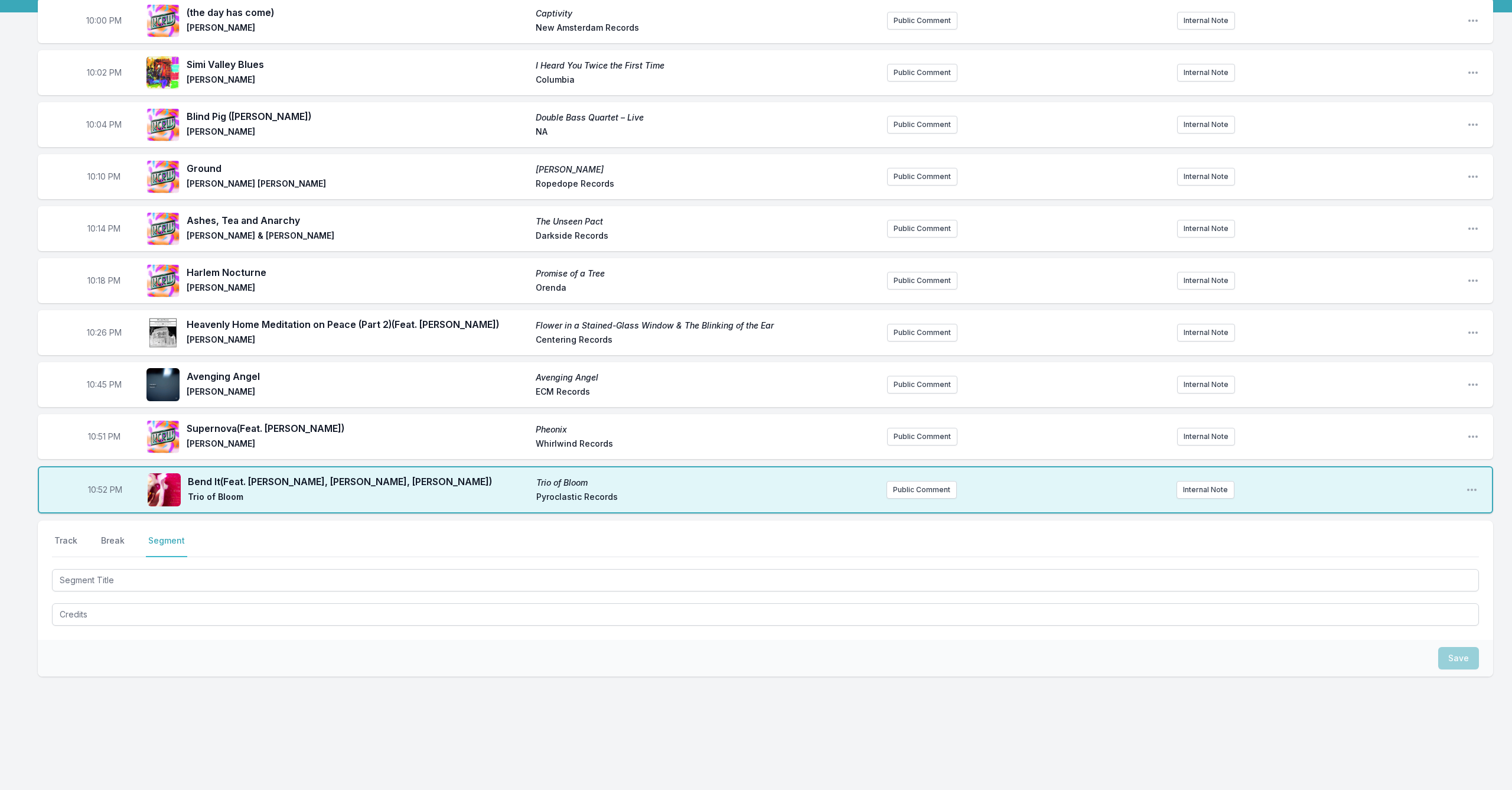
scroll to position [116, 0]
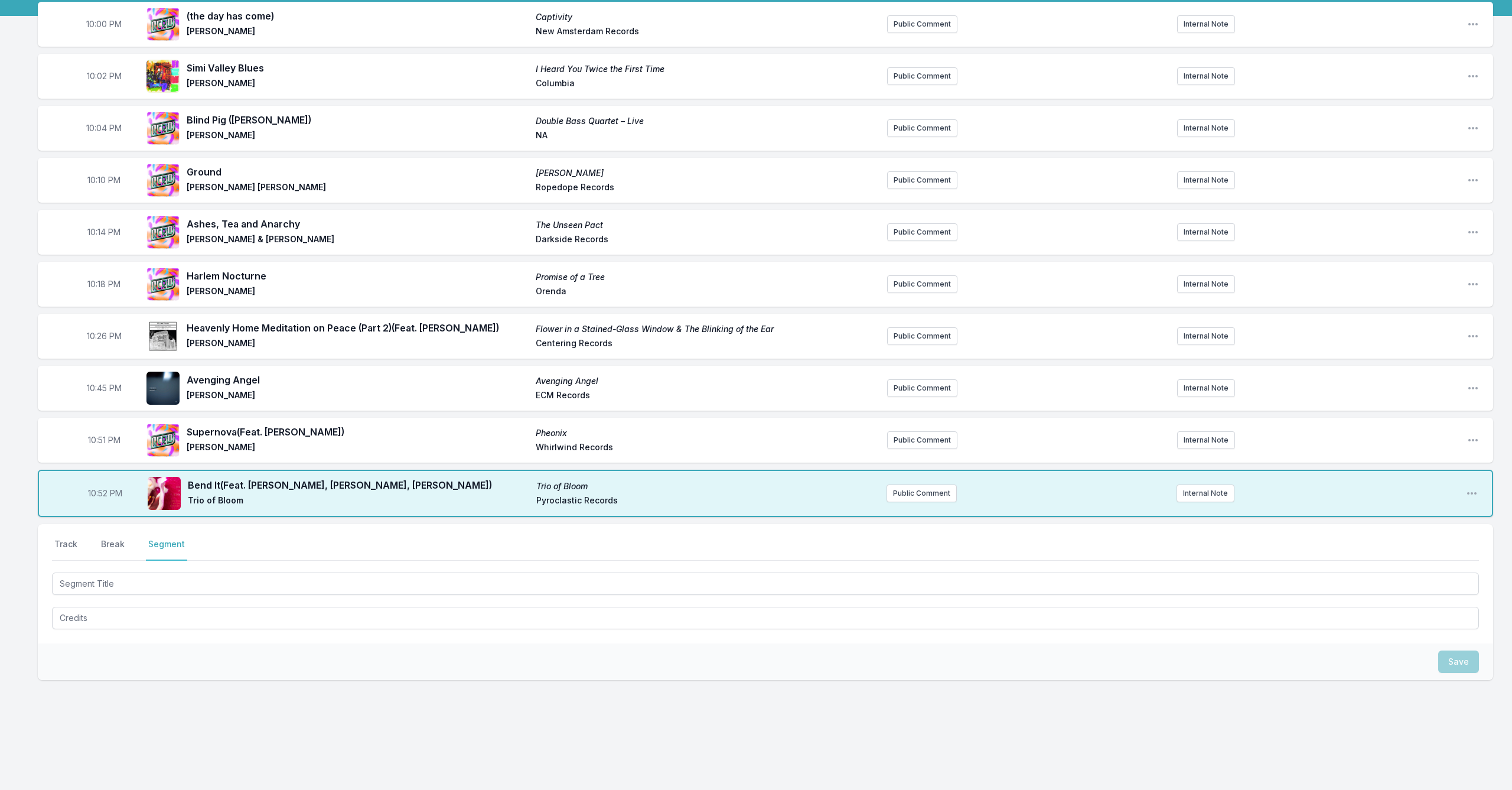
click at [288, 673] on div "Save" at bounding box center [765, 662] width 1455 height 37
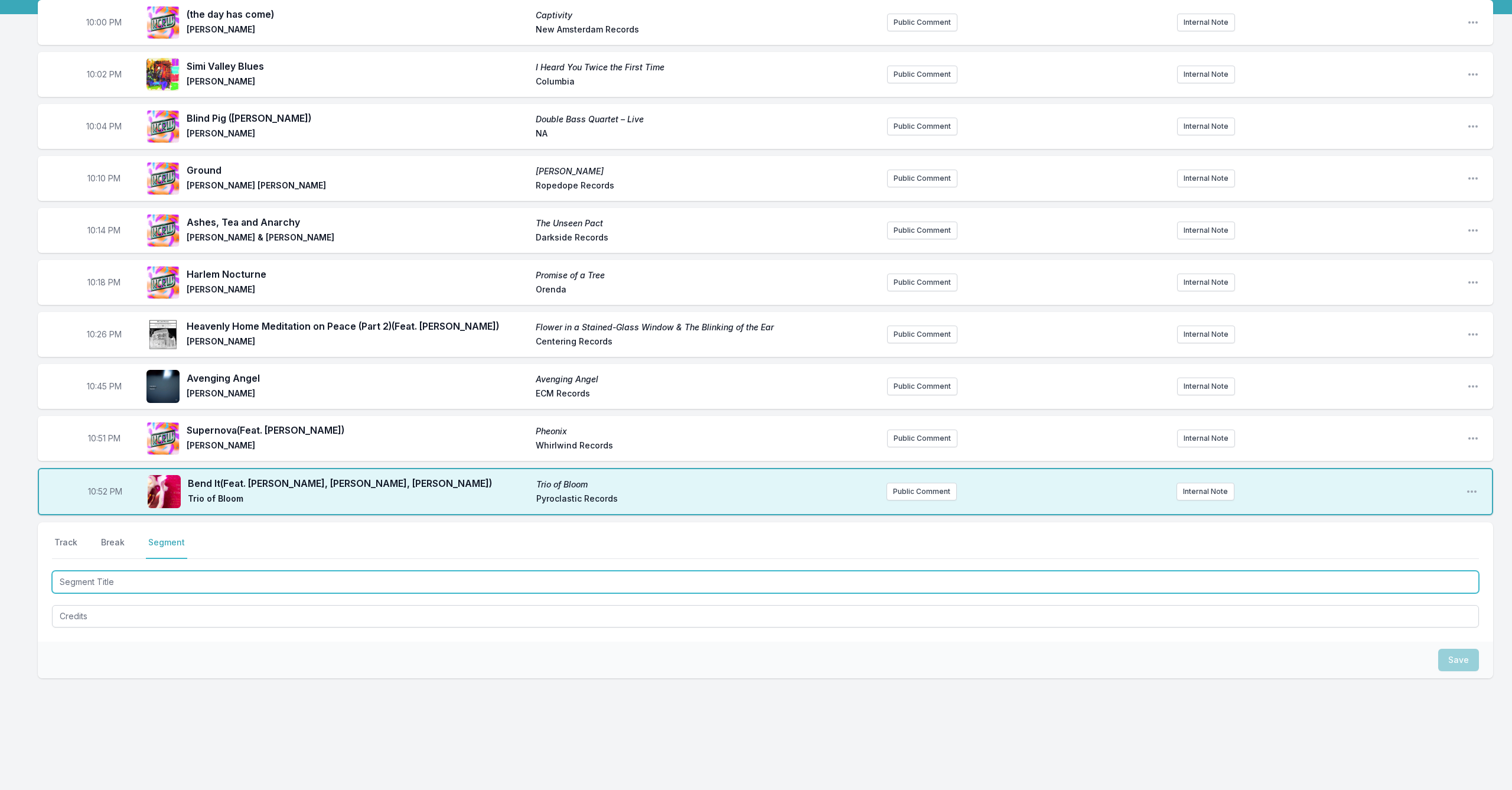
drag, startPoint x: 132, startPoint y: 584, endPoint x: 12, endPoint y: 577, distance: 120.2
click at [12, 577] on div "10:00 PM (the day has come) Captivity [PERSON_NAME] Alula New Amsterdam Records…" at bounding box center [756, 396] width 1512 height 792
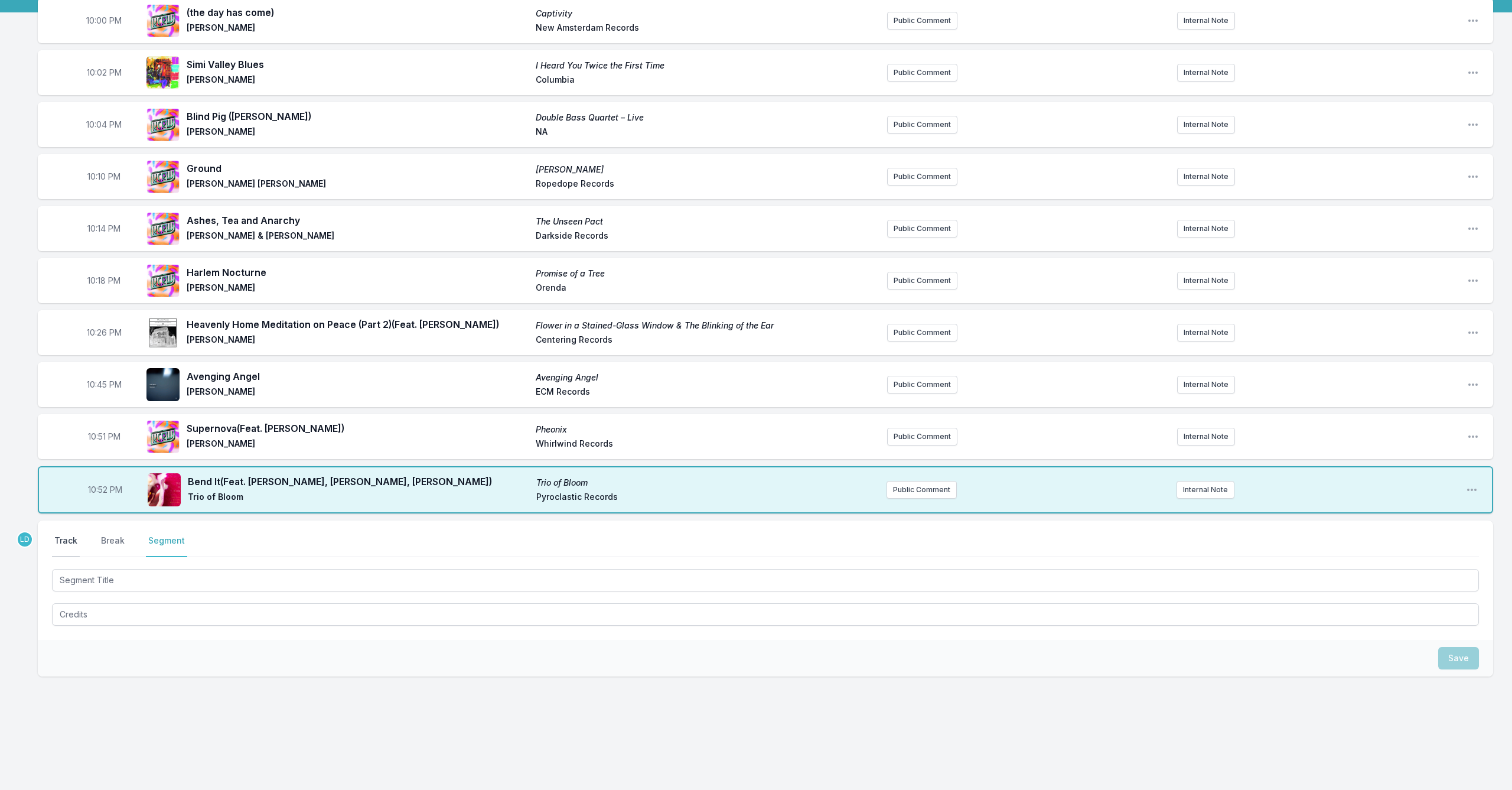
type textarea "x"
click at [70, 546] on button "Track" at bounding box center [66, 547] width 28 height 23
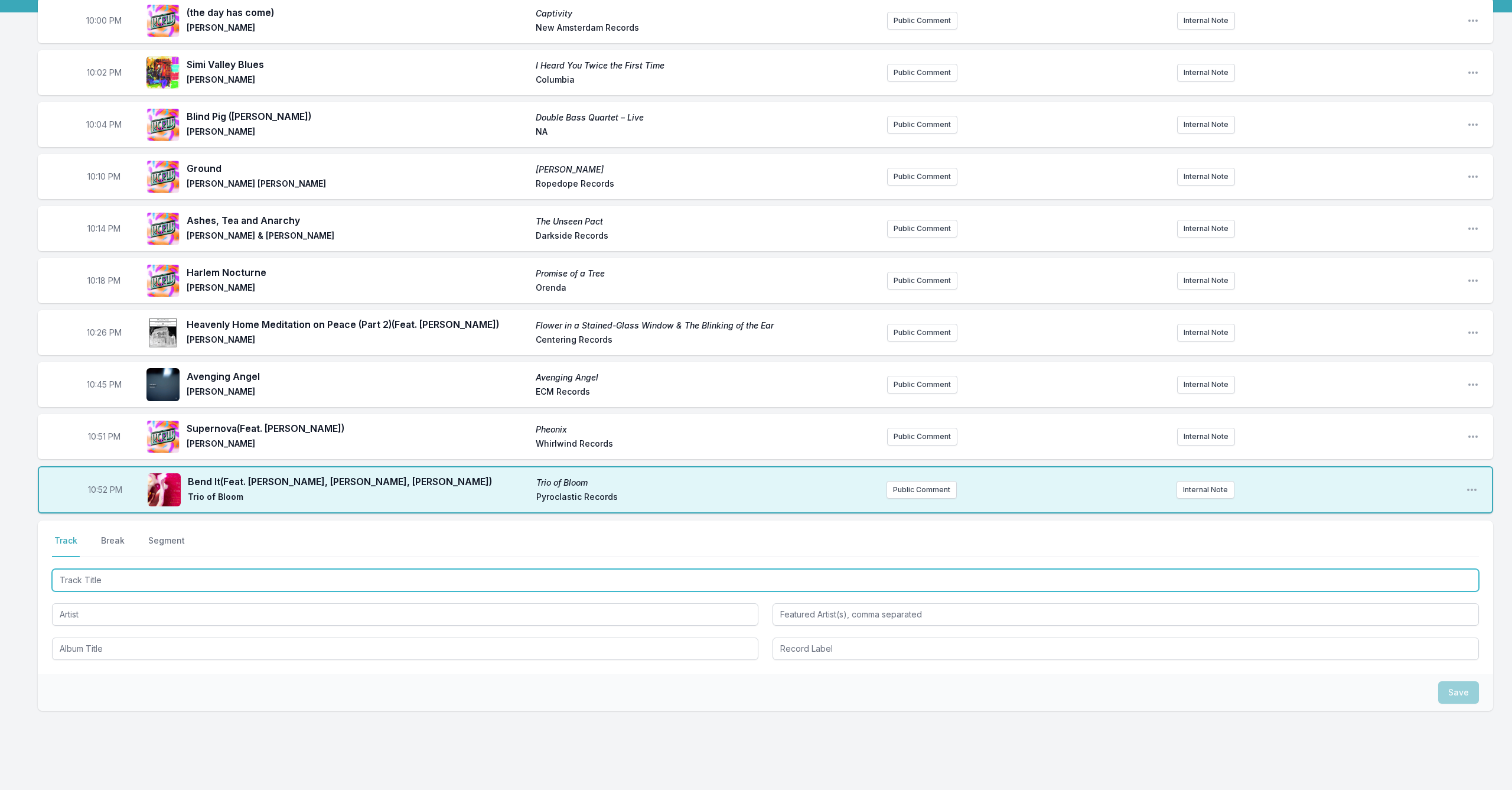
click at [104, 579] on input "Track Title" at bounding box center [765, 580] width 1427 height 23
type input "Saigon Bride"
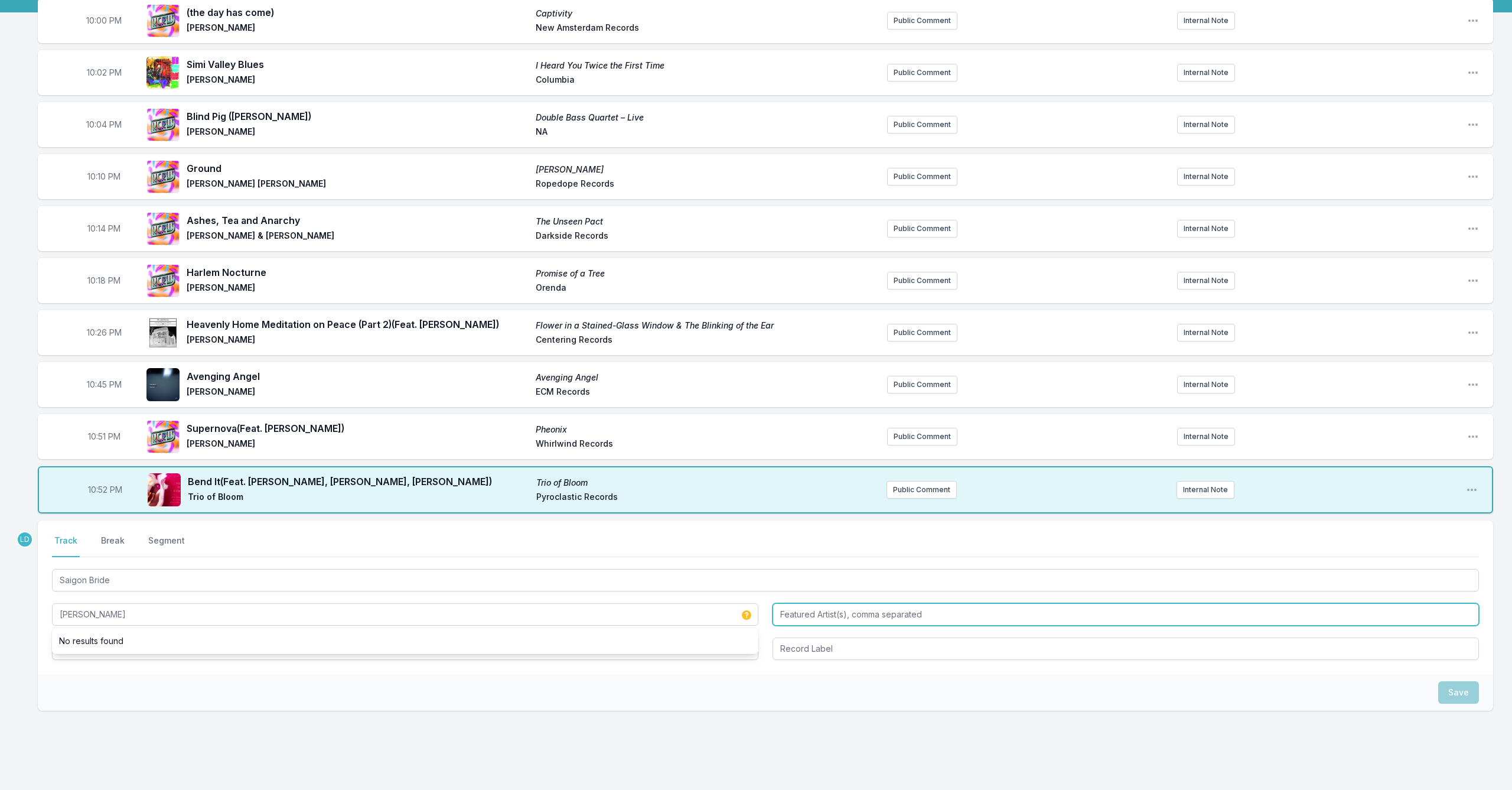
type input "[PERSON_NAME]"
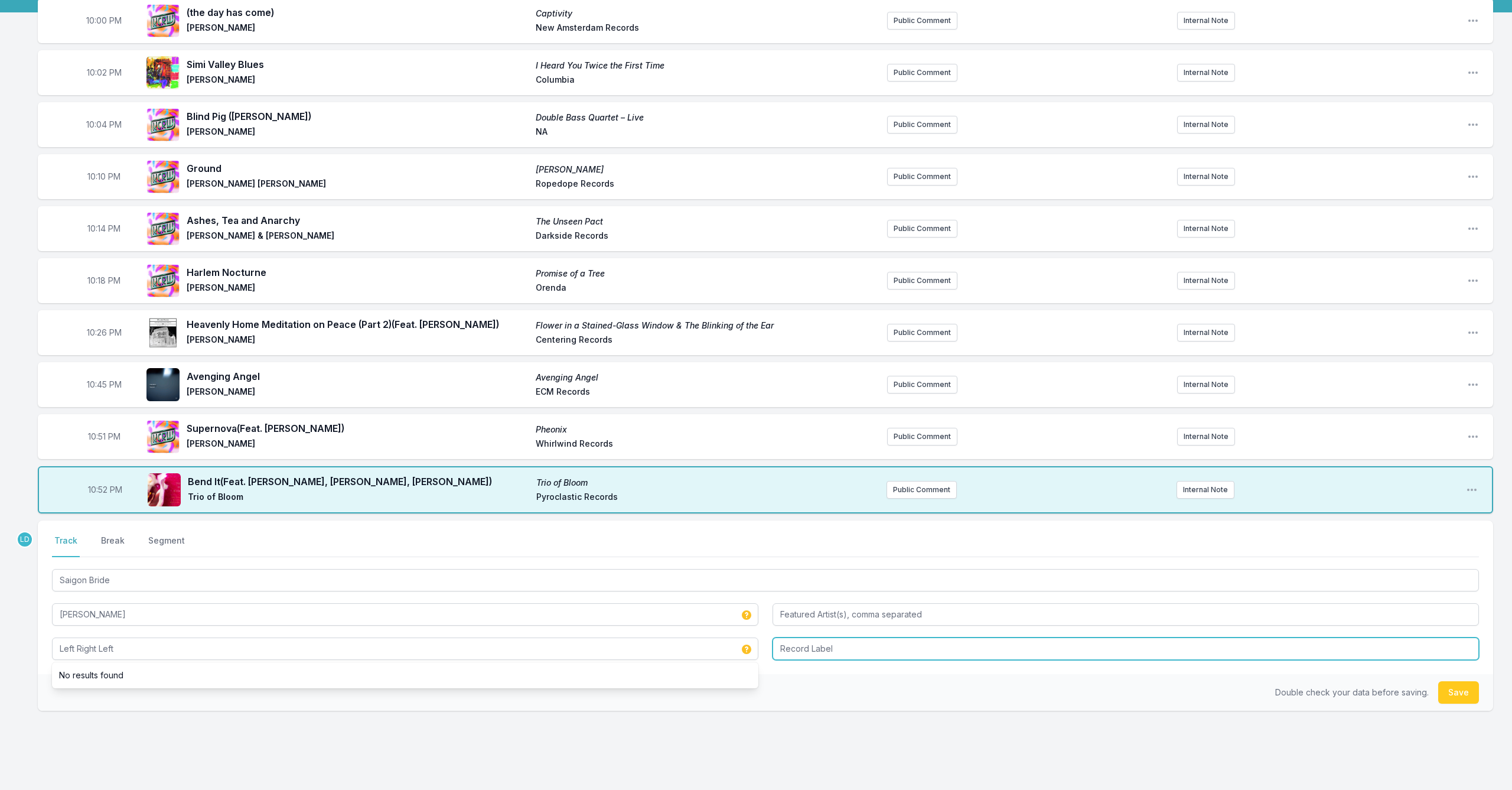
type input "Left Right Left"
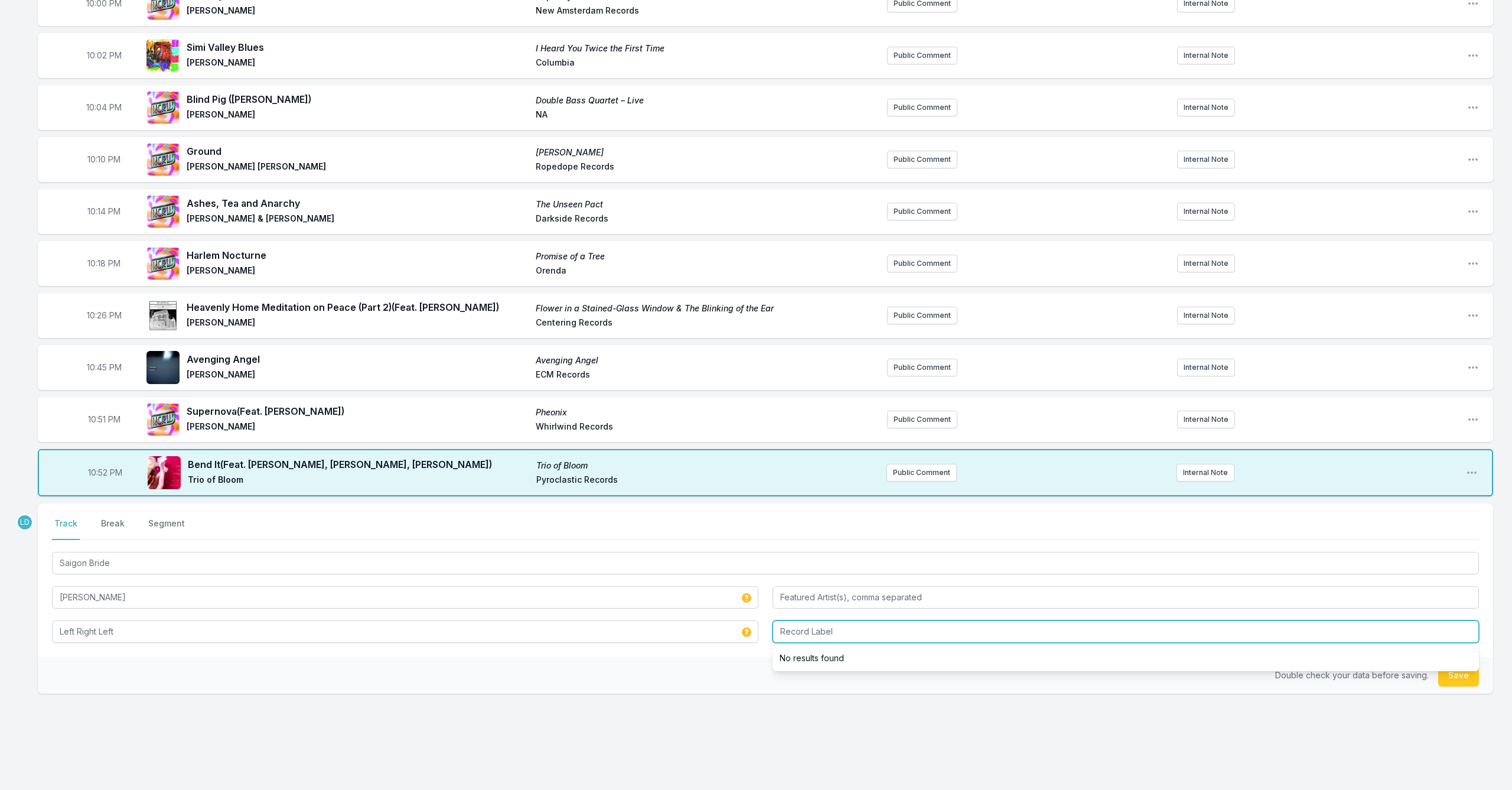
scroll to position [138, 0]
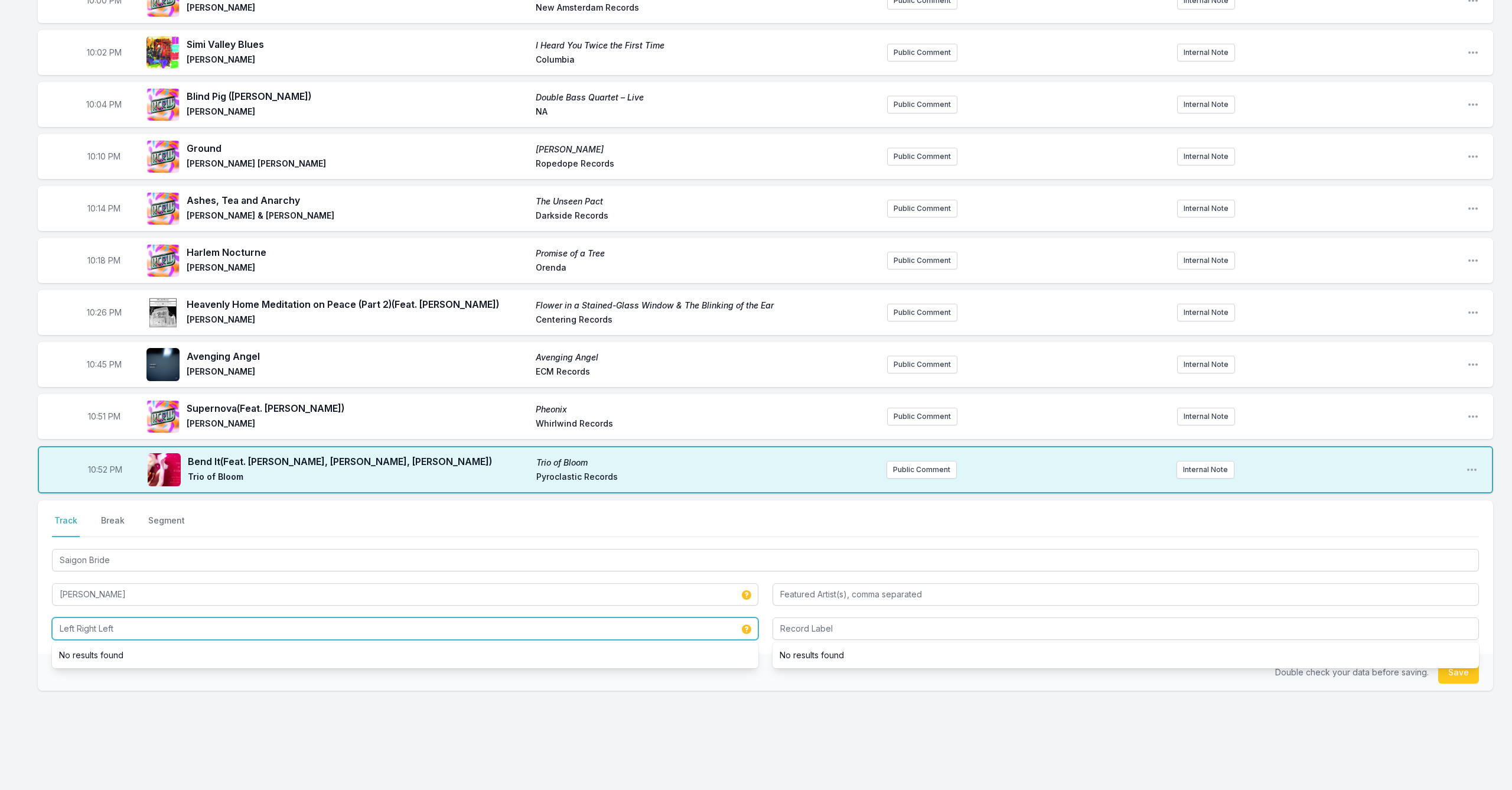
drag, startPoint x: 131, startPoint y: 629, endPoint x: 0, endPoint y: 637, distance: 131.2
click at [0, 637] on div "10:00 PM (the day has come) Captivity [PERSON_NAME] Alula New Amsterdam Records…" at bounding box center [756, 391] width 1512 height 826
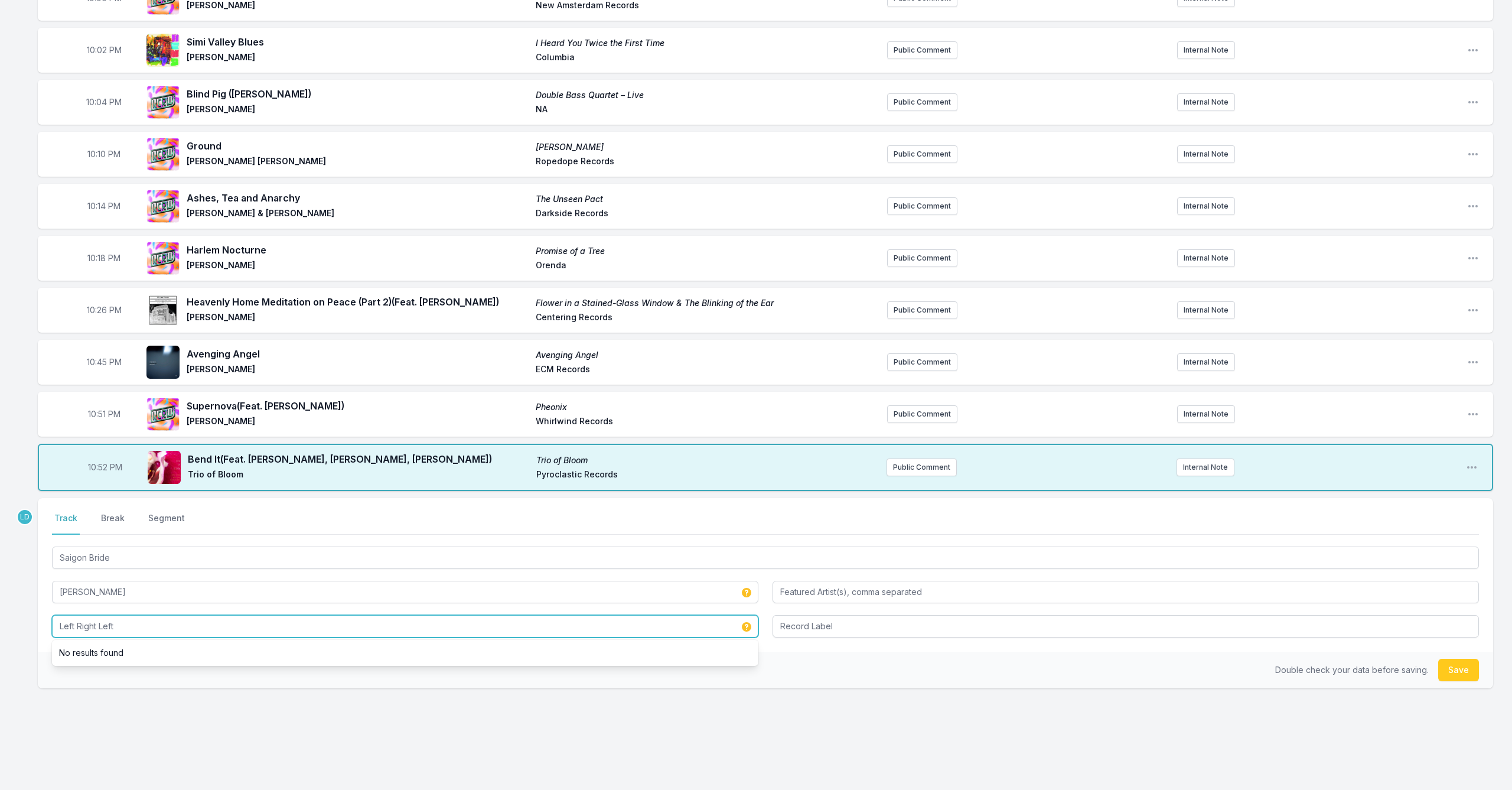
scroll to position [141, 0]
drag, startPoint x: 119, startPoint y: 631, endPoint x: 0, endPoint y: 623, distance: 119.3
click at [0, 623] on div "10:00 PM (the day has come) Captivity [PERSON_NAME] Alula New Amsterdam Records…" at bounding box center [756, 387] width 1512 height 826
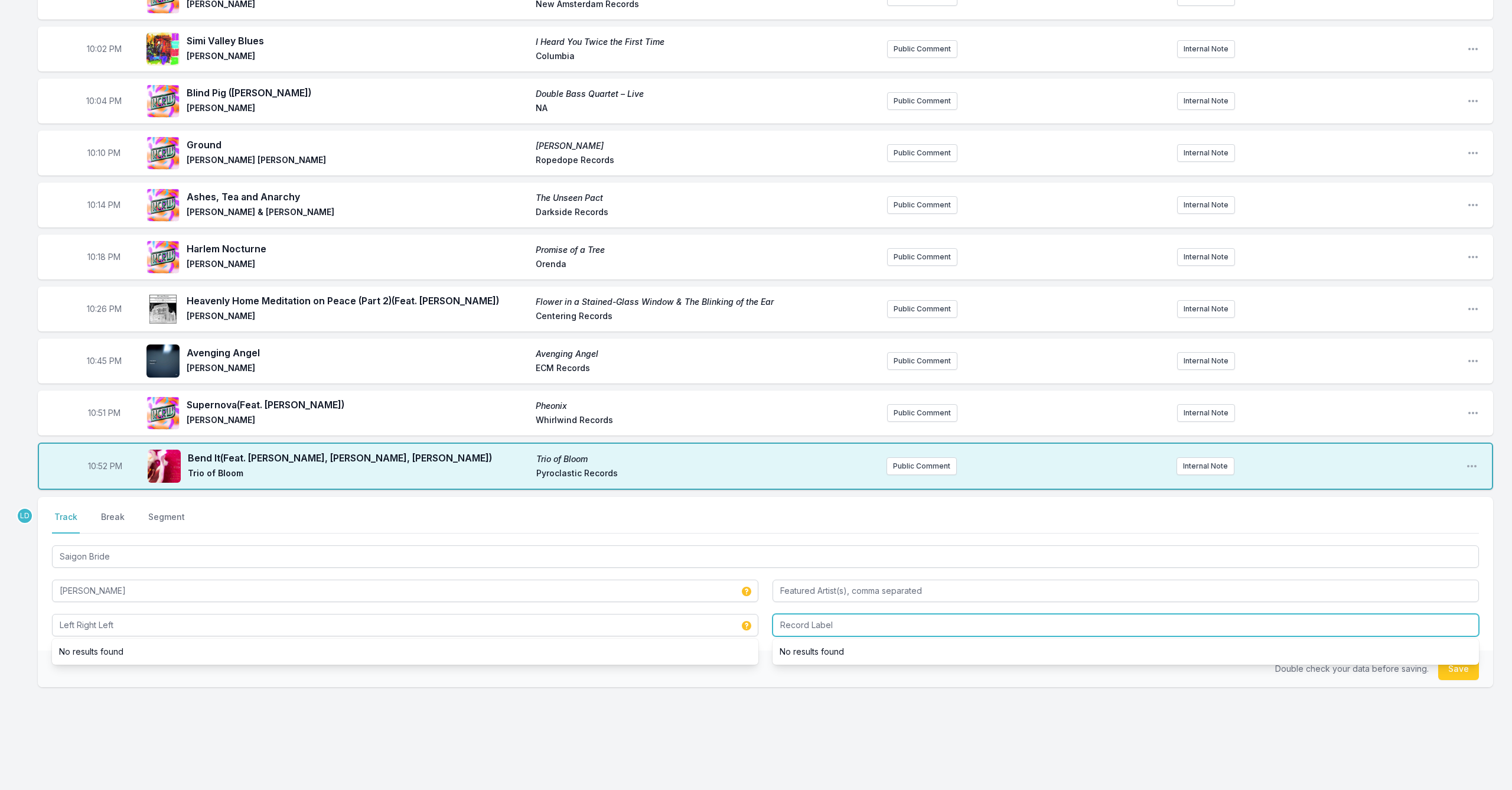
drag, startPoint x: 837, startPoint y: 635, endPoint x: 842, endPoint y: 631, distance: 6.4
click at [842, 632] on input "Record Label" at bounding box center [1126, 626] width 707 height 23
type input "Orenda"
click at [1460, 676] on button "Save" at bounding box center [1459, 669] width 41 height 23
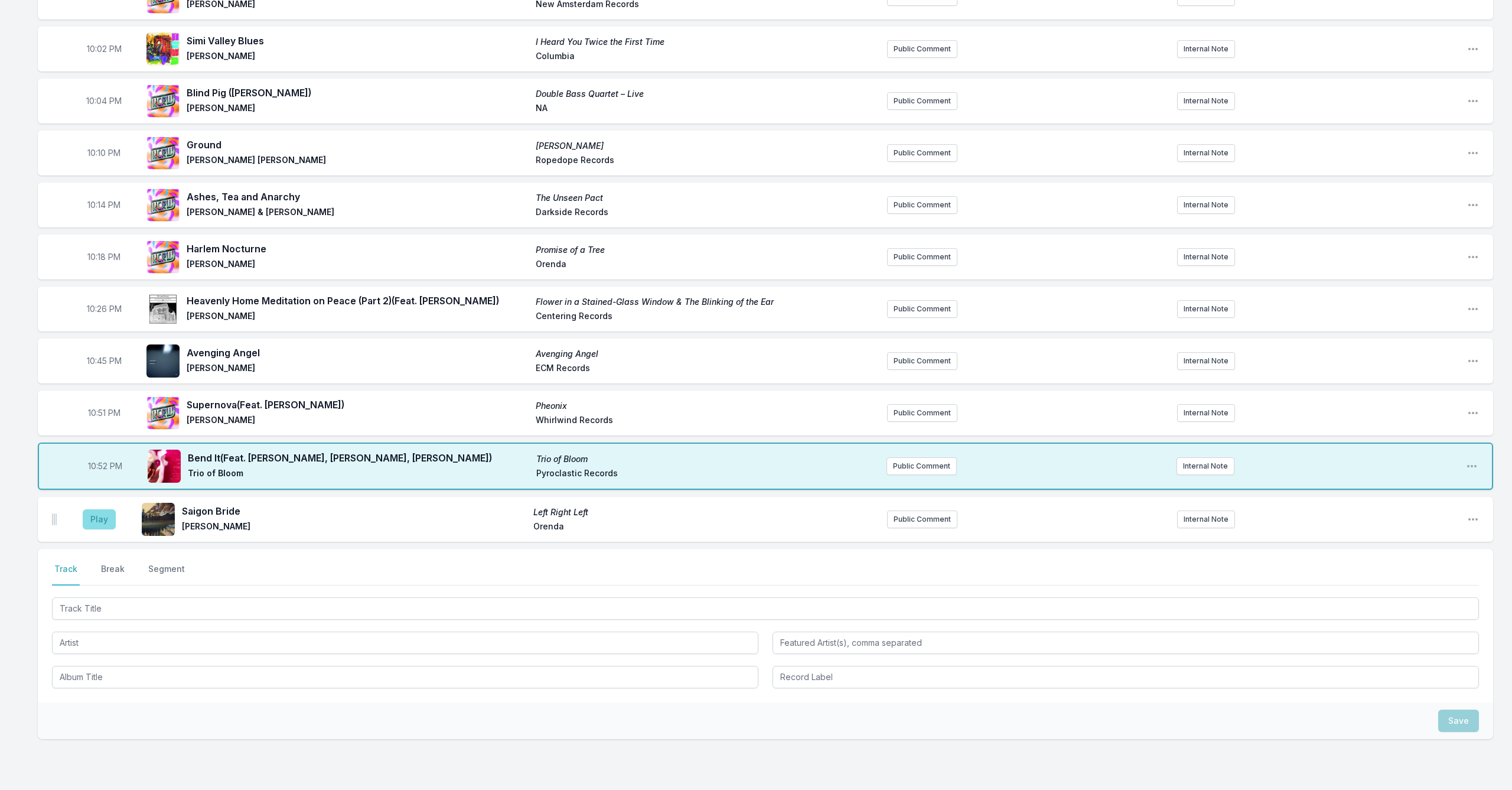
click at [102, 519] on button "Play" at bounding box center [99, 519] width 33 height 20
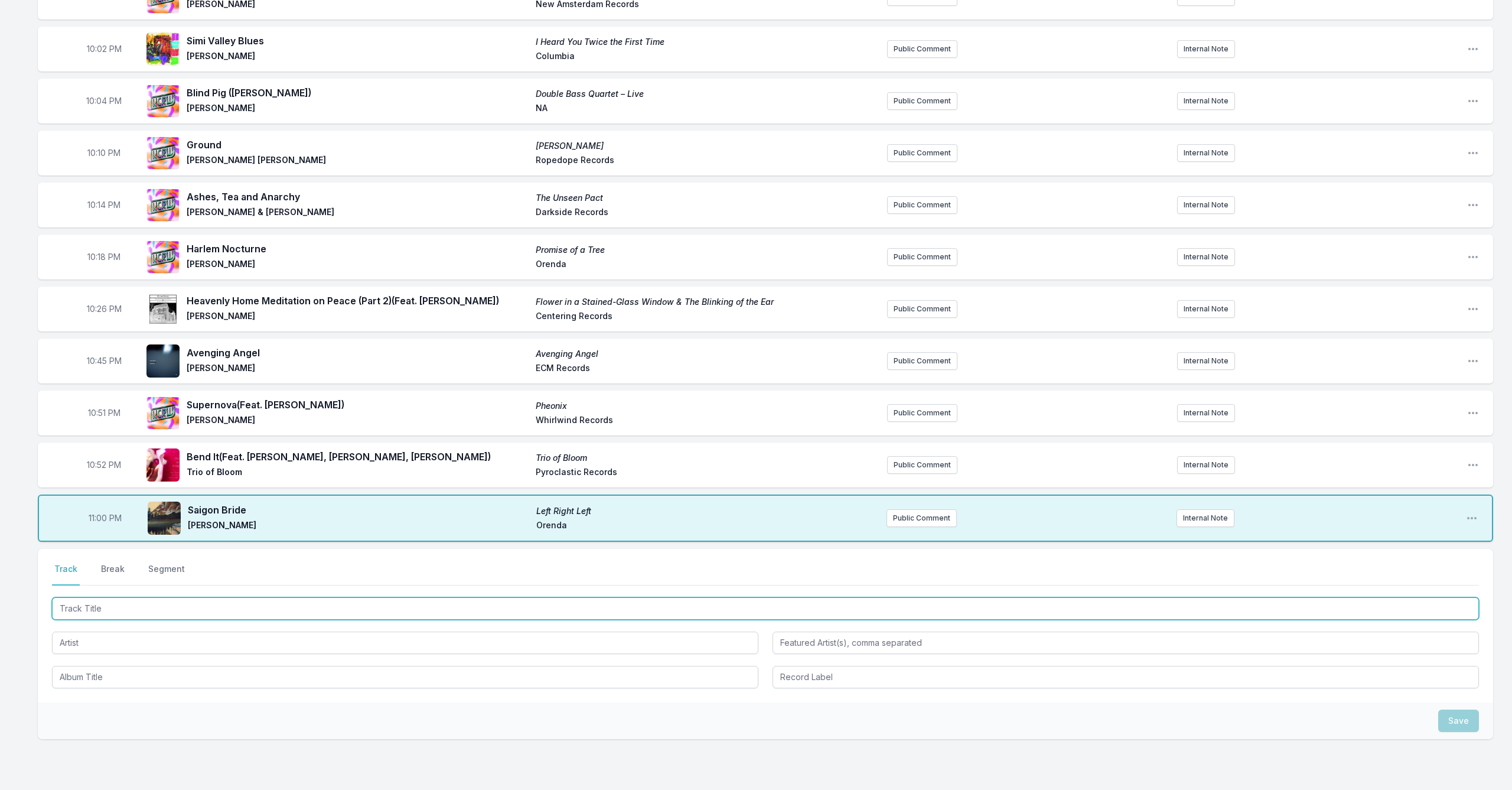
click at [360, 614] on input "Track Title" at bounding box center [765, 609] width 1427 height 23
type input "[GEOGRAPHIC_DATA][US_STATE]"
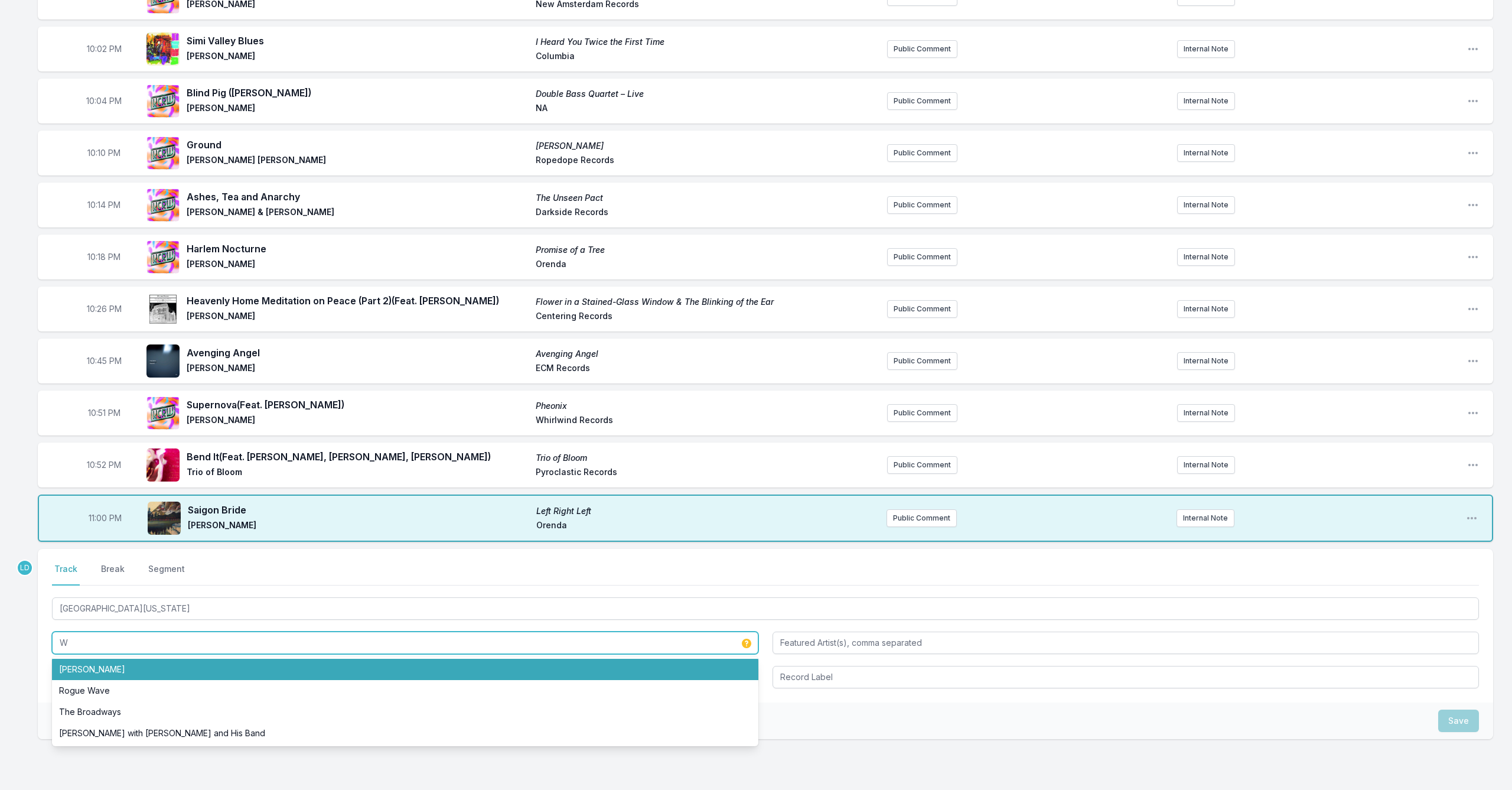
click at [217, 678] on li "[PERSON_NAME]" at bounding box center [405, 669] width 707 height 21
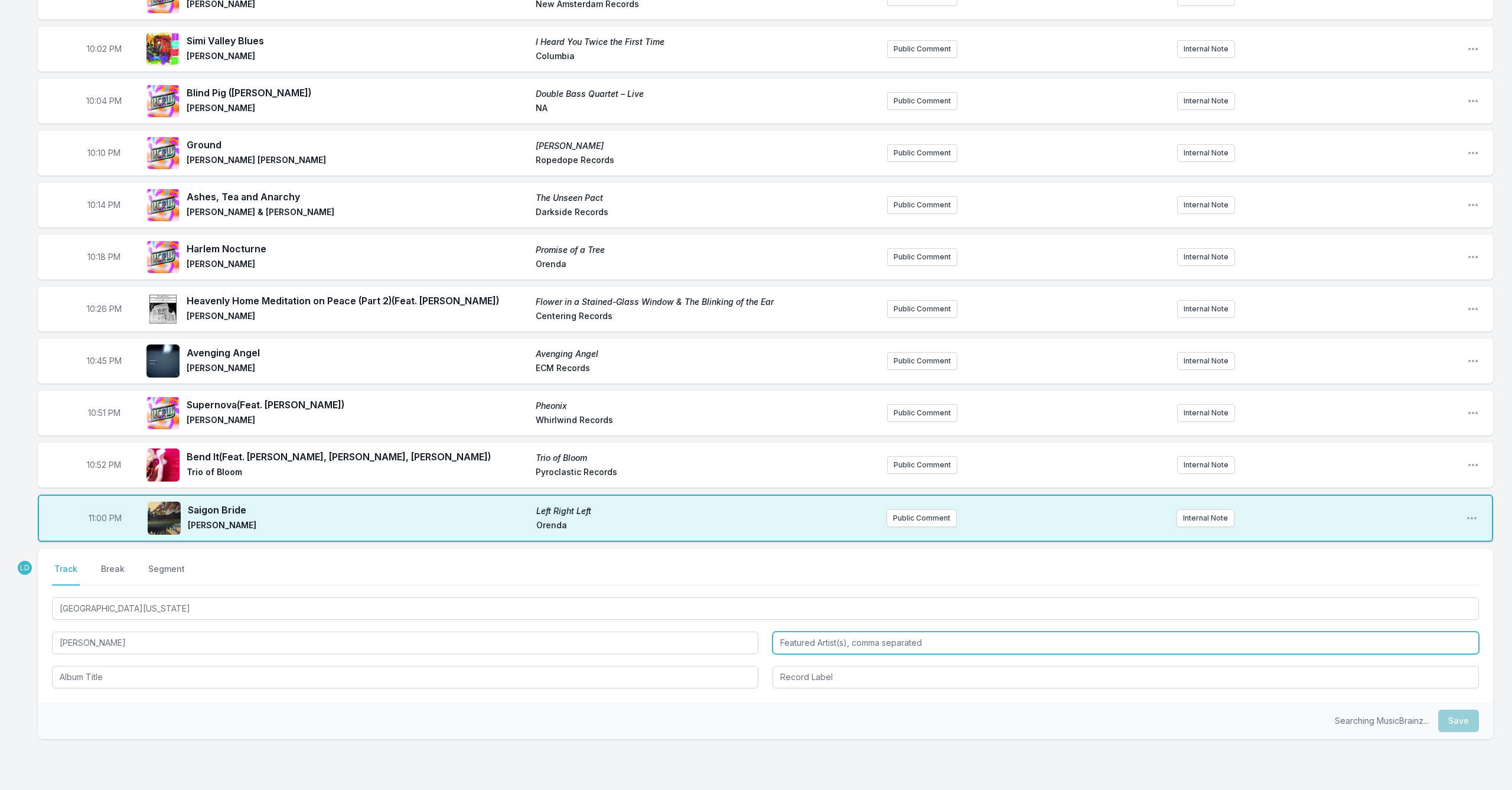
type input "[PERSON_NAME]"
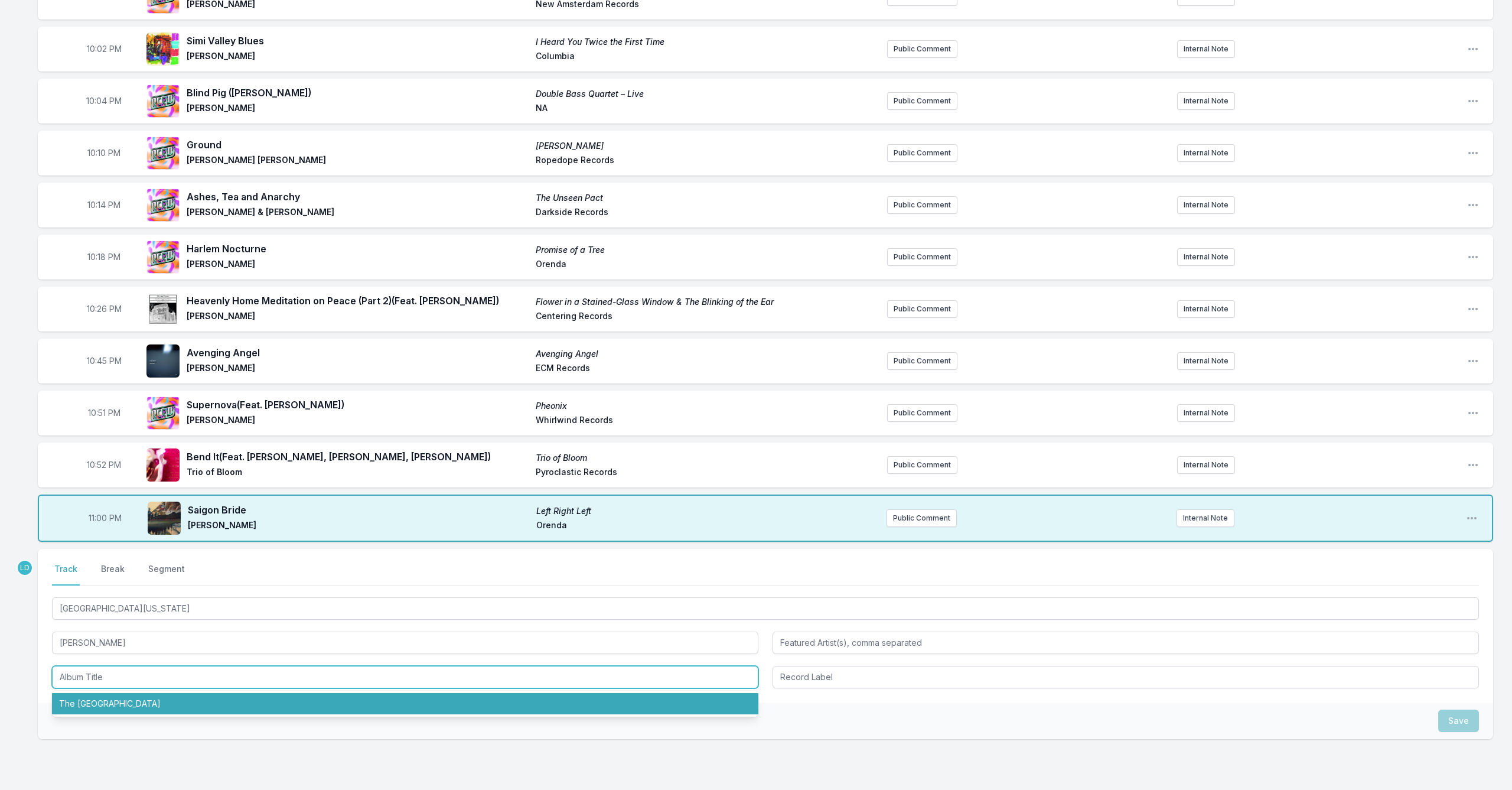
click at [231, 698] on li "The [GEOGRAPHIC_DATA]" at bounding box center [405, 704] width 707 height 21
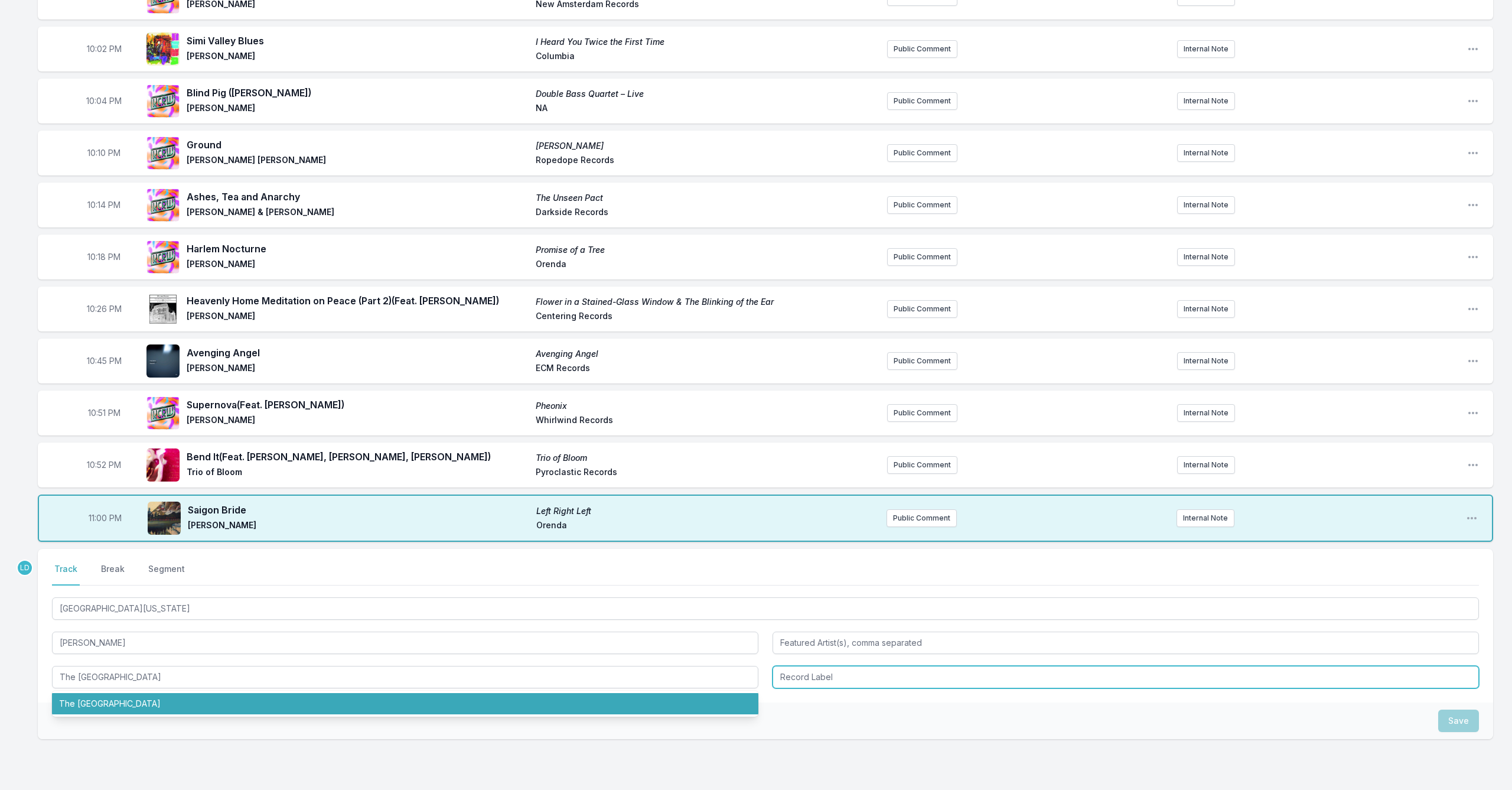
type input "The [GEOGRAPHIC_DATA]"
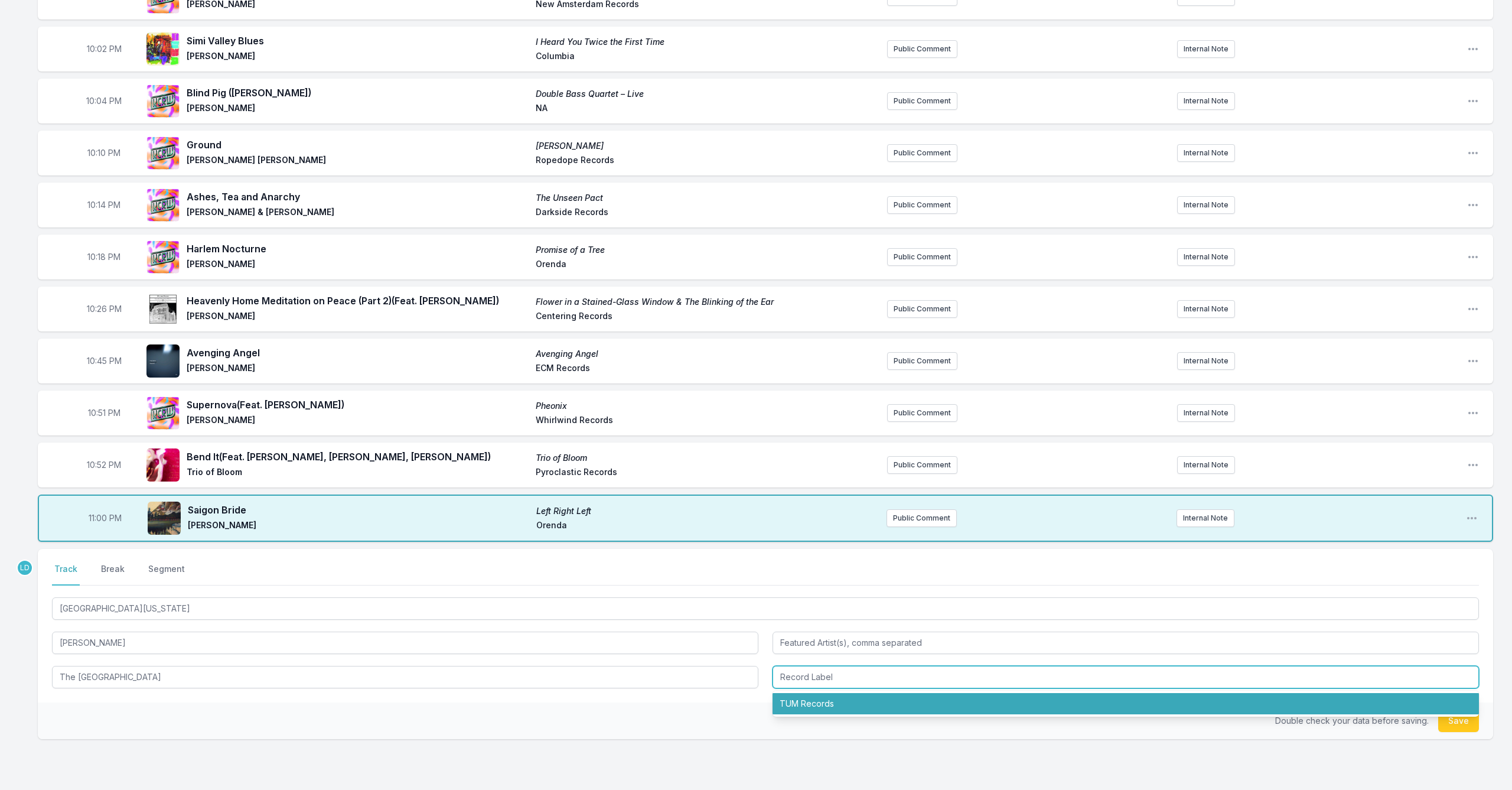
drag, startPoint x: 806, startPoint y: 708, endPoint x: 793, endPoint y: 718, distance: 16.4
click at [806, 708] on li "TUM Records" at bounding box center [1126, 704] width 707 height 21
type input "TUM Records"
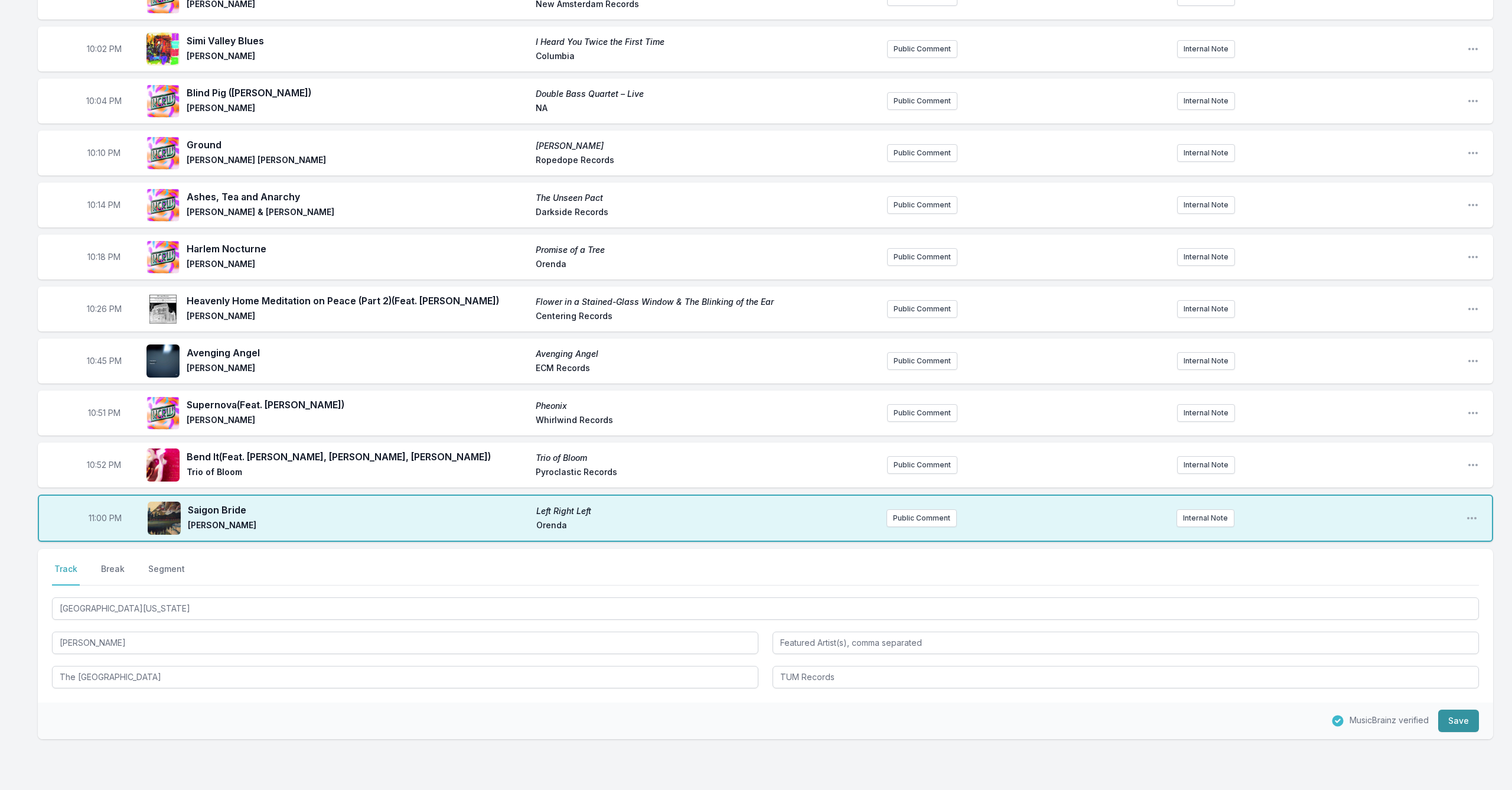
drag, startPoint x: 1454, startPoint y: 718, endPoint x: 1446, endPoint y: 720, distance: 8.2
click at [1454, 718] on button "Save" at bounding box center [1459, 721] width 41 height 23
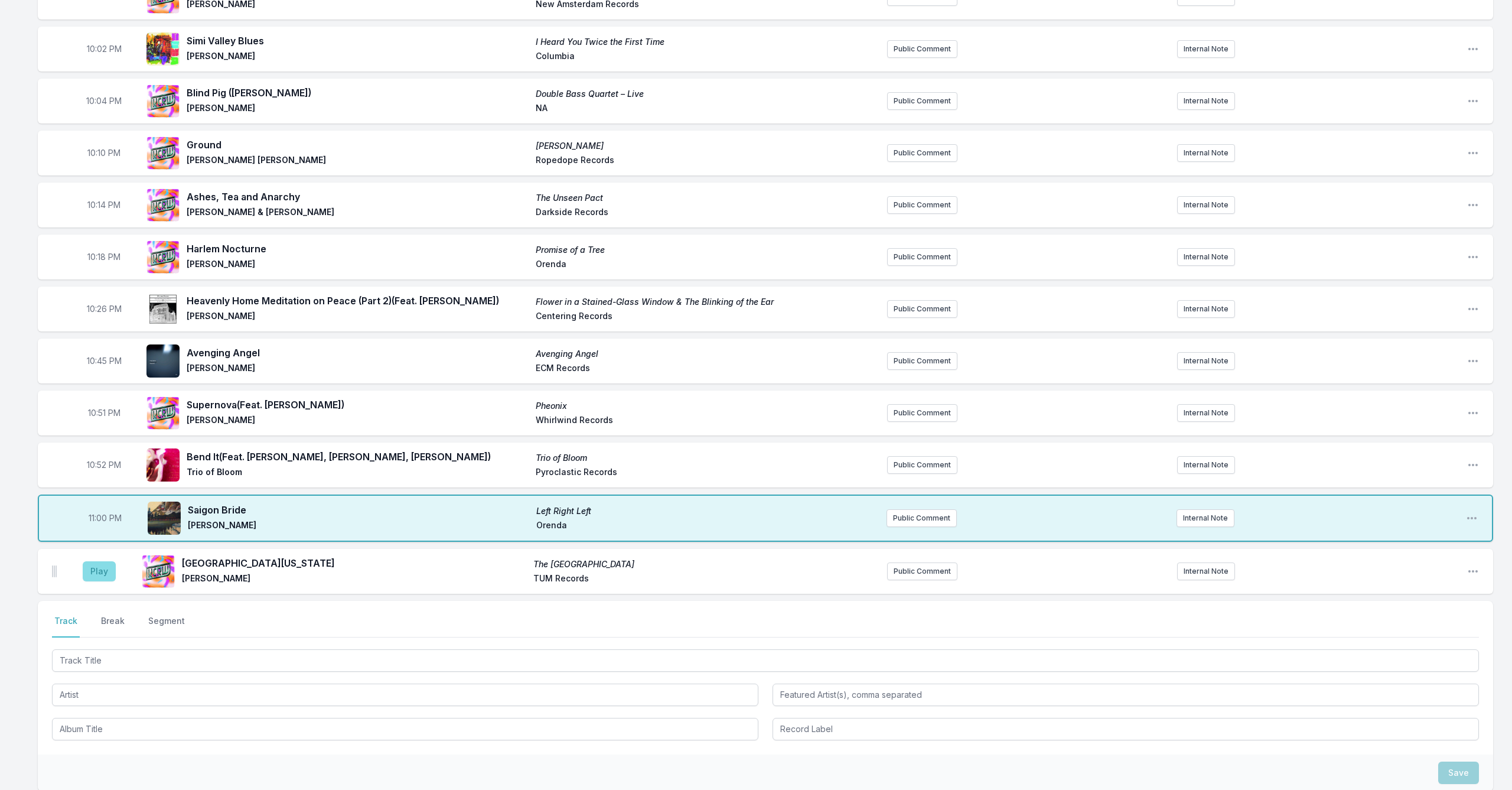
click at [102, 567] on button "Play" at bounding box center [99, 571] width 33 height 20
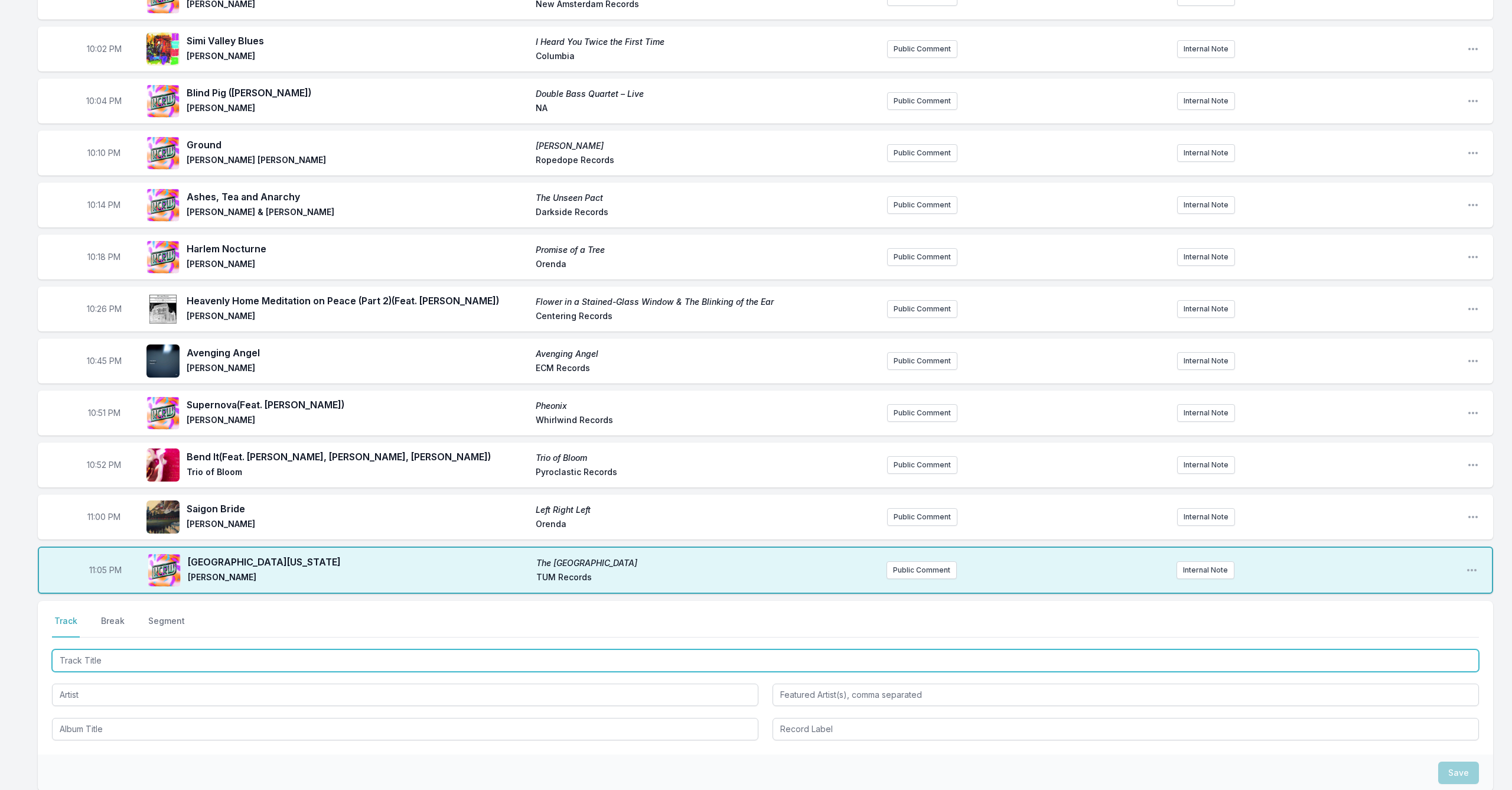
click at [215, 658] on input "Track Title" at bounding box center [765, 661] width 1427 height 23
type input "Imitations on Things to Come"
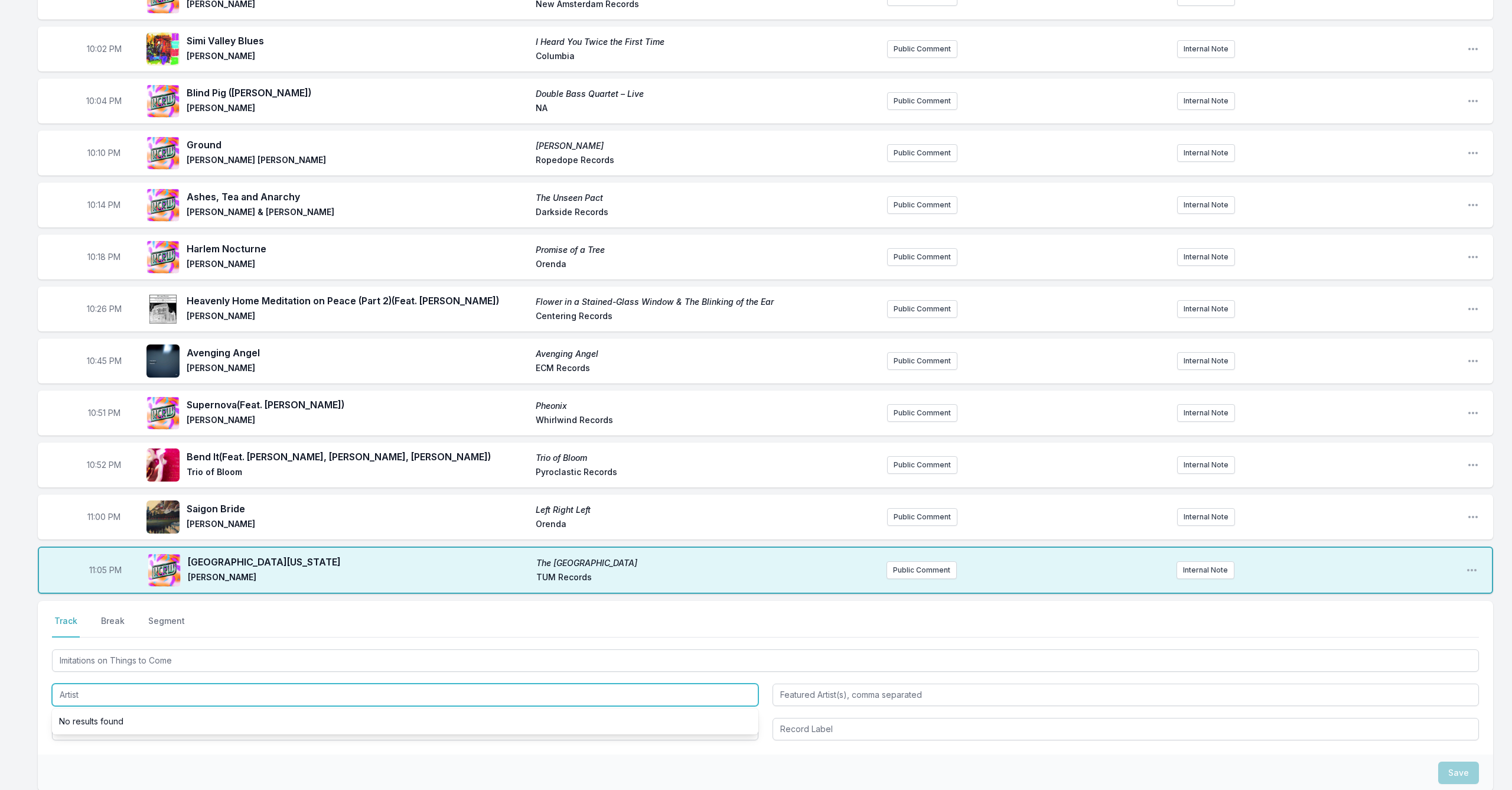
click at [109, 691] on input "Artist" at bounding box center [405, 695] width 707 height 23
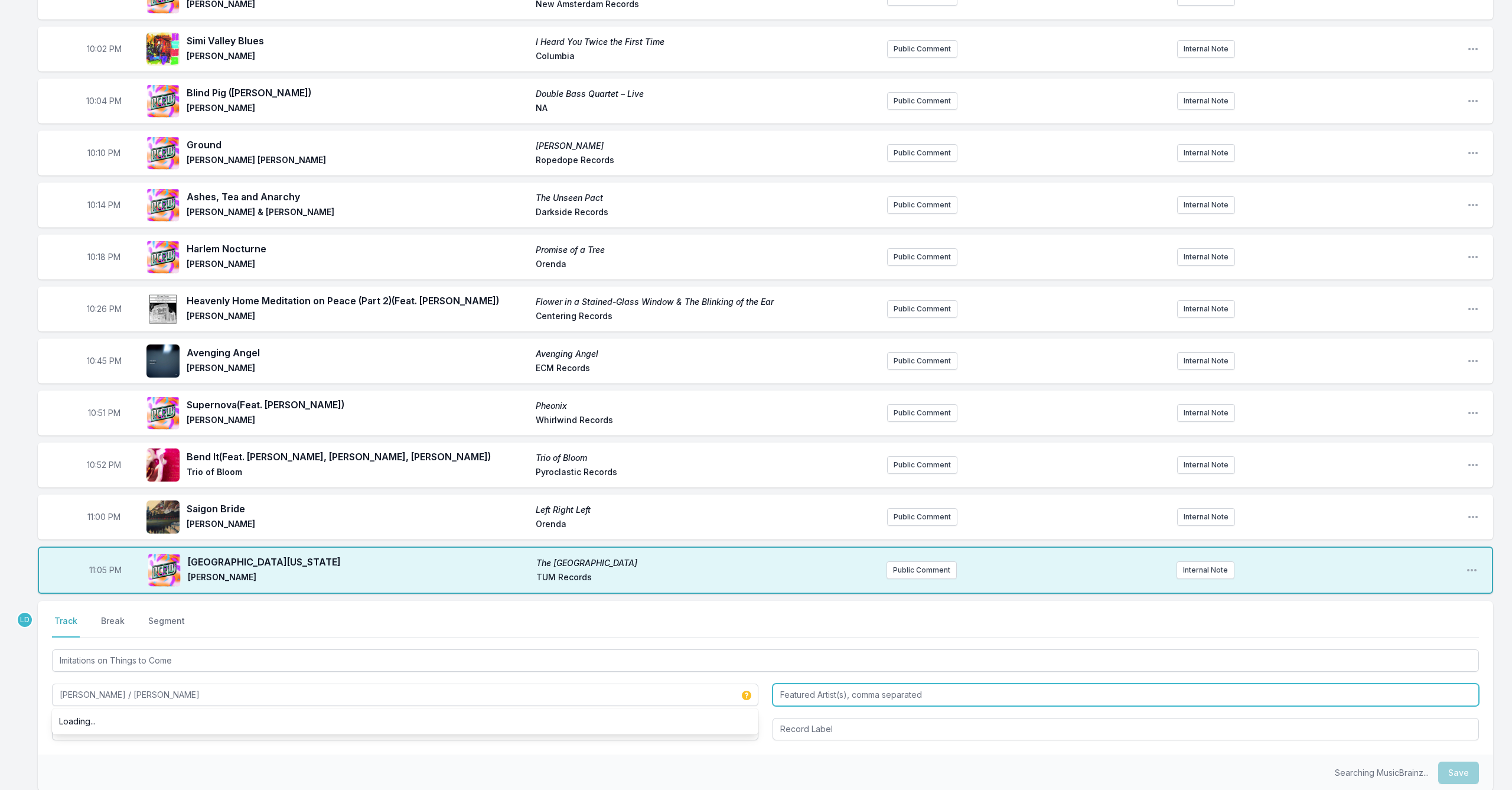
type input "[PERSON_NAME] / [PERSON_NAME]"
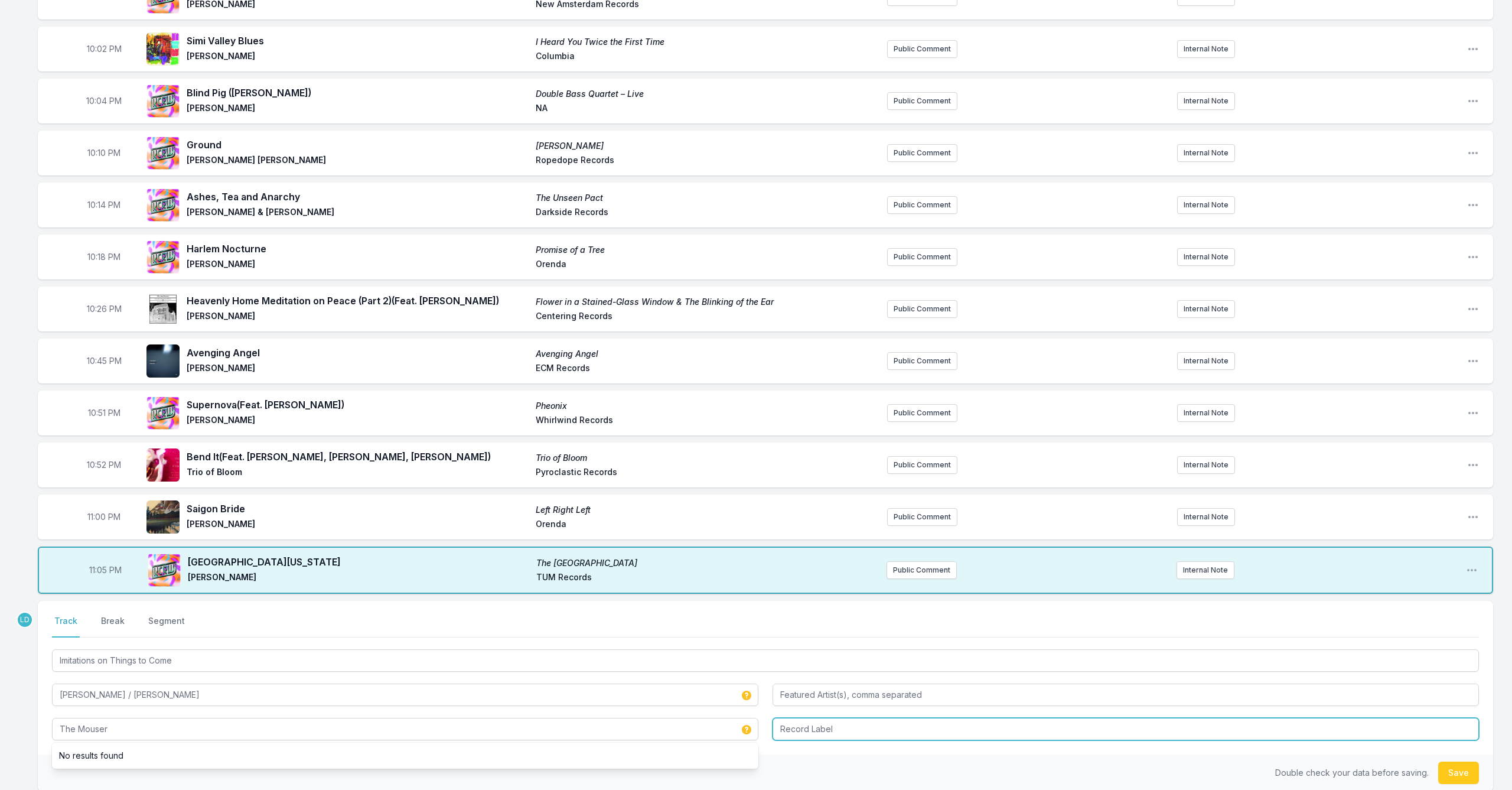
type input "The Mouser"
type input "NA"
drag, startPoint x: 1466, startPoint y: 771, endPoint x: 1422, endPoint y: 773, distance: 44.0
click at [1462, 771] on button "Save" at bounding box center [1459, 773] width 41 height 23
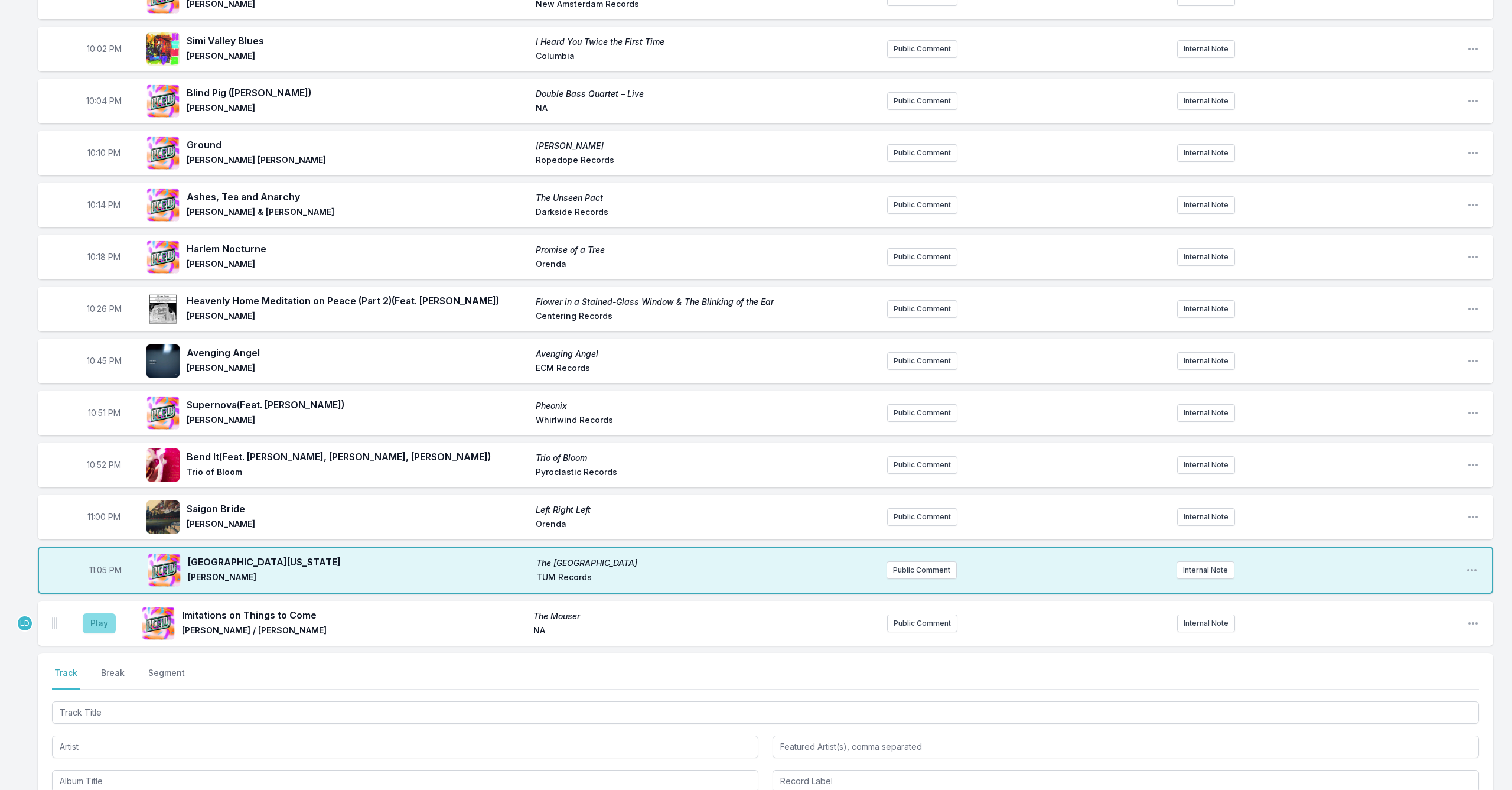
click at [100, 620] on button "Play" at bounding box center [99, 623] width 33 height 20
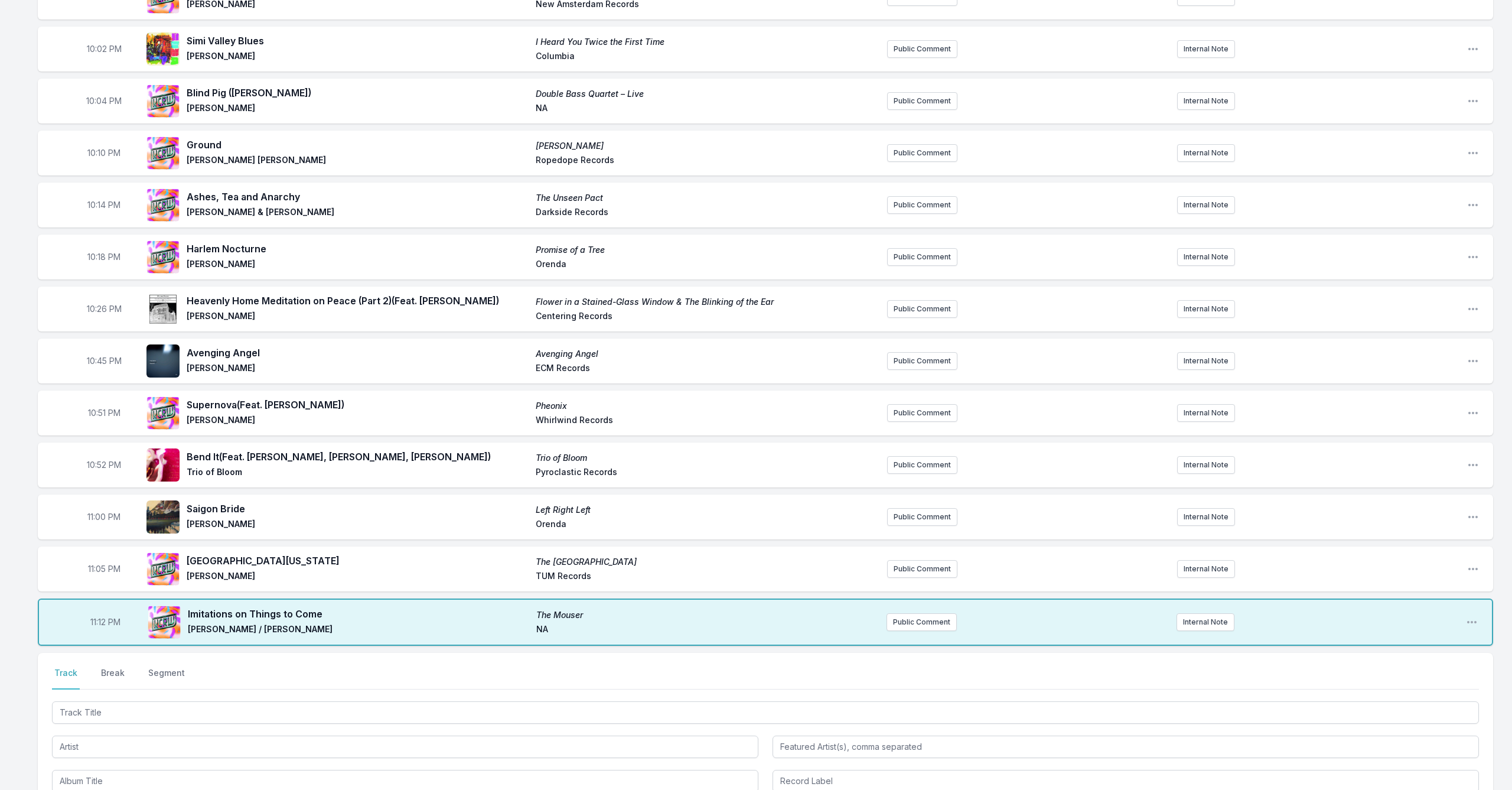
drag, startPoint x: 148, startPoint y: 730, endPoint x: 154, endPoint y: 724, distance: 8.5
click at [151, 727] on div at bounding box center [765, 746] width 1427 height 93
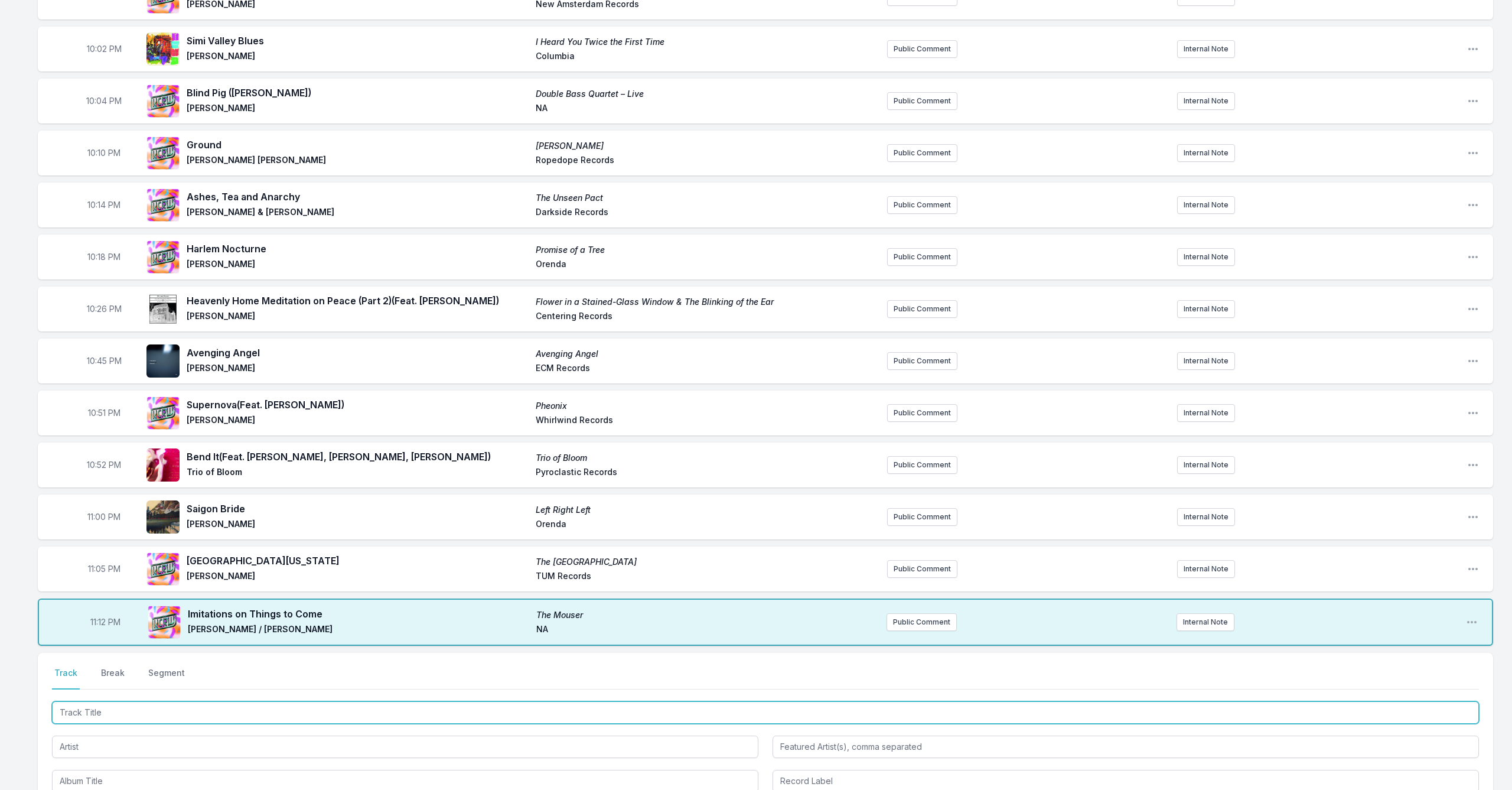
click at [157, 720] on input "Track Title" at bounding box center [765, 713] width 1427 height 23
type input "En forma de Guajira"
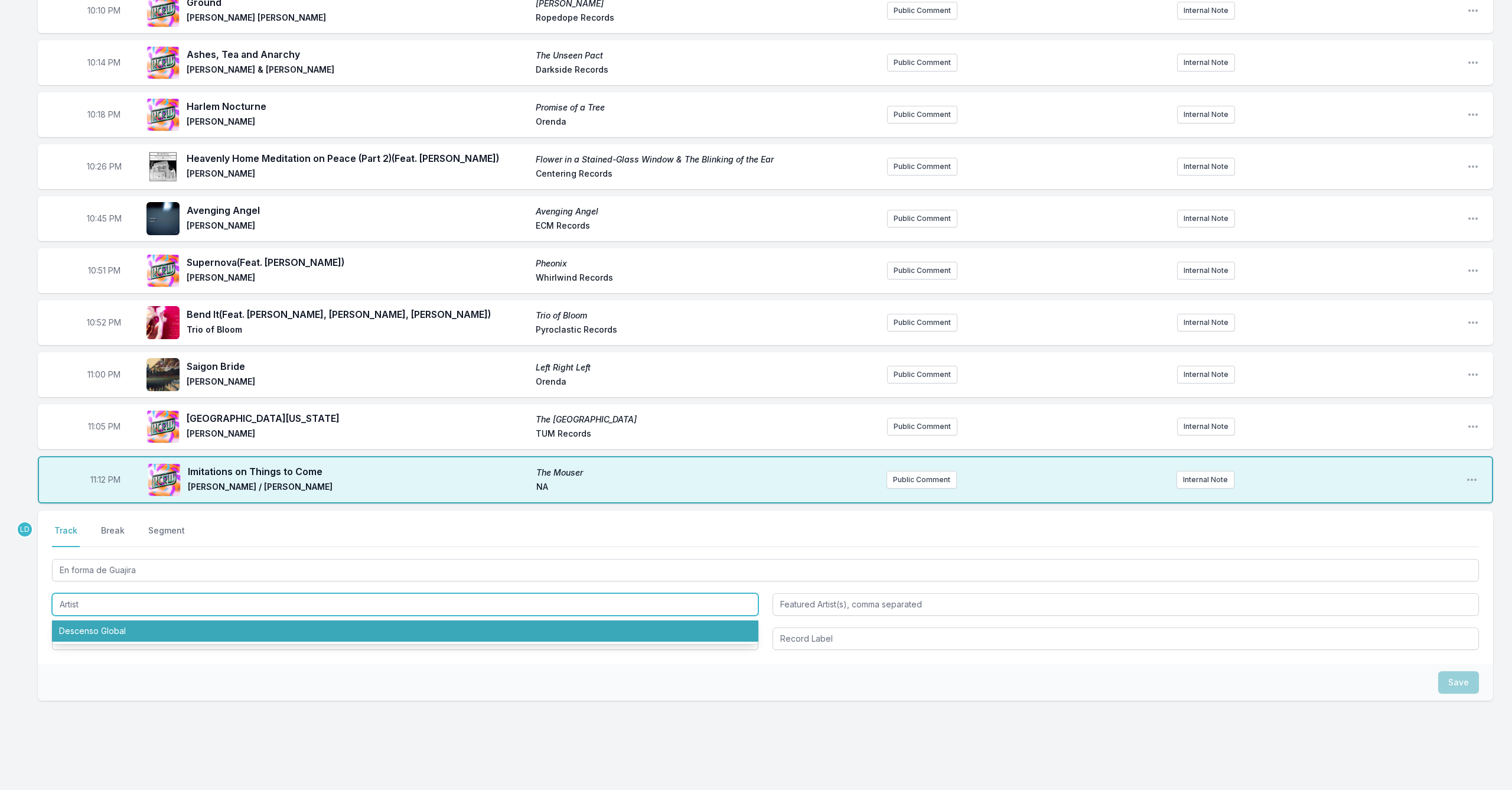
scroll to position [286, 0]
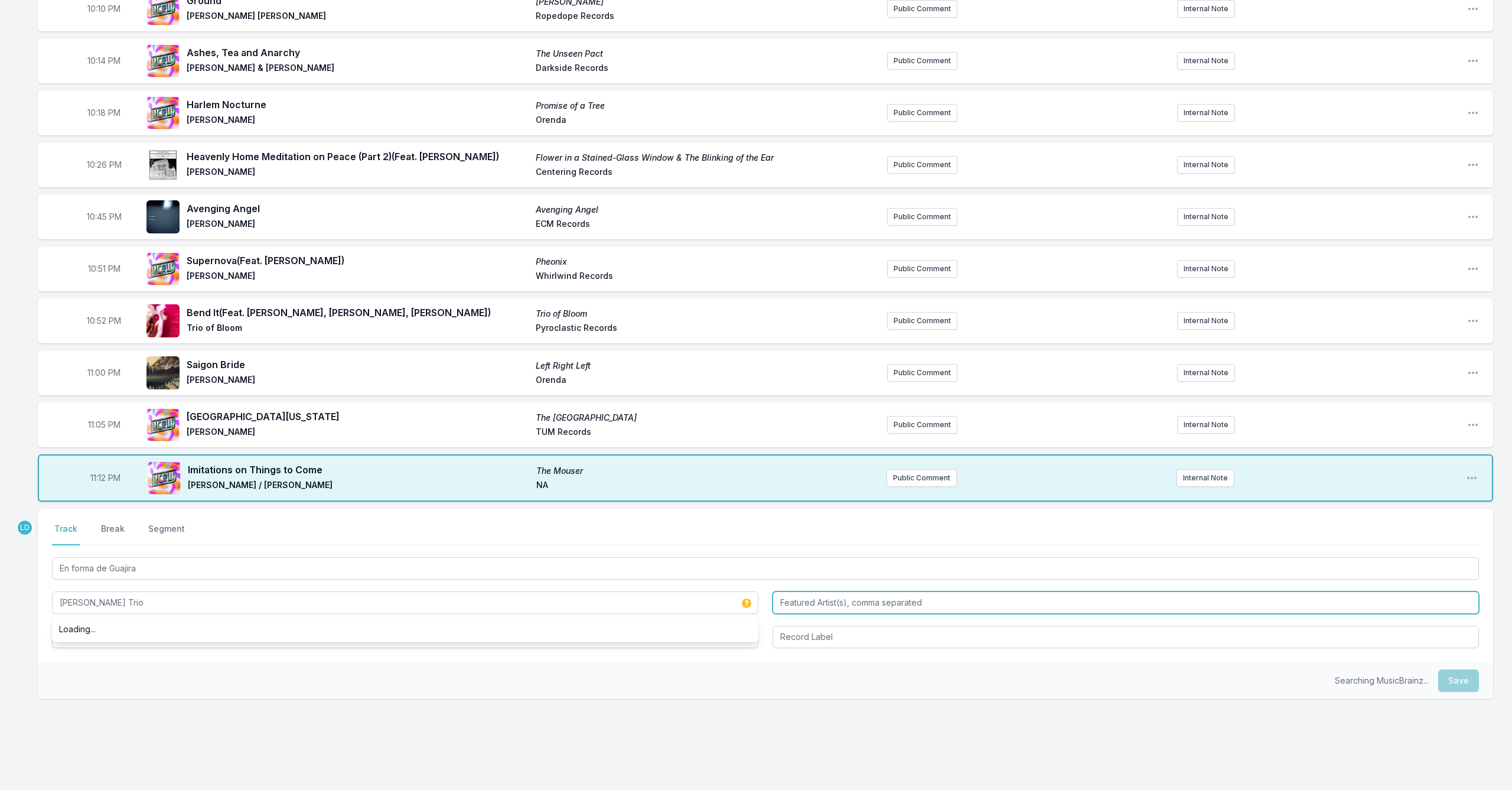
type input "[PERSON_NAME] Trio"
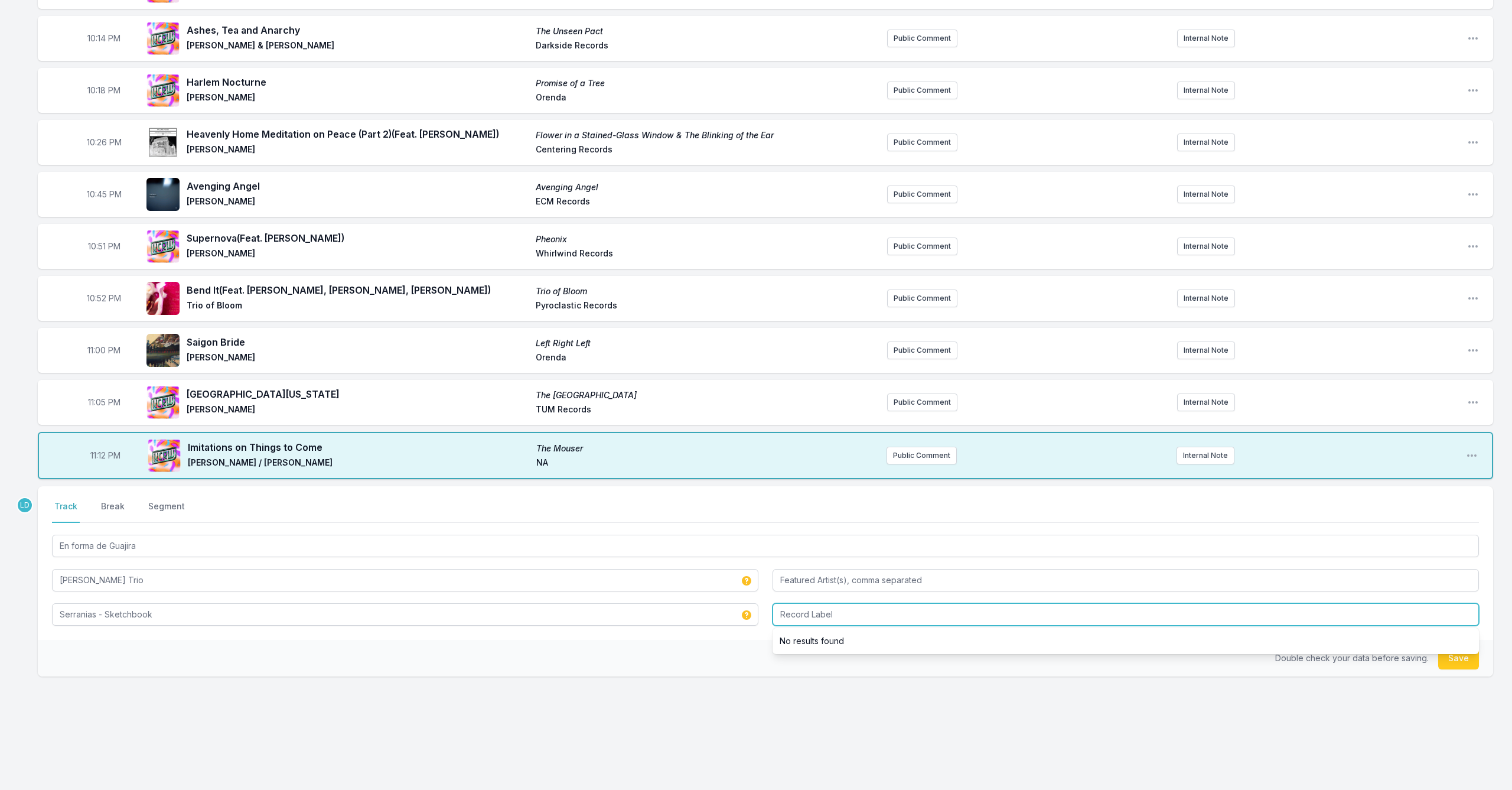
scroll to position [308, 0]
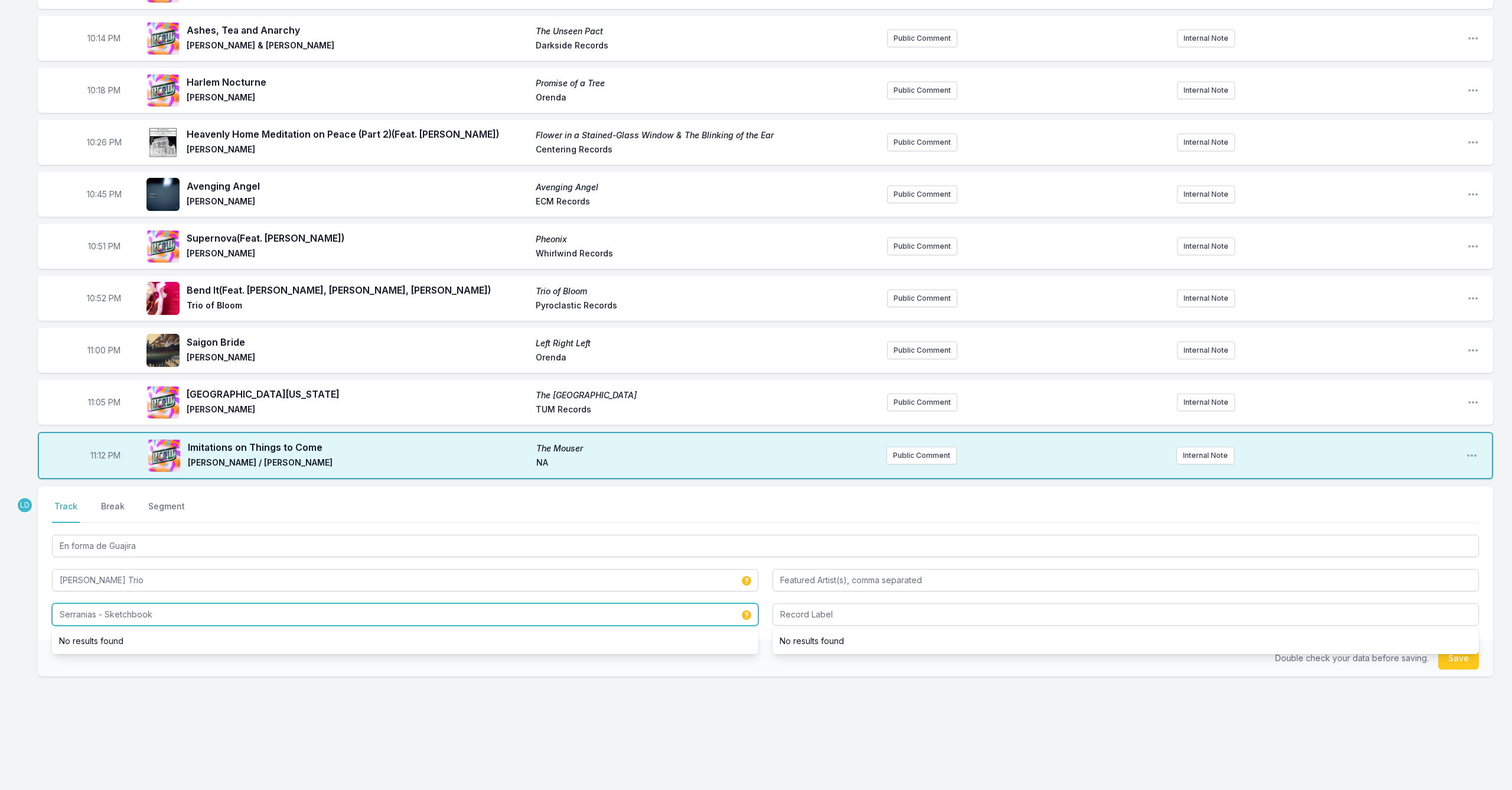
click at [172, 612] on input "Serranias - Sketchbook" at bounding box center [405, 615] width 707 height 23
drag, startPoint x: 137, startPoint y: 581, endPoint x: 32, endPoint y: 579, distance: 105.0
click at [32, 579] on div "10:00 PM (the day has come) Captivity [PERSON_NAME] Alula New Amsterdam Records…" at bounding box center [756, 299] width 1512 height 982
click at [435, 653] on div "Double check your data before saving. Save" at bounding box center [765, 658] width 1455 height 37
click at [396, 613] on input "Serranias - Sketchbook" at bounding box center [405, 615] width 707 height 23
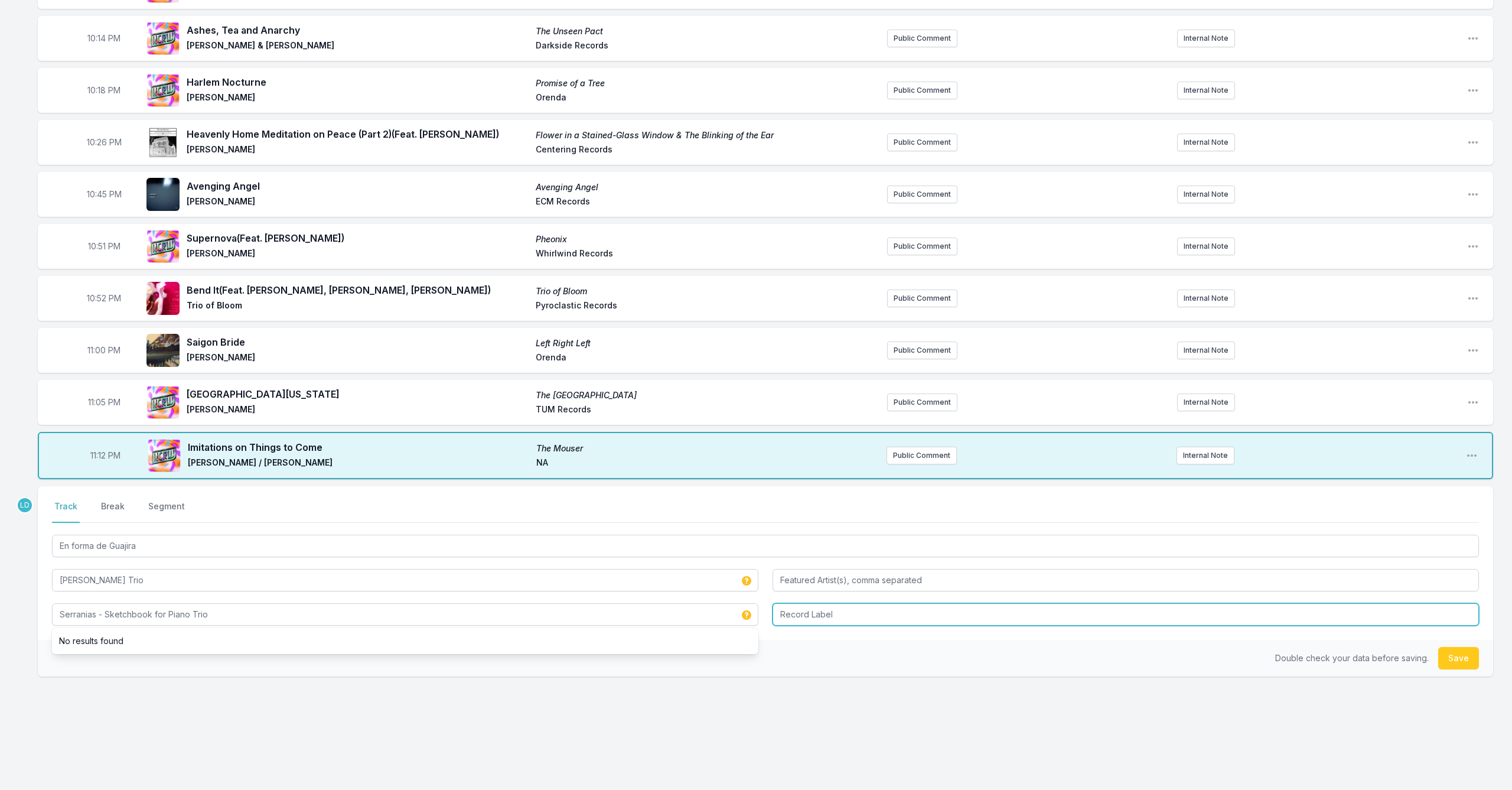
type input "Serranias - Sketchbook for Piano Trio"
type input "Intakt Records"
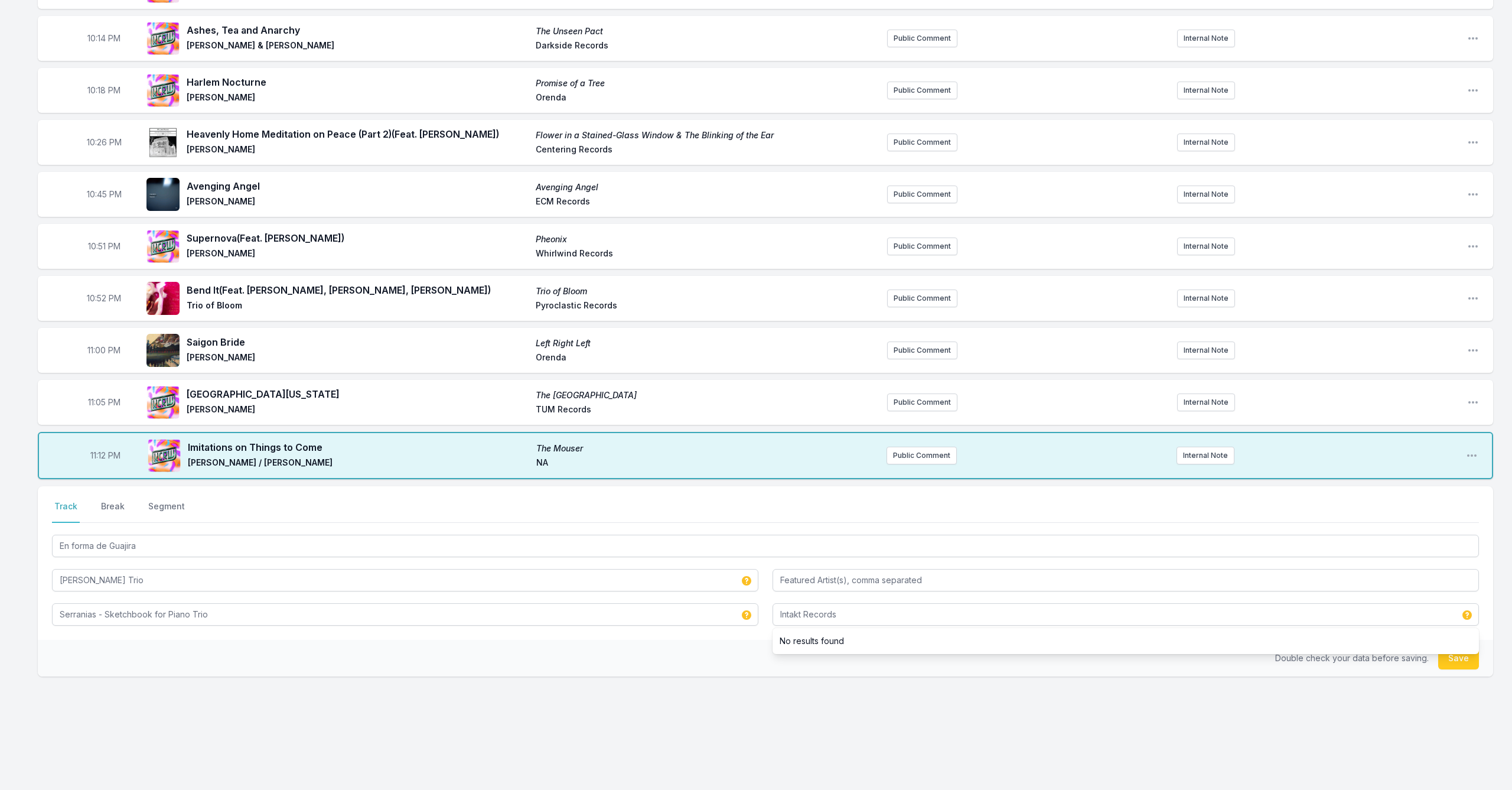
click at [1455, 663] on button "Save" at bounding box center [1459, 659] width 41 height 23
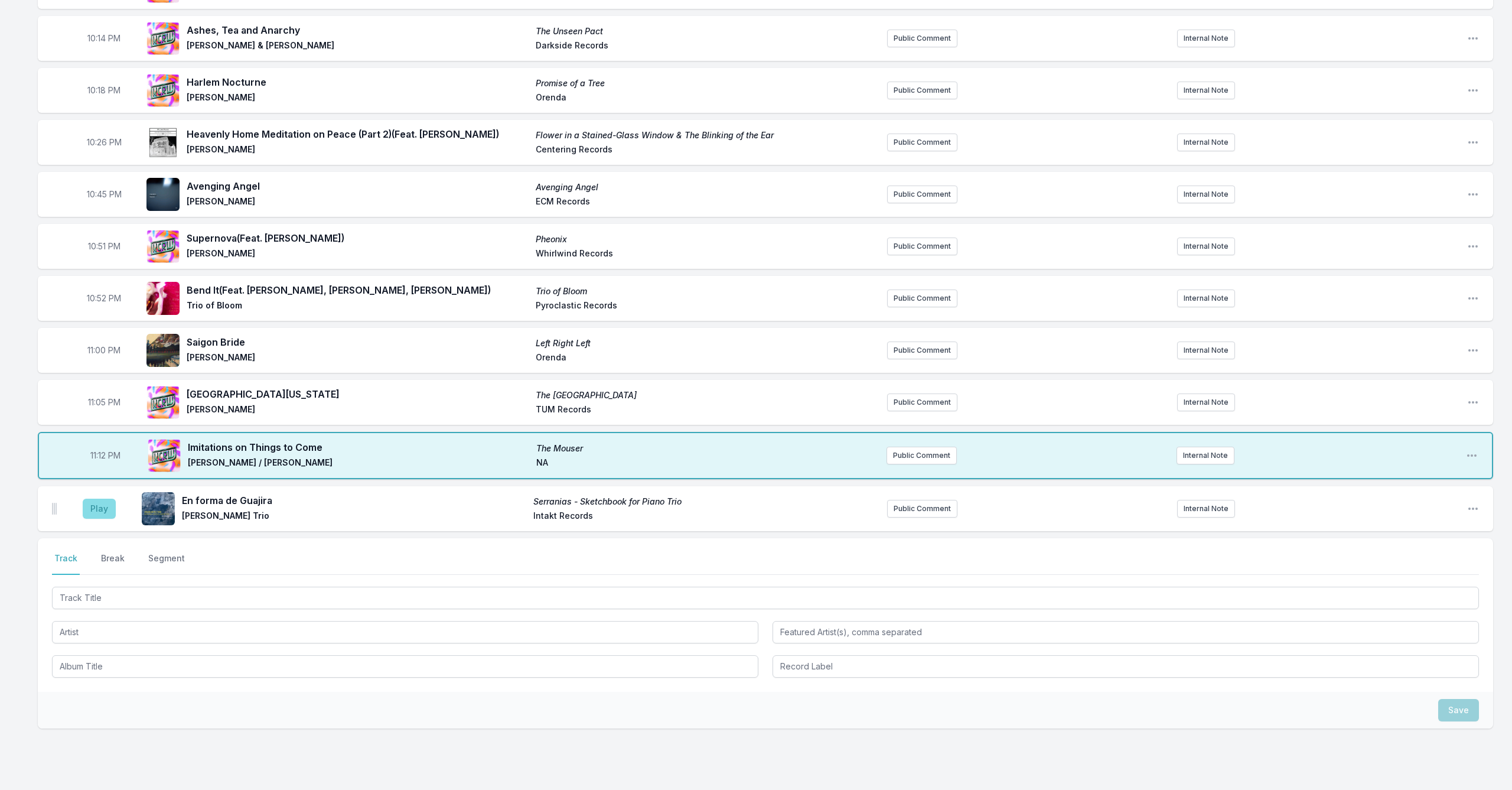
click at [100, 516] on button "Play" at bounding box center [99, 509] width 33 height 20
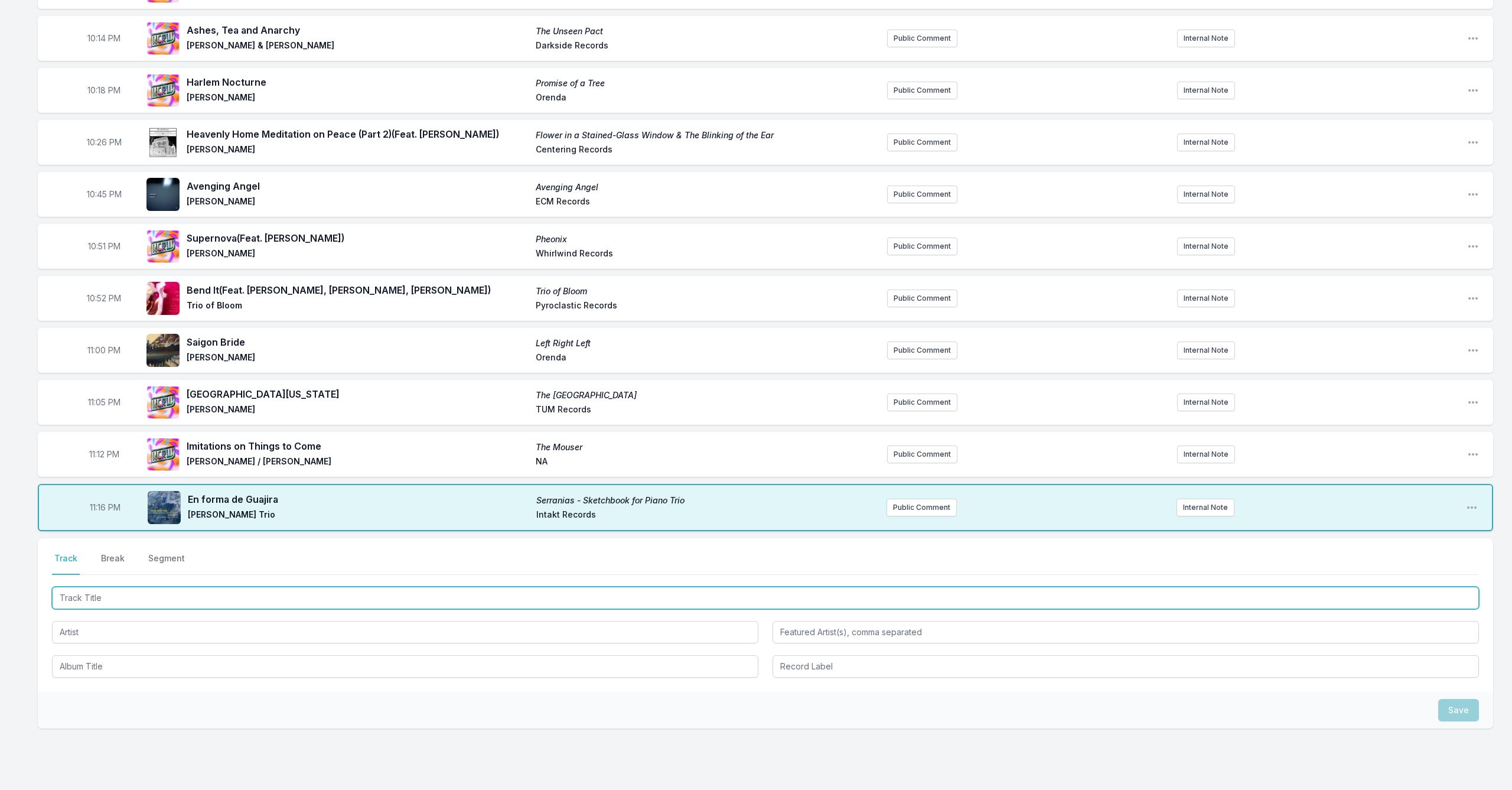
click at [269, 605] on input "Track Title" at bounding box center [765, 599] width 1427 height 23
type input "The Bloody Fields"
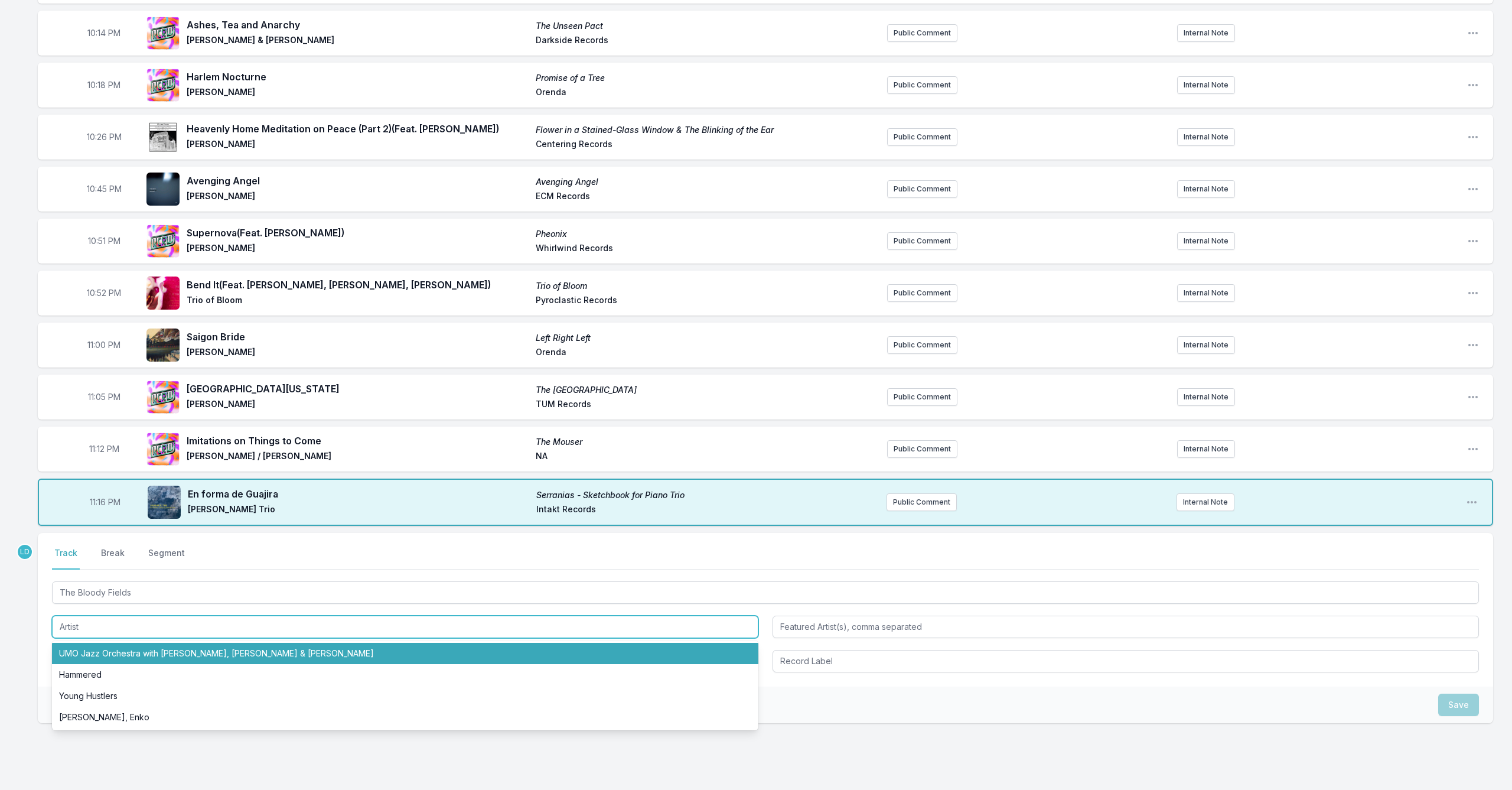
click at [218, 654] on li "UMO Jazz Orchestra with [PERSON_NAME], [PERSON_NAME] & [PERSON_NAME]" at bounding box center [405, 654] width 707 height 21
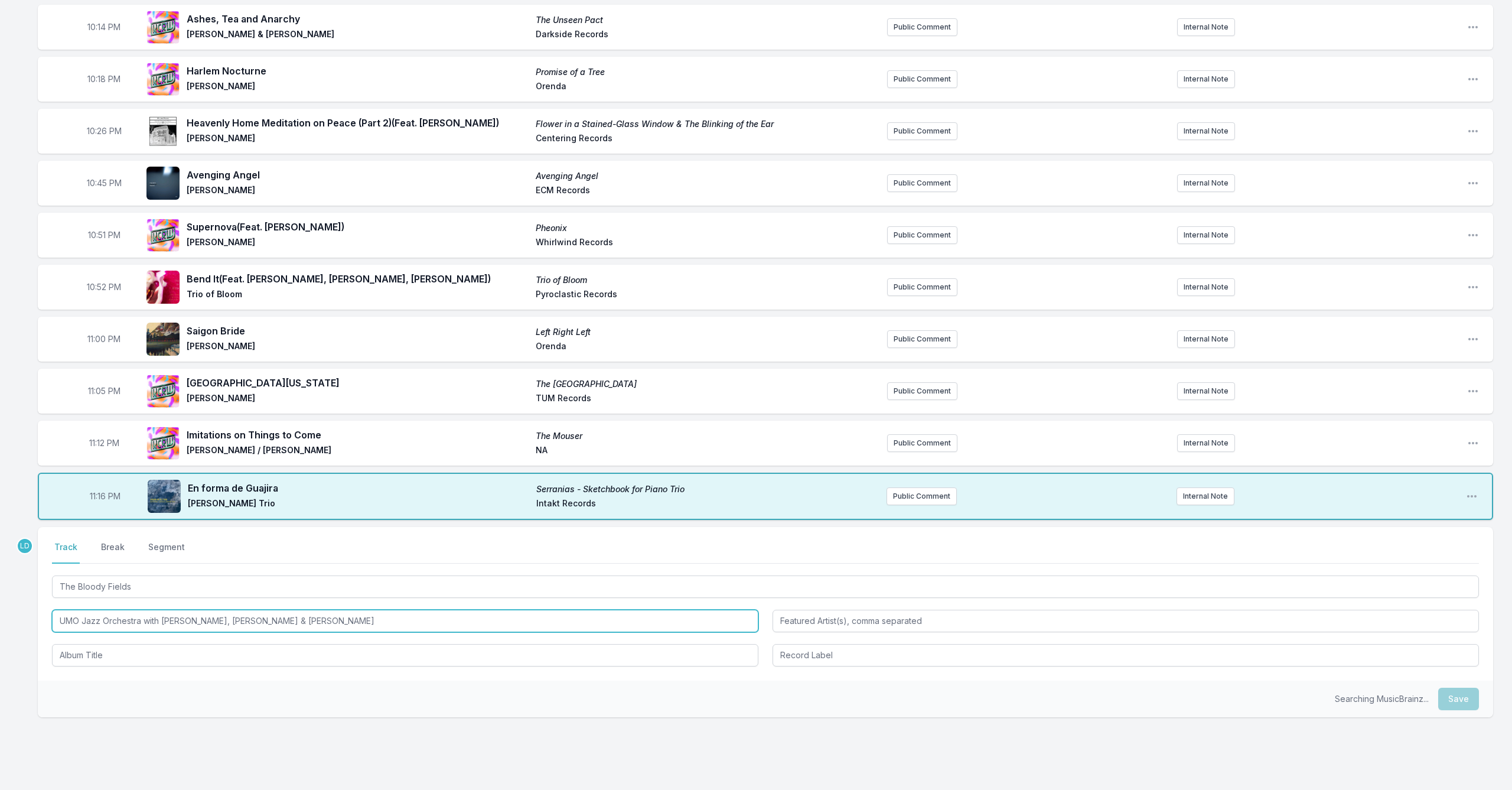
scroll to position [320, 0]
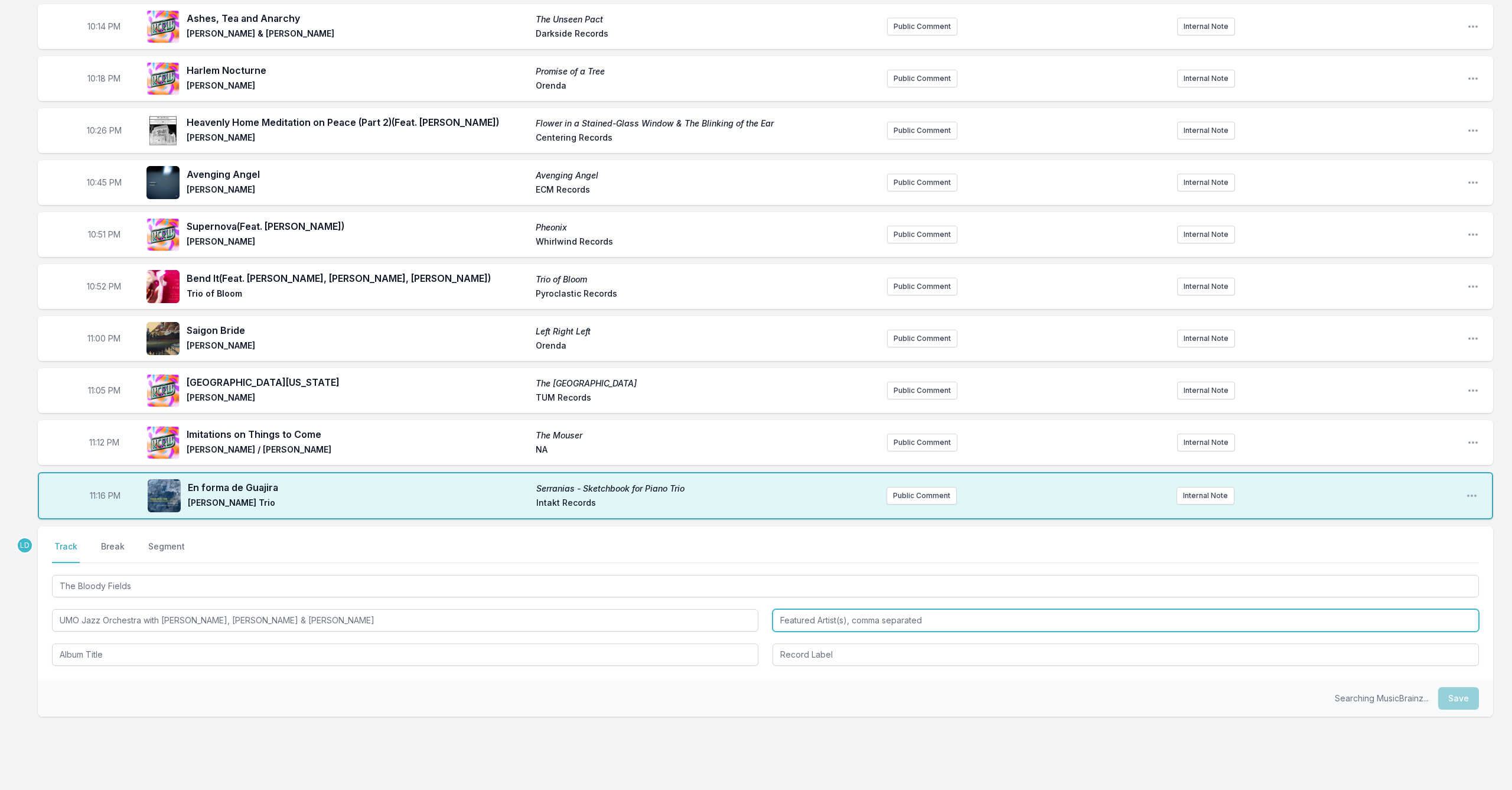
type input "UMO Jazz Orchestra with [PERSON_NAME], [PERSON_NAME] & [PERSON_NAME]"
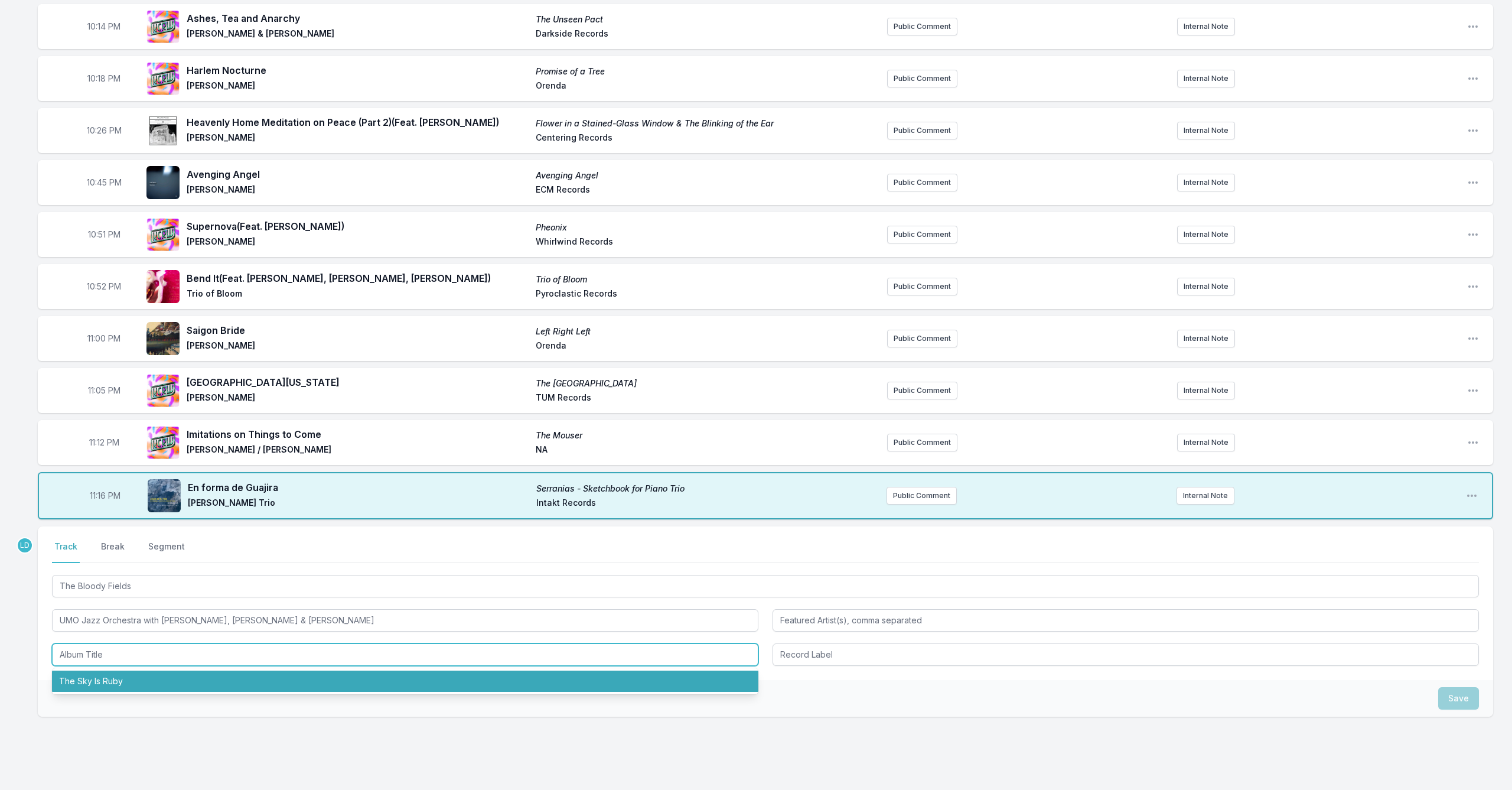
click at [415, 674] on li "The Sky Is Ruby" at bounding box center [405, 681] width 707 height 21
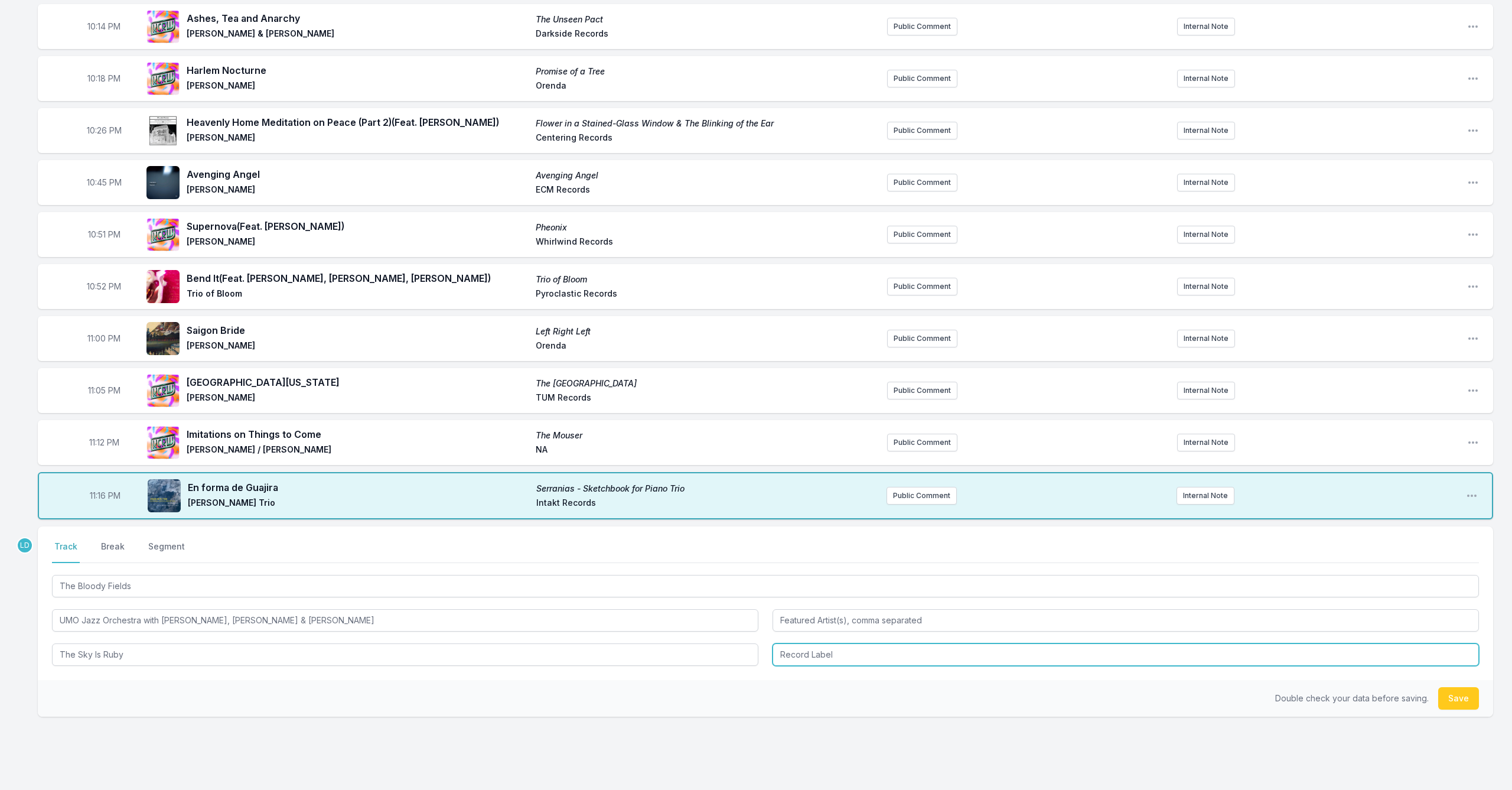
type input "The Sky Is Ruby"
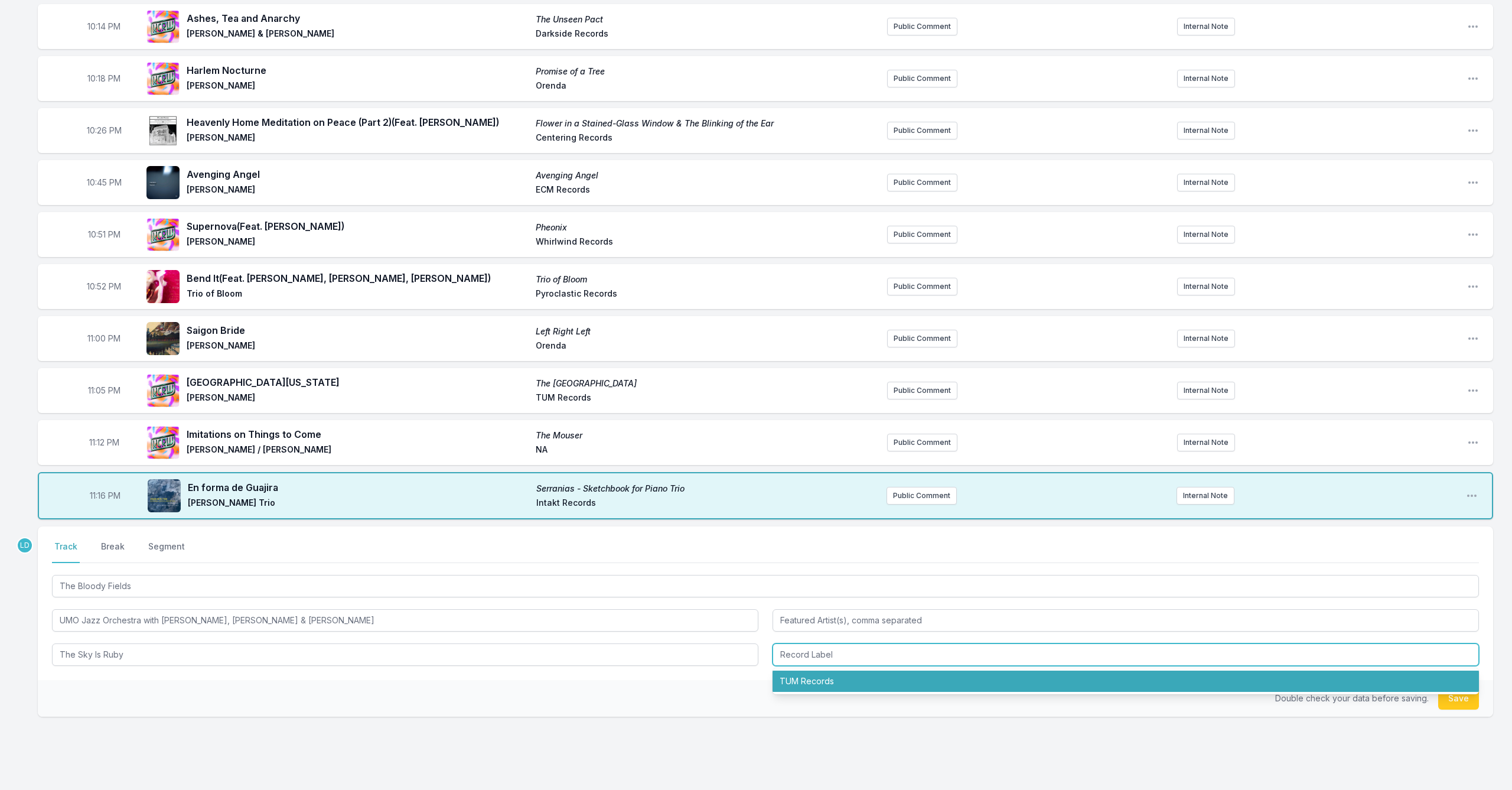
click at [788, 686] on li "TUM Records" at bounding box center [1126, 681] width 707 height 21
type input "TUM Records"
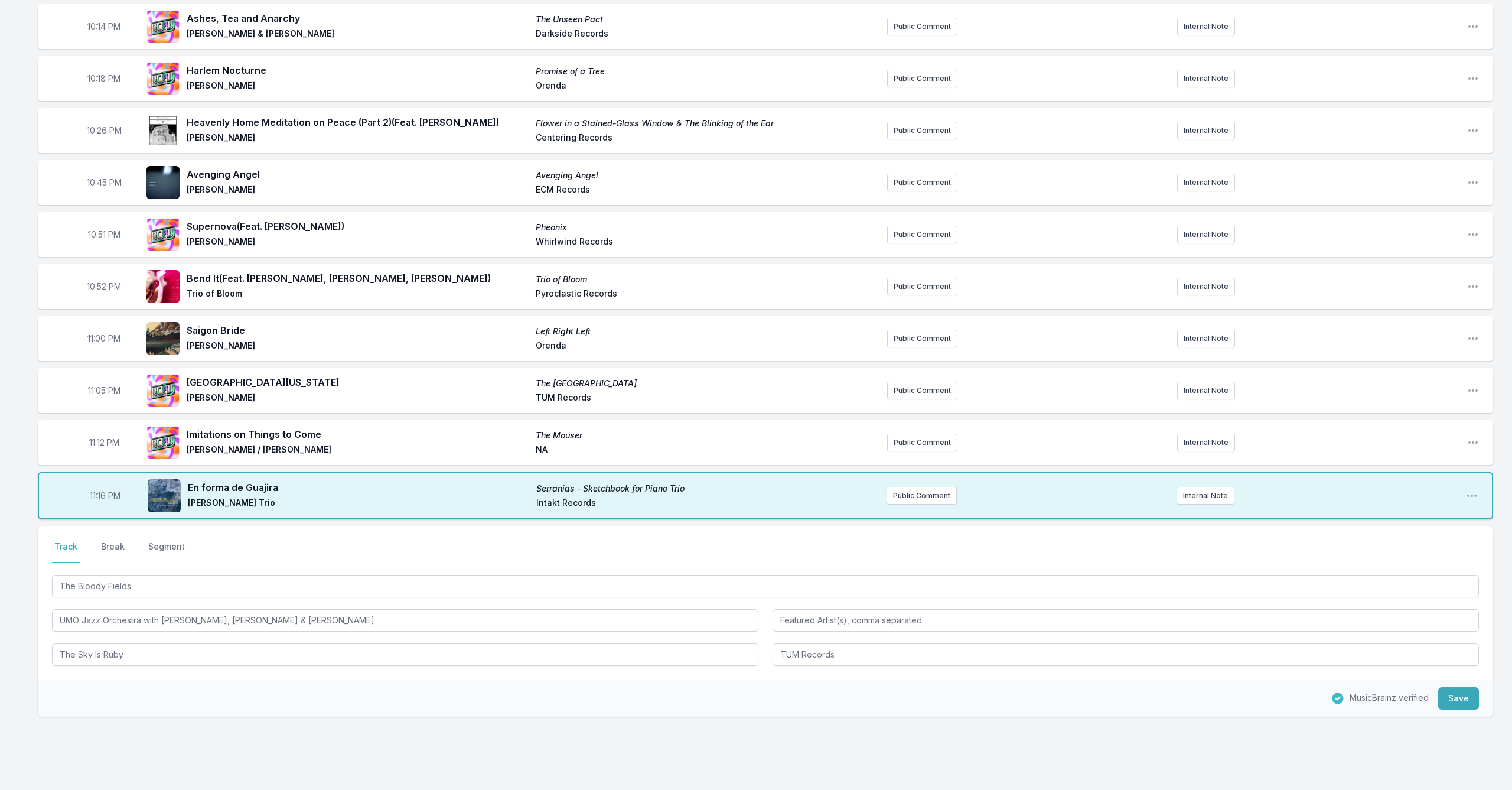
drag, startPoint x: 1459, startPoint y: 697, endPoint x: 1422, endPoint y: 717, distance: 42.1
click at [1458, 697] on button "Save" at bounding box center [1459, 699] width 41 height 23
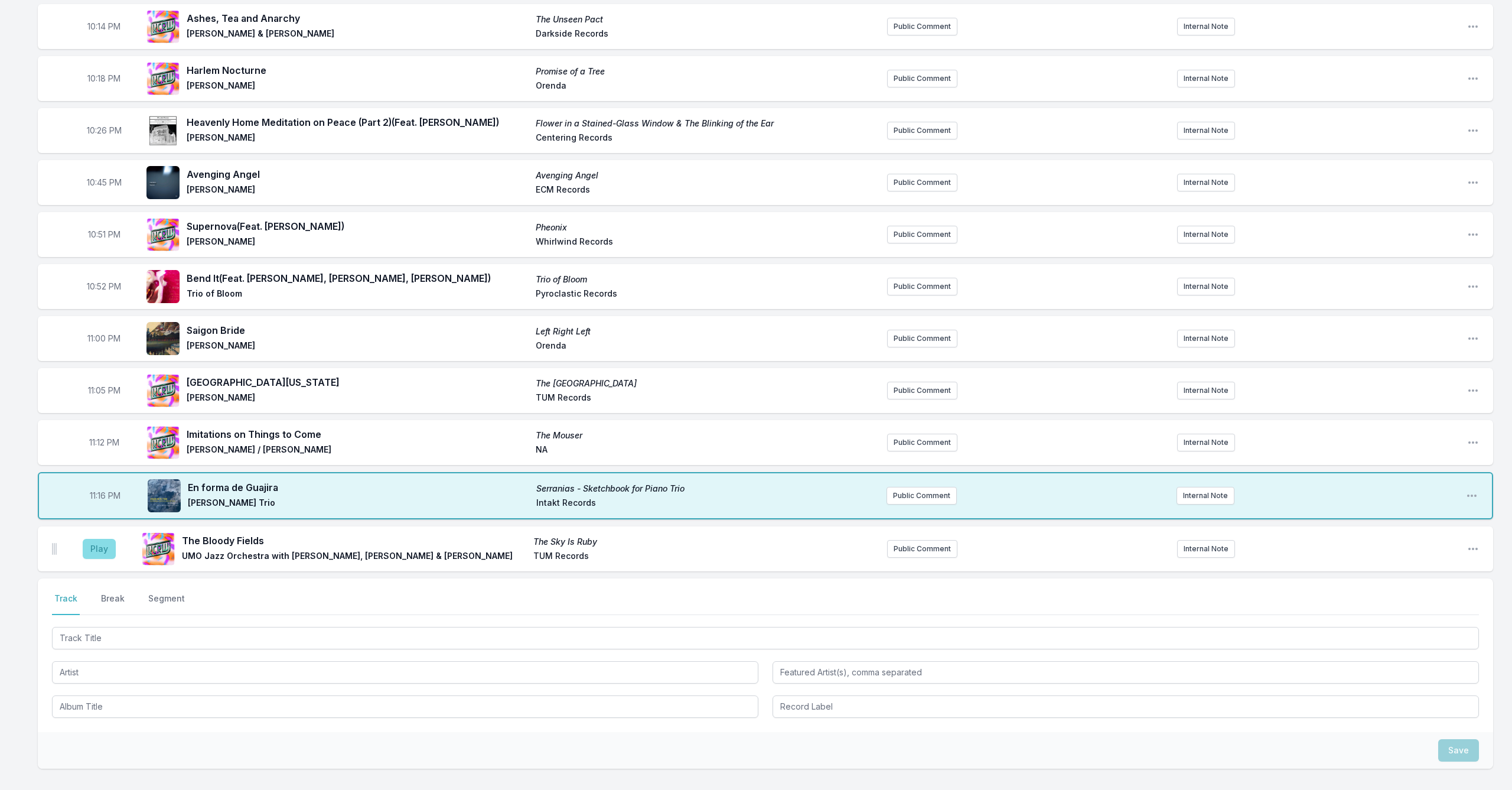
click at [109, 552] on button "Play" at bounding box center [99, 549] width 33 height 20
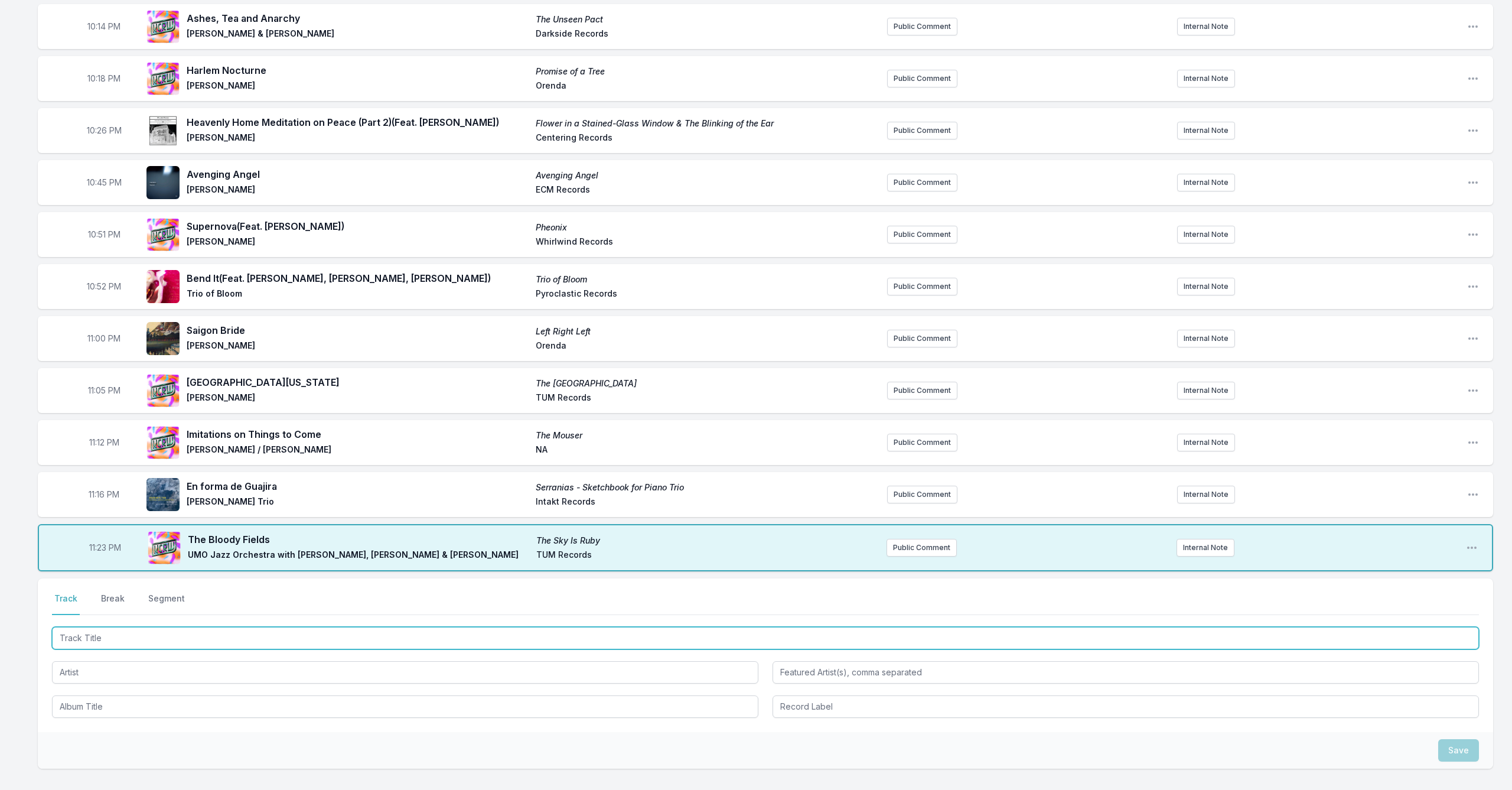
scroll to position [320, 1]
click at [270, 633] on input "Track Title" at bounding box center [765, 638] width 1427 height 23
type input "T"
type input "Algid Nov"
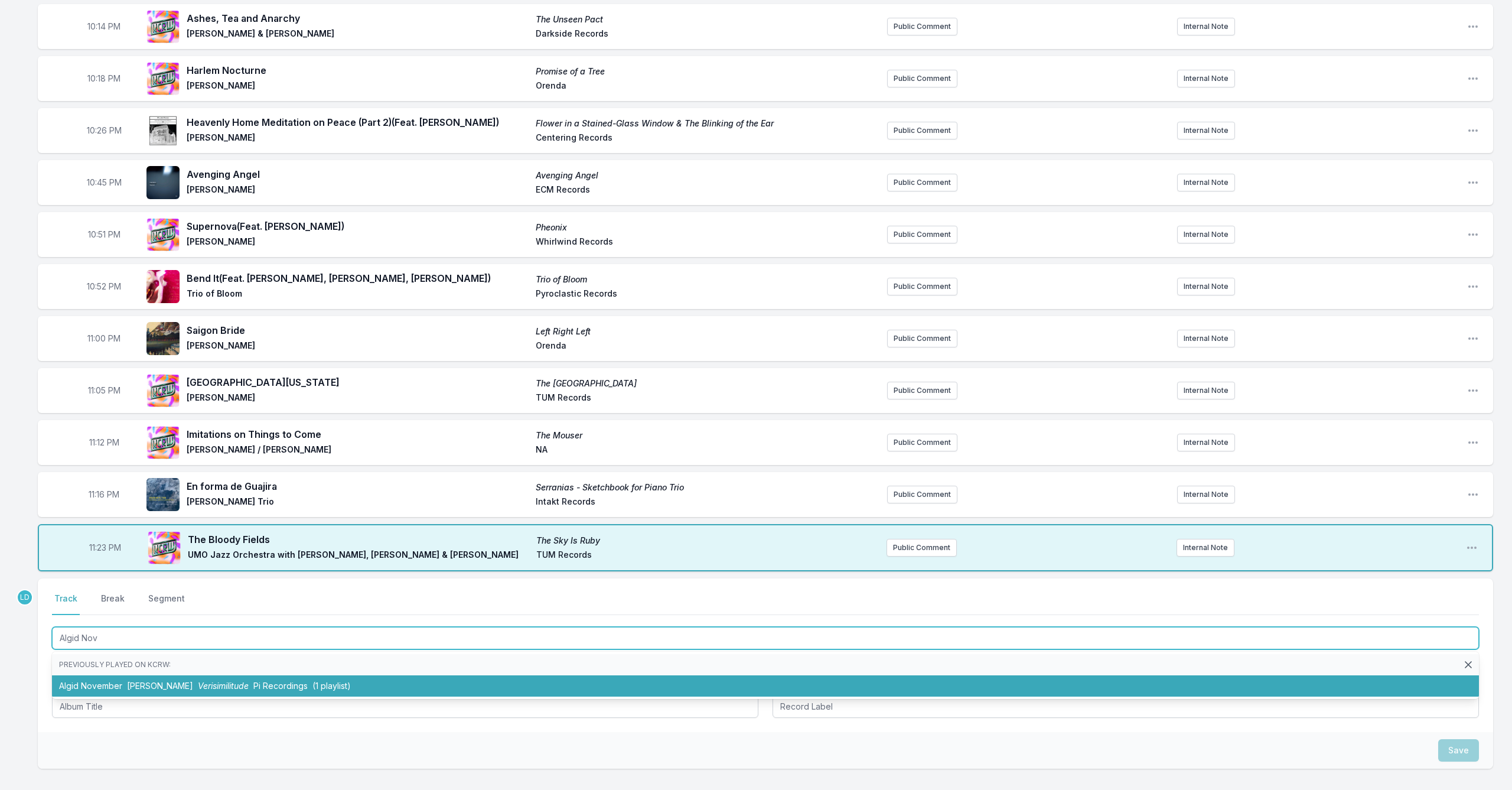
click at [279, 684] on span "Pi Recordings" at bounding box center [280, 685] width 54 height 10
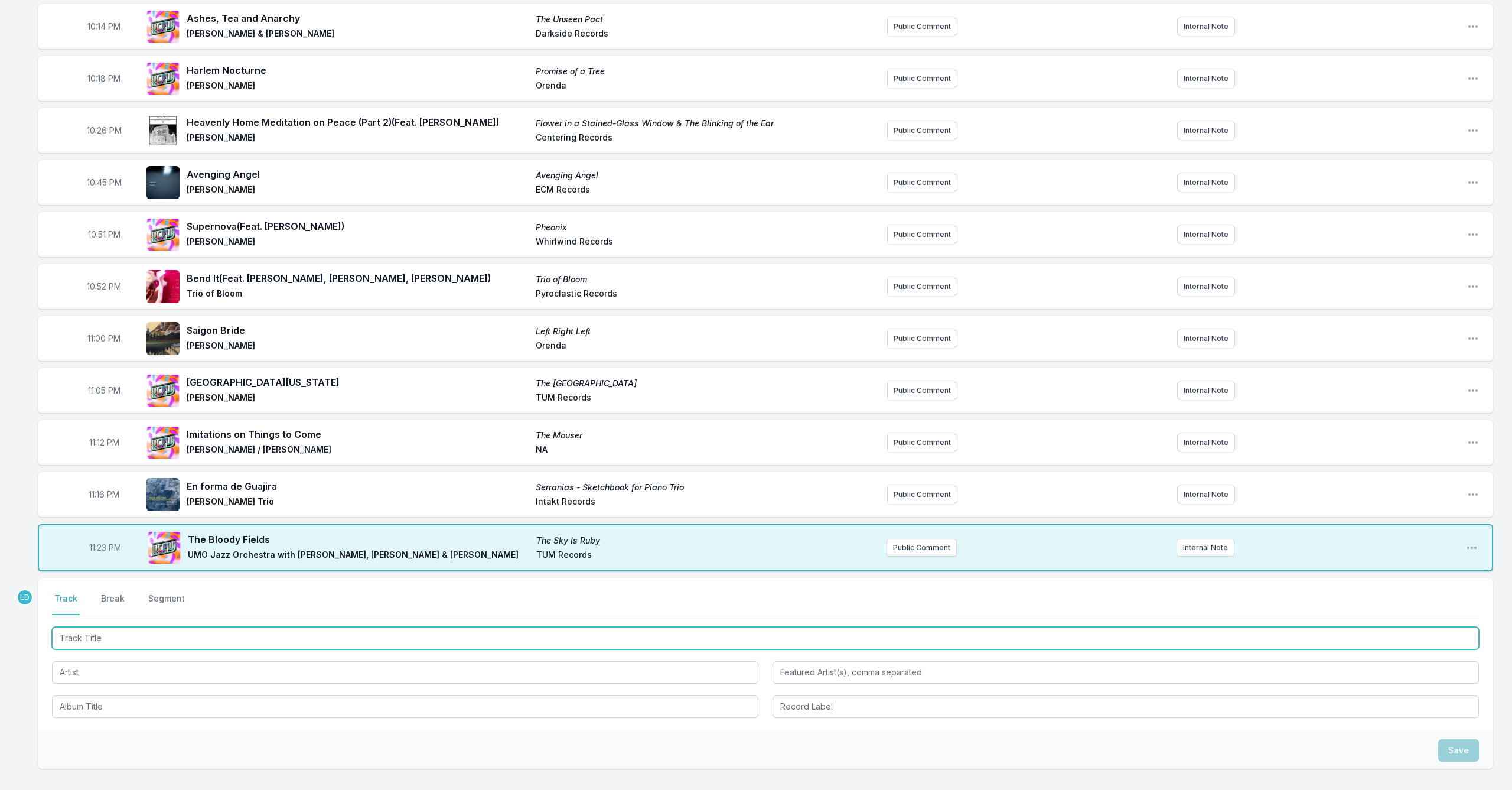
scroll to position [320, 0]
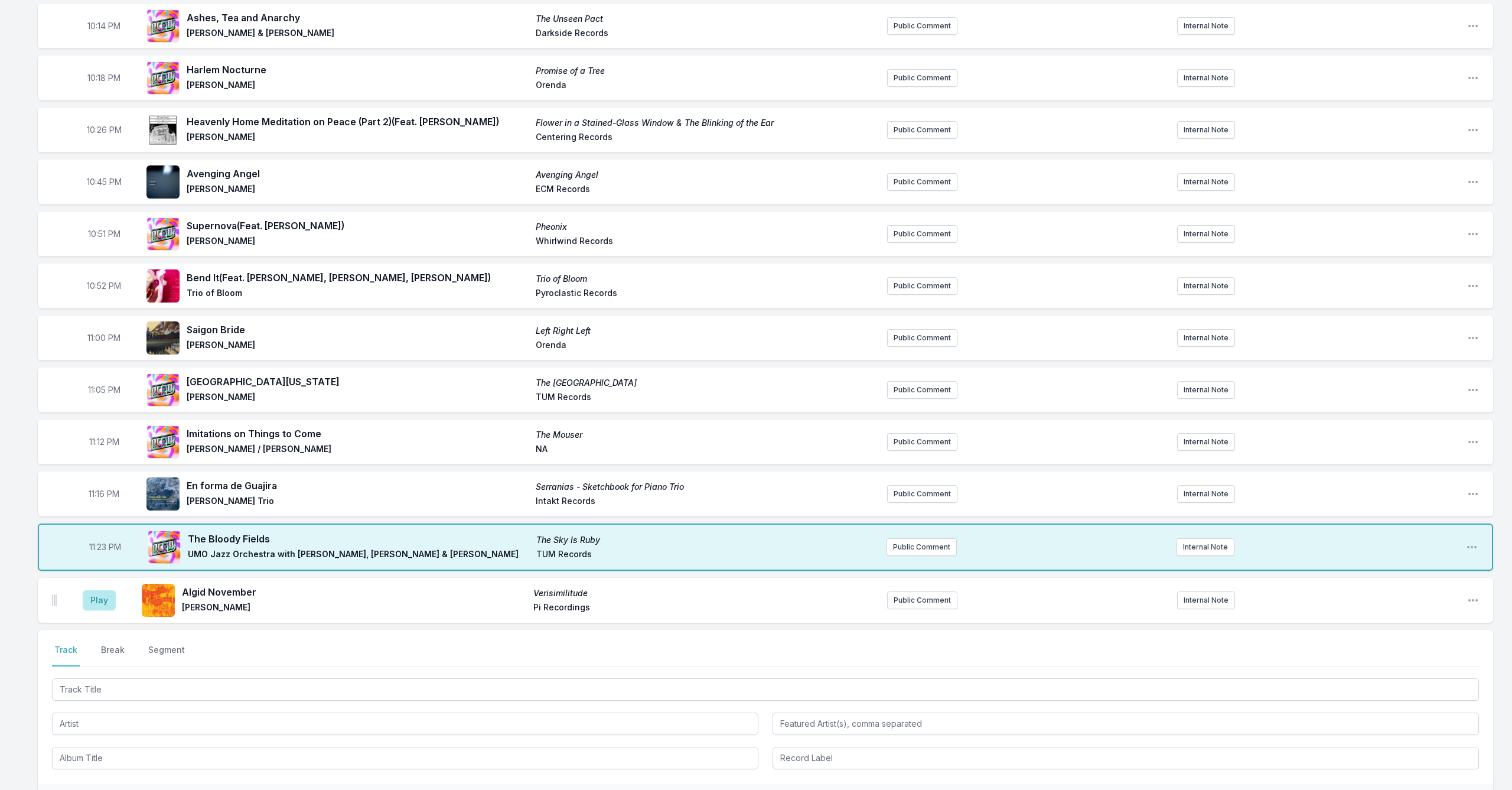
drag, startPoint x: 90, startPoint y: 602, endPoint x: 136, endPoint y: 630, distance: 53.9
click at [93, 603] on button "Play" at bounding box center [99, 600] width 33 height 20
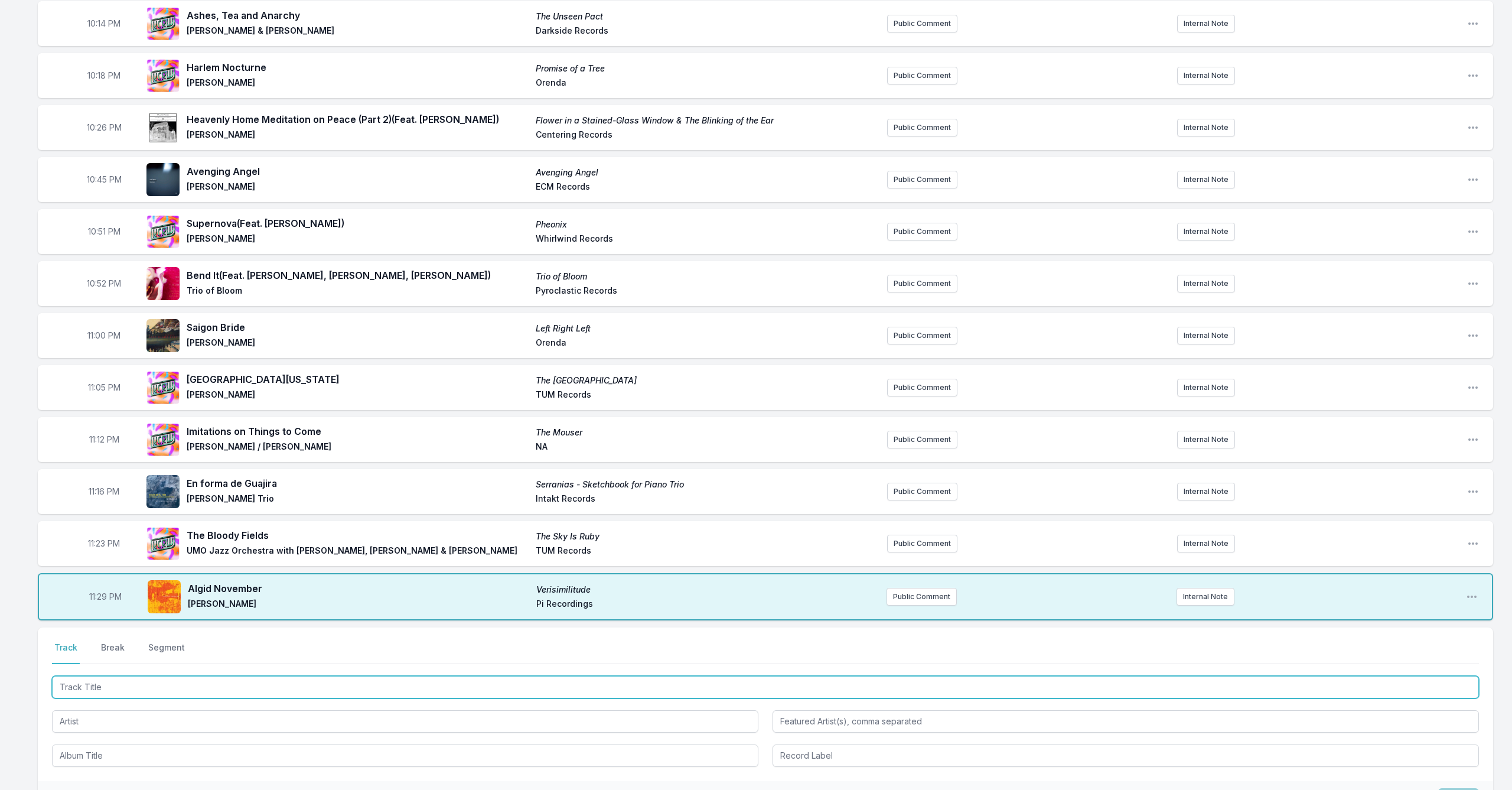
scroll to position [322, 0]
click at [201, 683] on input "Track Title" at bounding box center [765, 688] width 1427 height 23
type input "Absorption Line"
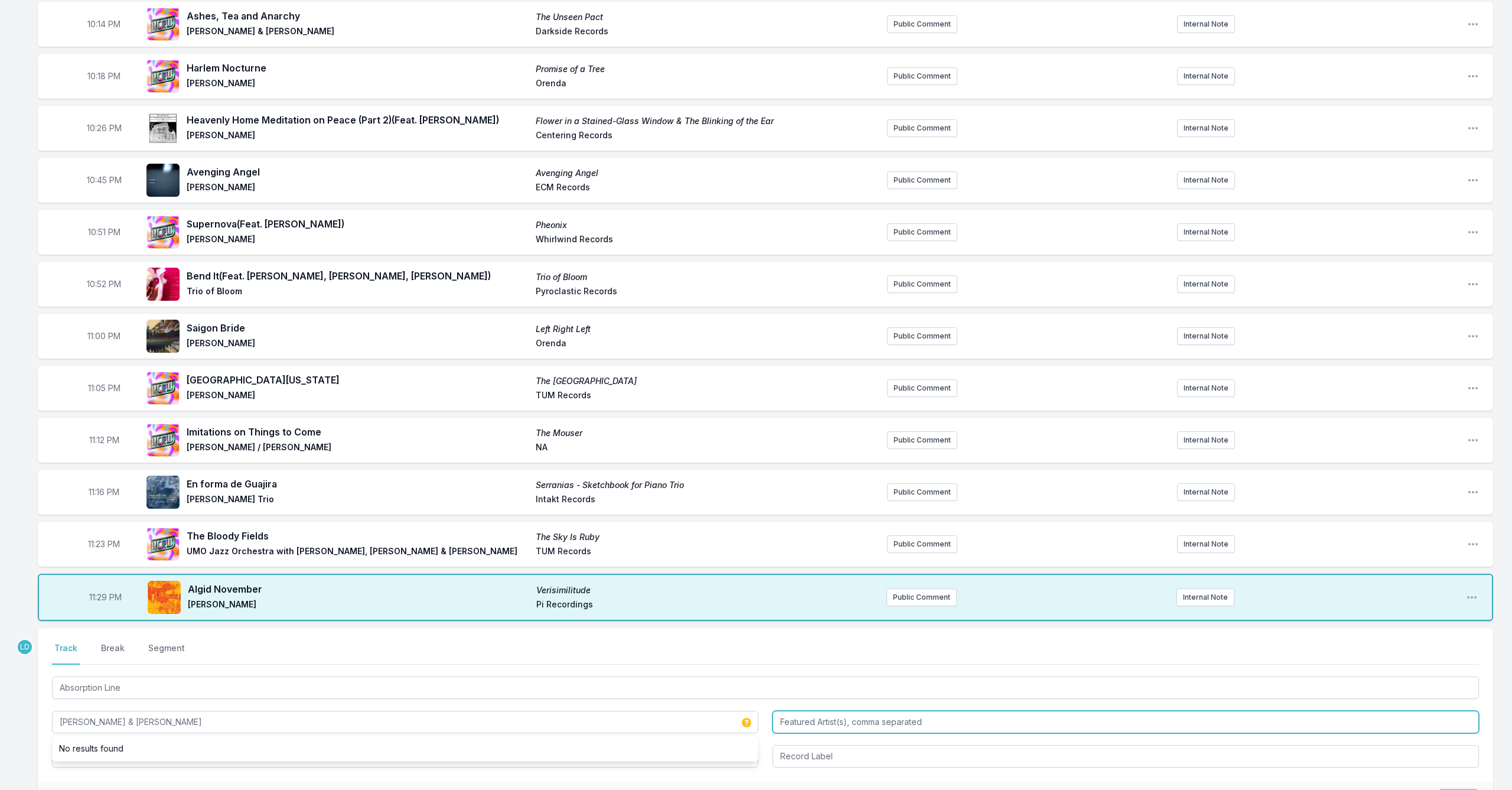
type input "[PERSON_NAME] & [PERSON_NAME]"
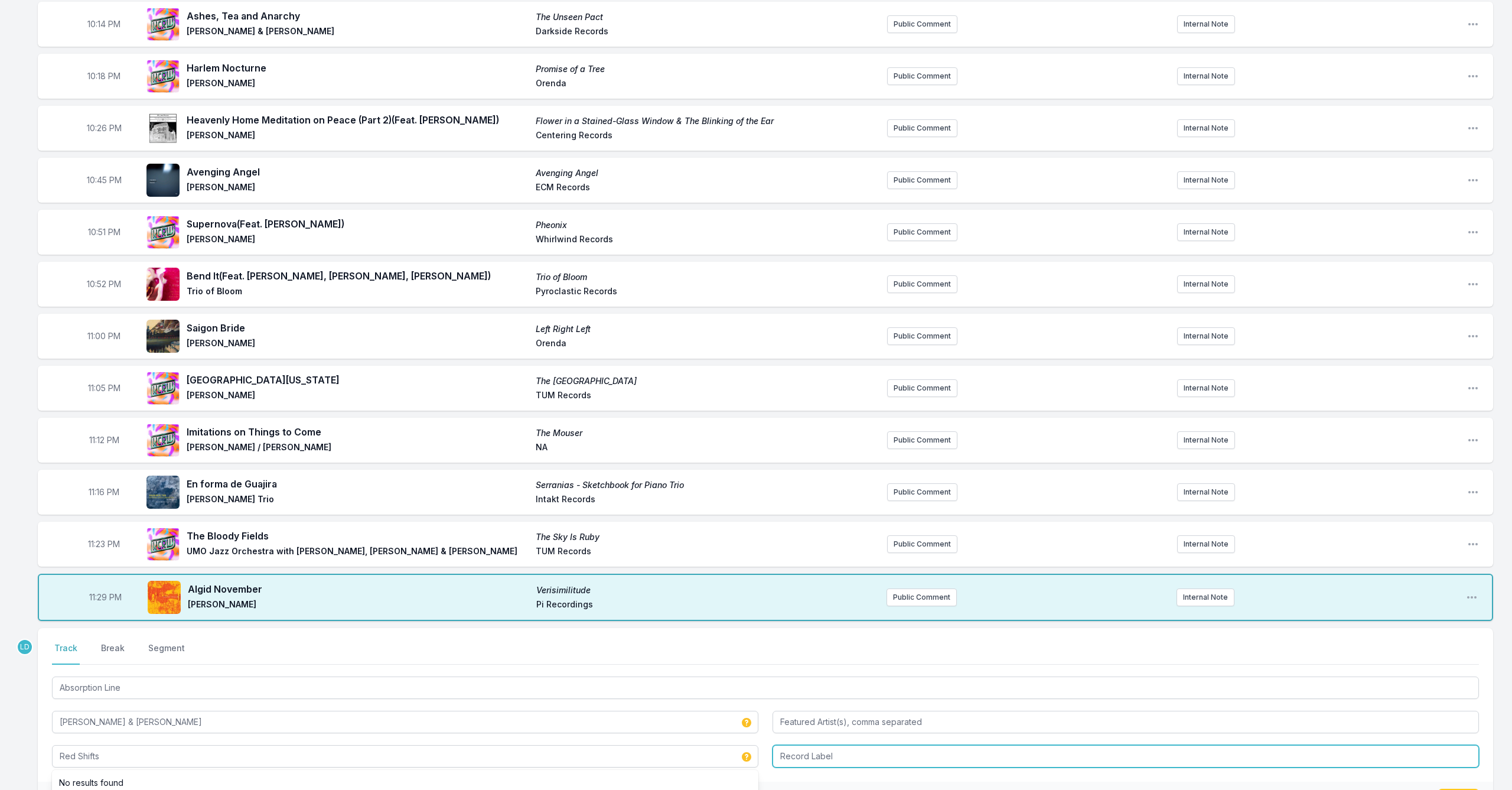
type input "Red Shifts"
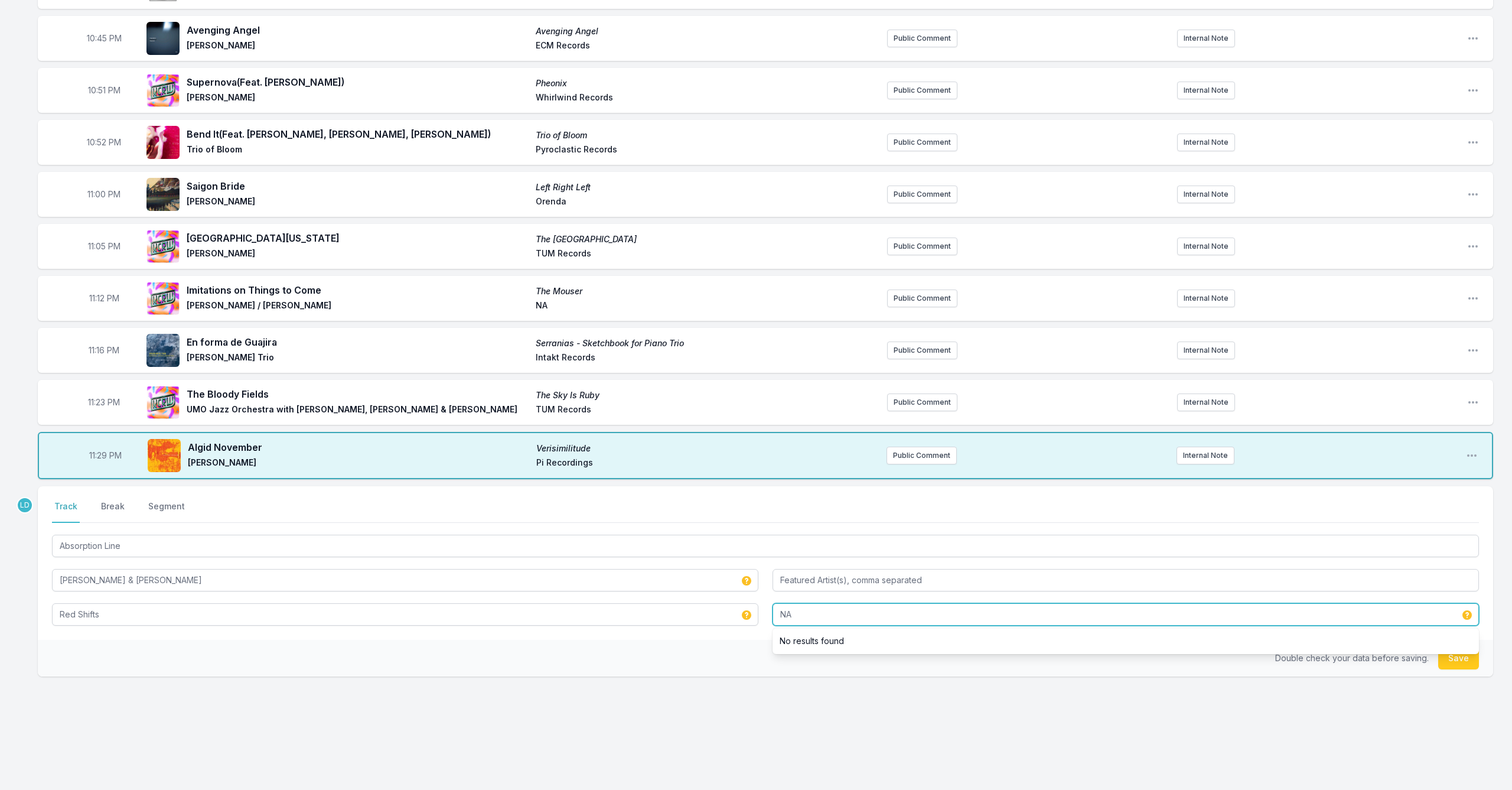
scroll to position [464, 0]
type input "NA"
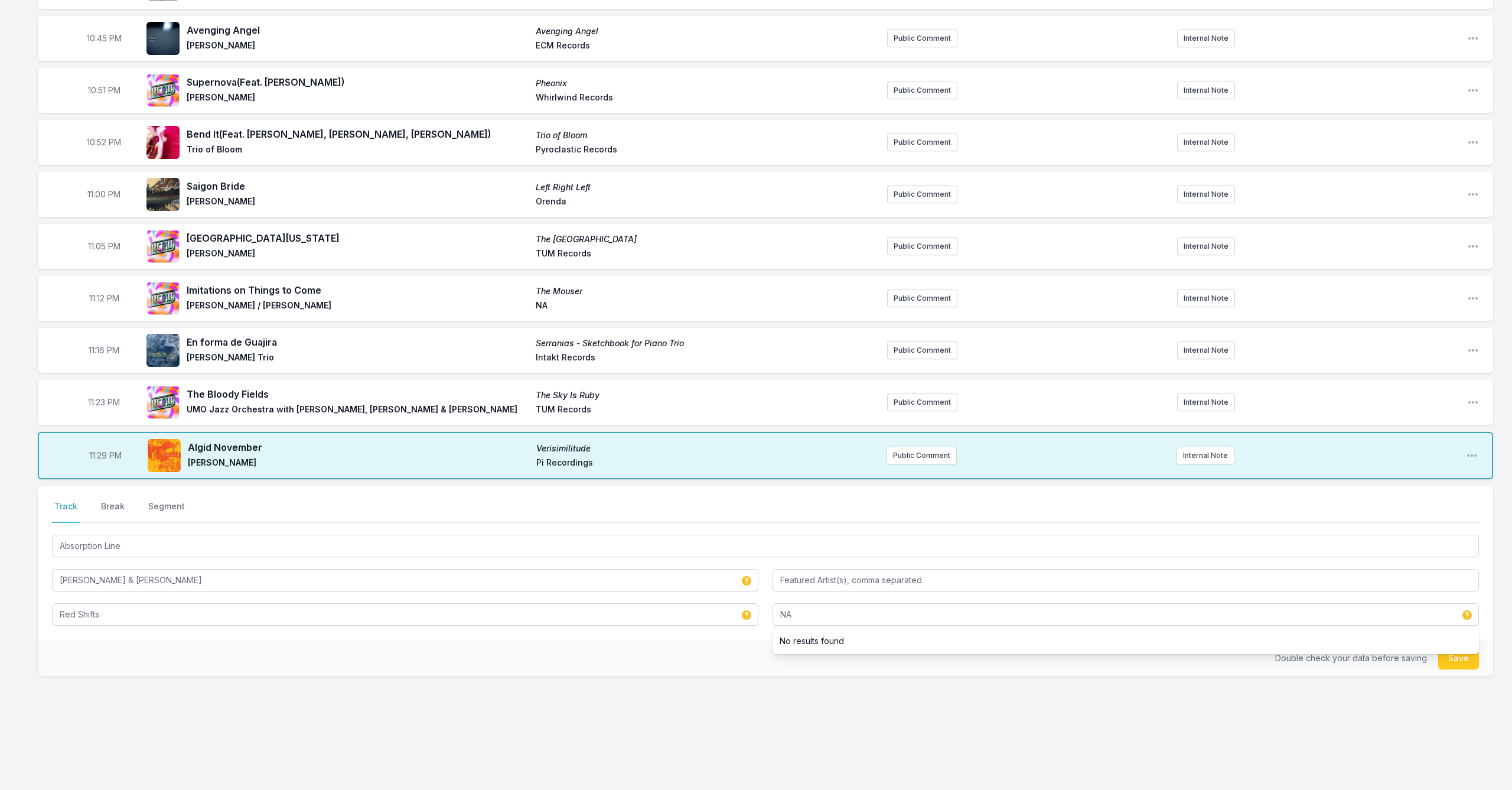
drag, startPoint x: 1458, startPoint y: 661, endPoint x: 1443, endPoint y: 666, distance: 15.8
click at [1456, 661] on button "Save" at bounding box center [1459, 659] width 41 height 23
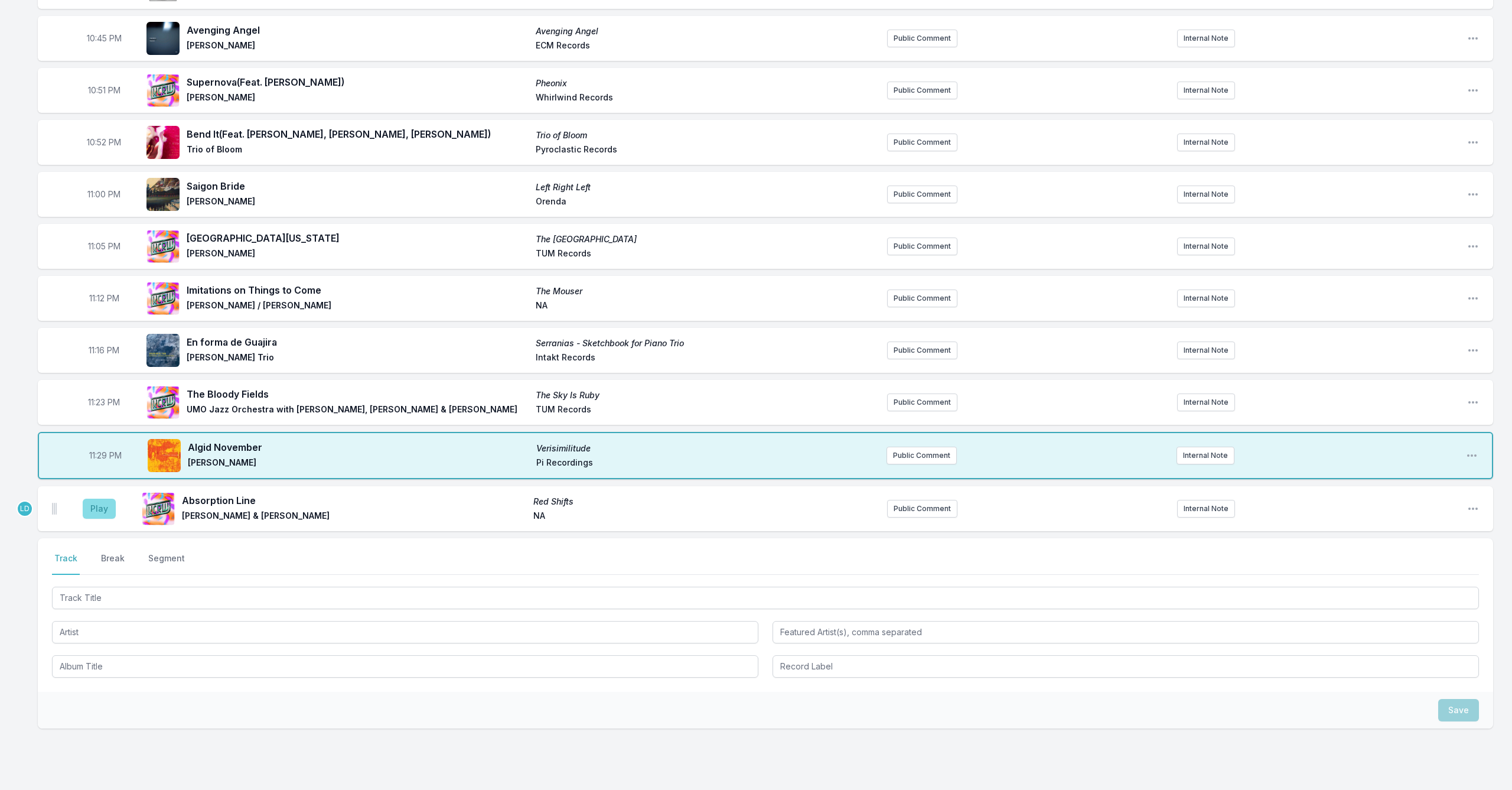
drag, startPoint x: 100, startPoint y: 507, endPoint x: 111, endPoint y: 508, distance: 11.0
click at [100, 507] on button "Play" at bounding box center [99, 509] width 33 height 20
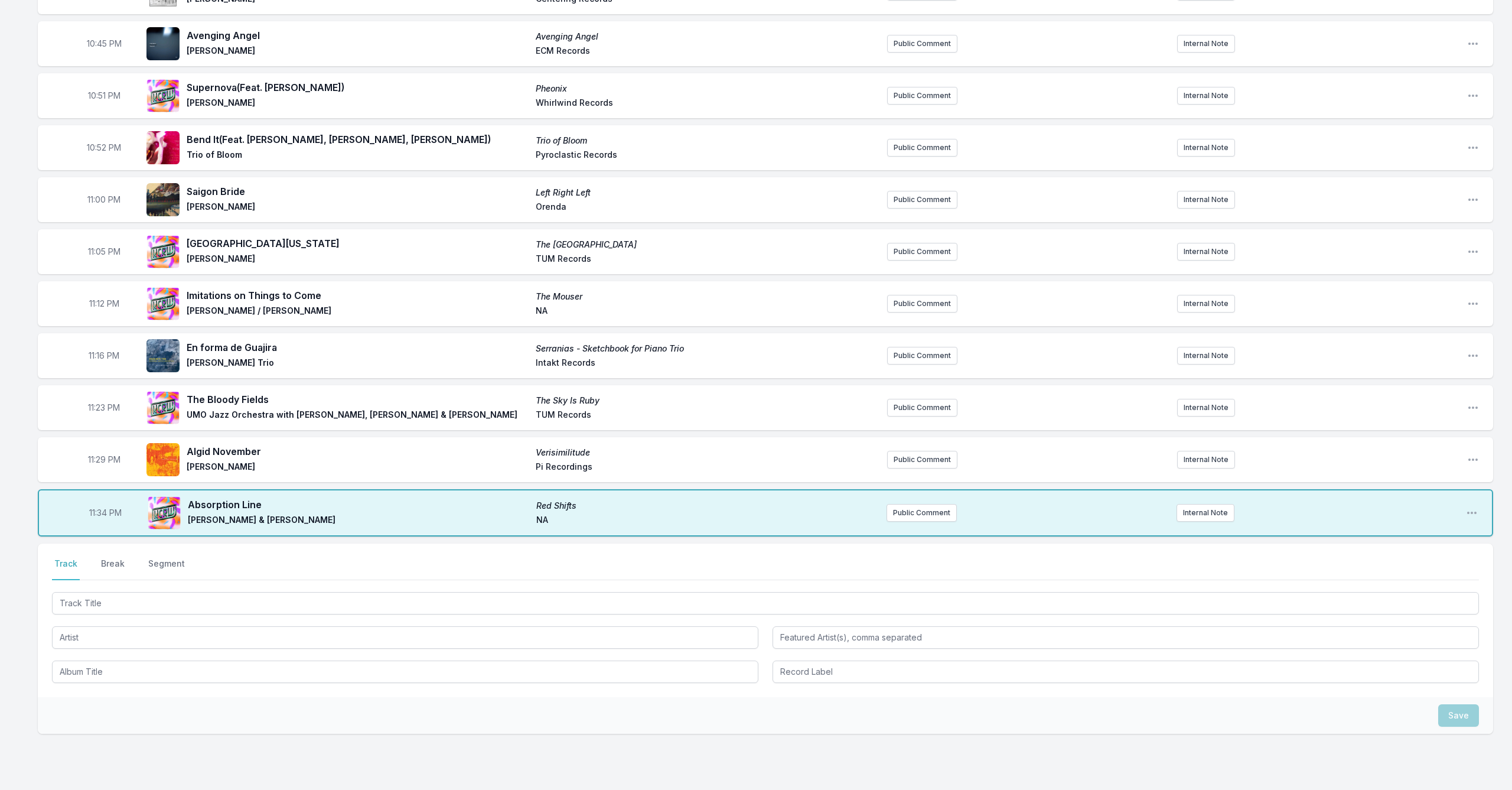
scroll to position [453, 0]
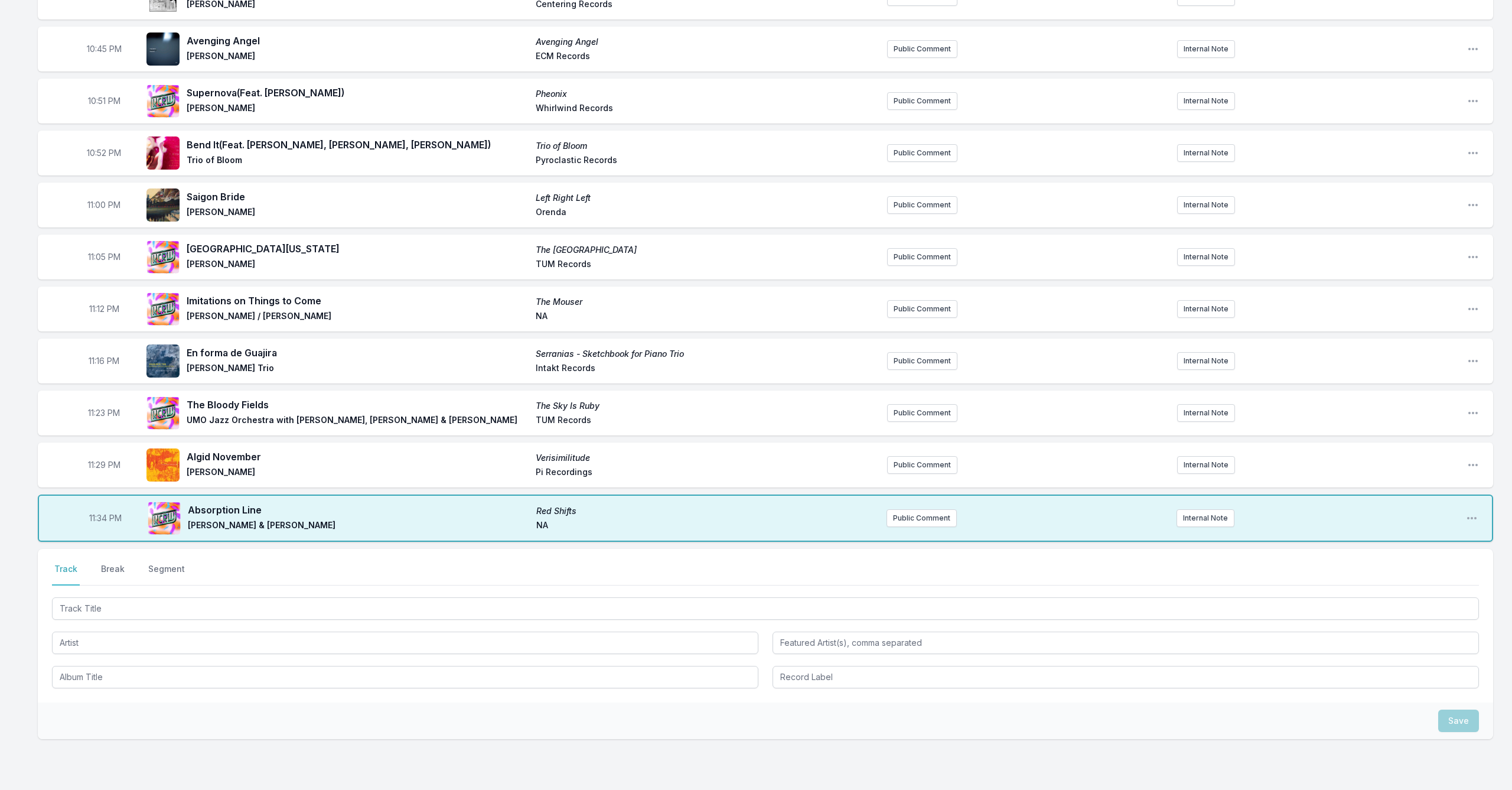
click at [233, 599] on div at bounding box center [765, 608] width 1427 height 25
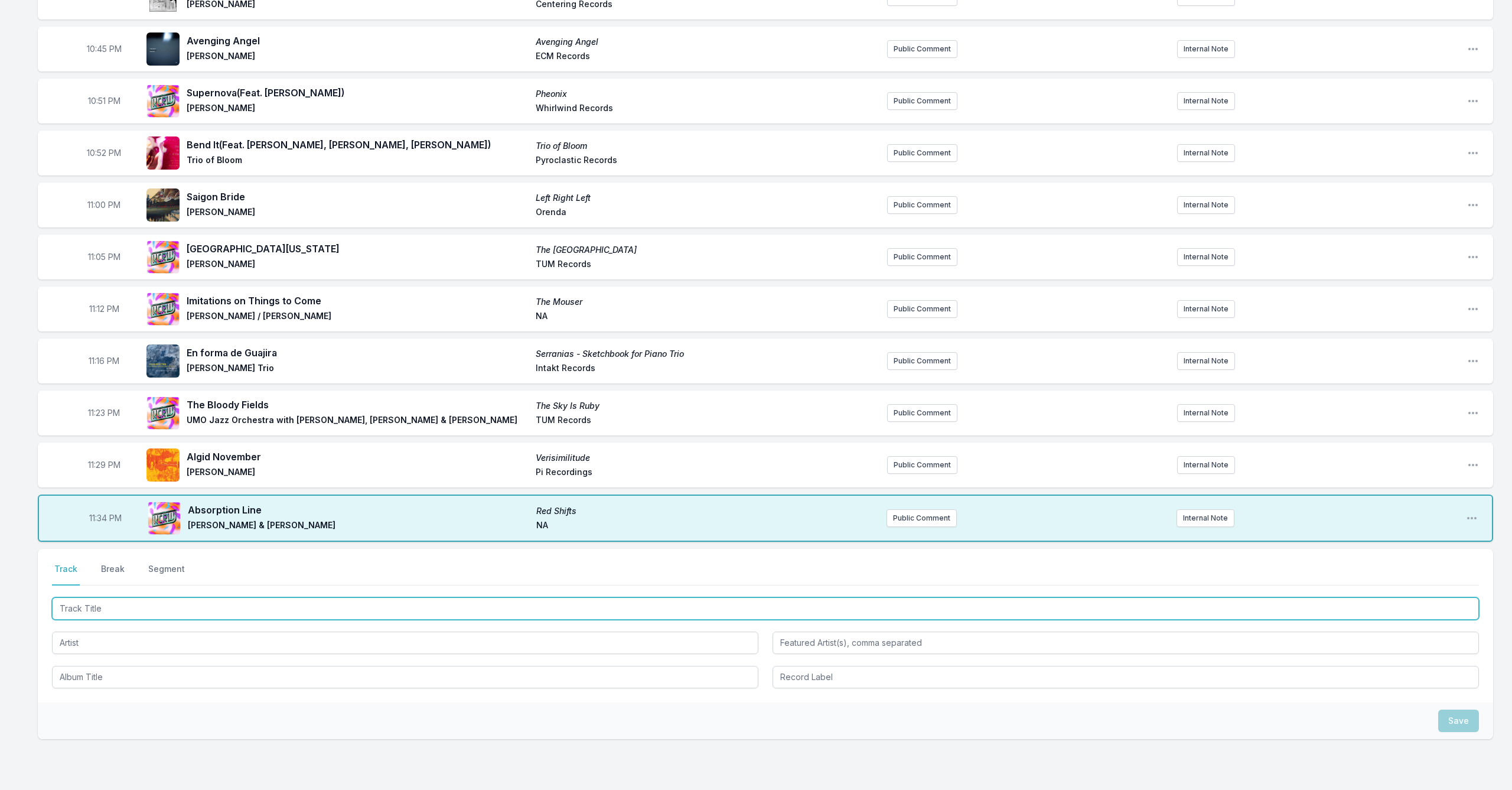
click at [237, 609] on input "Track Title" at bounding box center [765, 609] width 1427 height 23
click at [237, 608] on input "Track Title" at bounding box center [765, 609] width 1427 height 23
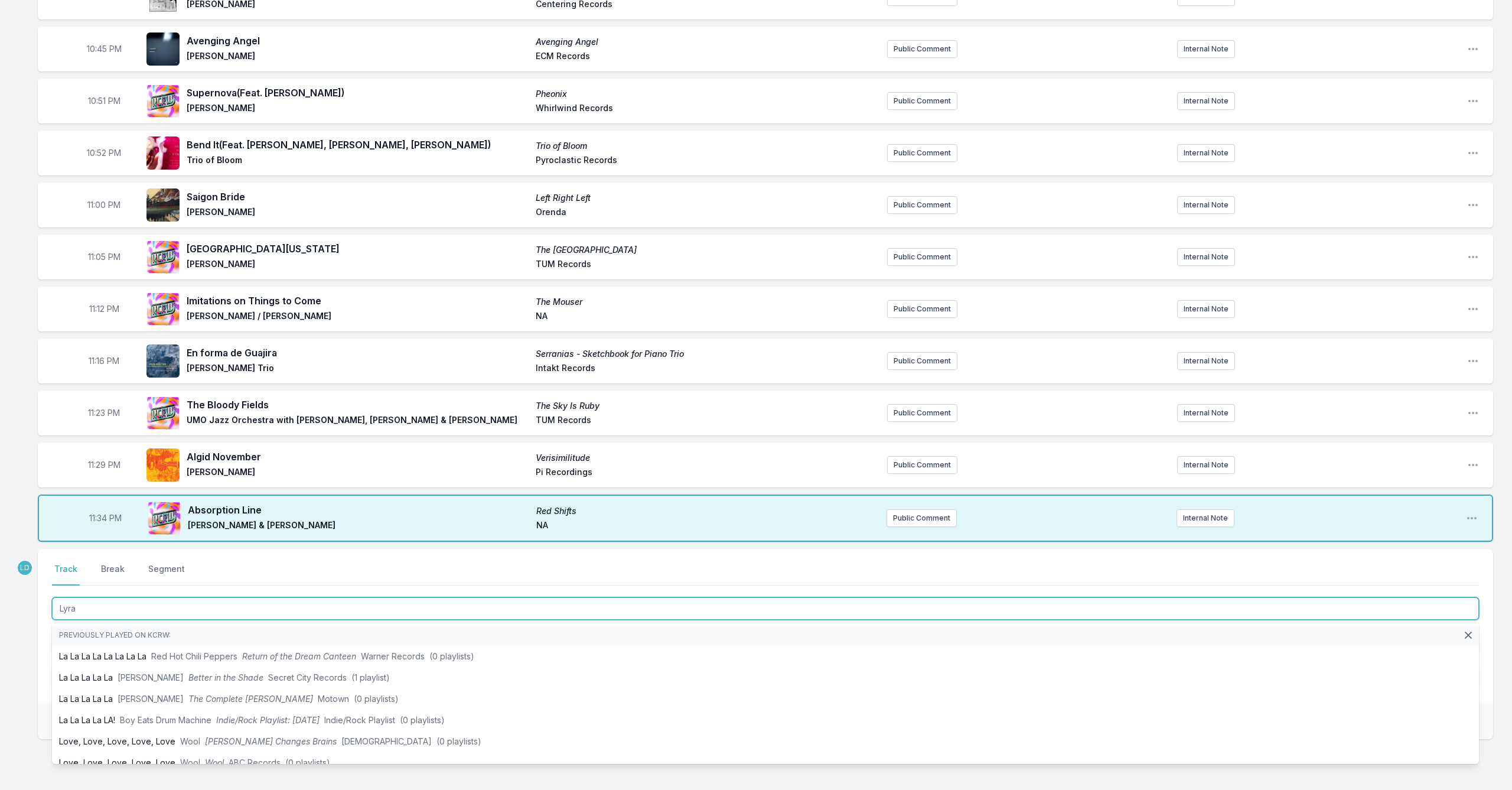
type input "Lyra"
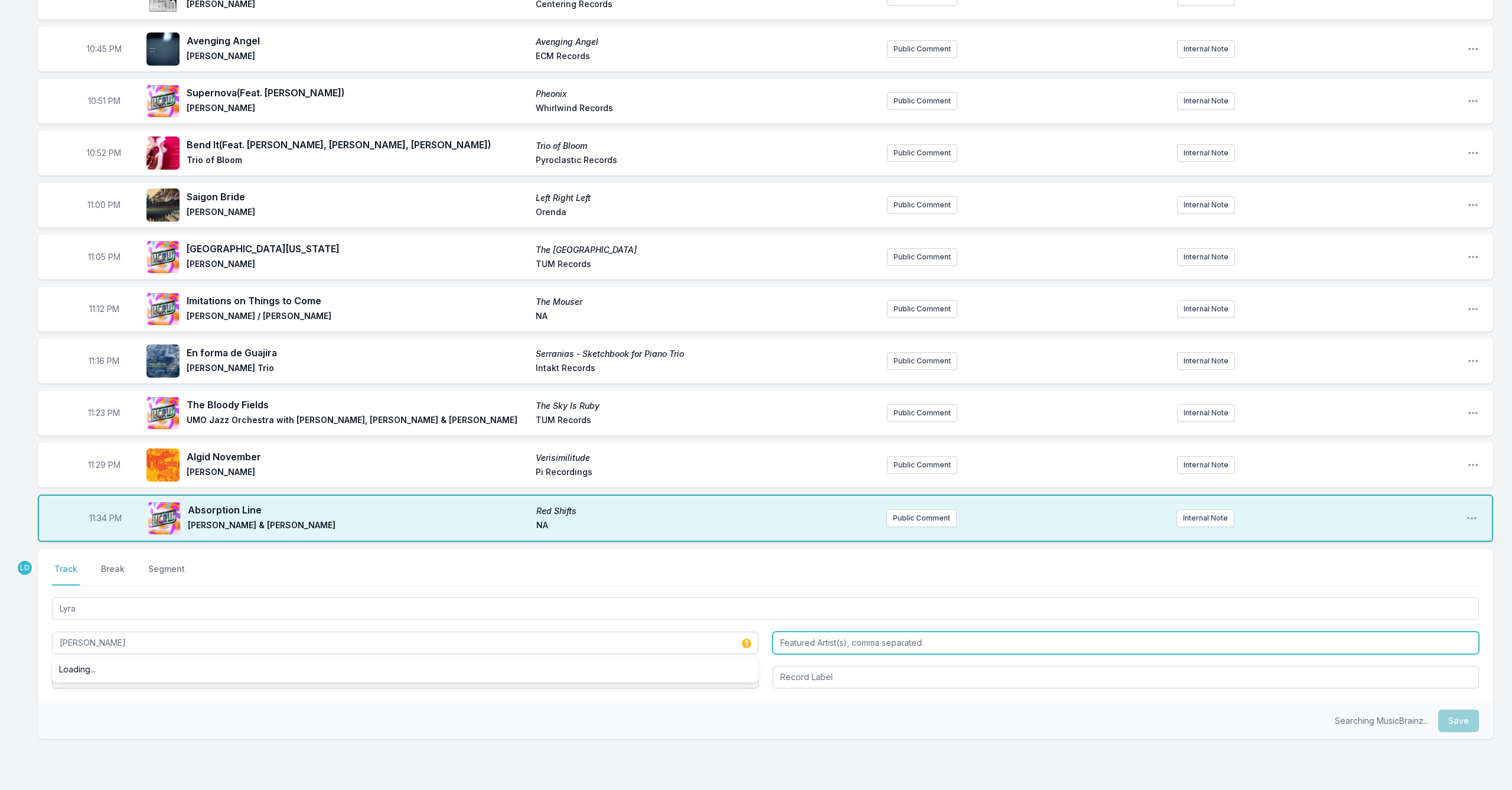
type input "[PERSON_NAME]"
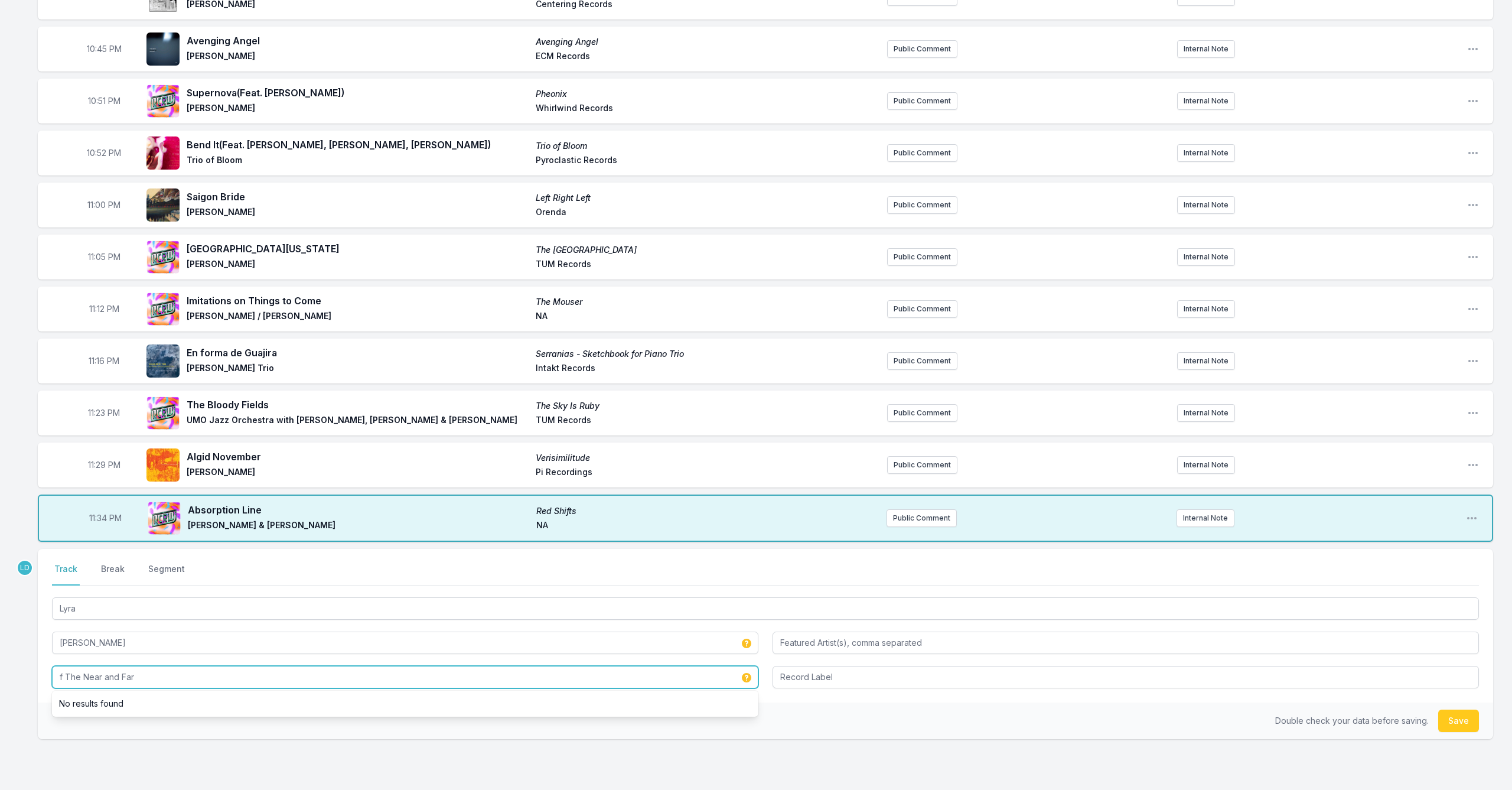
drag, startPoint x: 58, startPoint y: 675, endPoint x: 65, endPoint y: 683, distance: 10.6
click at [58, 676] on input "f The Near and Far" at bounding box center [405, 678] width 707 height 23
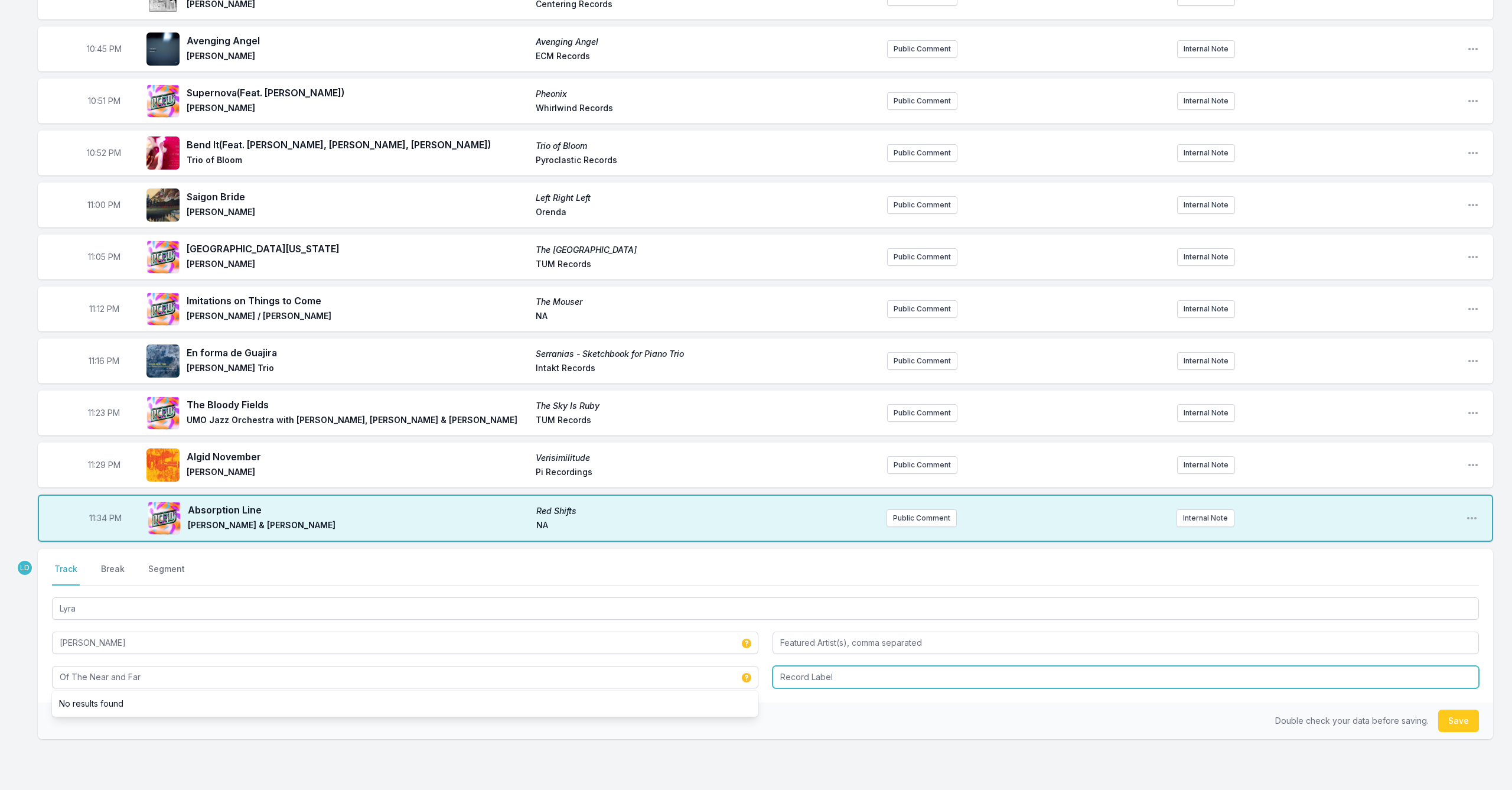
type input "Of The Near and Far"
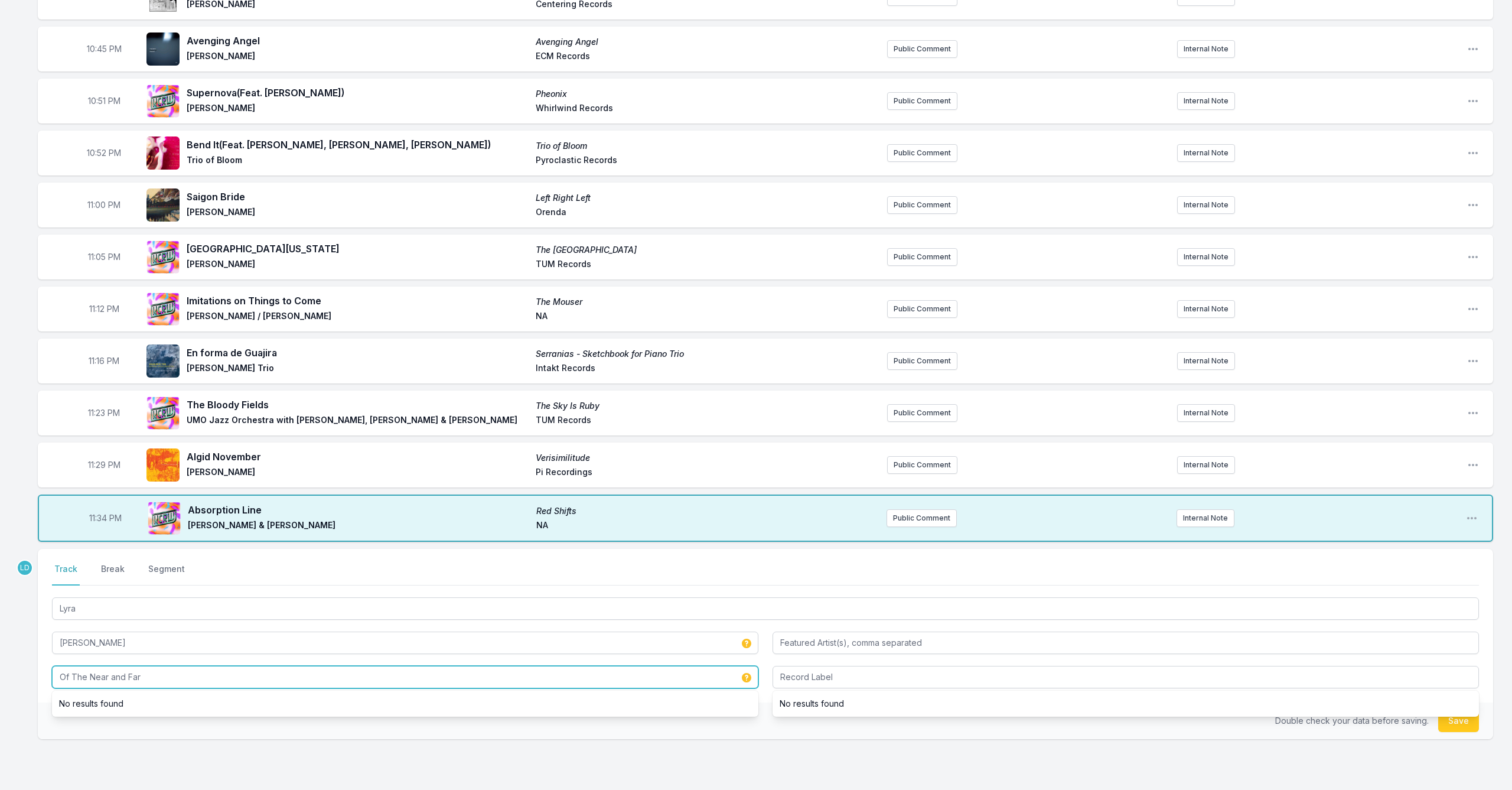
drag, startPoint x: 188, startPoint y: 678, endPoint x: 37, endPoint y: 680, distance: 151.0
click at [37, 680] on div "10:00 PM (the day has come) Captivity [PERSON_NAME] Alula New Amsterdam Records…" at bounding box center [756, 257] width 1512 height 1190
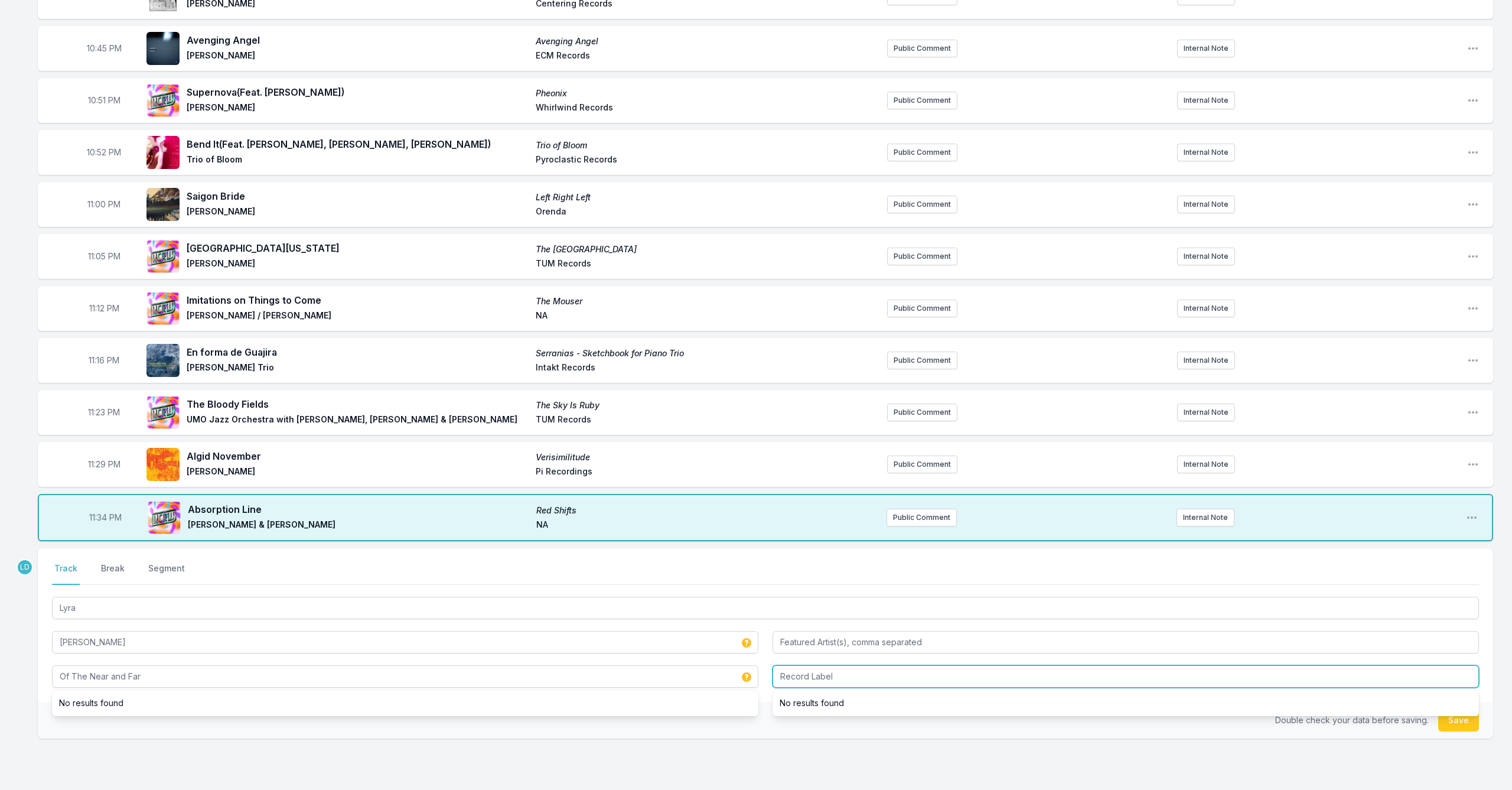
click at [943, 678] on input "Record Label" at bounding box center [1126, 677] width 707 height 23
type input "Bandcamp"
drag, startPoint x: 1452, startPoint y: 721, endPoint x: 1459, endPoint y: 725, distance: 8.1
click at [1454, 721] on button "Save" at bounding box center [1459, 721] width 41 height 23
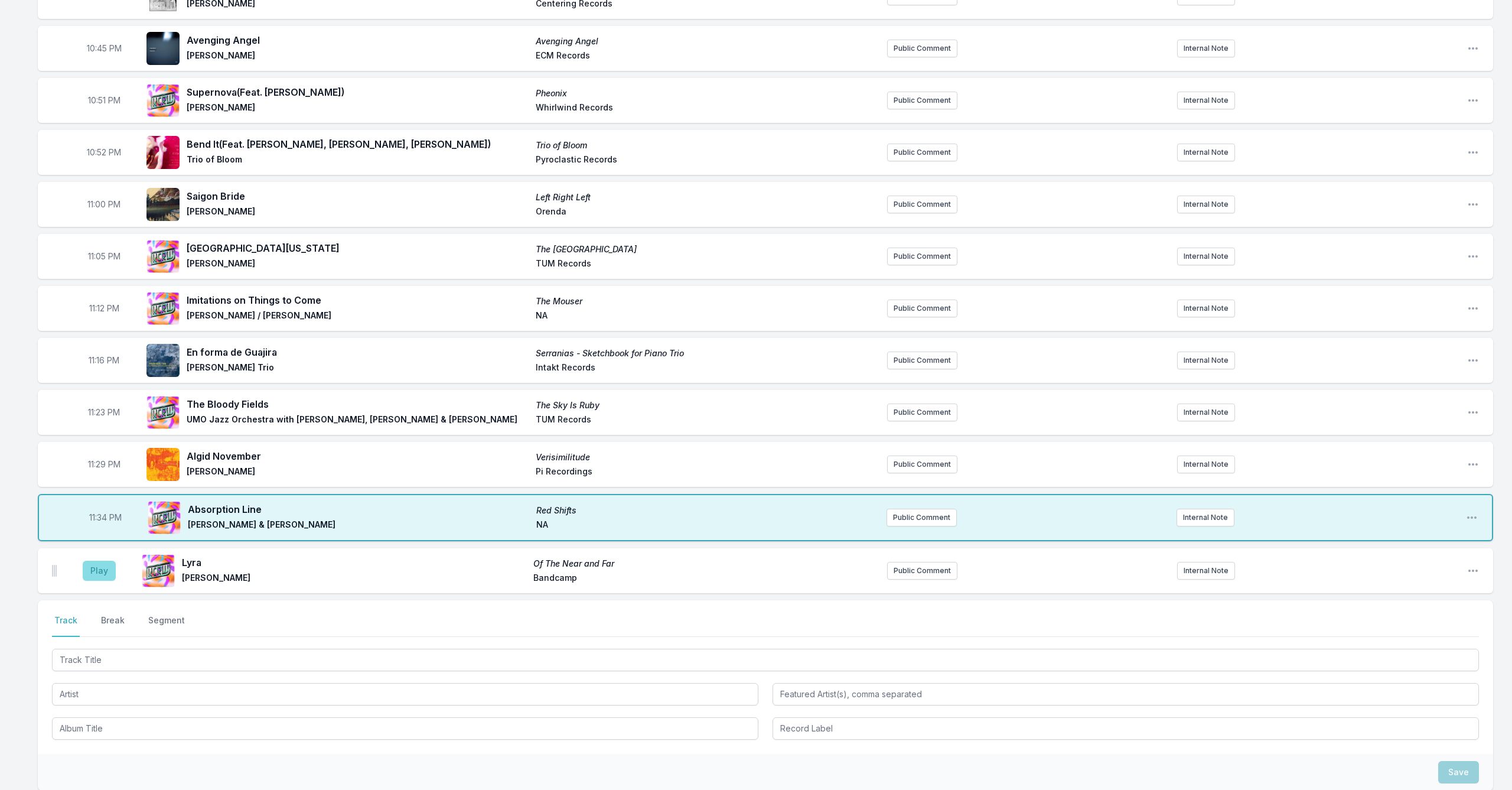
click at [93, 568] on button "Play" at bounding box center [99, 571] width 33 height 20
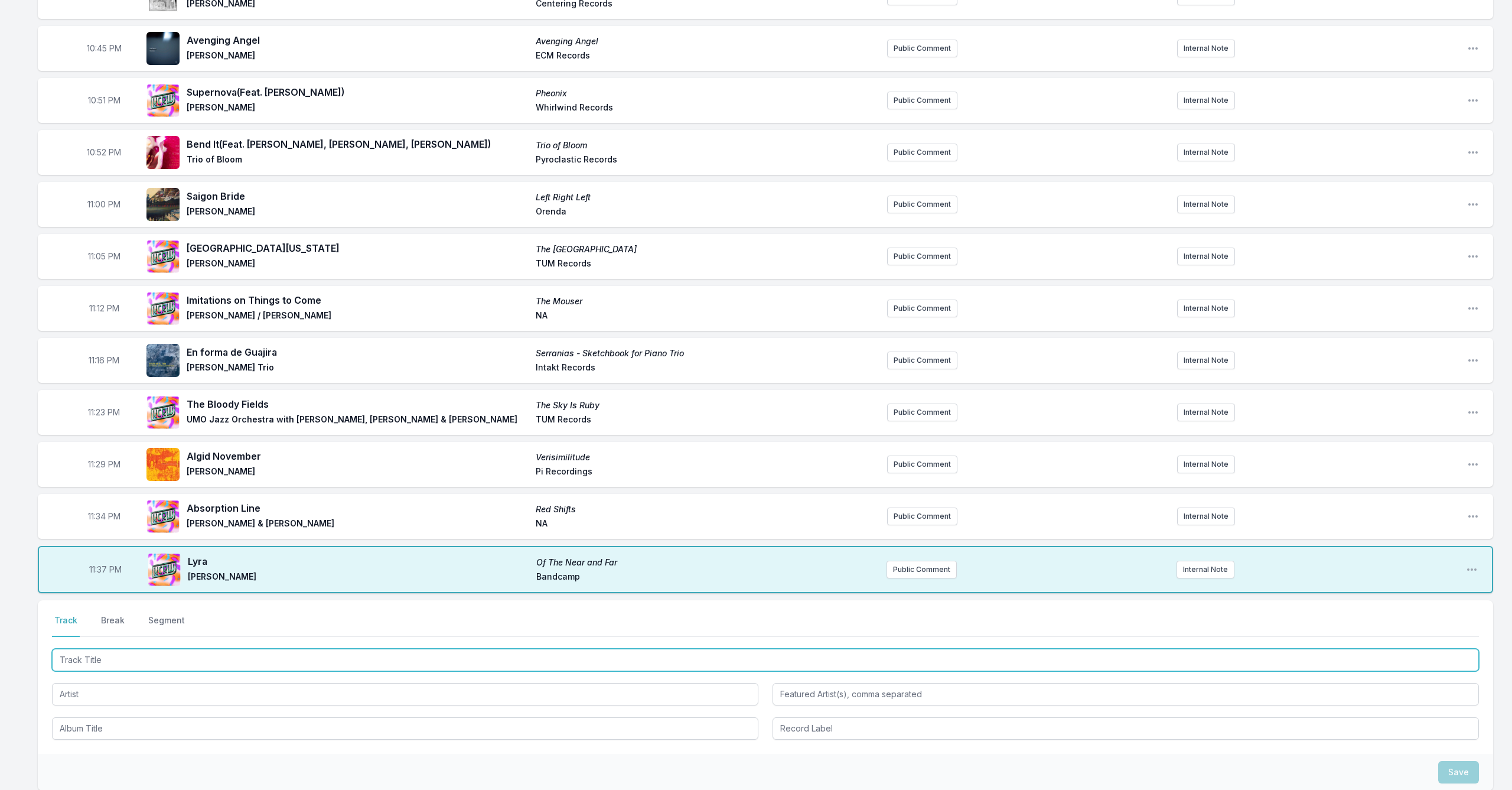
click at [166, 654] on input "Track Title" at bounding box center [765, 660] width 1427 height 23
drag, startPoint x: 166, startPoint y: 654, endPoint x: 96, endPoint y: 664, distance: 70.7
click at [90, 654] on input "Doscer,emt" at bounding box center [765, 660] width 1427 height 23
click at [99, 663] on input "Doscer,emt" at bounding box center [765, 660] width 1427 height 23
click at [100, 663] on input "Doscer,emt" at bounding box center [765, 660] width 1427 height 23
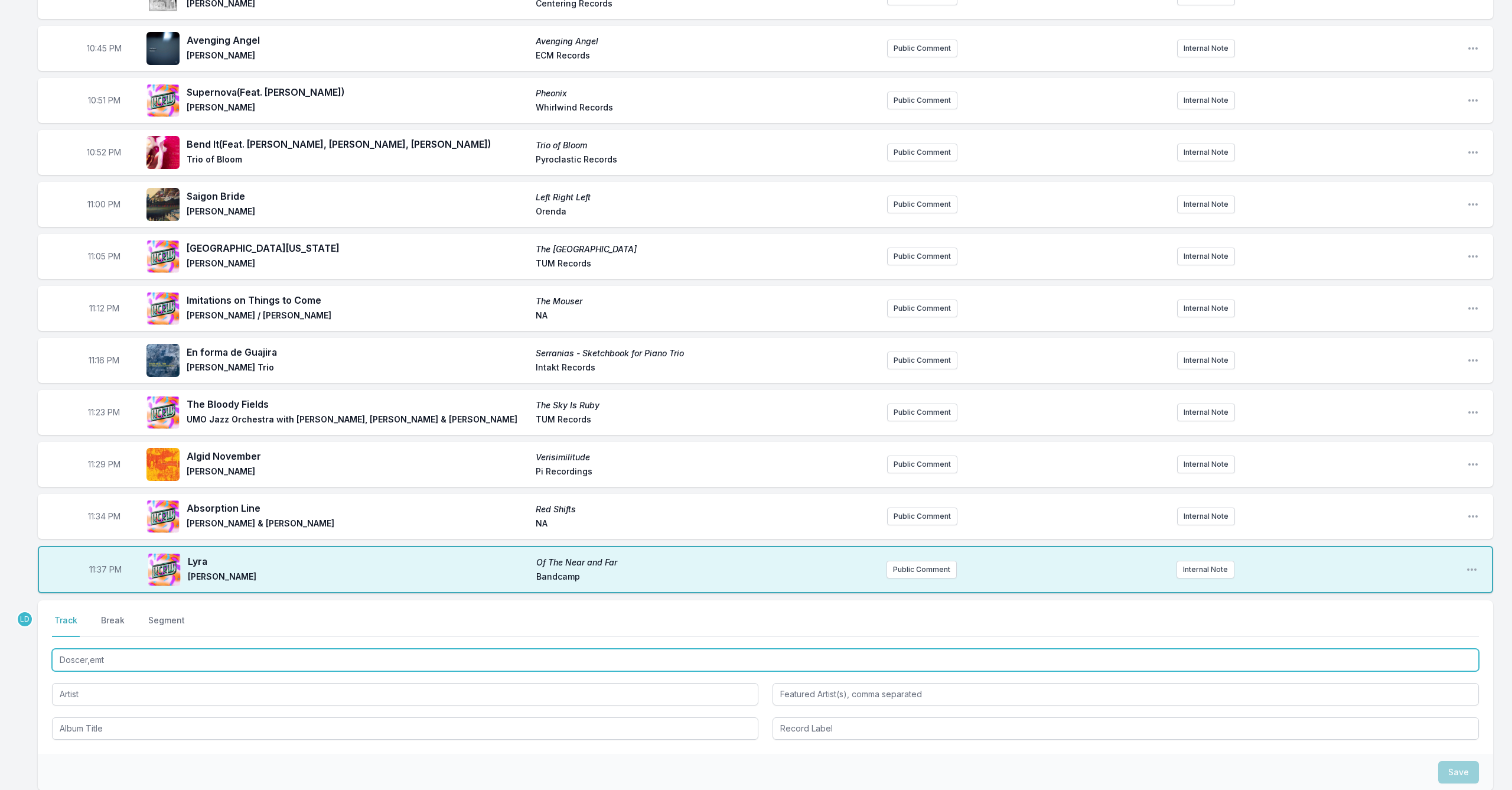
click at [100, 662] on input "Doscer,emt" at bounding box center [765, 660] width 1427 height 23
type input "Discernment"
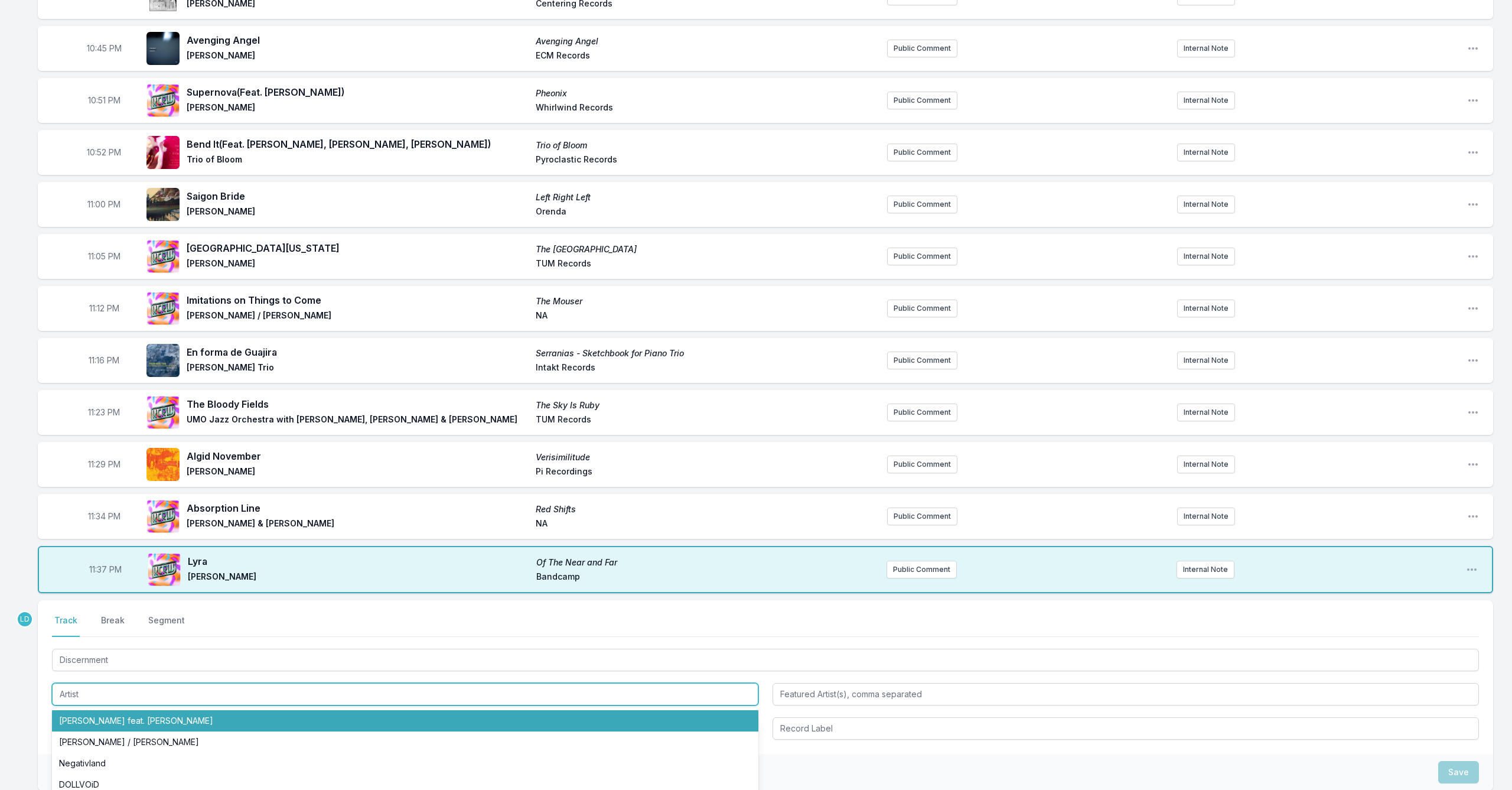
click at [114, 724] on li "[PERSON_NAME] feat. [PERSON_NAME]" at bounding box center [405, 721] width 707 height 21
type input "[PERSON_NAME]"
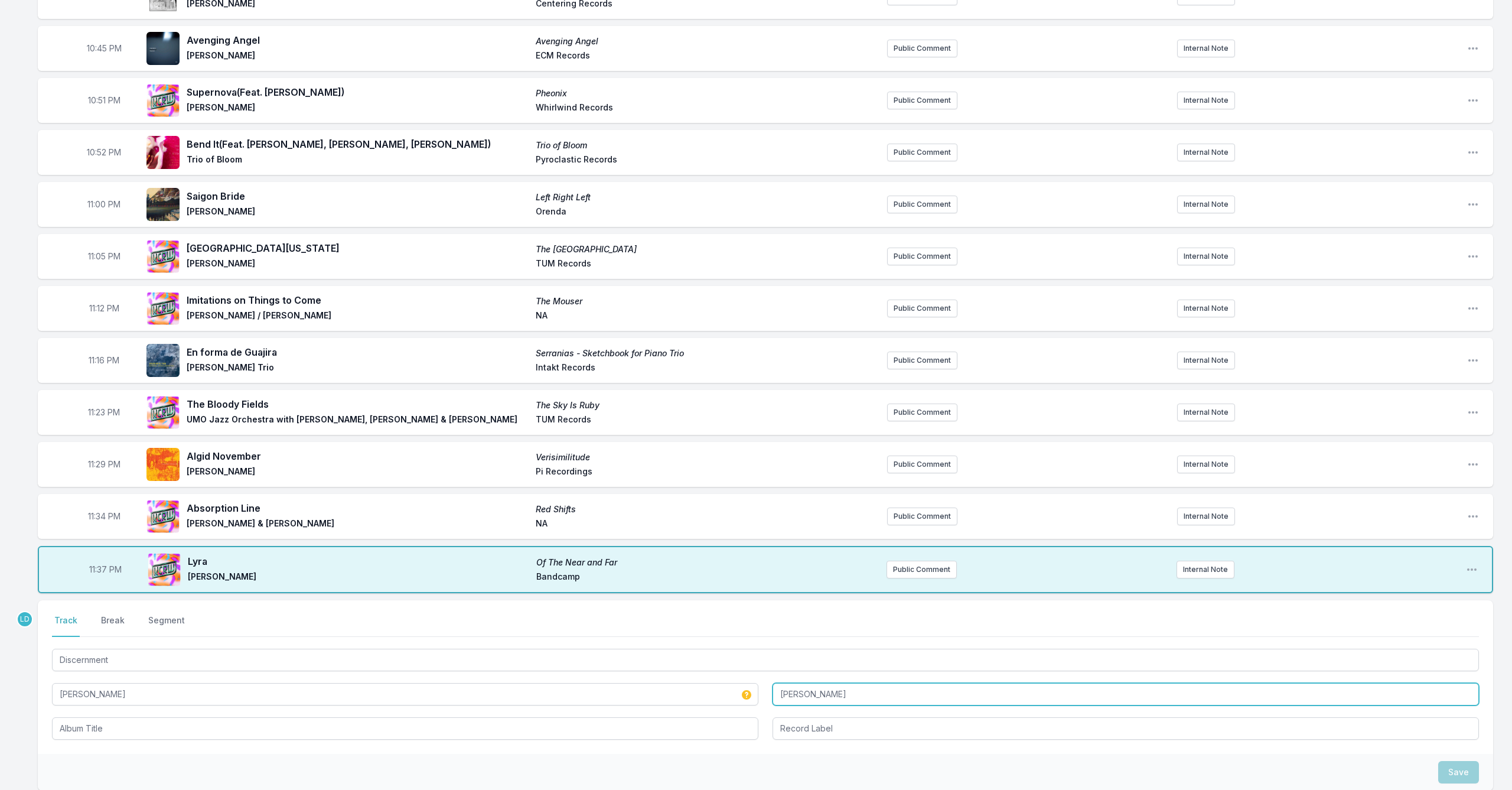
type input "[PERSON_NAME]"
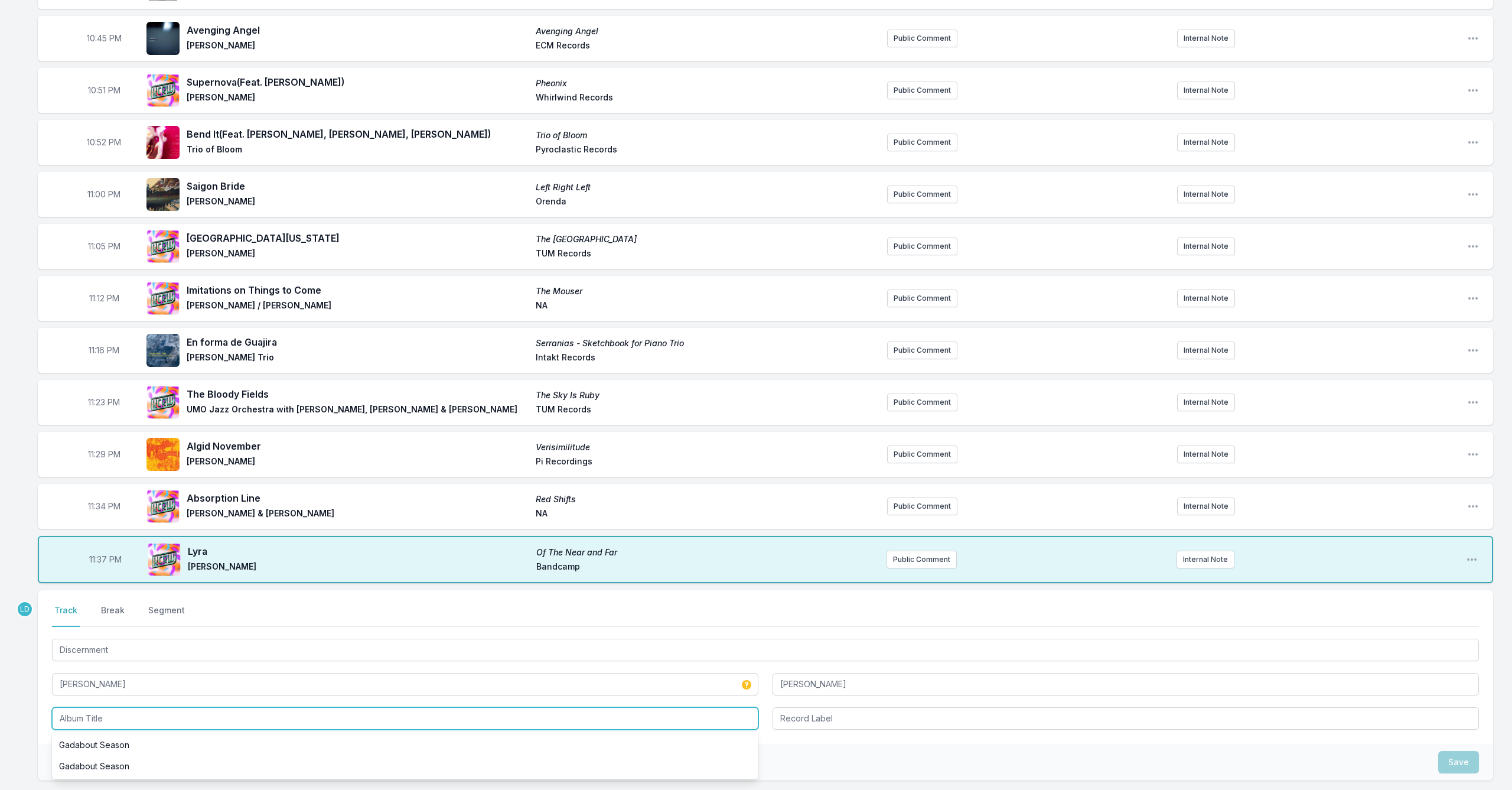
scroll to position [467, 0]
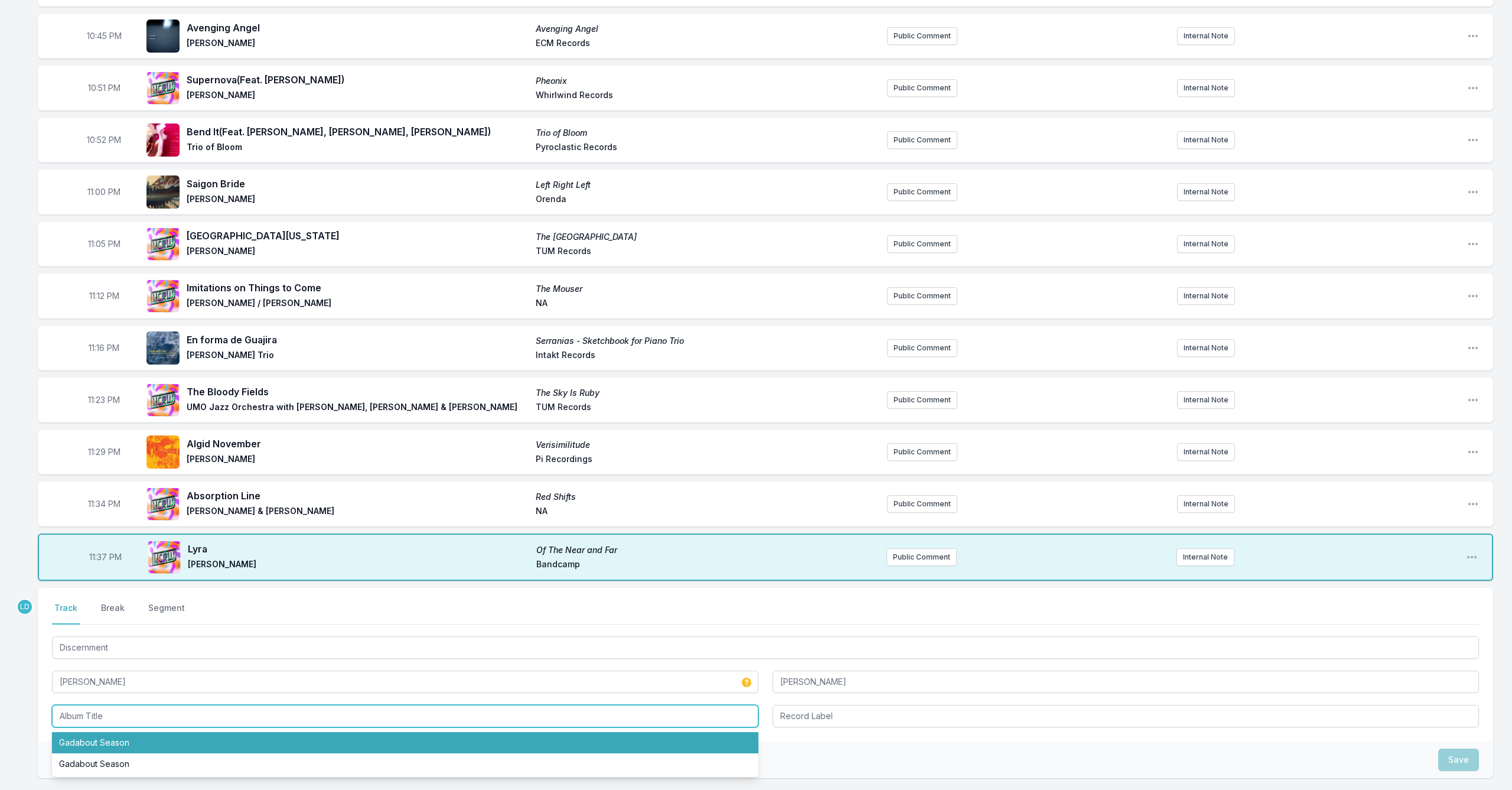
click at [133, 741] on li "Gadabout Season" at bounding box center [405, 743] width 707 height 21
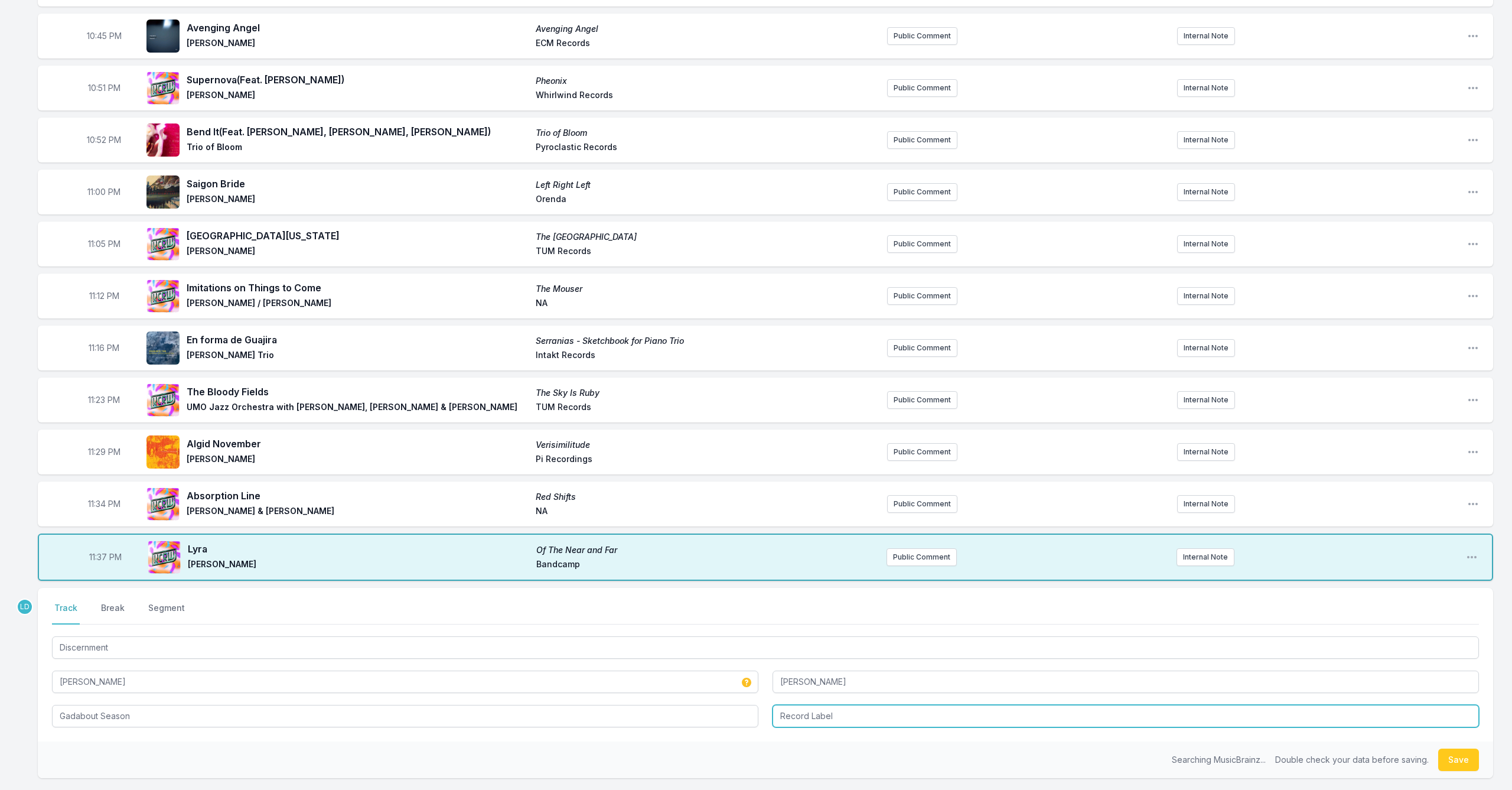
type input "Gadabout Season"
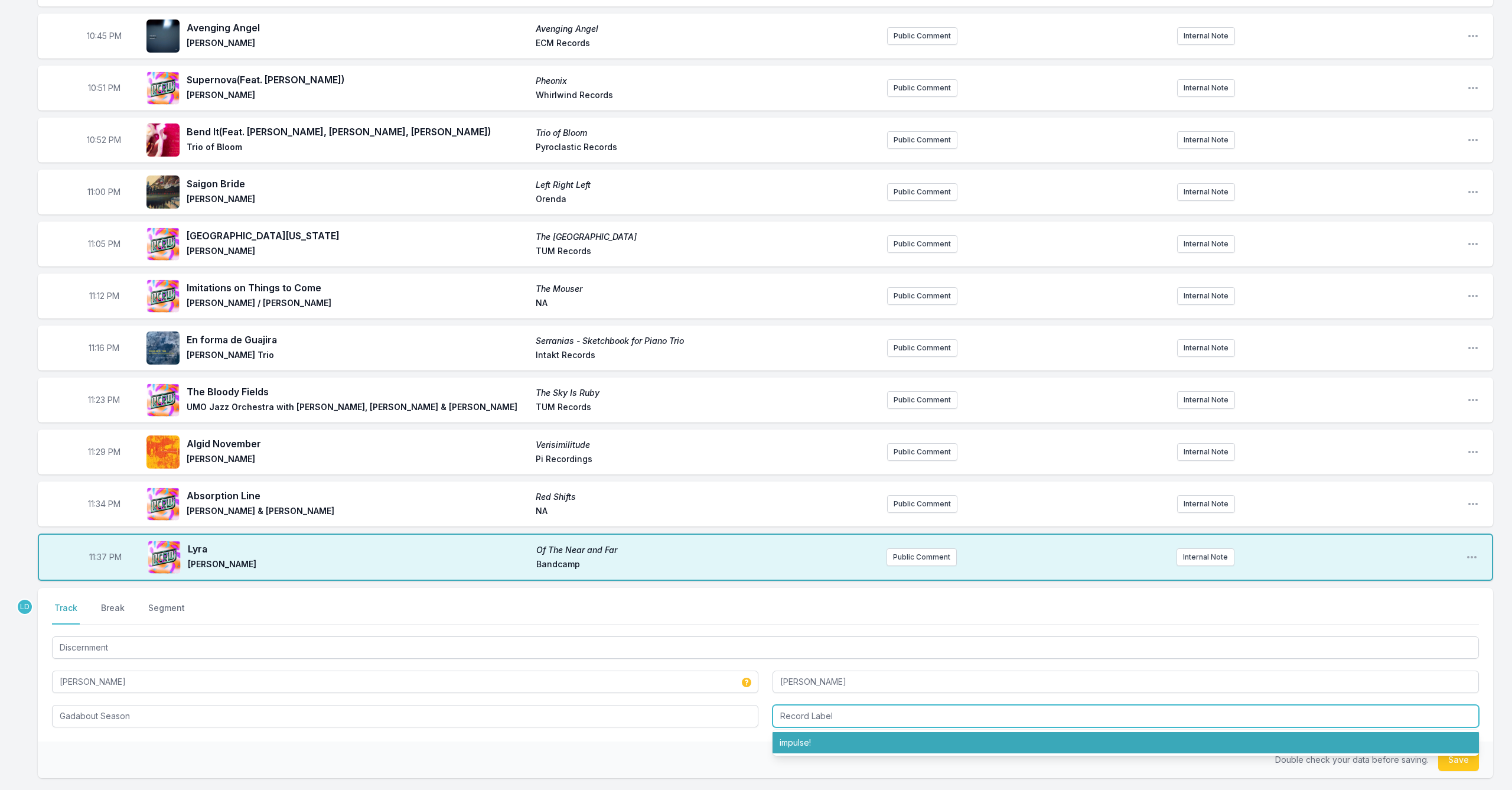
click at [824, 747] on li "impulse!" at bounding box center [1126, 743] width 707 height 21
type input "impulse!"
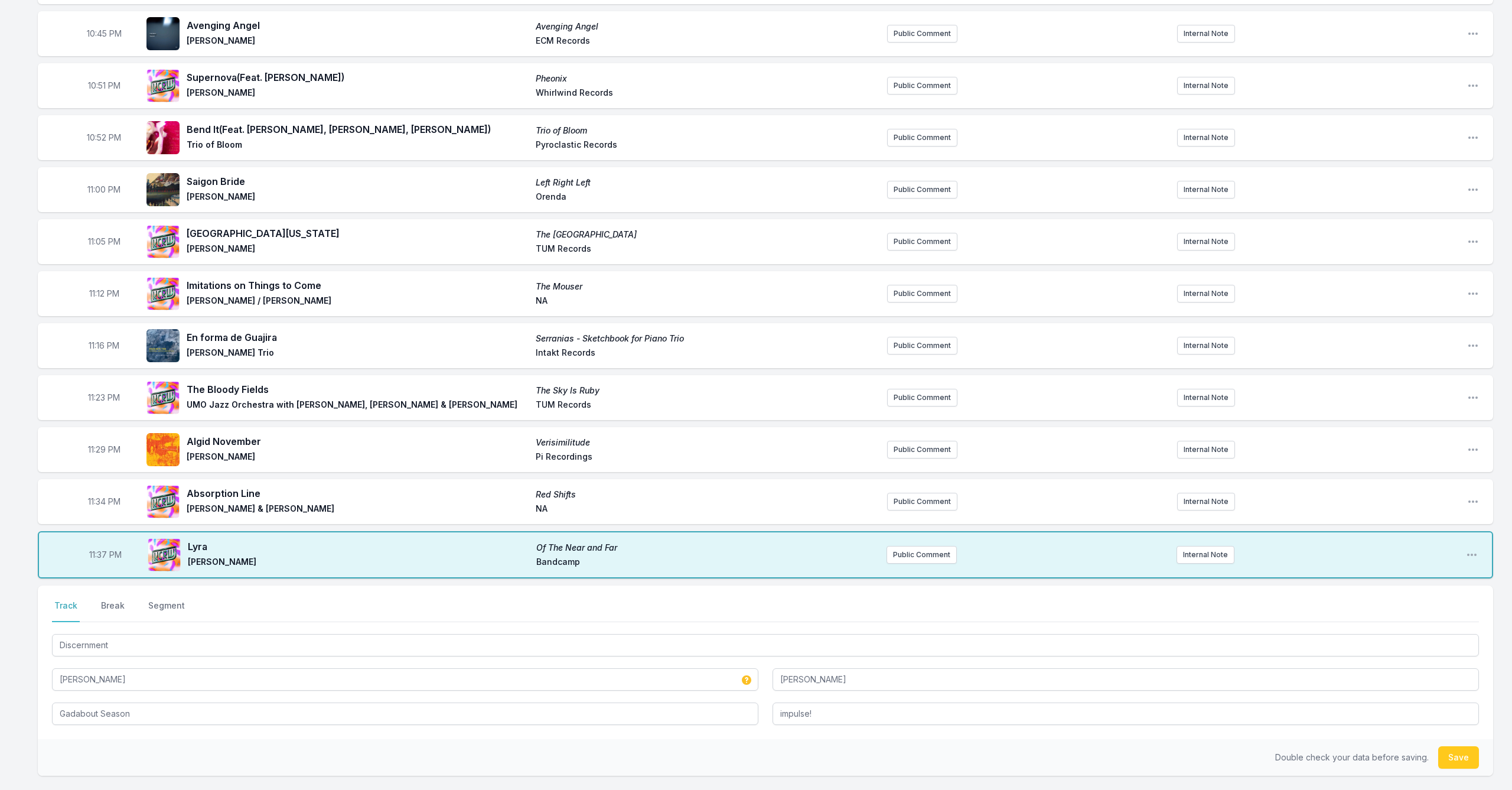
drag, startPoint x: 908, startPoint y: 743, endPoint x: 924, endPoint y: 730, distance: 20.6
click at [912, 739] on div "Double check your data before saving. Save" at bounding box center [765, 758] width 1455 height 37
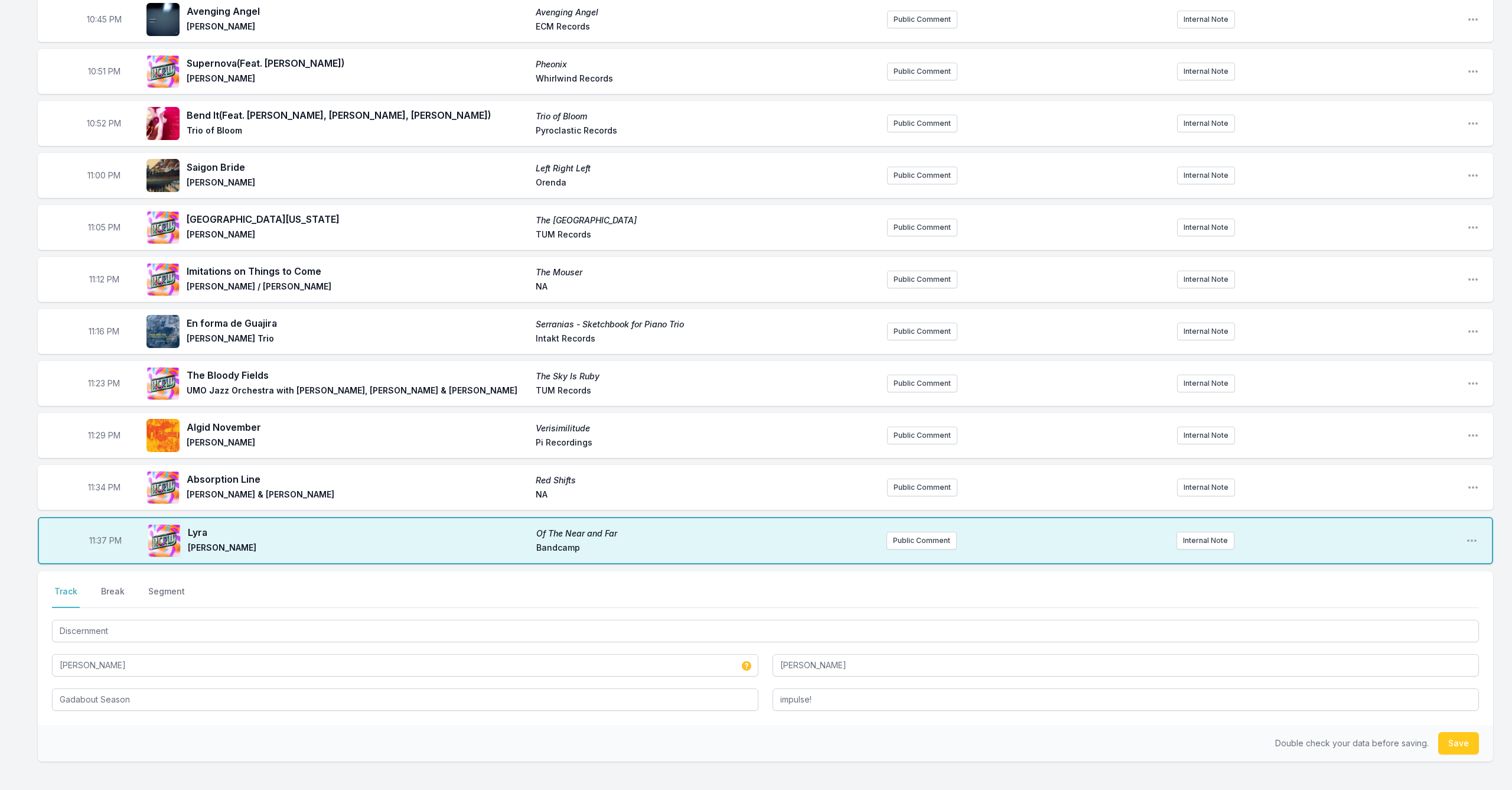
drag, startPoint x: 1457, startPoint y: 746, endPoint x: 1370, endPoint y: 763, distance: 88.6
click at [1457, 746] on button "Save" at bounding box center [1459, 743] width 41 height 23
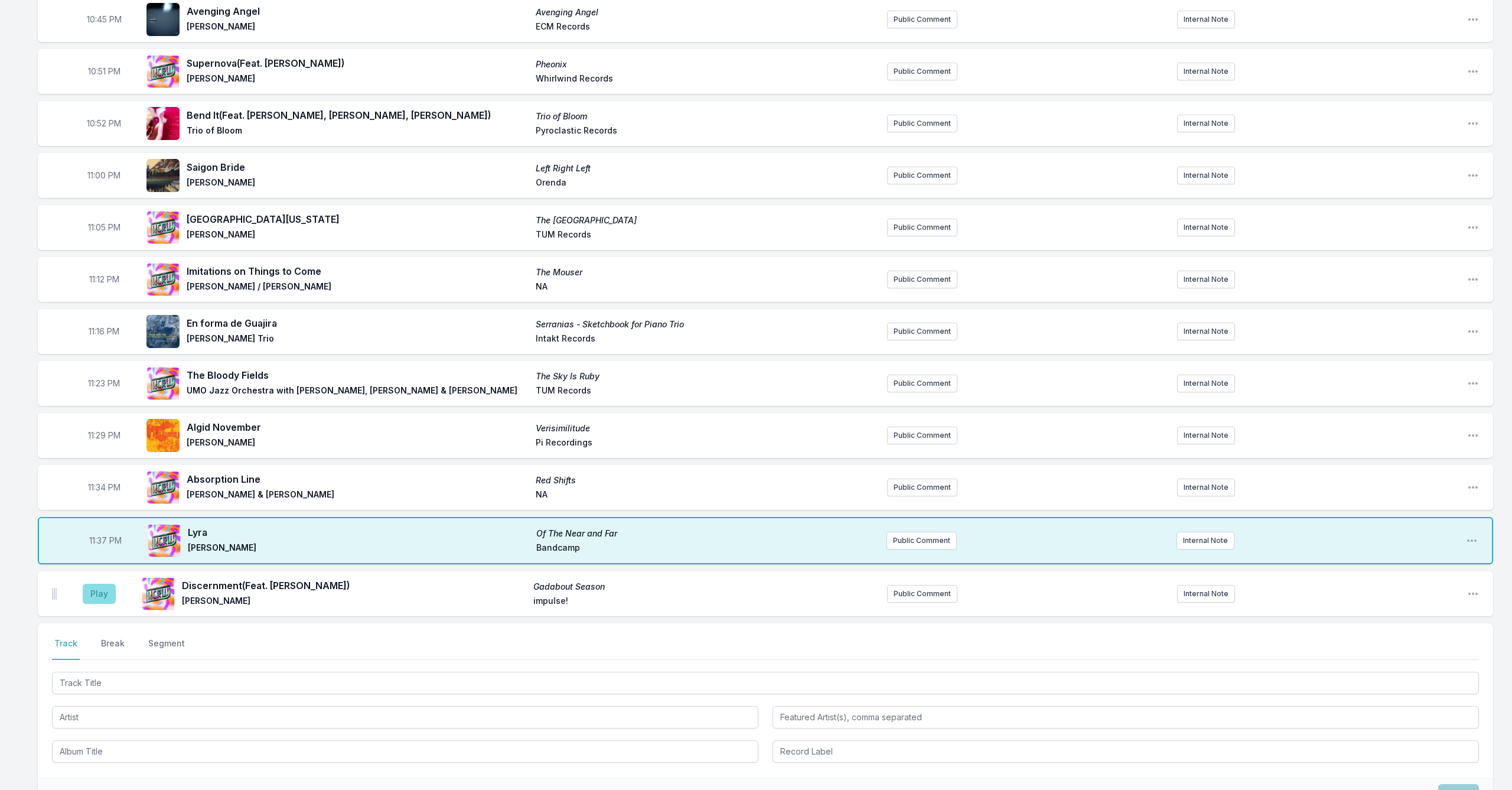
click at [102, 590] on button "Play" at bounding box center [99, 594] width 33 height 20
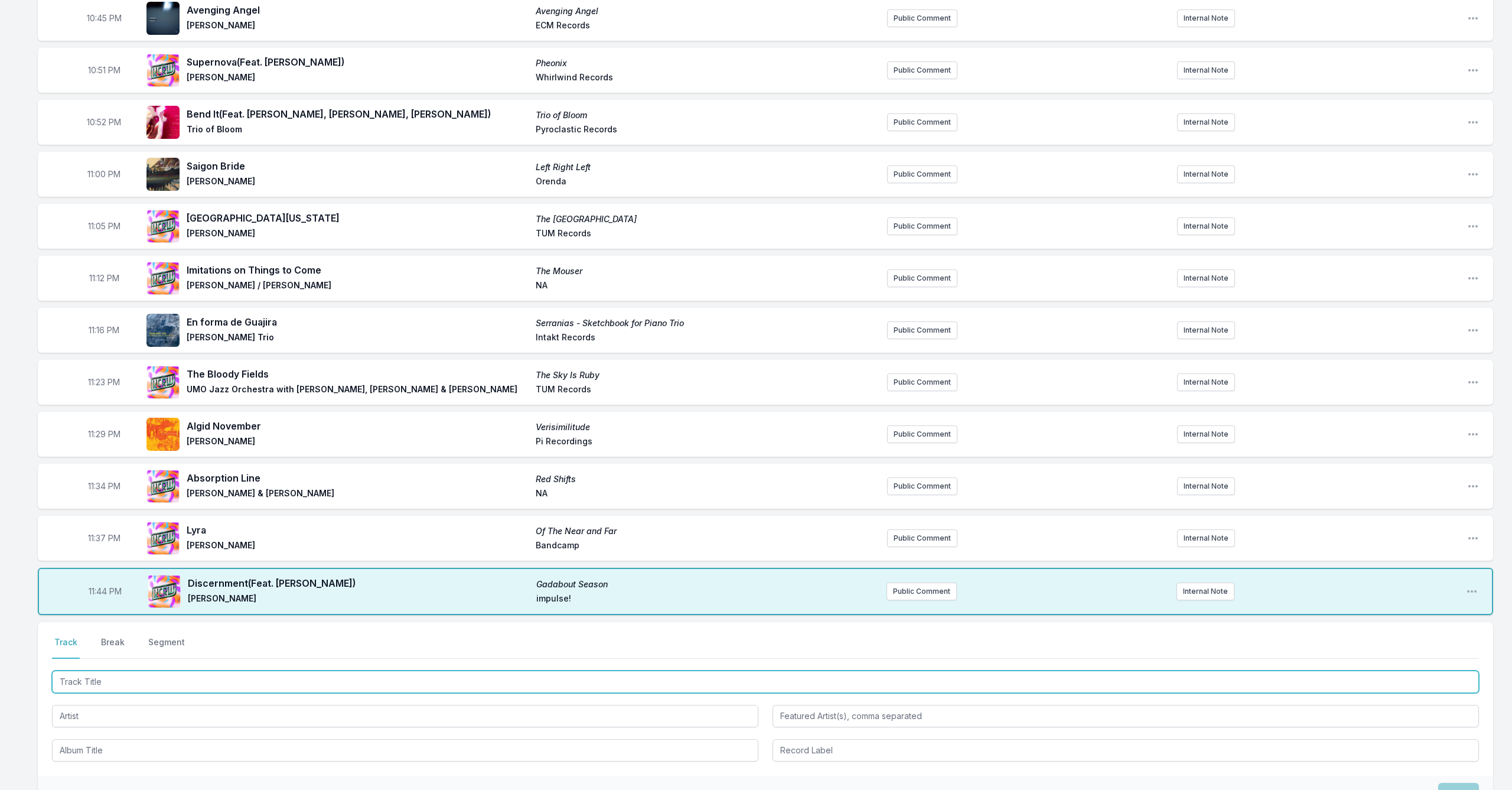
scroll to position [482, 1]
click at [255, 689] on input "Track Title" at bounding box center [765, 684] width 1427 height 23
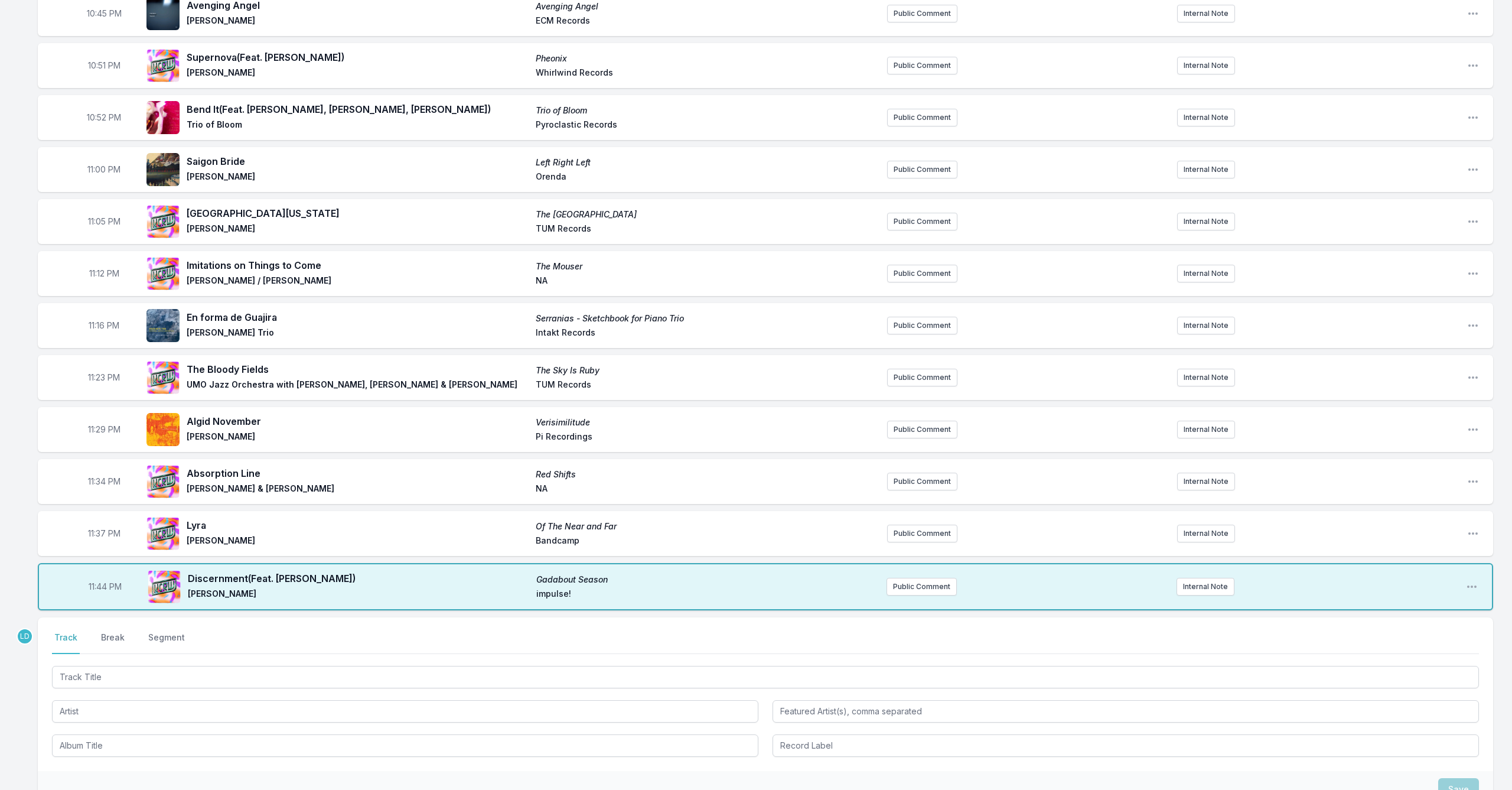
scroll to position [494, 1]
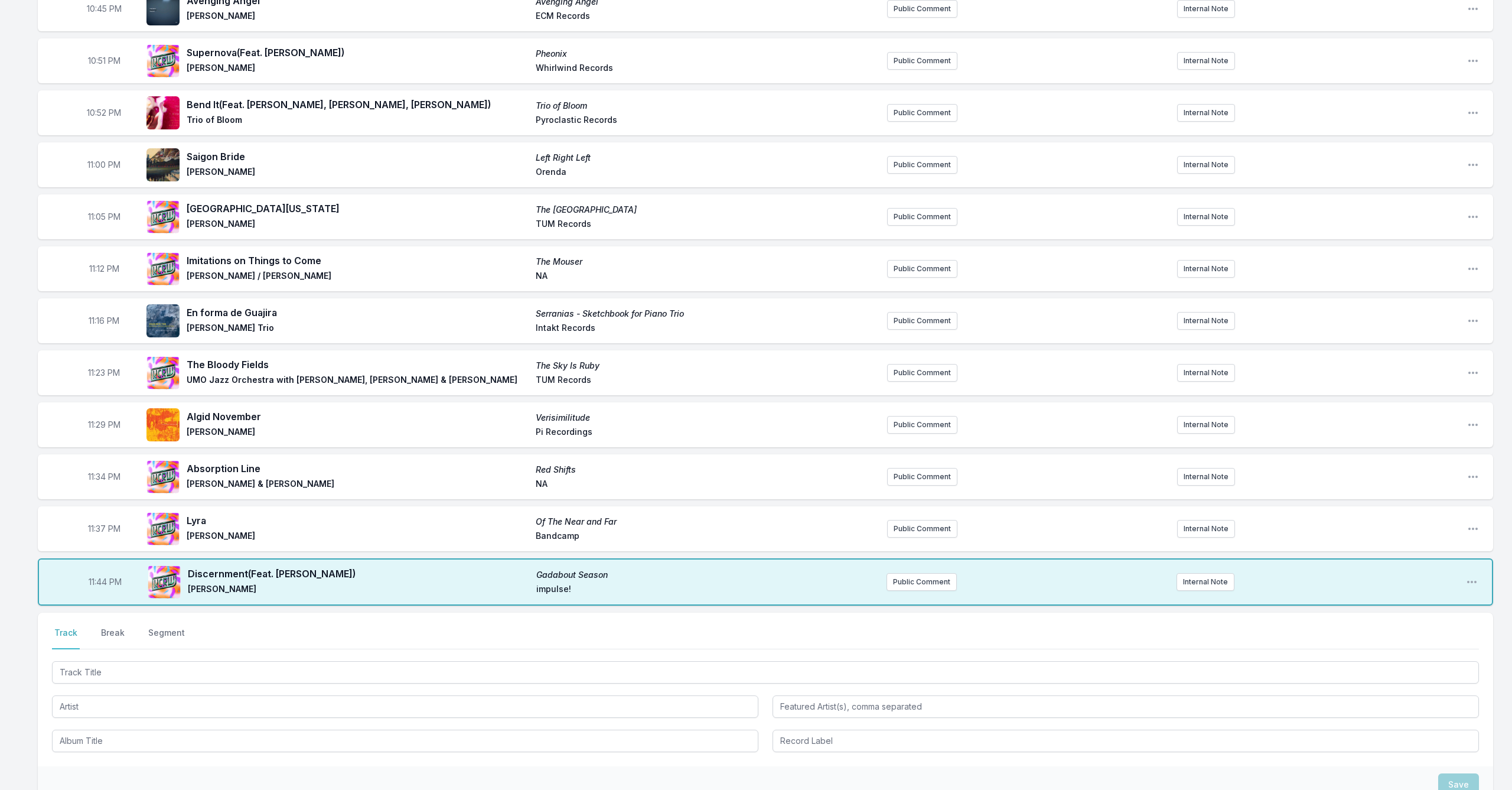
click at [255, 689] on div at bounding box center [765, 706] width 1427 height 93
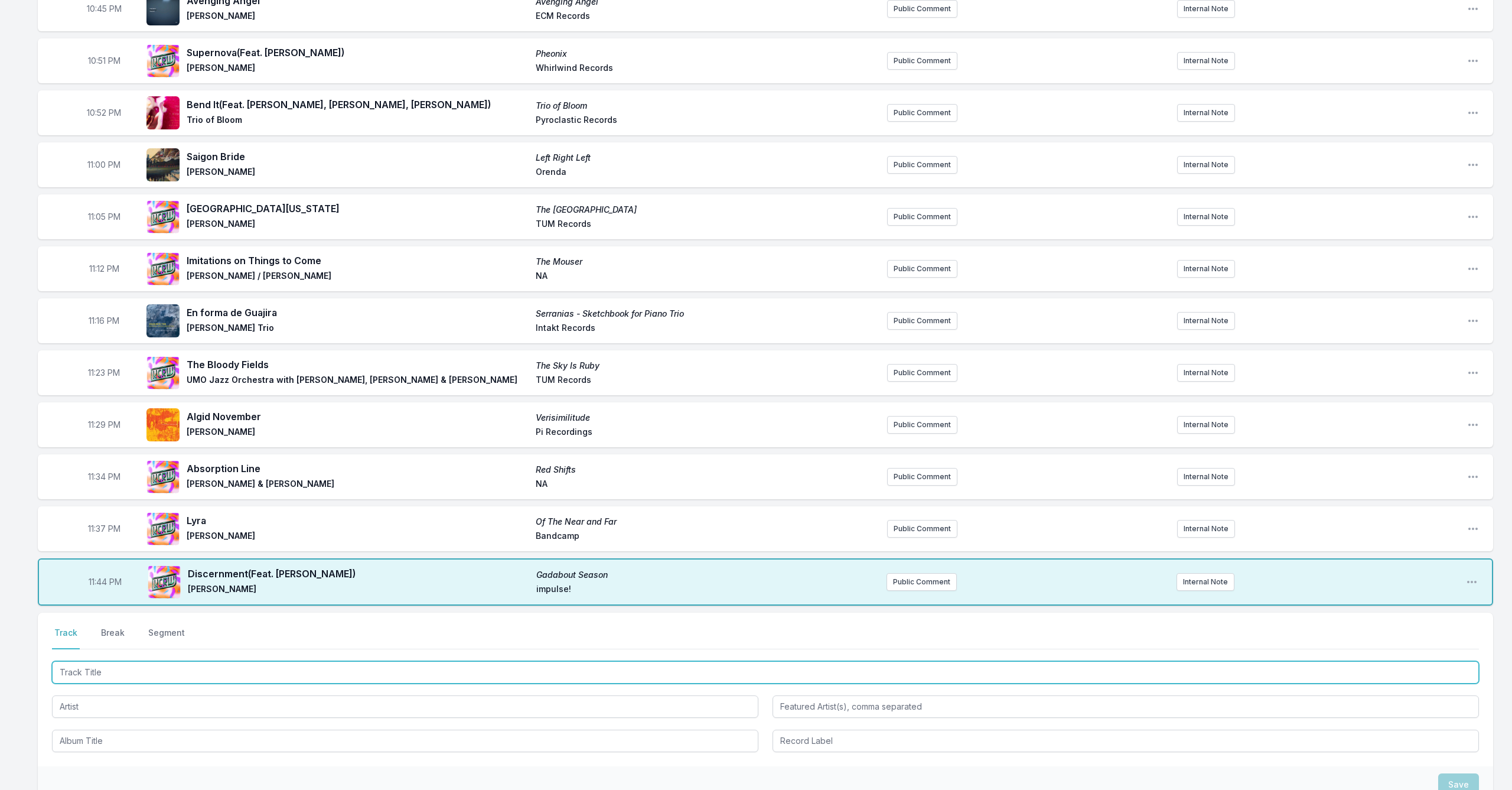
click at [262, 669] on input "Track Title" at bounding box center [765, 672] width 1427 height 23
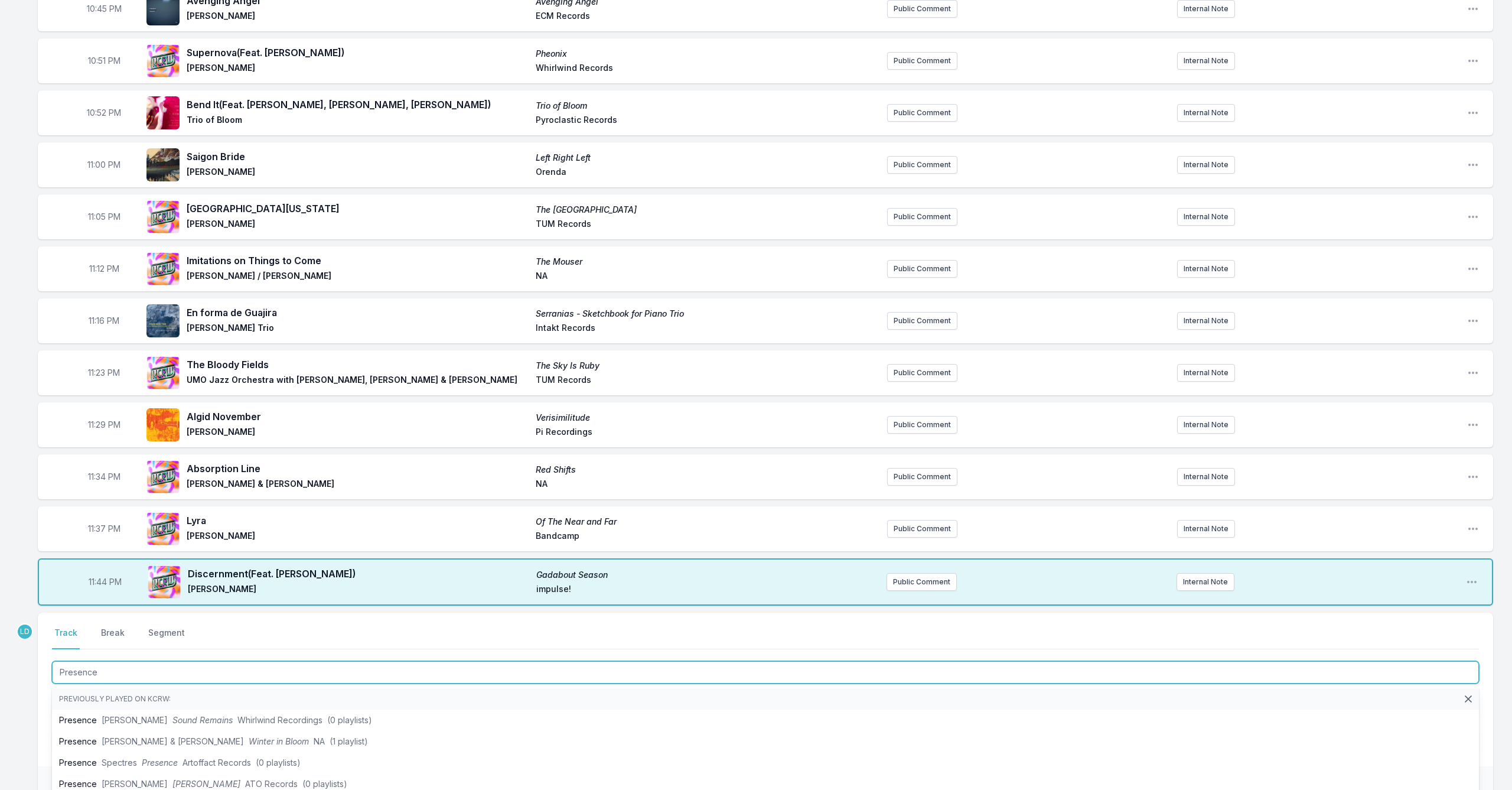
type input "Presence"
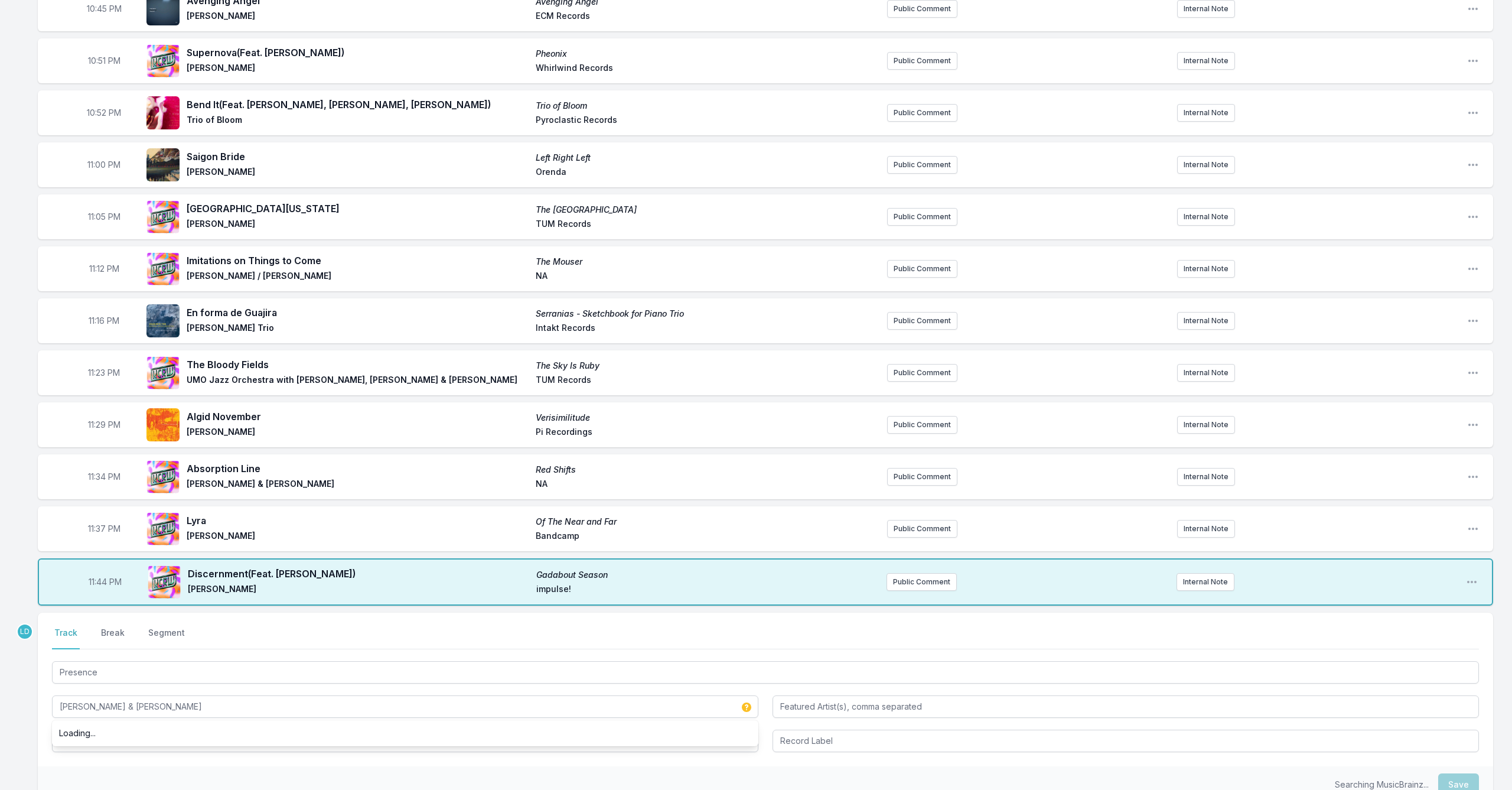
type input "[PERSON_NAME] & [PERSON_NAME]"
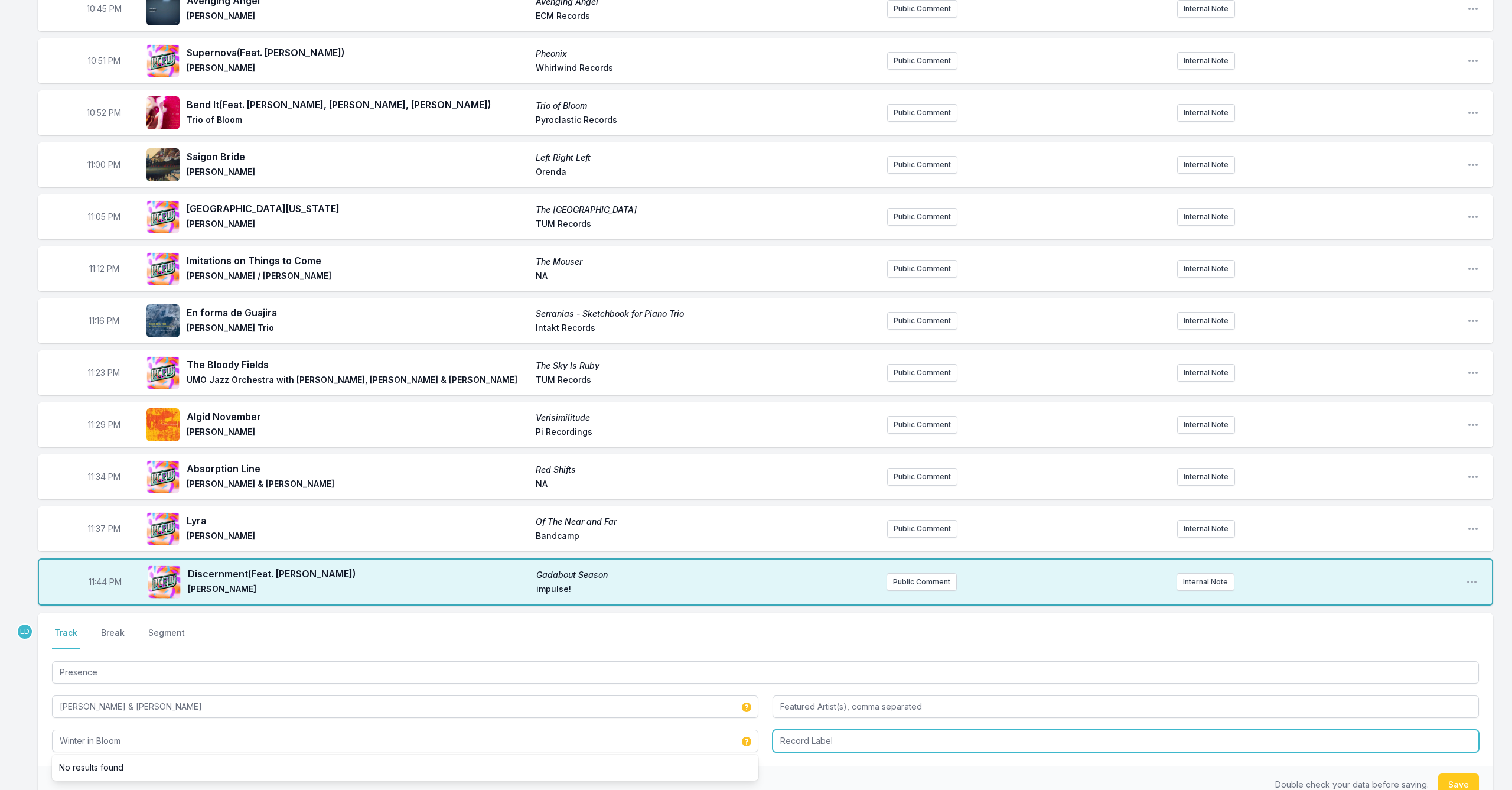
type input "Winter in Bloom"
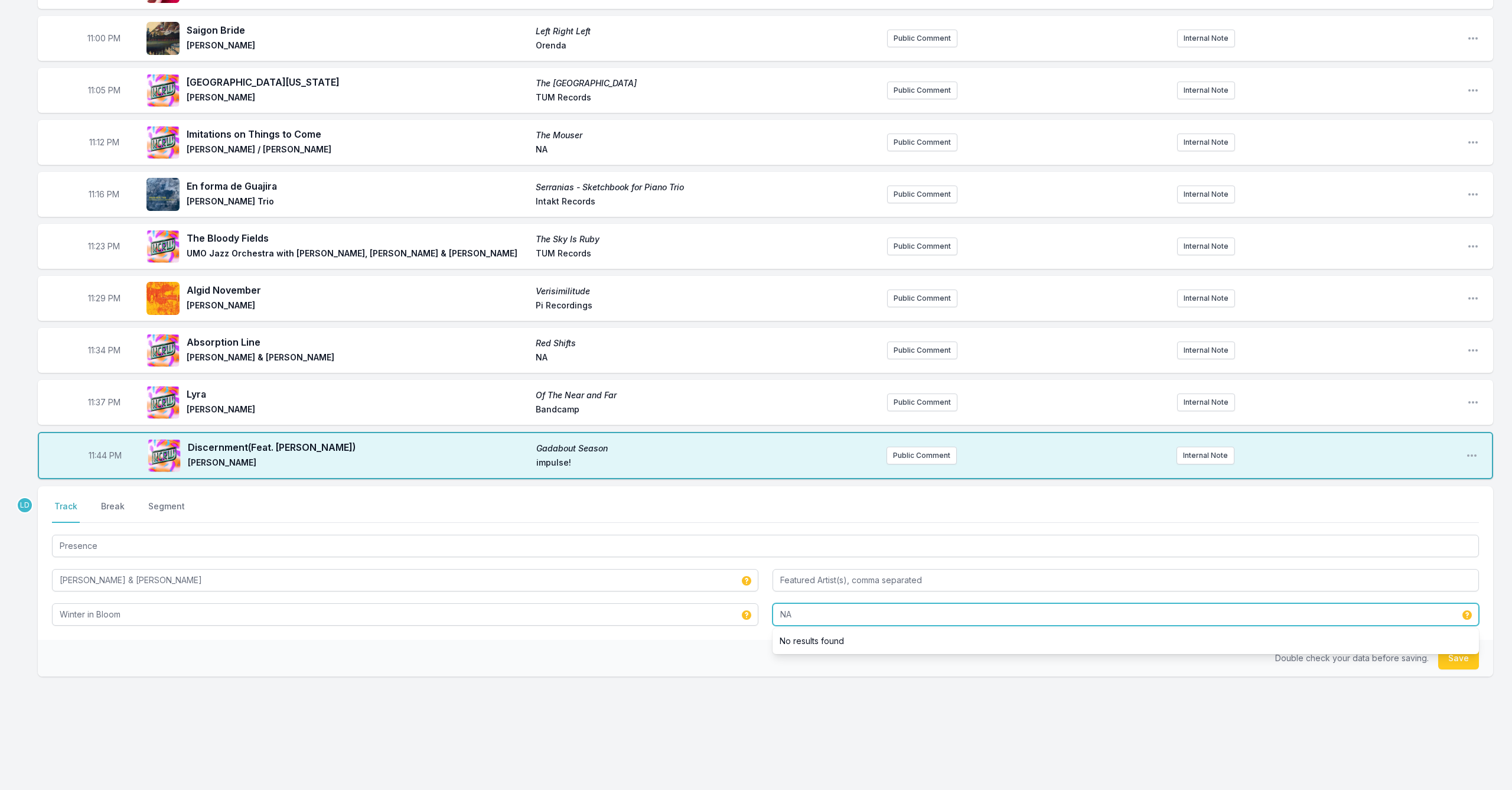
scroll to position [620, 0]
type input "NA"
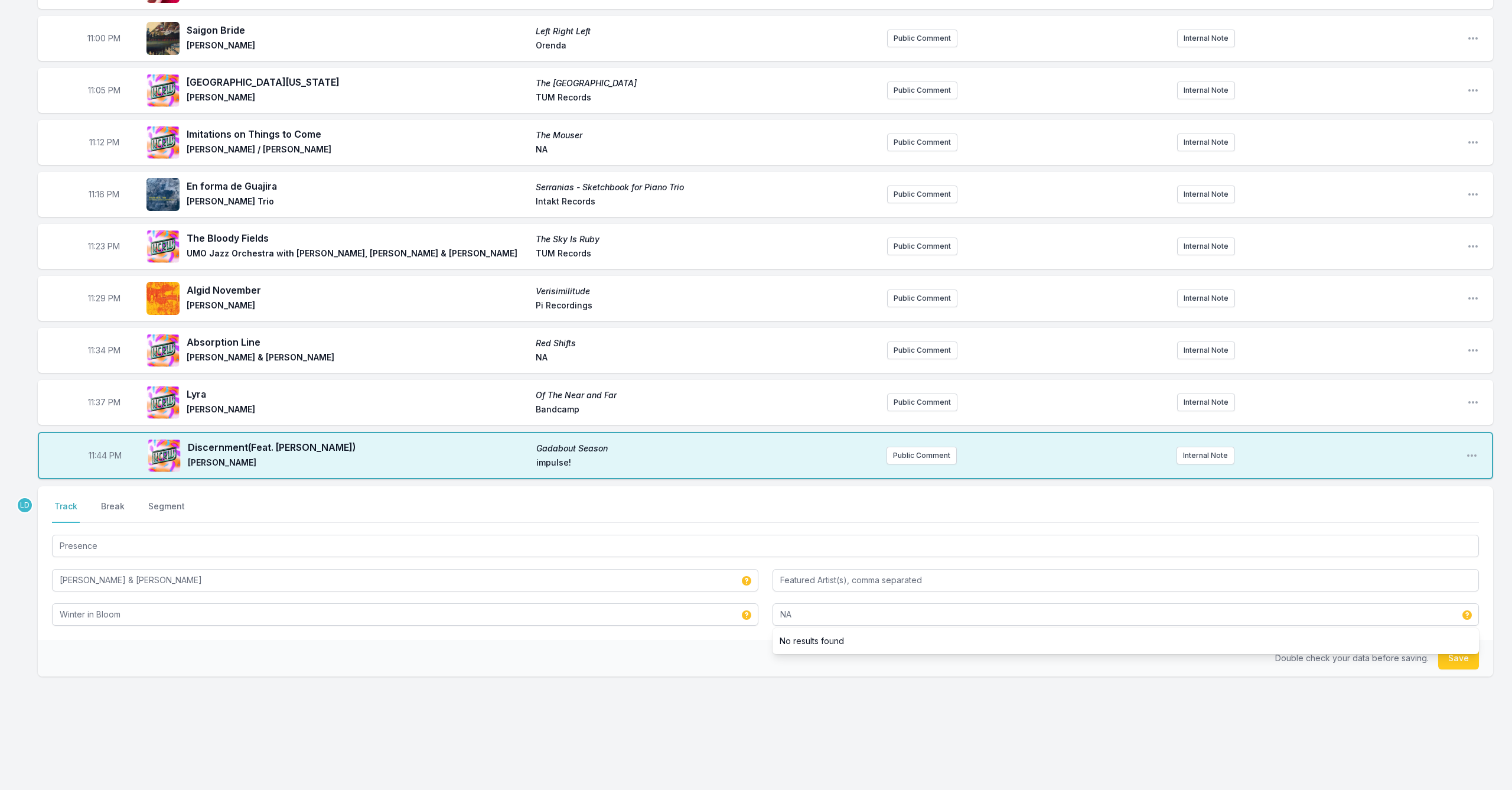
scroll to position [620, 1]
click at [1459, 660] on button "Save" at bounding box center [1459, 659] width 41 height 23
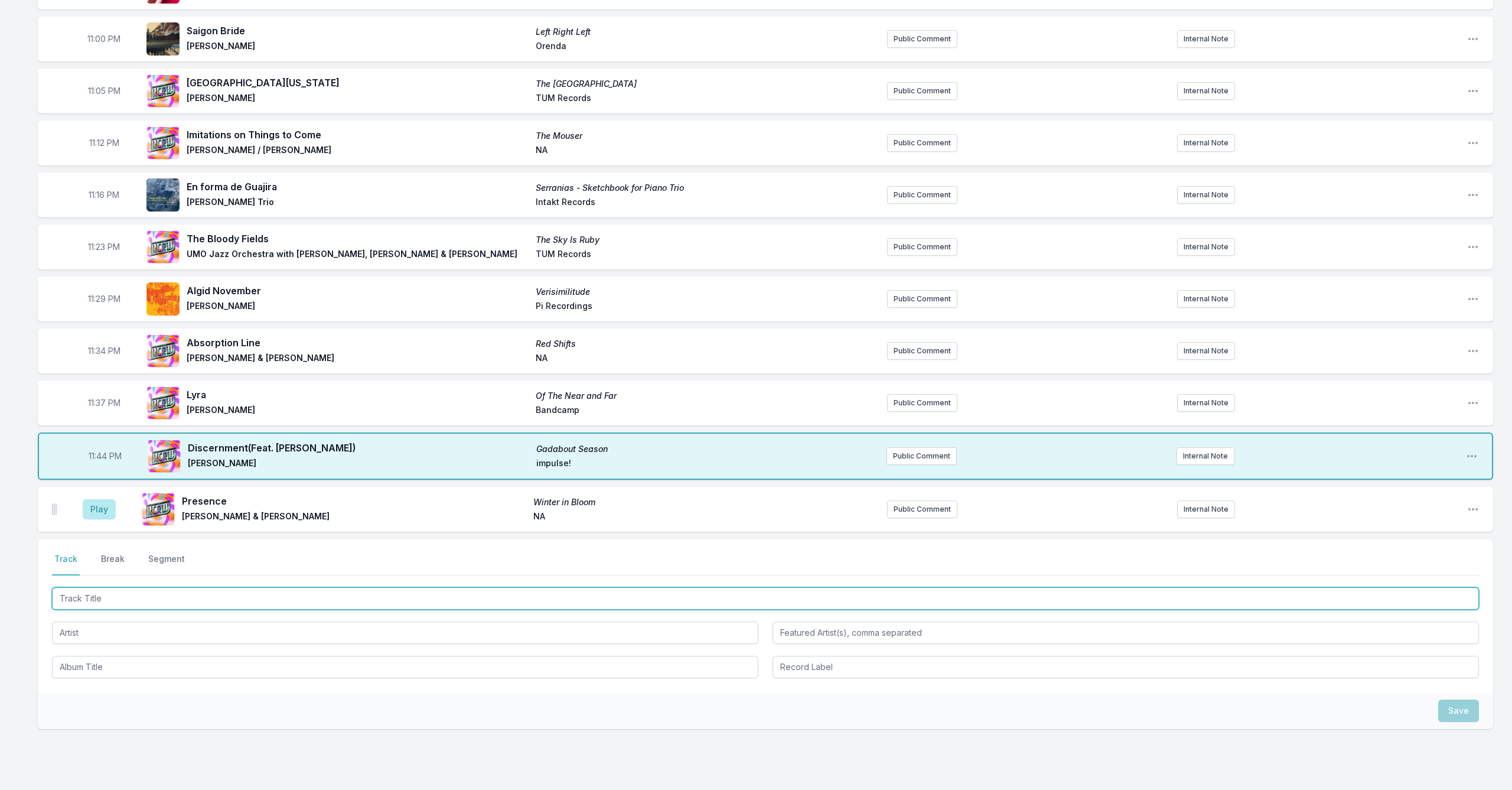
click at [339, 600] on input "Track Title" at bounding box center [765, 599] width 1427 height 23
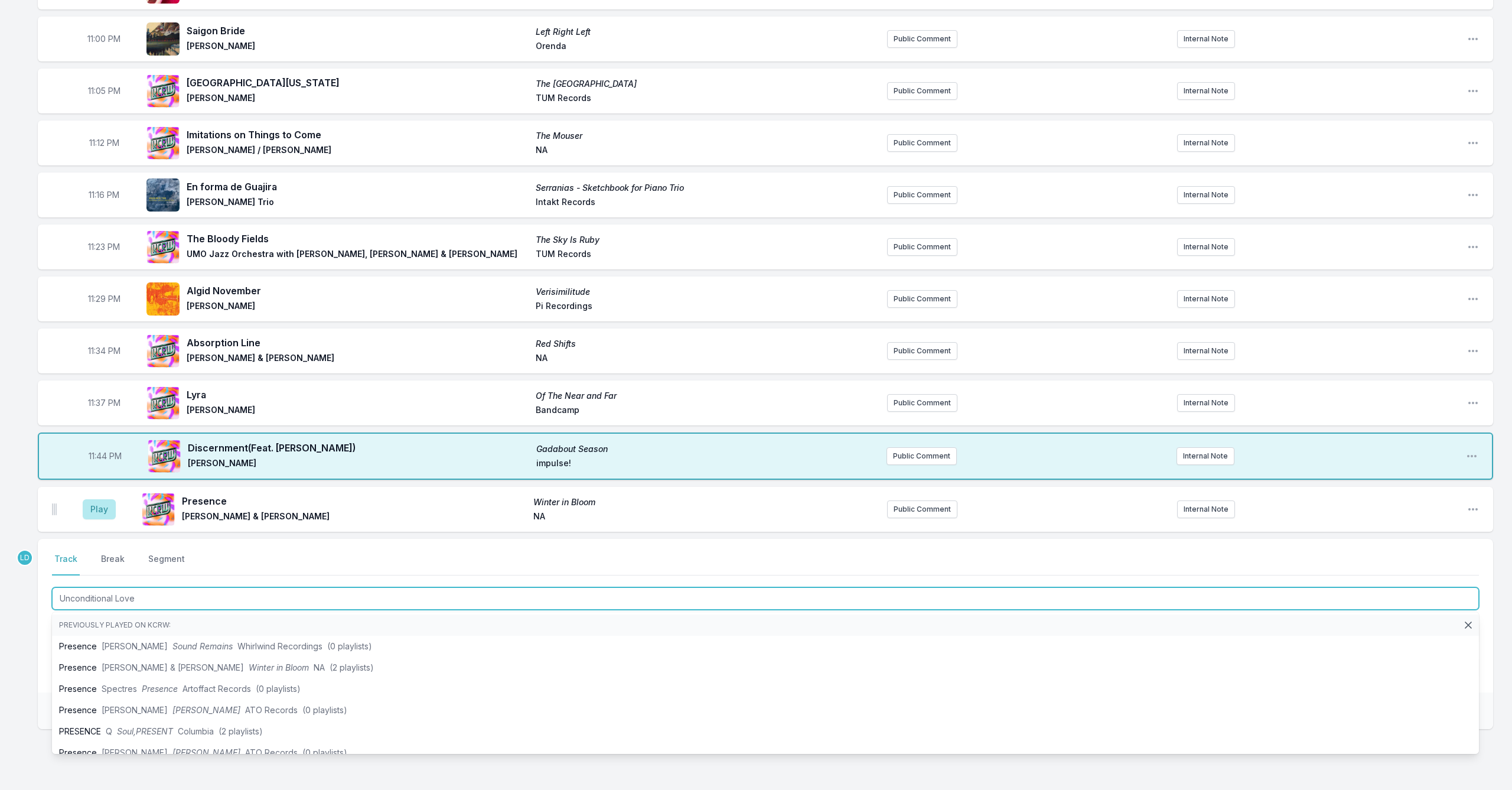
type input "Unconditional Love"
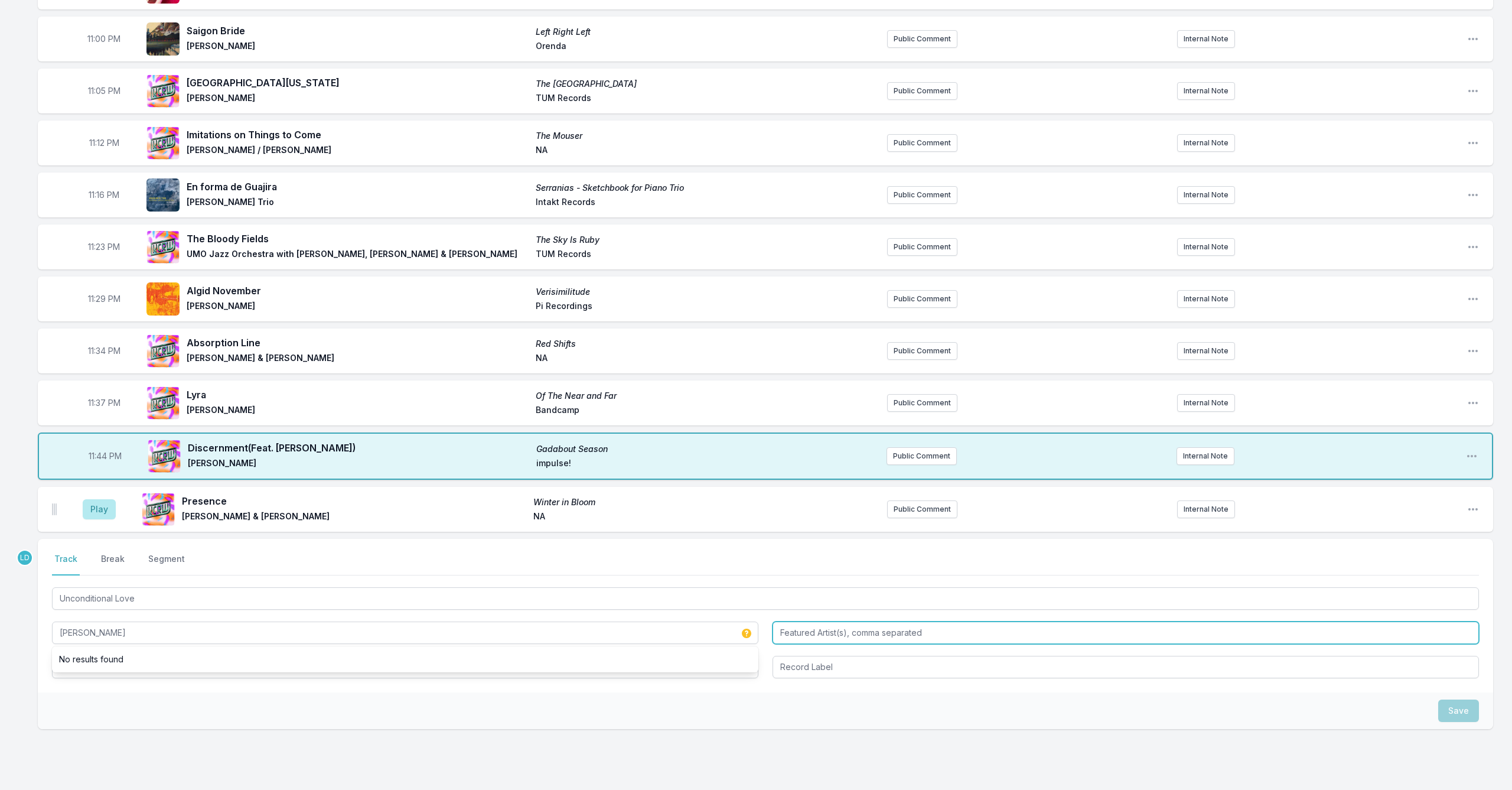
type input "[PERSON_NAME]"
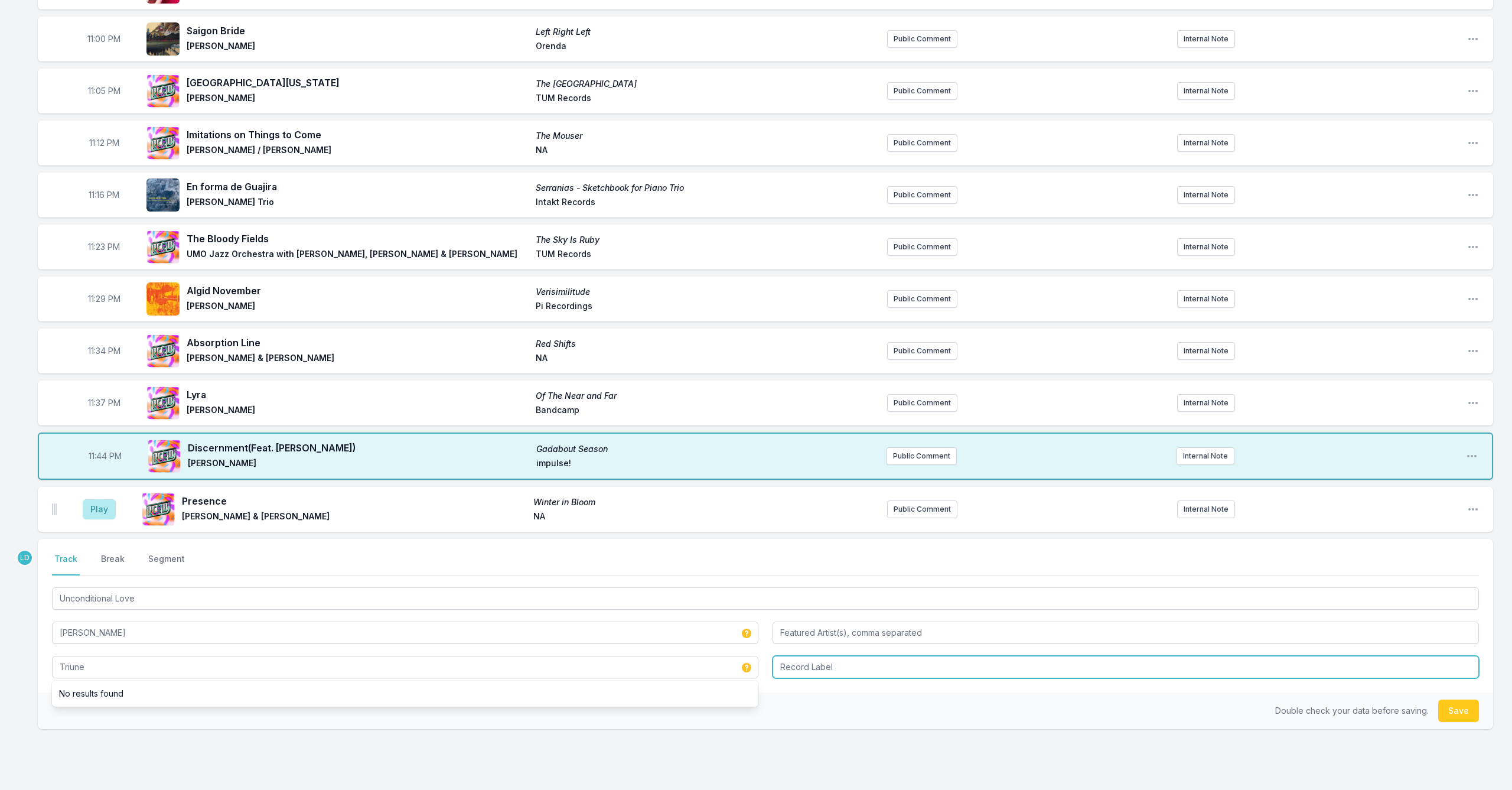
type input "Triune"
type input "Smoke Sessions"
click at [1457, 716] on button "Save" at bounding box center [1459, 711] width 41 height 23
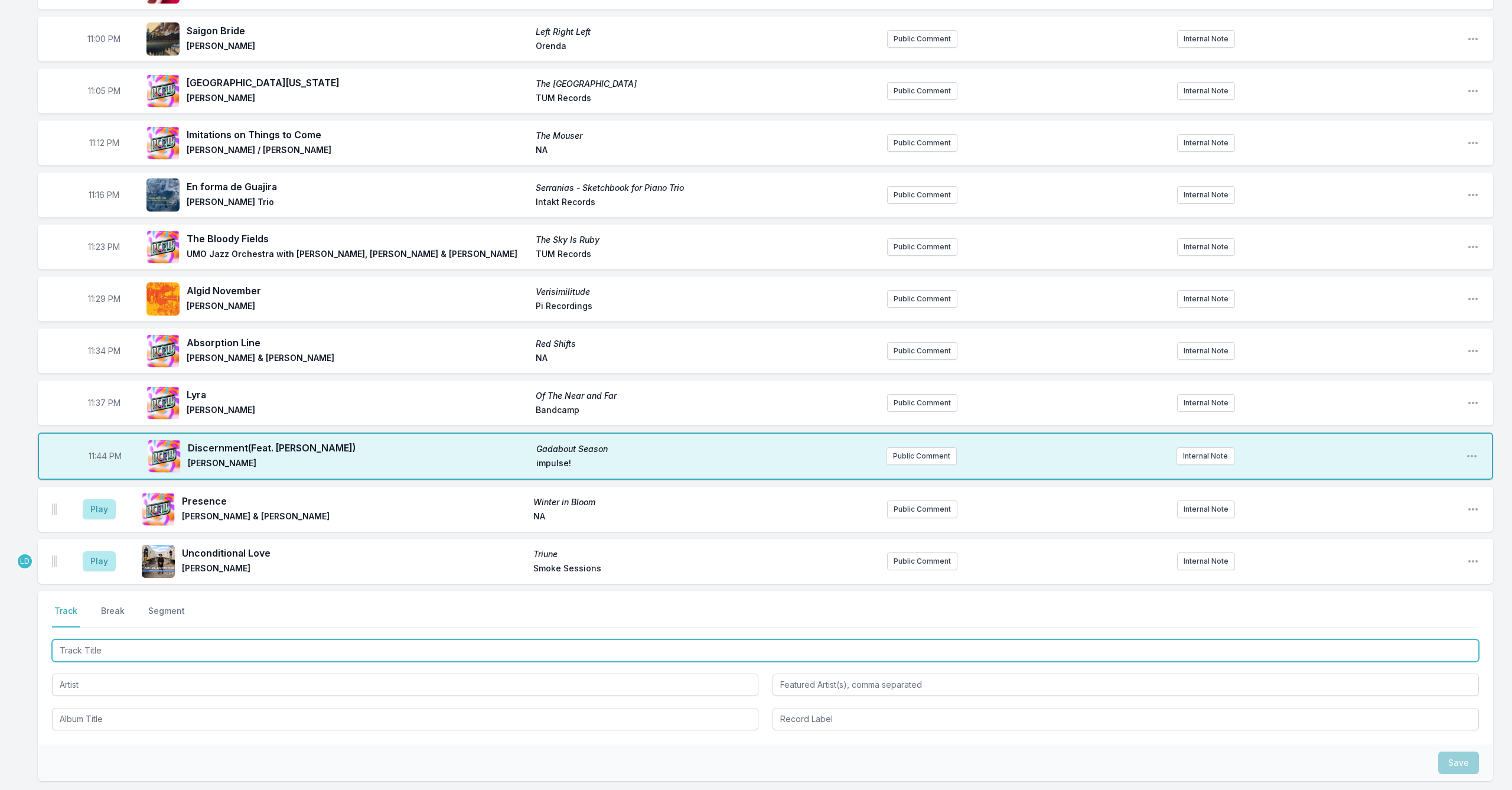
click at [350, 649] on input "Track Title" at bounding box center [765, 651] width 1427 height 23
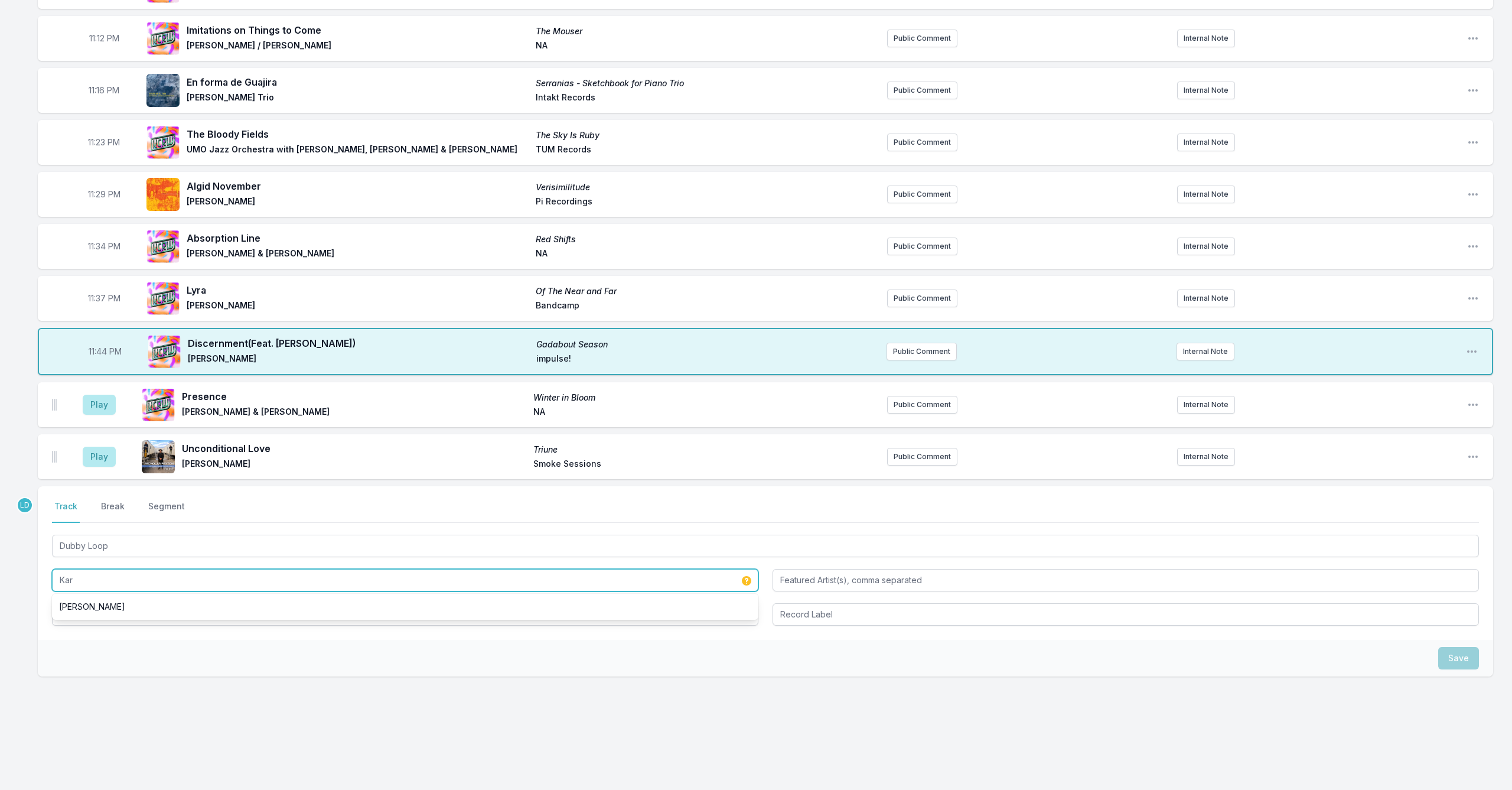
scroll to position [724, 0]
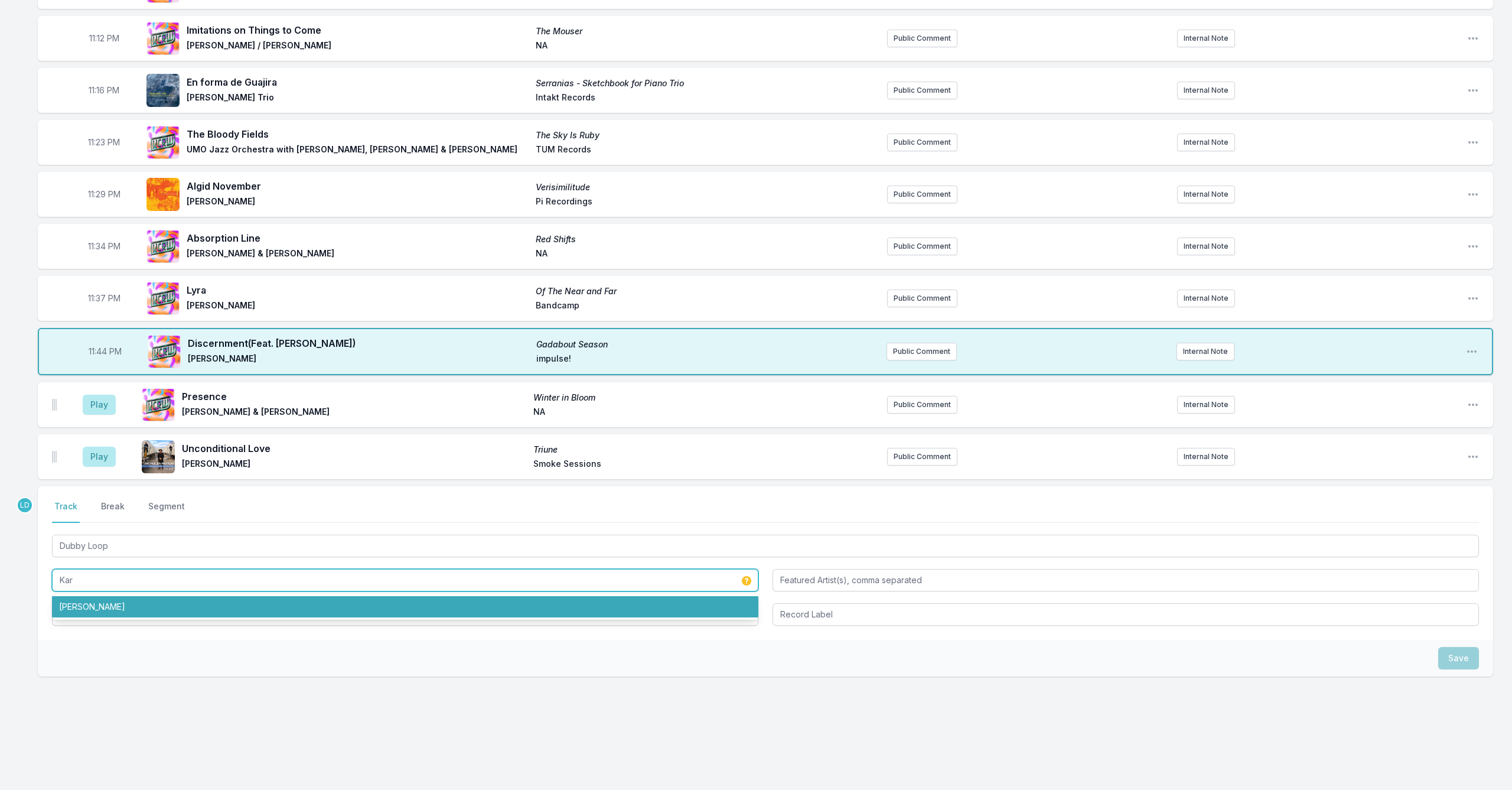
click at [386, 614] on li "[PERSON_NAME]" at bounding box center [405, 607] width 707 height 21
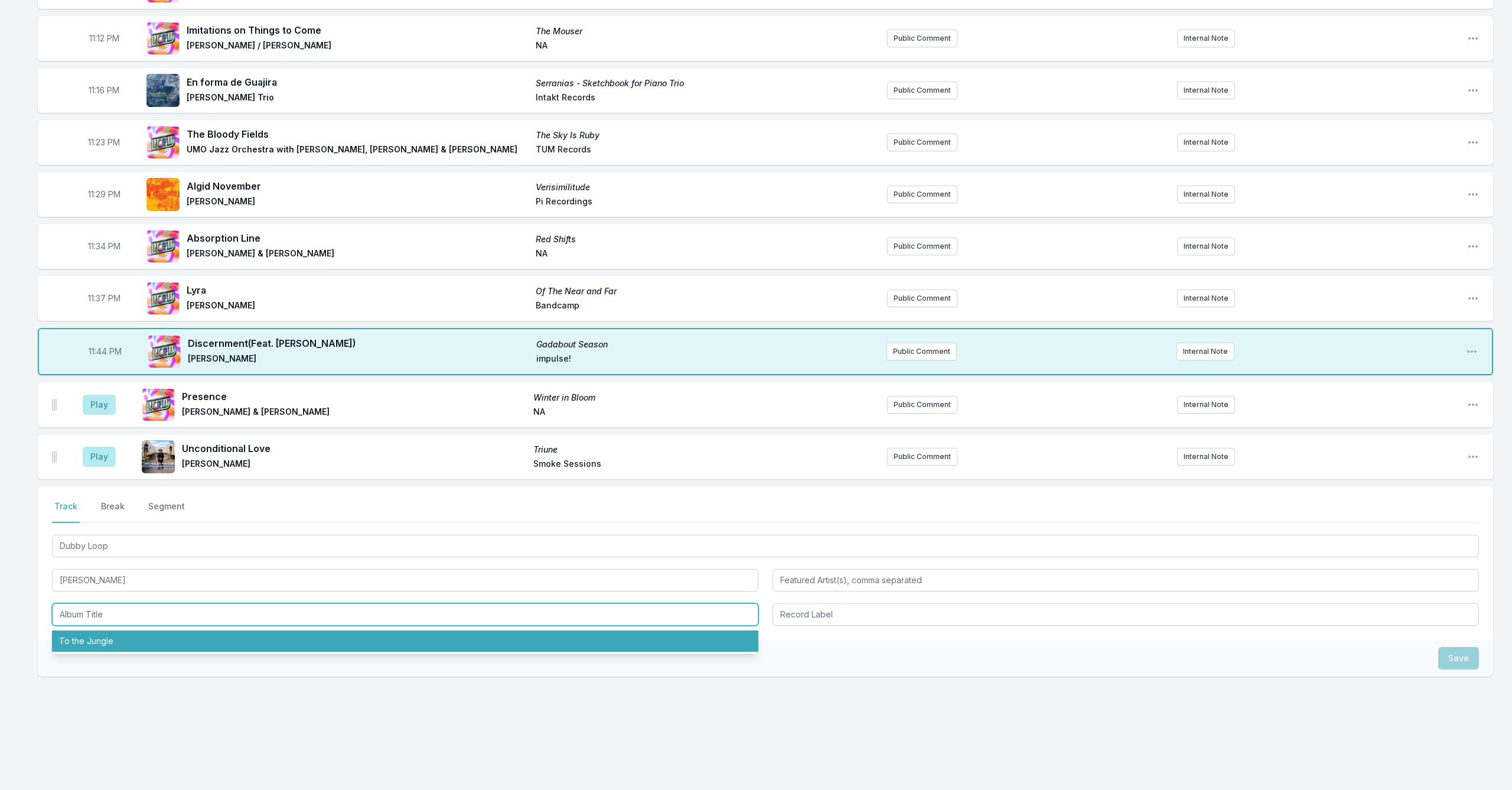
click at [356, 636] on li "To the Jungle" at bounding box center [405, 641] width 707 height 21
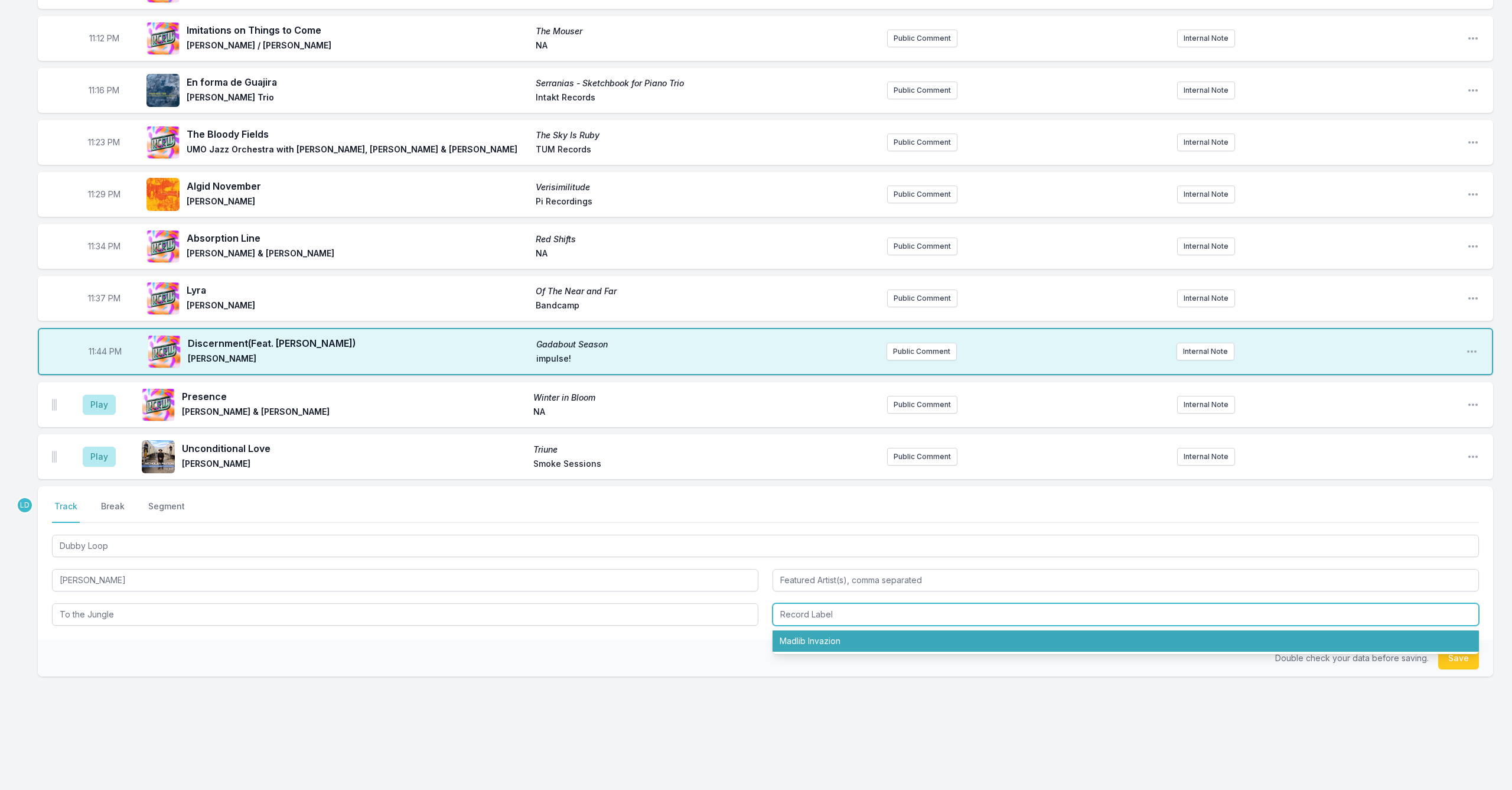
click at [866, 640] on li "Madlib Invazion" at bounding box center [1126, 641] width 707 height 21
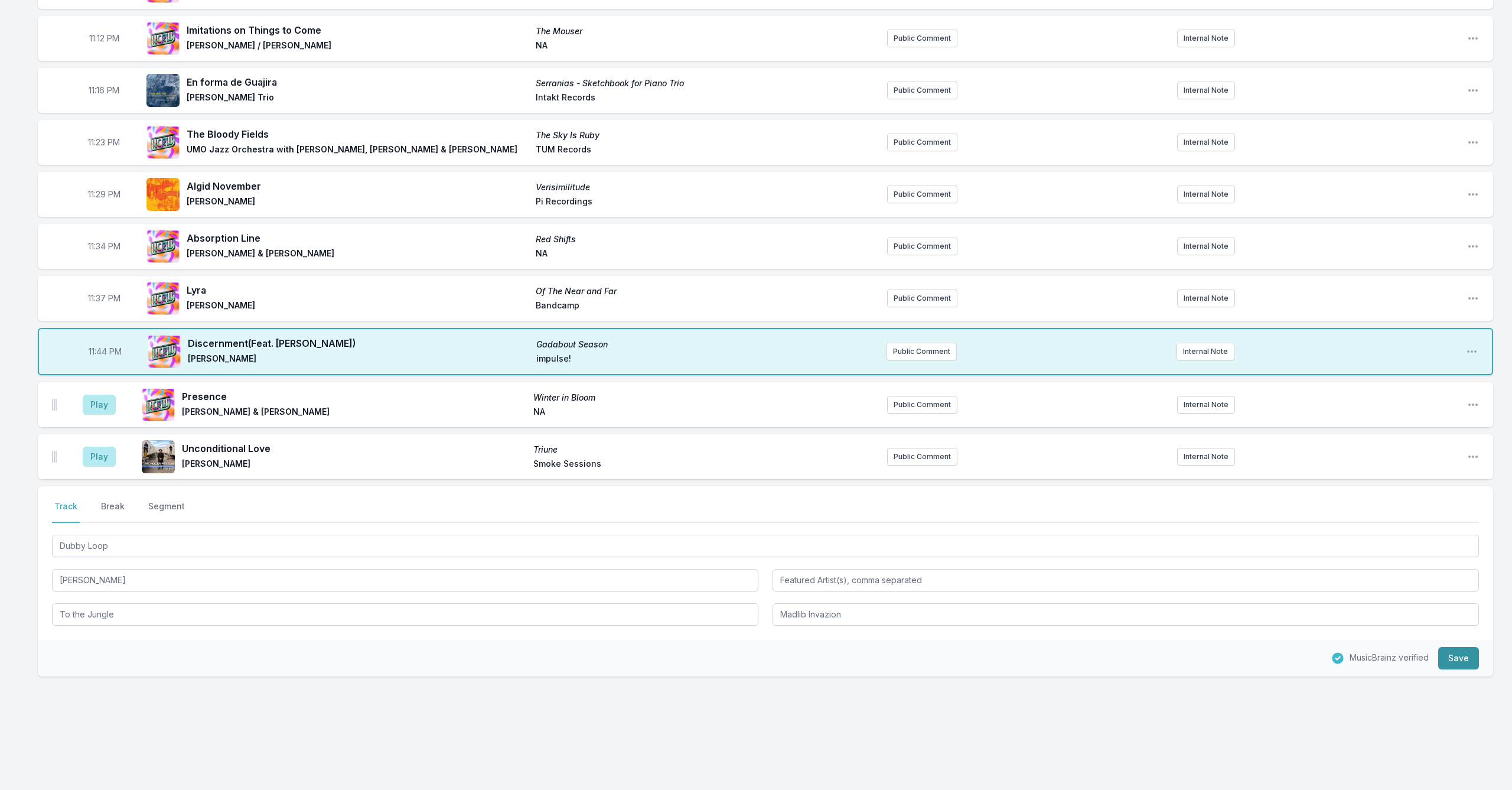
click at [1462, 657] on button "Save" at bounding box center [1459, 659] width 41 height 23
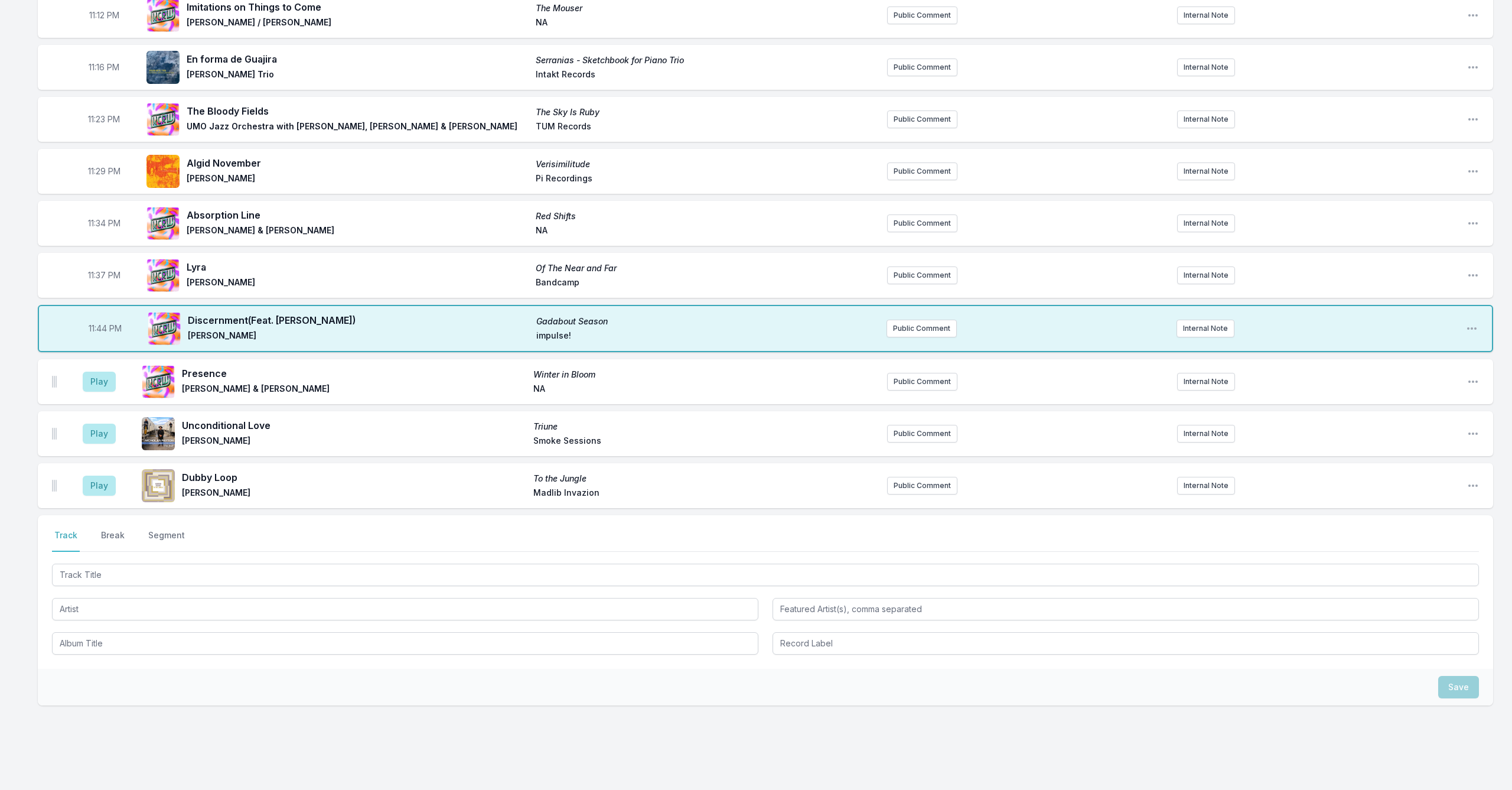
drag, startPoint x: 1462, startPoint y: 657, endPoint x: 1368, endPoint y: 621, distance: 100.7
click at [1462, 656] on div "Select a tab Track Break Segment Track Break Segment" at bounding box center [765, 592] width 1455 height 154
drag, startPoint x: 94, startPoint y: 386, endPoint x: 135, endPoint y: 423, distance: 55.2
click at [95, 387] on button "Play" at bounding box center [99, 381] width 33 height 20
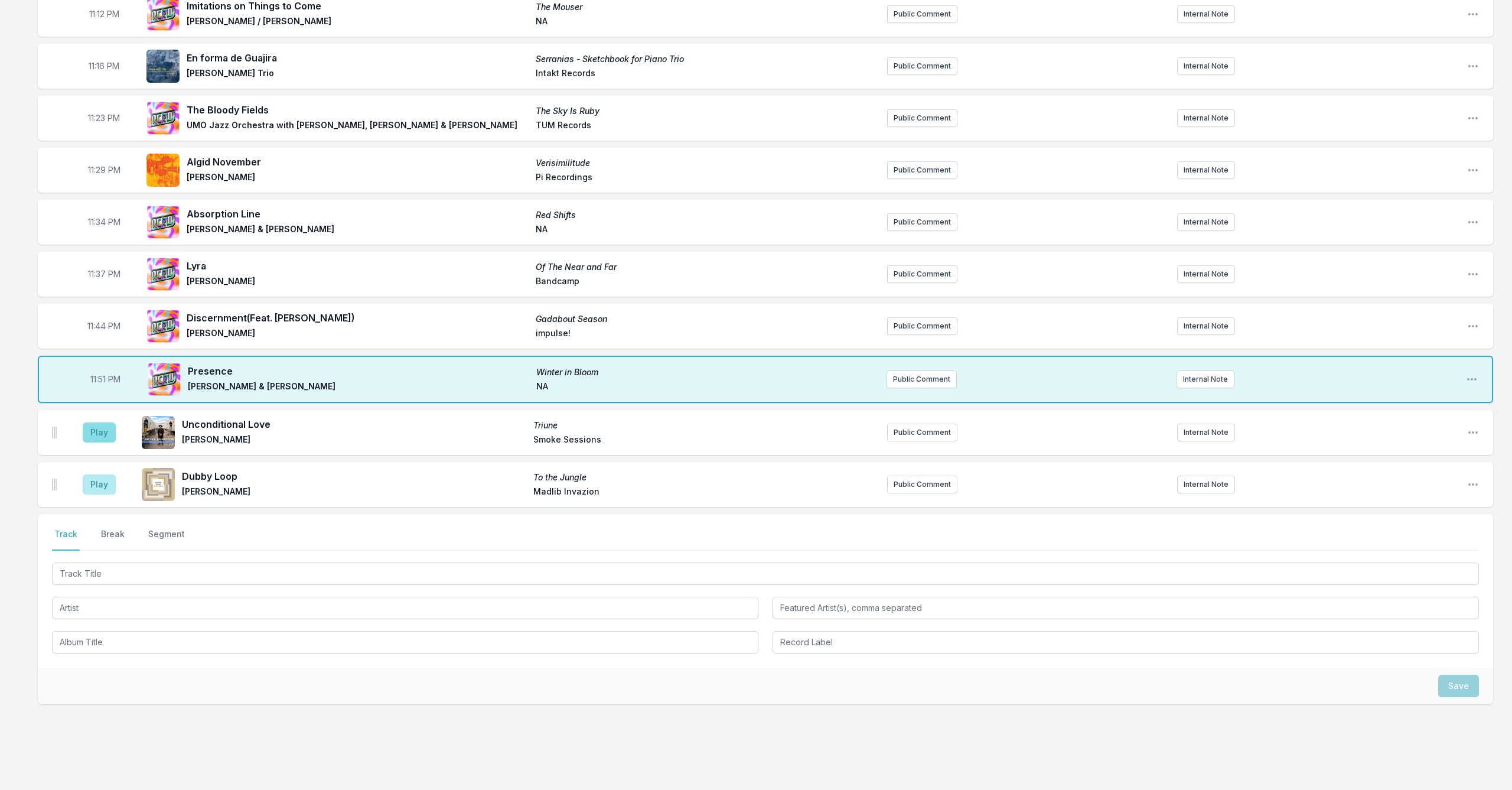
click at [102, 431] on button "Play" at bounding box center [99, 433] width 33 height 20
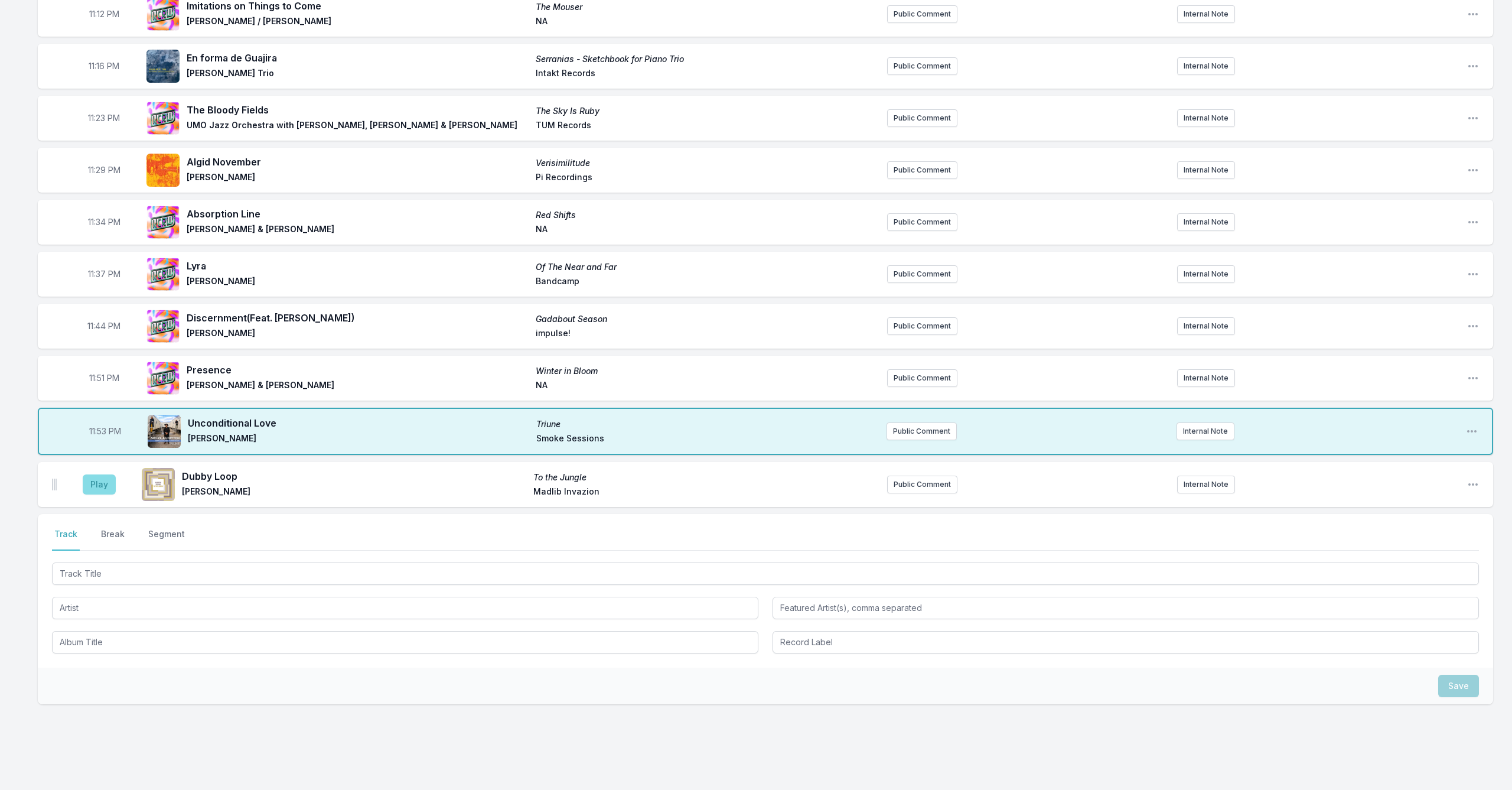
click at [99, 486] on button "Play" at bounding box center [99, 485] width 33 height 20
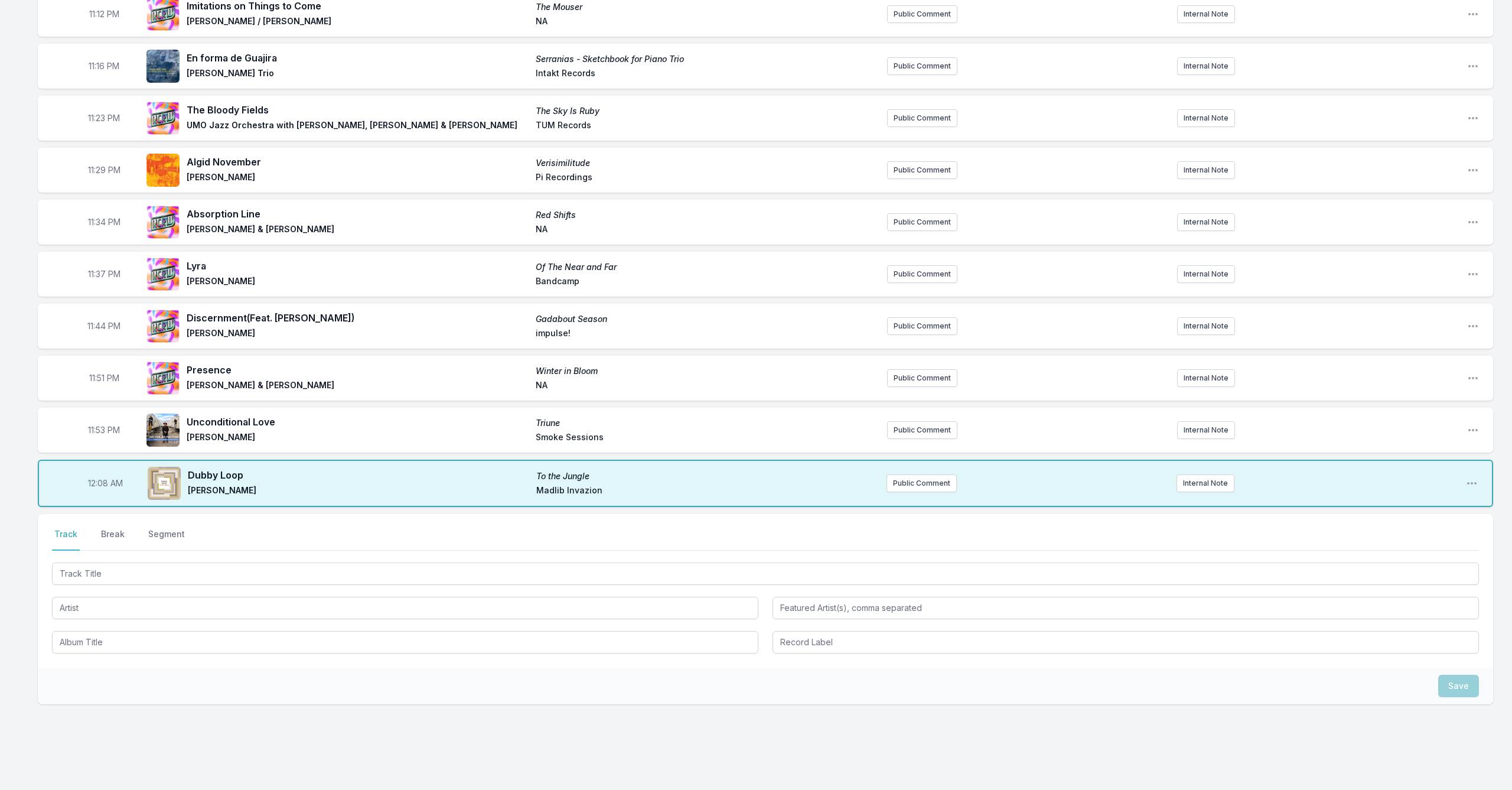
click at [91, 485] on span "12:08 AM" at bounding box center [105, 484] width 35 height 12
click at [91, 485] on input "00:08" at bounding box center [105, 483] width 66 height 23
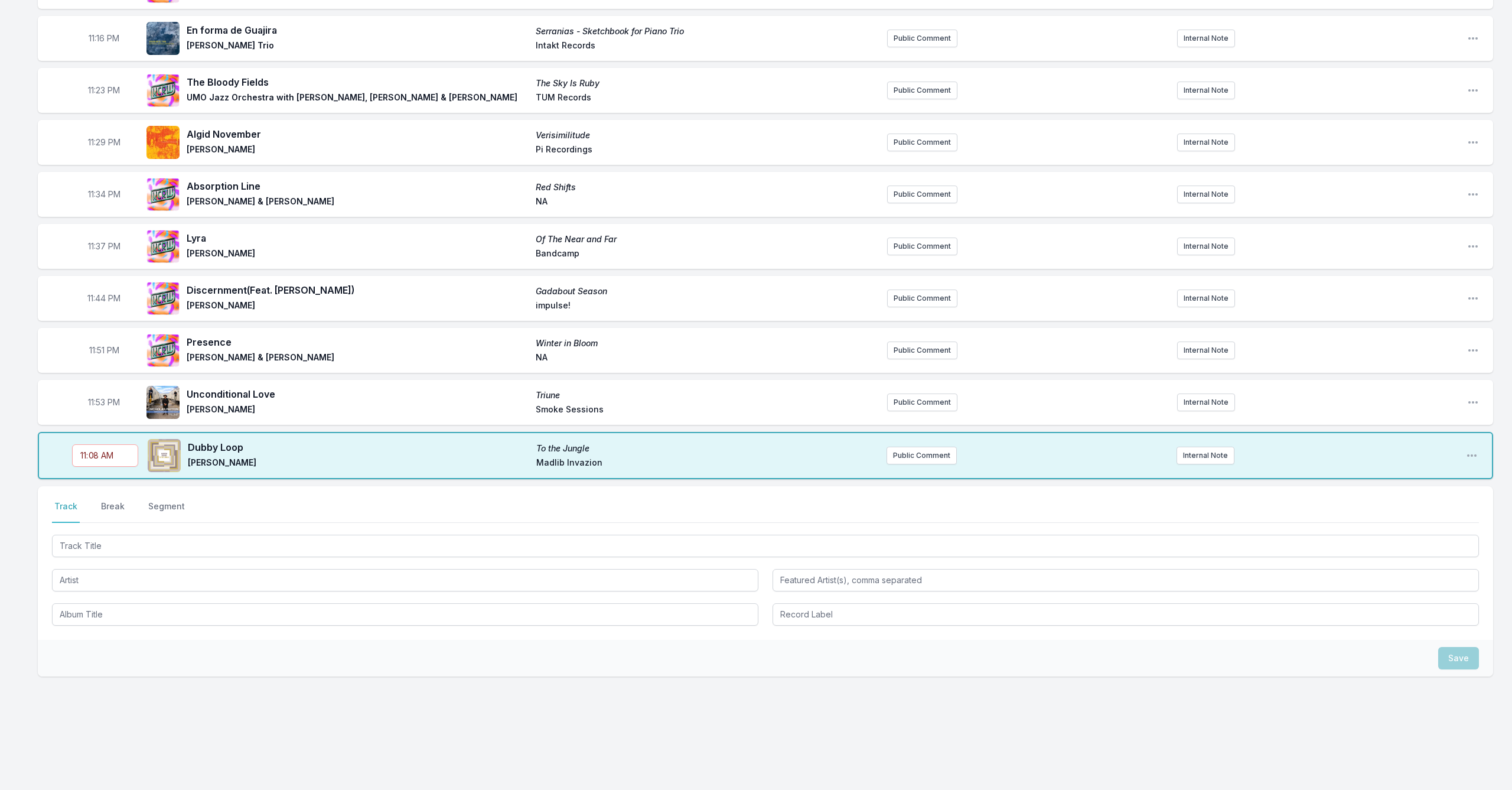
scroll to position [776, 0]
click at [99, 453] on input "11:08" at bounding box center [105, 456] width 66 height 23
click at [116, 453] on input "11:59" at bounding box center [105, 456] width 66 height 23
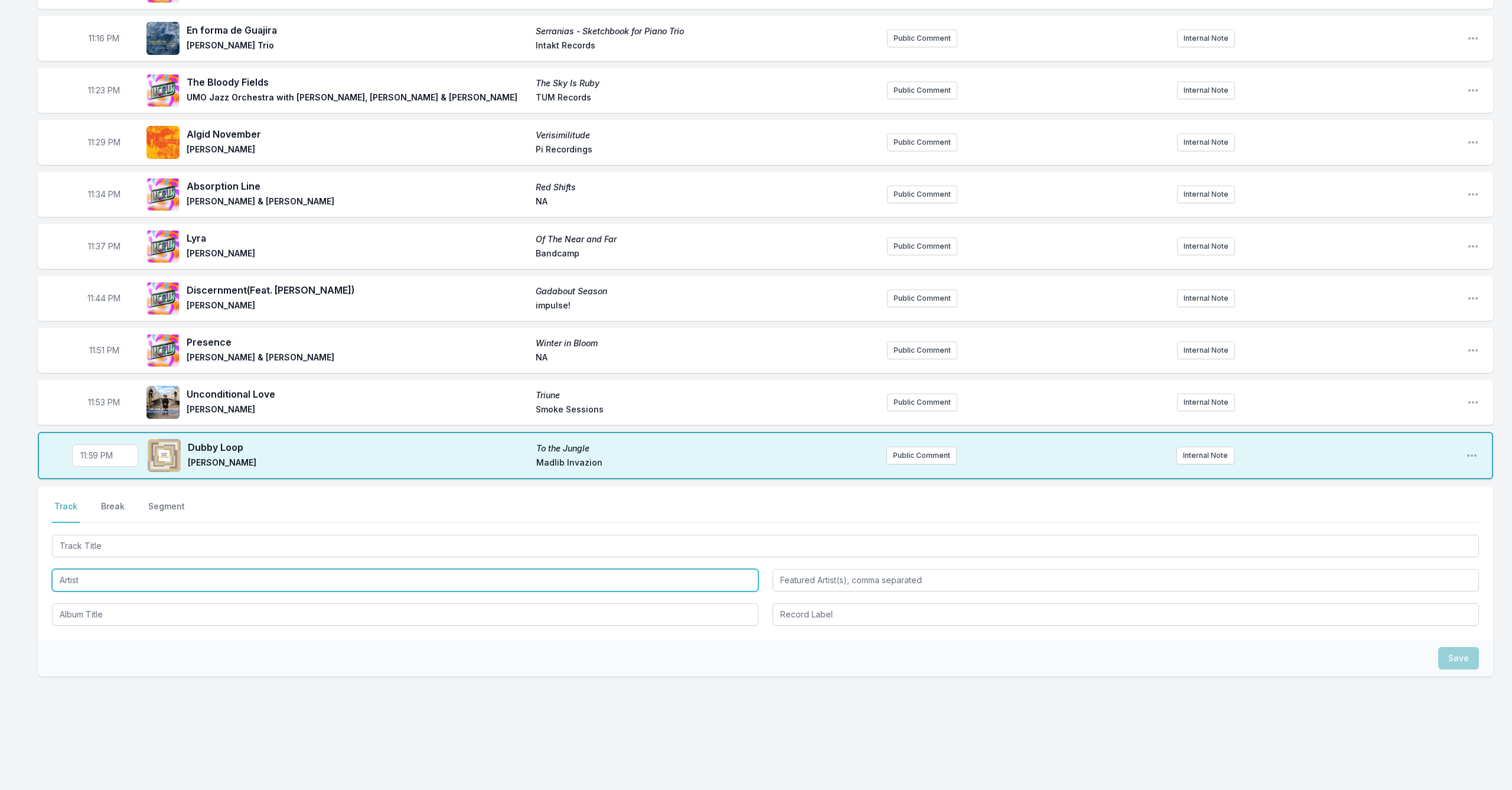
drag, startPoint x: 424, startPoint y: 571, endPoint x: 409, endPoint y: 568, distance: 15.3
click at [424, 570] on input "Artist" at bounding box center [405, 580] width 707 height 23
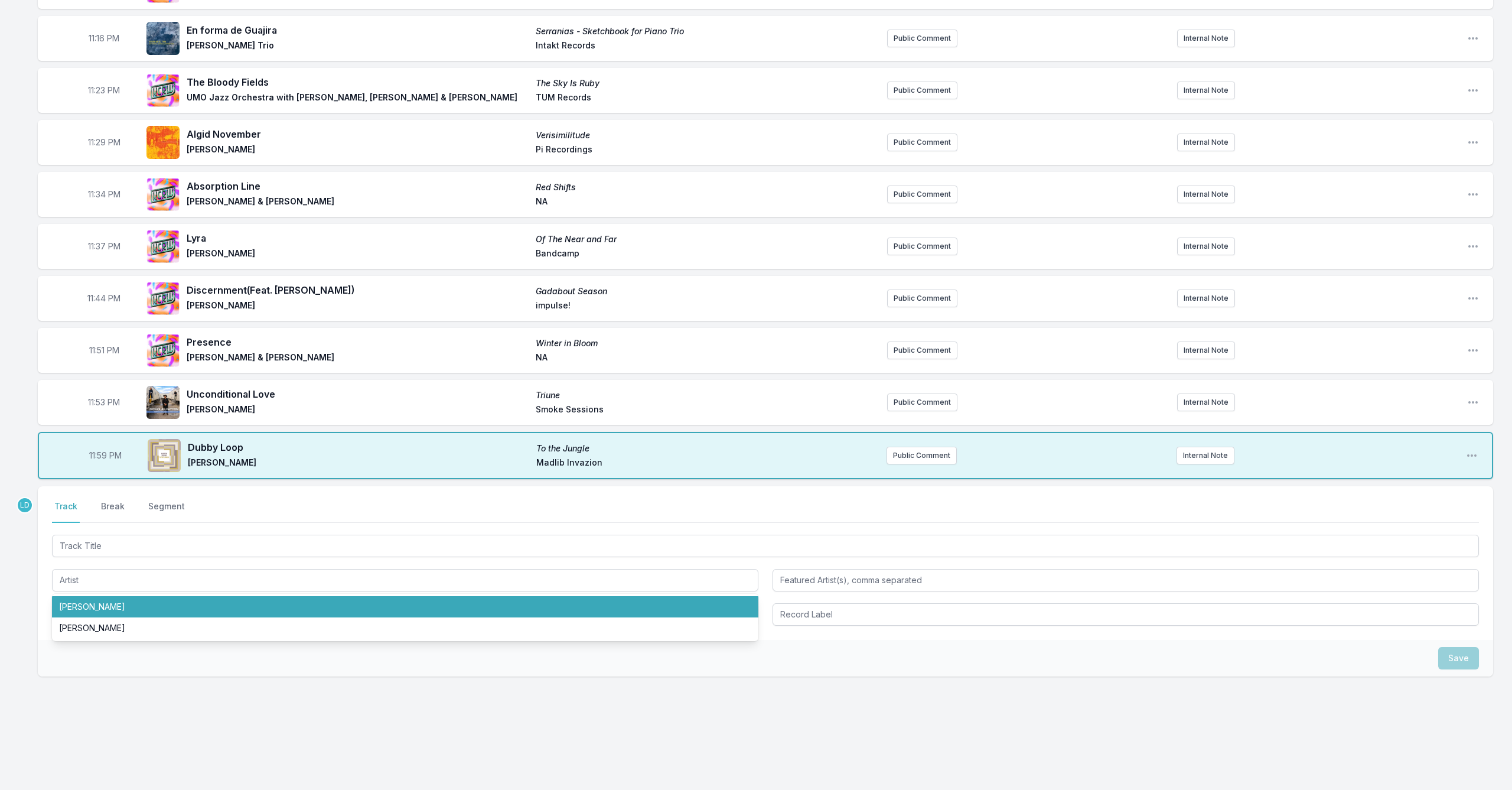
click at [1440, 788] on div "10:00 PM (the day has come) Captivity [PERSON_NAME] Alula New Amsterdam Records…" at bounding box center [756, 65] width 1512 height 1450
